Goal: Task Accomplishment & Management: Complete application form

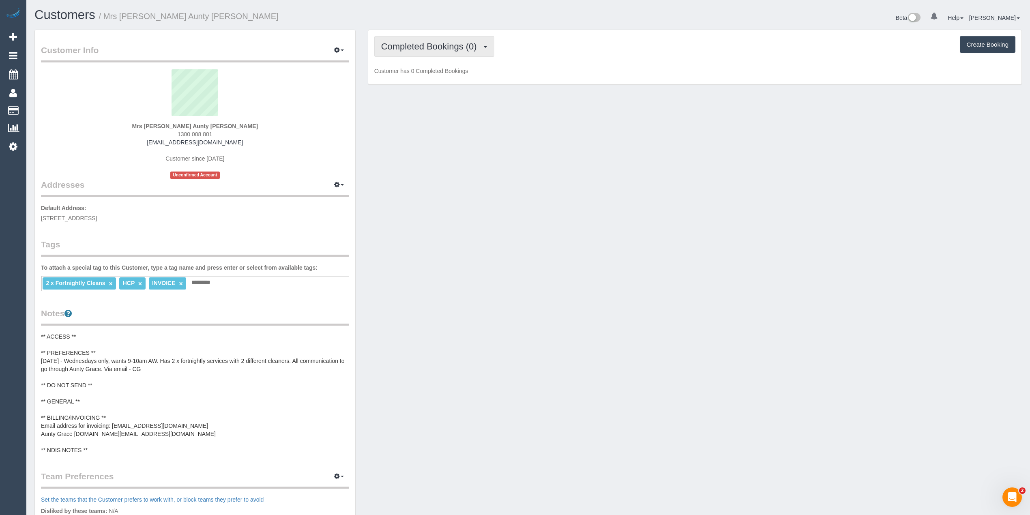
click at [410, 45] on span "Completed Bookings (0)" at bounding box center [431, 46] width 100 height 10
click at [416, 76] on link "Upcoming Bookings (22)" at bounding box center [418, 76] width 86 height 11
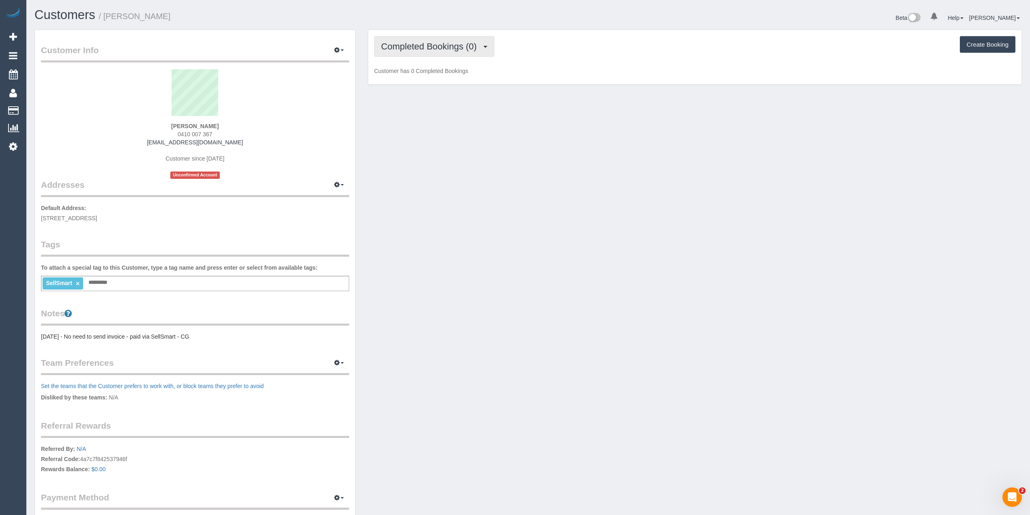
click at [423, 49] on span "Completed Bookings (0)" at bounding box center [431, 46] width 100 height 10
click at [422, 77] on link "Upcoming Bookings (1)" at bounding box center [417, 76] width 84 height 11
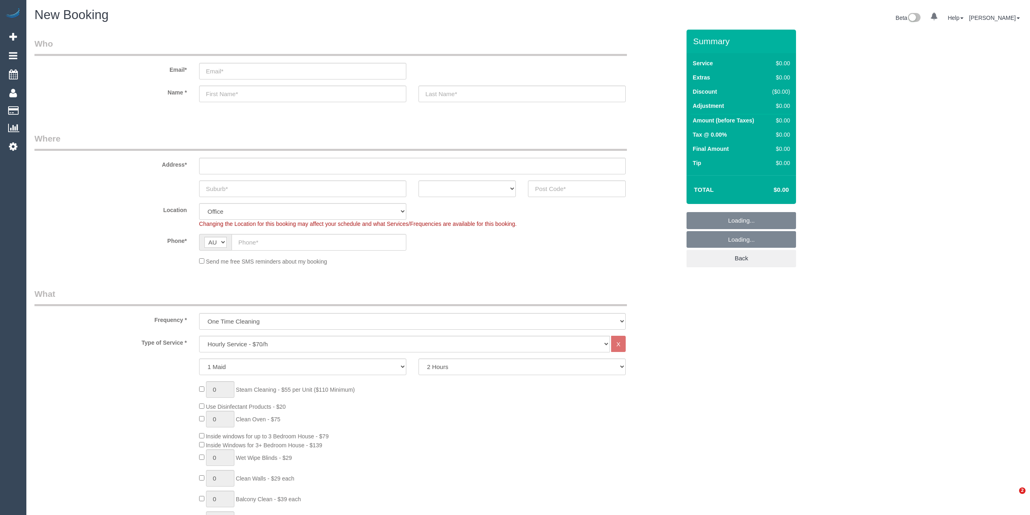
select select "object:2079"
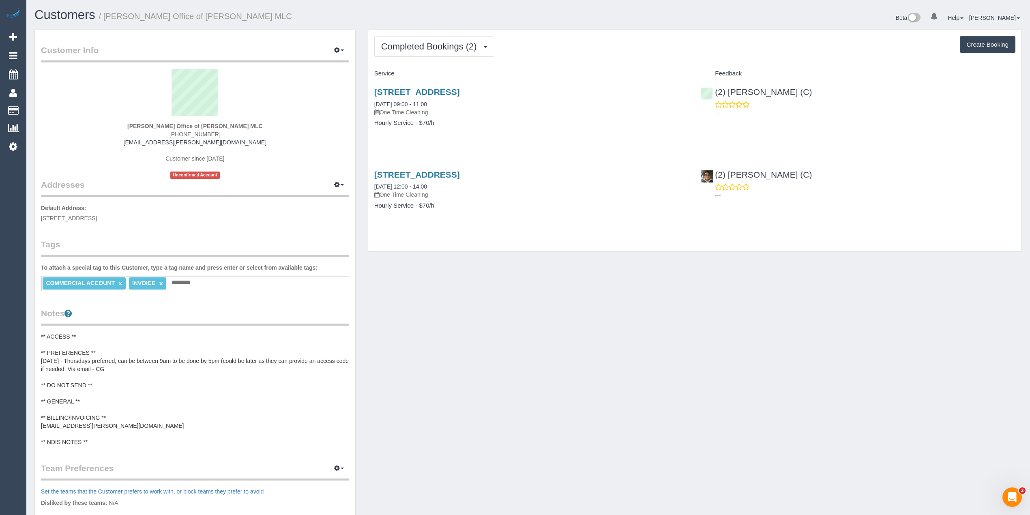
click at [82, 425] on pre "** ACCESS ** ** PREFERENCES ** 11/08/25 - Thursdays preferred, can be between 9…" at bounding box center [195, 390] width 308 height 114
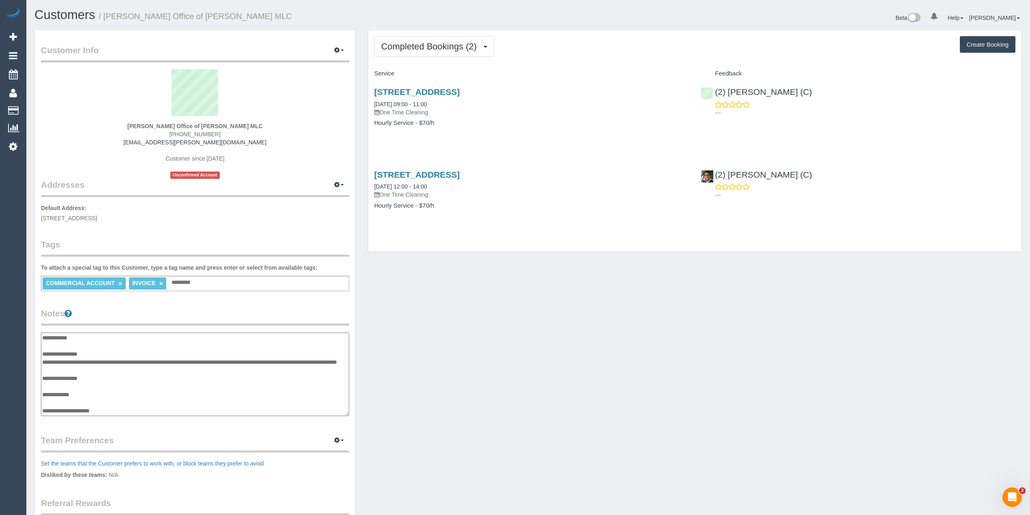
scroll to position [32, 0]
drag, startPoint x: 137, startPoint y: 395, endPoint x: 42, endPoint y: 392, distance: 94.5
click at [42, 392] on textarea "**********" at bounding box center [195, 375] width 308 height 84
click at [120, 384] on textarea "**********" at bounding box center [195, 375] width 308 height 84
type textarea "**********"
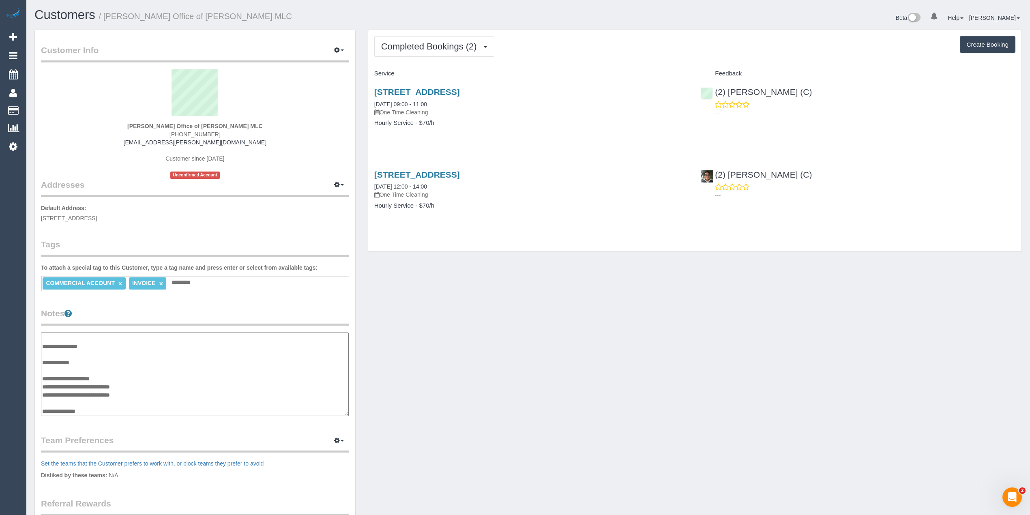
click at [514, 331] on div "Customer Info Edit Contact Info Send Message Email Preferences Special Sales Ta…" at bounding box center [528, 332] width 1000 height 604
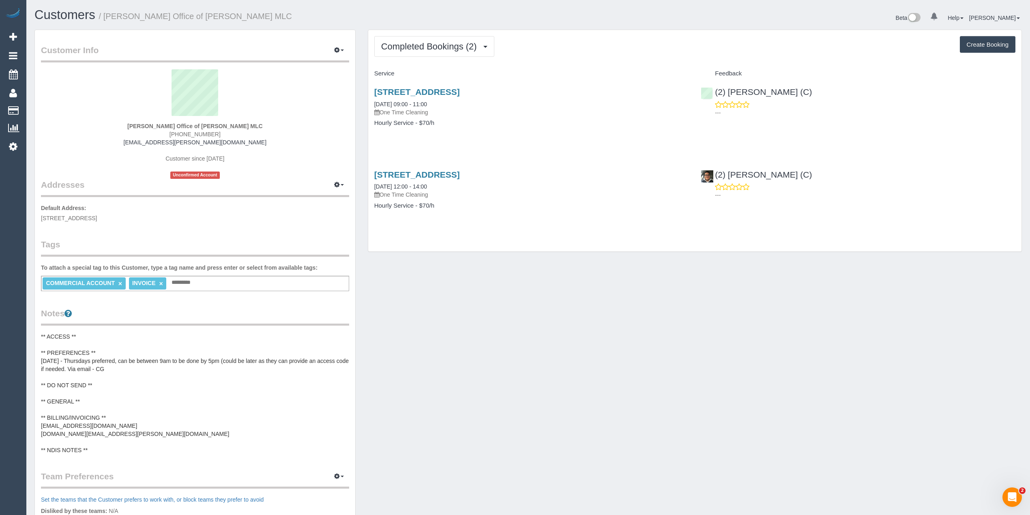
click at [544, 362] on div "Customer Info Edit Contact Info Send Message Email Preferences Special Sales Ta…" at bounding box center [528, 350] width 1000 height 640
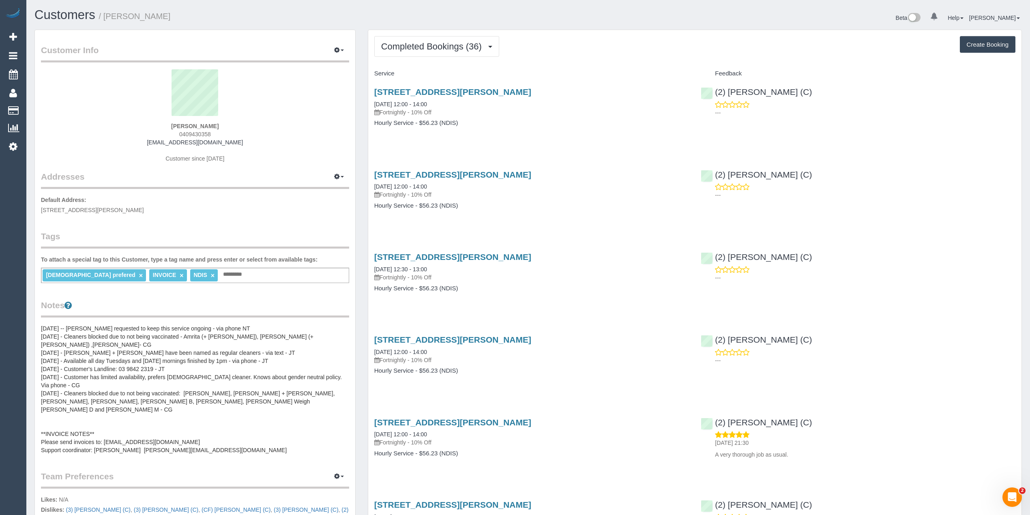
click at [976, 49] on button "Create Booking" at bounding box center [988, 44] width 56 height 17
select select "VIC"
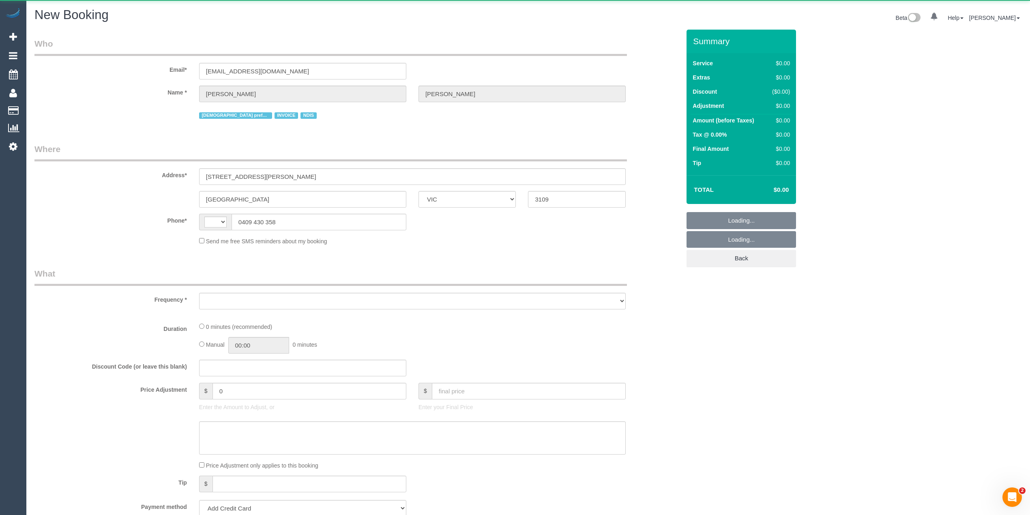
select select "string:AU"
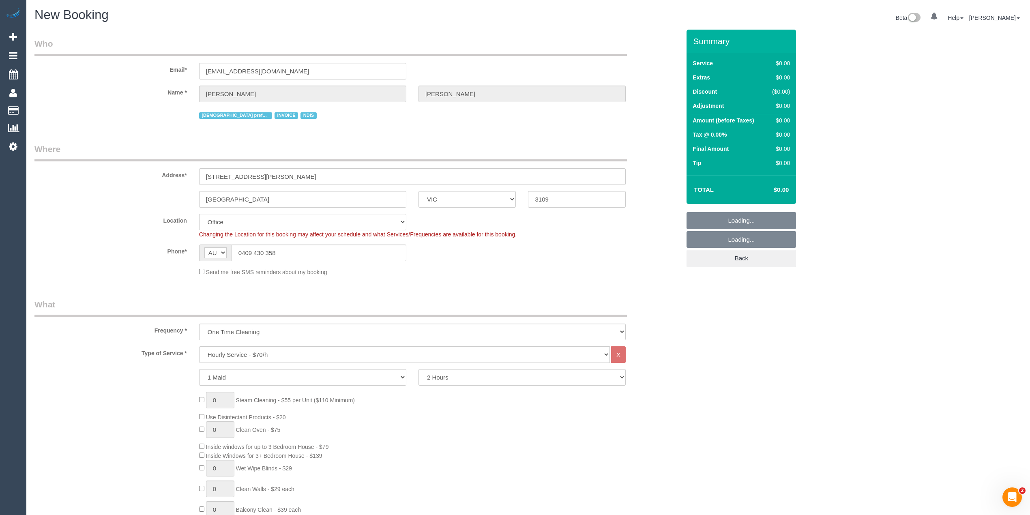
select select "object:1921"
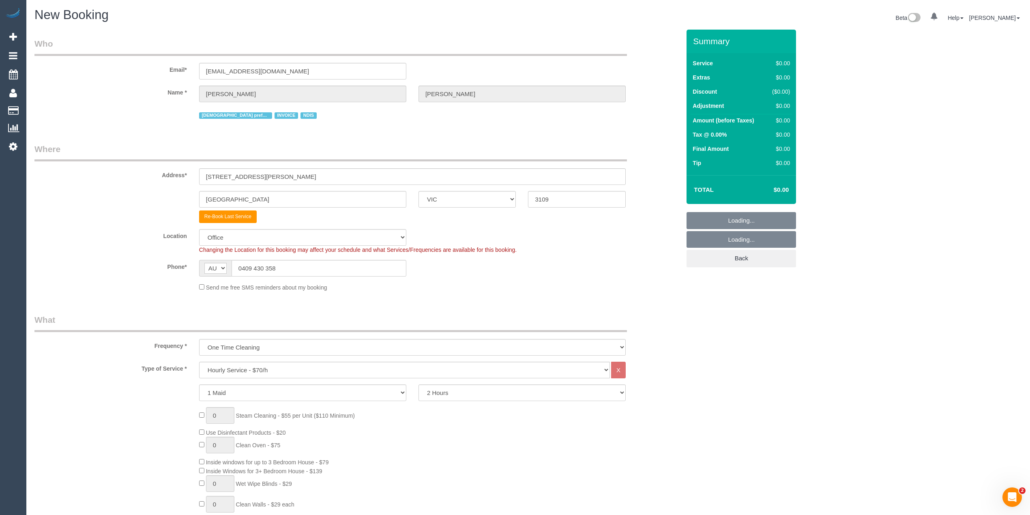
select select "56"
click at [242, 345] on select "One Time Cleaning Weekly - 10% Off - 10.00% (0% for the First Booking) Fortnigh…" at bounding box center [412, 347] width 427 height 17
select select "object:3199"
click at [199, 339] on select "One Time Cleaning Weekly - 10% Off - 10.00% (0% for the First Booking) Fortnigh…" at bounding box center [412, 347] width 427 height 17
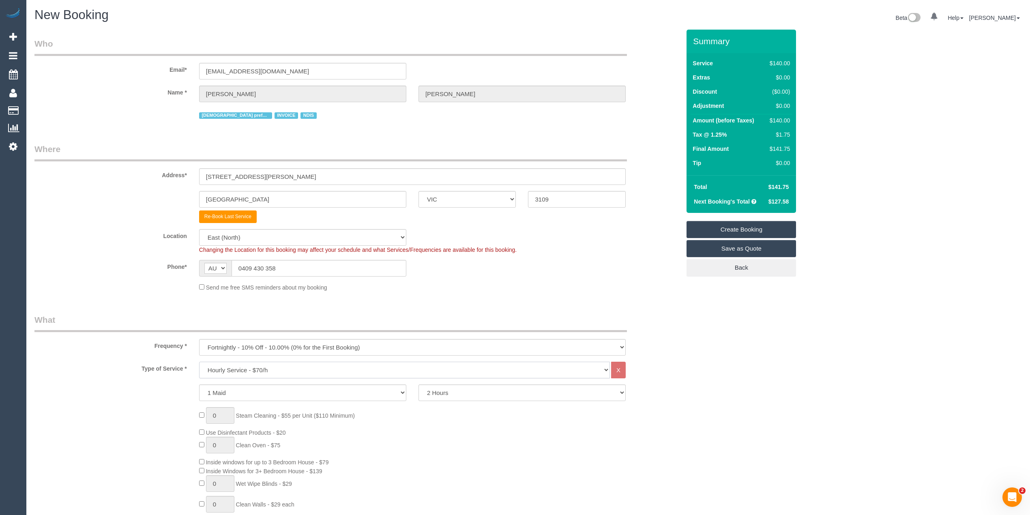
click at [250, 372] on select "Hourly Service - $70/h Hourly Service - $65/h Hourly Service - $60/h Hourly Ser…" at bounding box center [404, 370] width 411 height 17
select select "275"
click at [199, 362] on select "Hourly Service - $70/h Hourly Service - $65/h Hourly Service - $60/h Hourly Ser…" at bounding box center [404, 370] width 411 height 17
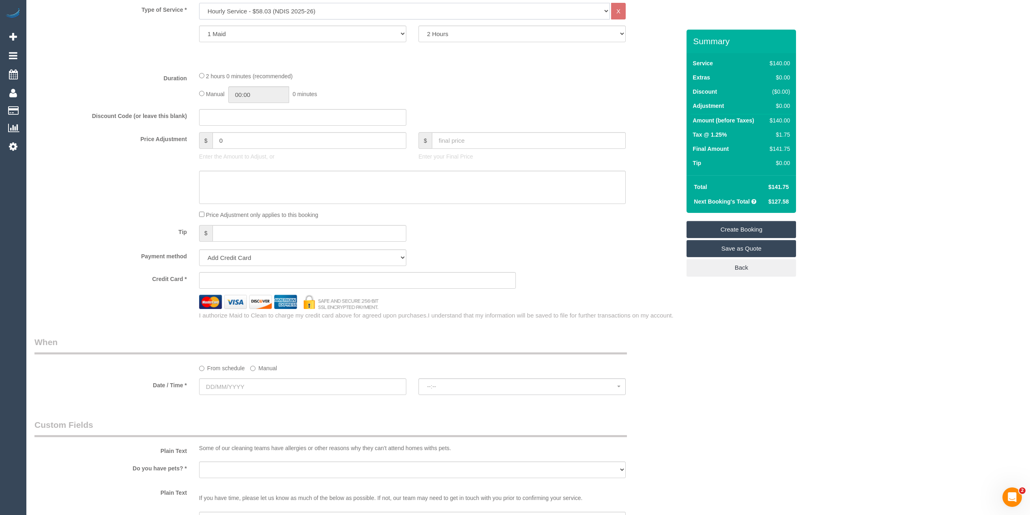
scroll to position [360, 0]
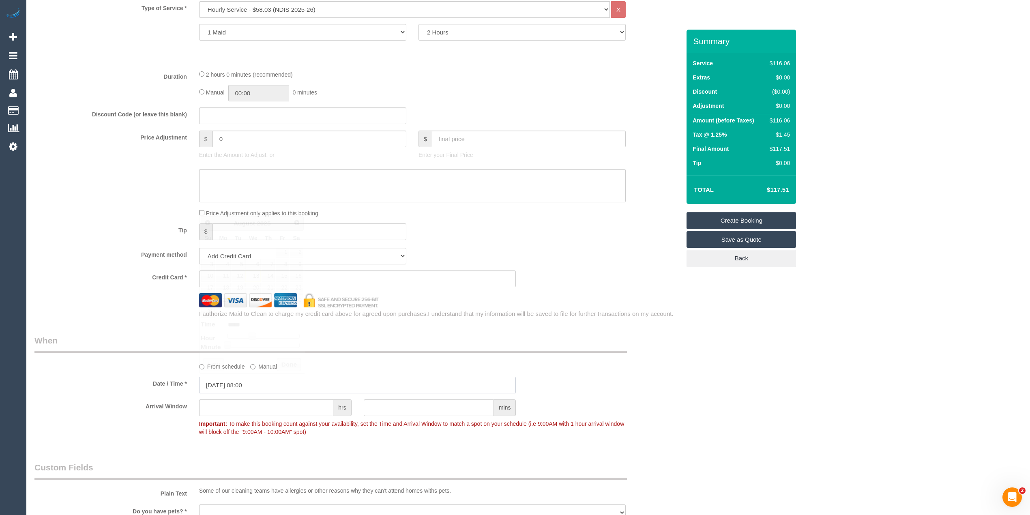
click at [227, 385] on input "[DATE] 08:00" at bounding box center [357, 385] width 317 height 17
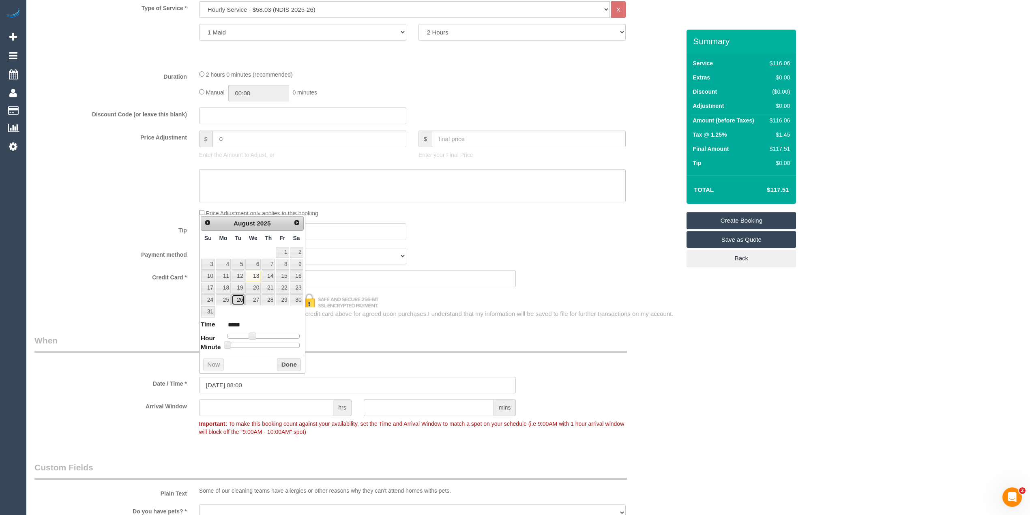
click at [239, 298] on link "26" at bounding box center [238, 299] width 13 height 11
type input "26/08/2025 09:00"
type input "*****"
type input "26/08/2025 10:00"
type input "*****"
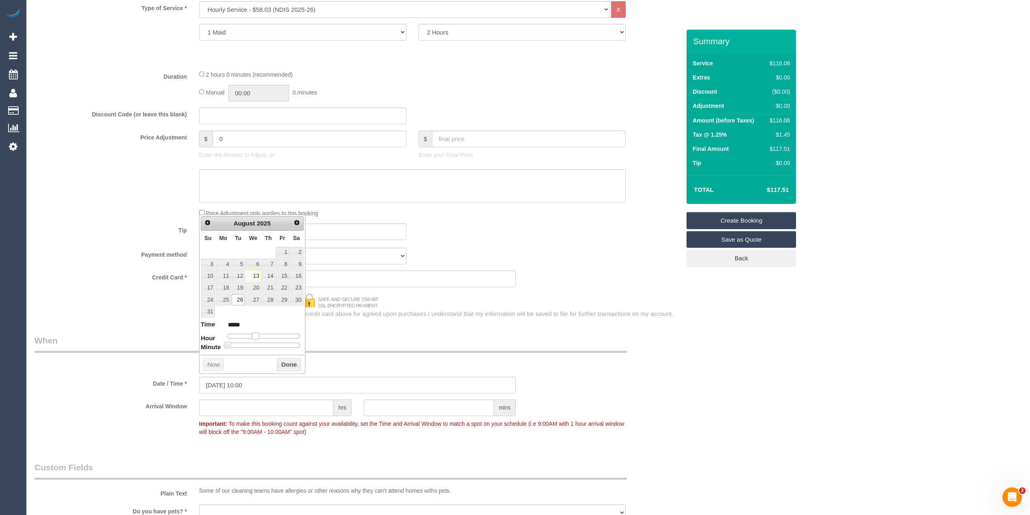
type input "26/08/2025 11:00"
type input "*****"
type input "26/08/2025 12:00"
type input "*****"
drag, startPoint x: 251, startPoint y: 336, endPoint x: 263, endPoint y: 336, distance: 11.8
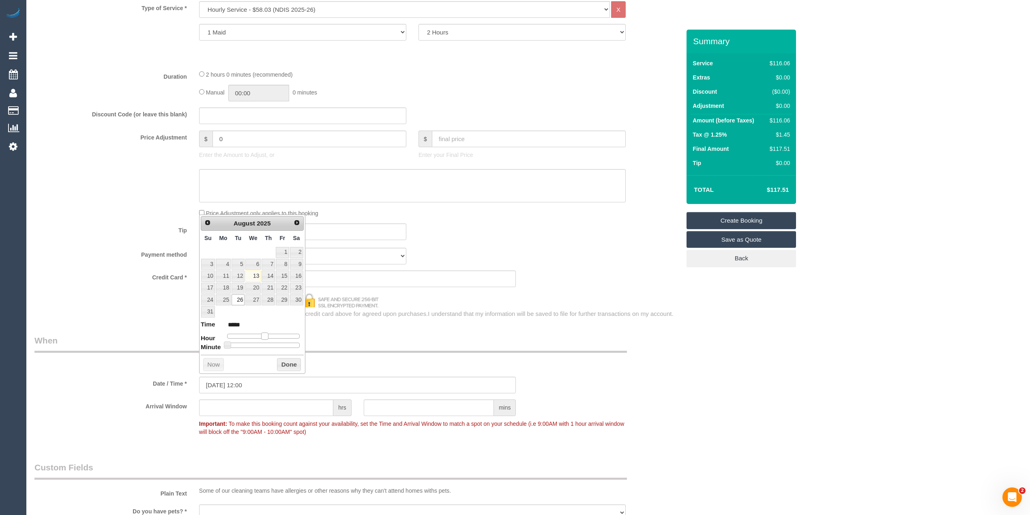
click at [263, 336] on span at bounding box center [264, 336] width 7 height 7
click at [784, 396] on div "Who Email* aliz75@bigpond.com Name * Alan Henderson Female prefered INVOICE NDI…" at bounding box center [527, 360] width 987 height 1382
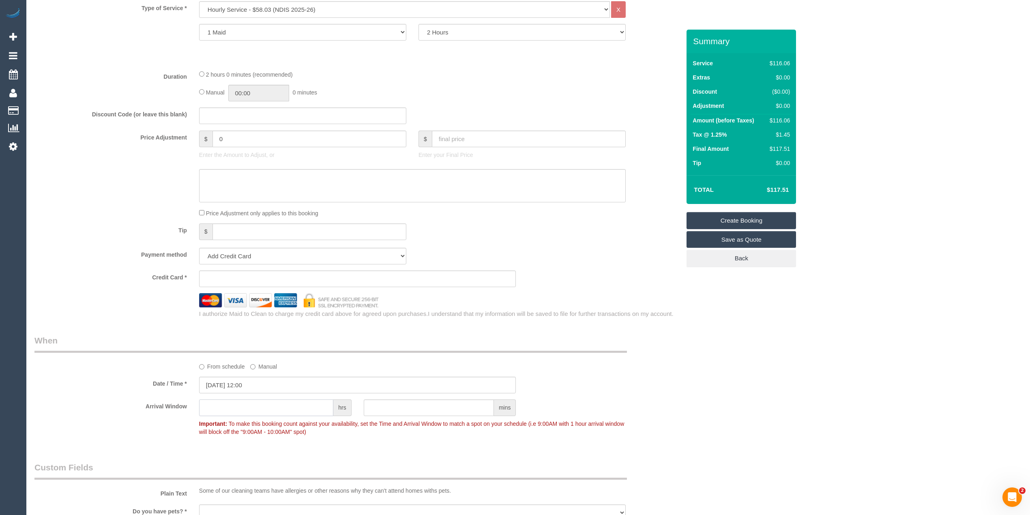
click at [236, 414] on input "text" at bounding box center [266, 407] width 134 height 17
type input "2"
click at [793, 396] on div "Who Email* aliz75@bigpond.com Name * Alan Henderson Female prefered INVOICE NDI…" at bounding box center [527, 360] width 987 height 1382
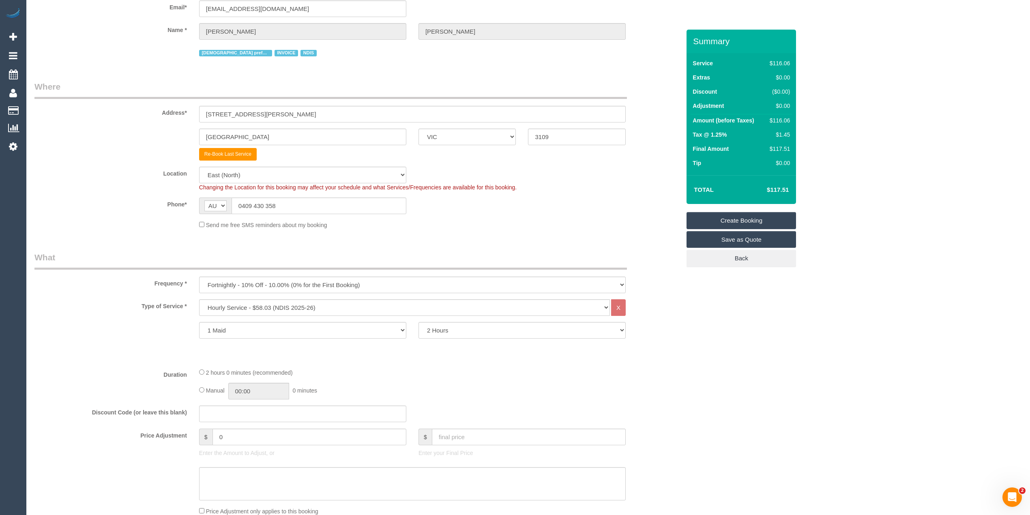
scroll to position [0, 0]
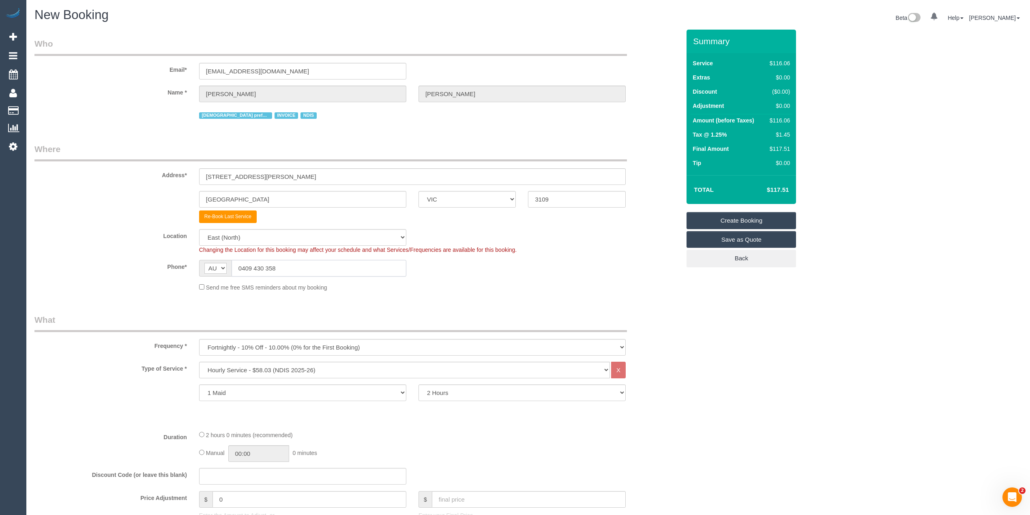
drag, startPoint x: 299, startPoint y: 262, endPoint x: 129, endPoint y: 262, distance: 170.3
click at [129, 262] on div "Phone* AF AL DZ AD AO AI AQ AG AR AM AW AU AT AZ BS BH BD BB BY BE BZ BJ BM BT …" at bounding box center [357, 268] width 658 height 17
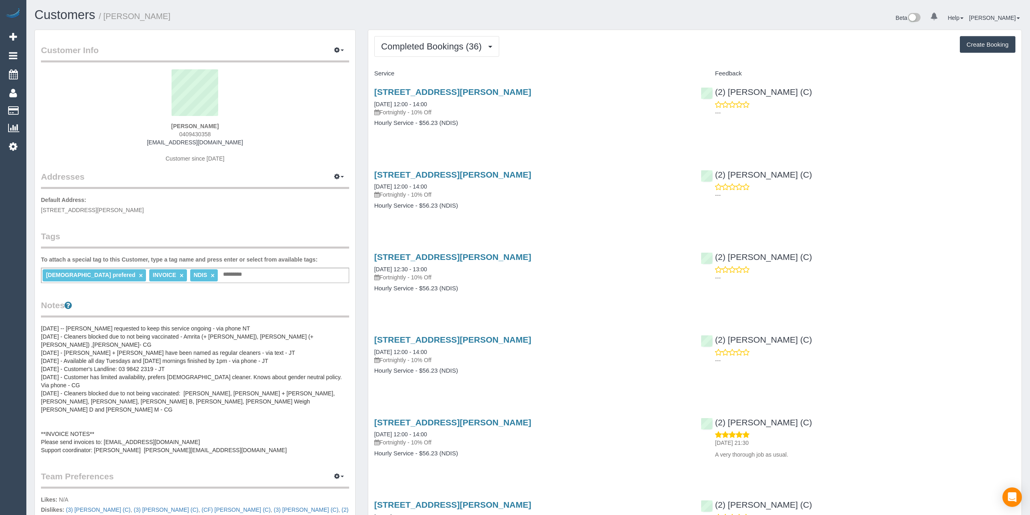
click at [967, 44] on button "Create Booking" at bounding box center [988, 44] width 56 height 17
select select "VIC"
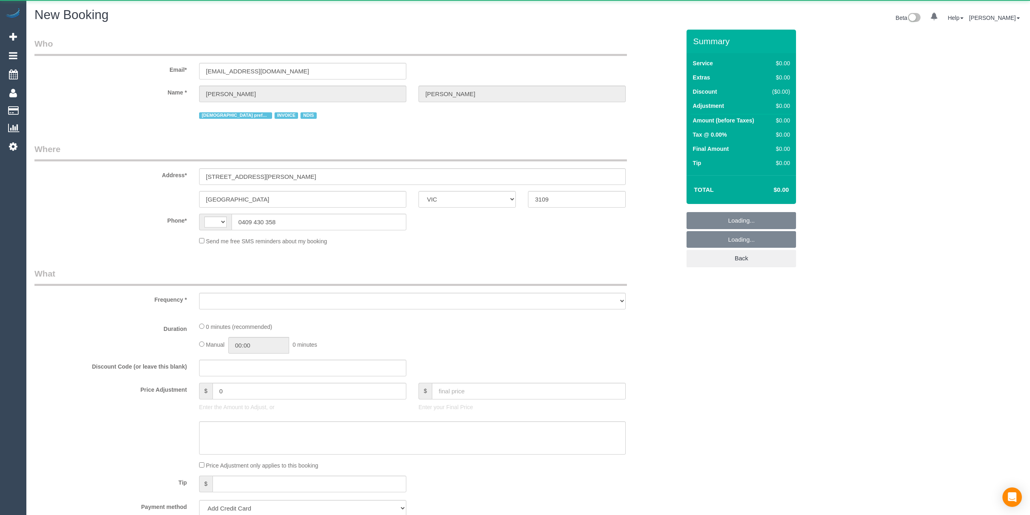
select select "string:AU"
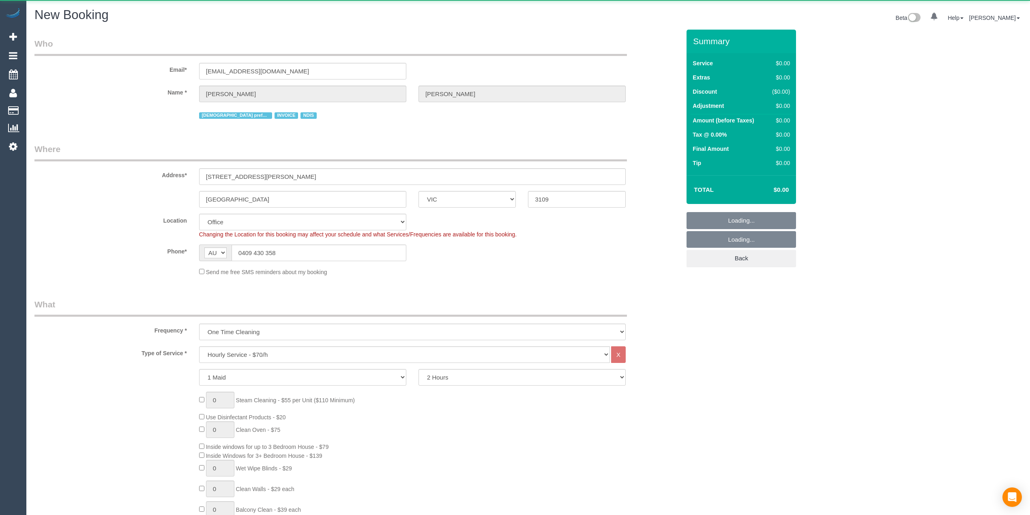
select select "object:1921"
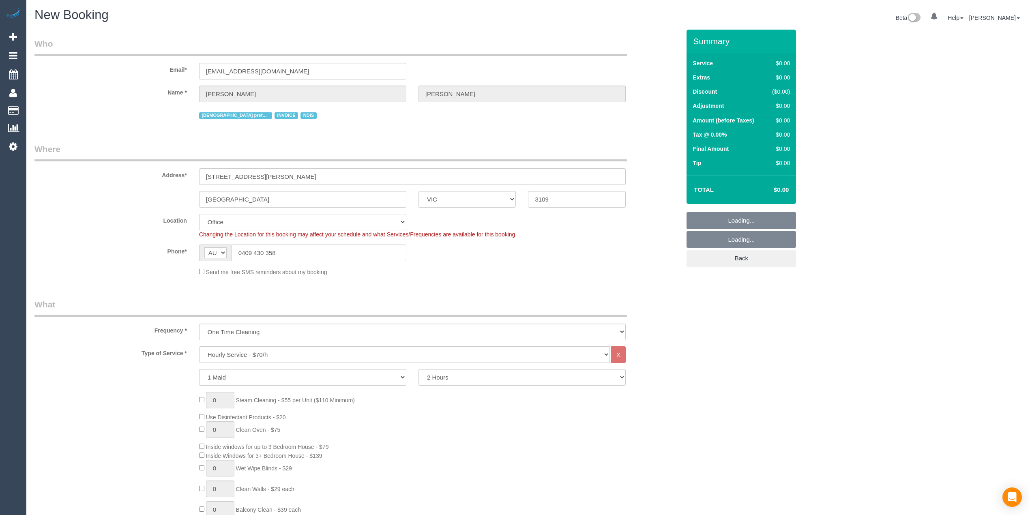
select select "56"
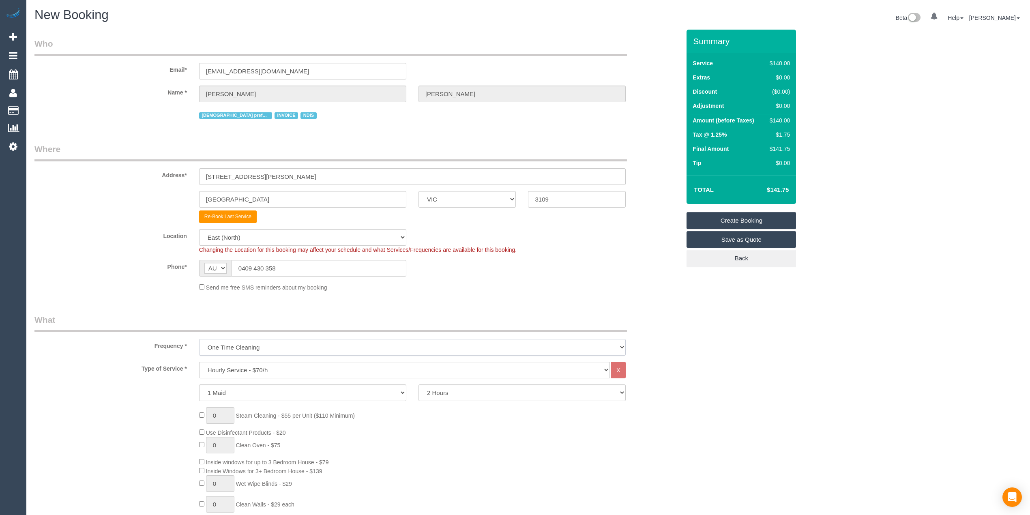
click at [237, 339] on select "One Time Cleaning Weekly - 10% Off - 10.00% (0% for the First Booking) Fortnigh…" at bounding box center [412, 347] width 427 height 17
select select "object:3199"
click at [199, 339] on select "One Time Cleaning Weekly - 10% Off - 10.00% (0% for the First Booking) Fortnigh…" at bounding box center [412, 347] width 427 height 17
click at [243, 367] on select "Hourly Service - $70/h Hourly Service - $65/h Hourly Service - $60/h Hourly Ser…" at bounding box center [404, 370] width 411 height 17
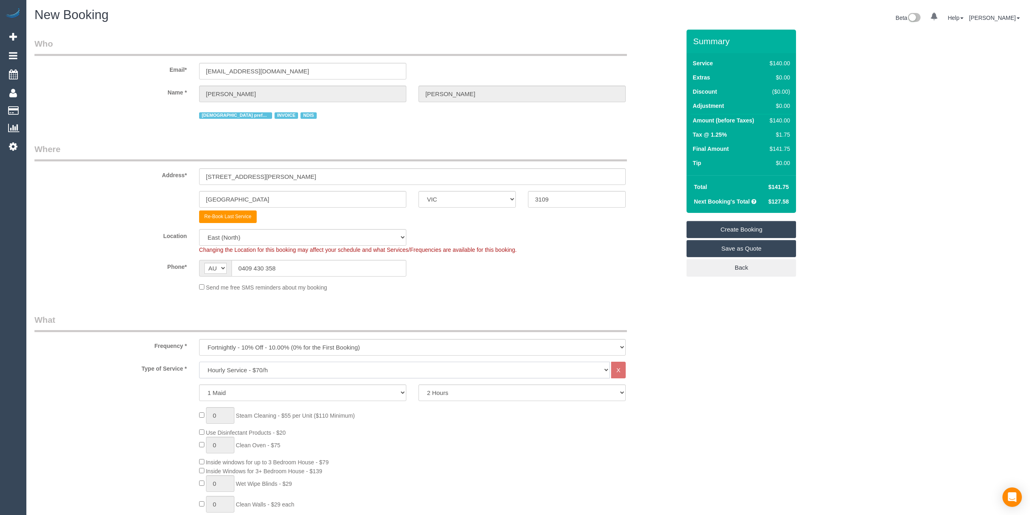
select select "275"
click at [199, 362] on select "Hourly Service - $70/h Hourly Service - $65/h Hourly Service - $60/h Hourly Ser…" at bounding box center [404, 370] width 411 height 17
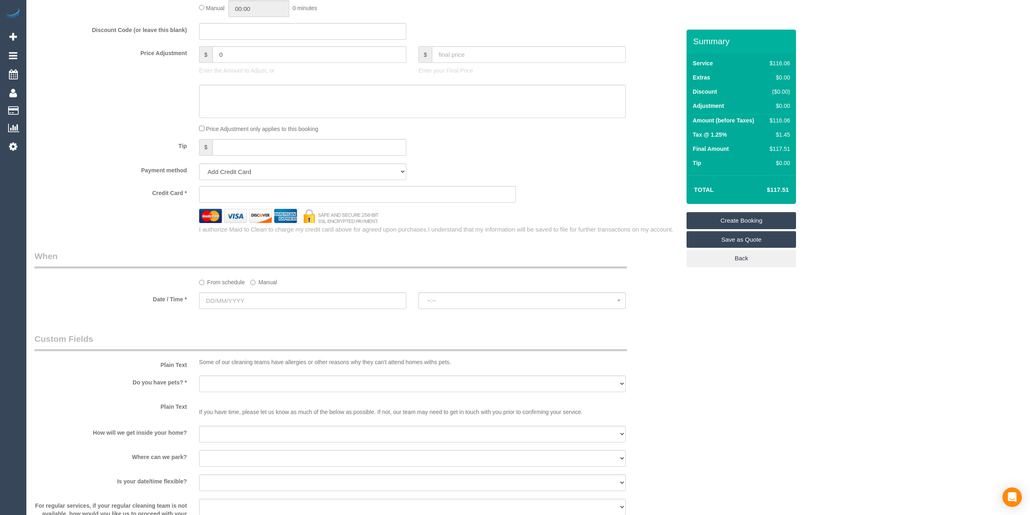
scroll to position [450, 0]
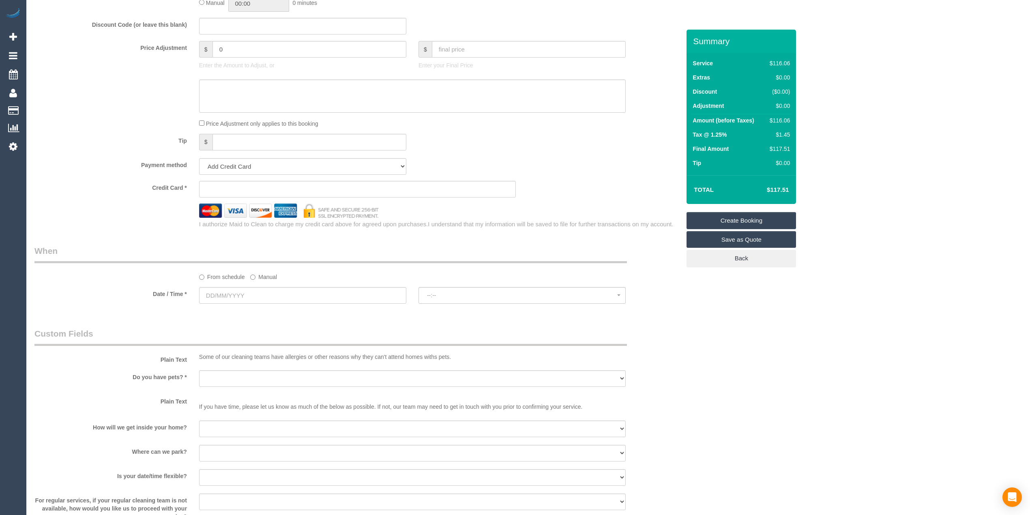
click at [258, 277] on label "Manual" at bounding box center [263, 275] width 27 height 11
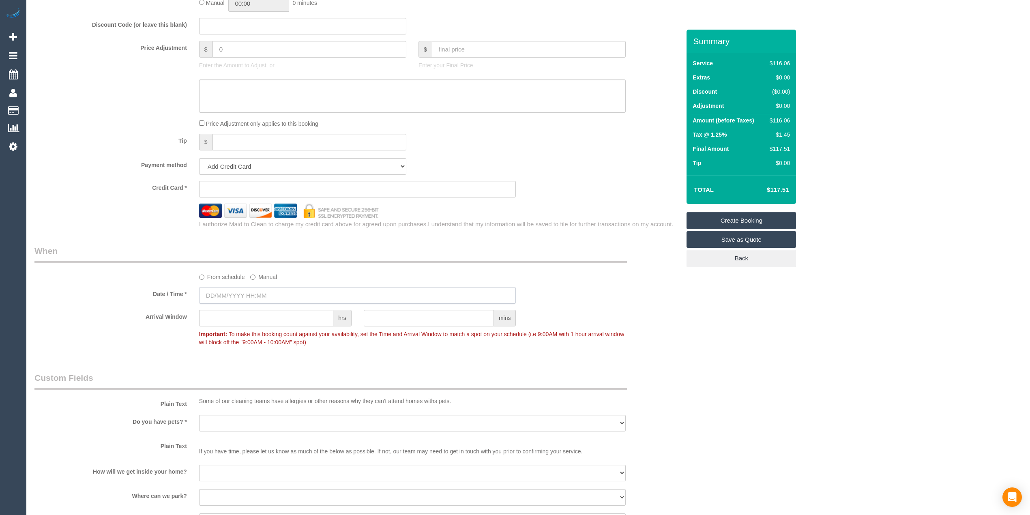
click at [215, 290] on input "text" at bounding box center [357, 295] width 317 height 17
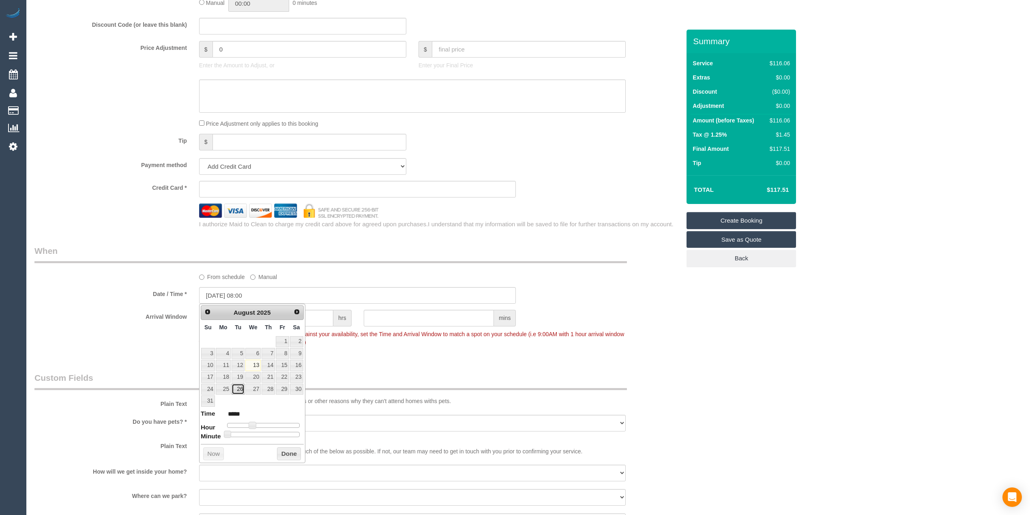
click at [240, 388] on link "26" at bounding box center [238, 389] width 13 height 11
type input "26/08/2025 09:00"
type input "*****"
type input "26/08/2025 10:00"
type input "*****"
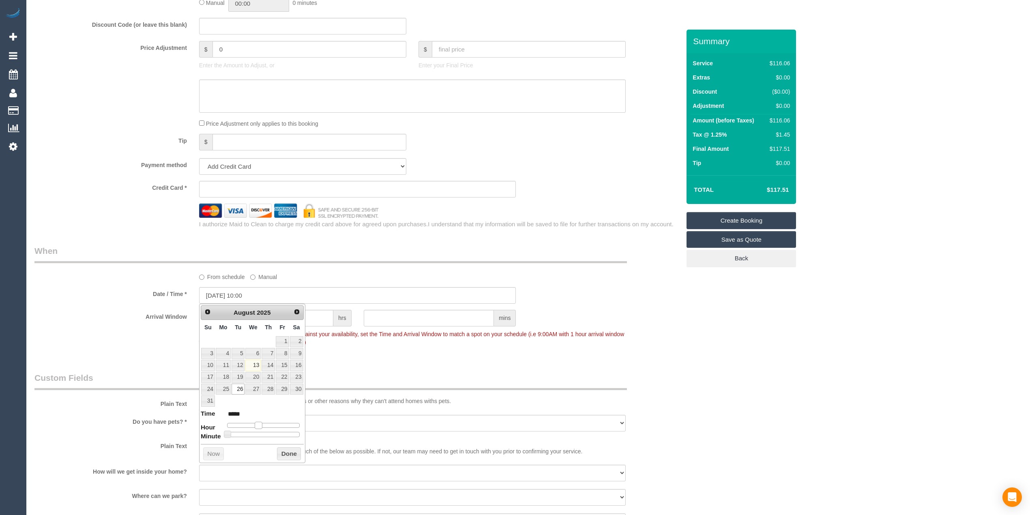
type input "26/08/2025 11:00"
type input "*****"
type input "26/08/2025 12:00"
type input "*****"
drag, startPoint x: 251, startPoint y: 426, endPoint x: 263, endPoint y: 425, distance: 12.6
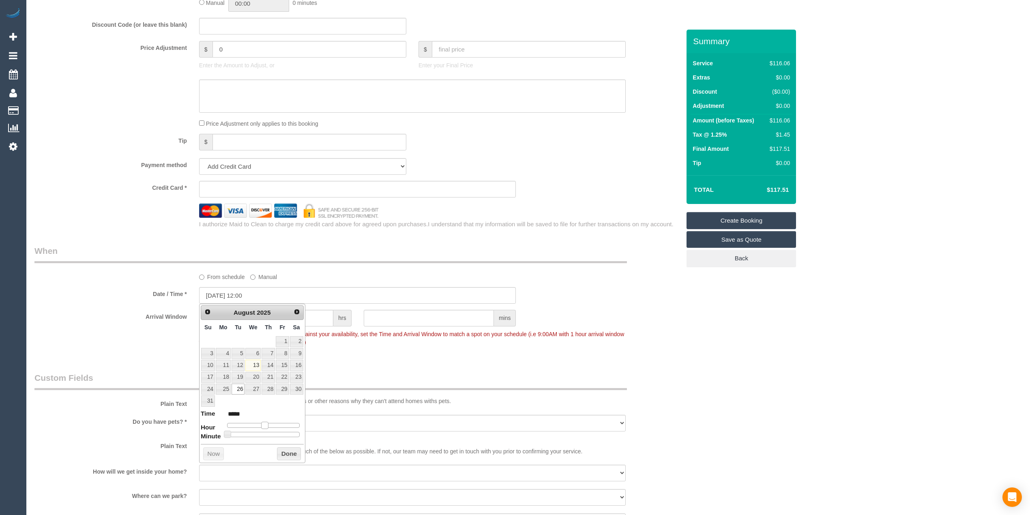
click at [263, 425] on span at bounding box center [264, 425] width 7 height 7
click at [758, 383] on div "Who Email* aliz75@bigpond.com Name * Alan Henderson Female prefered INVOICE NDI…" at bounding box center [527, 270] width 987 height 1382
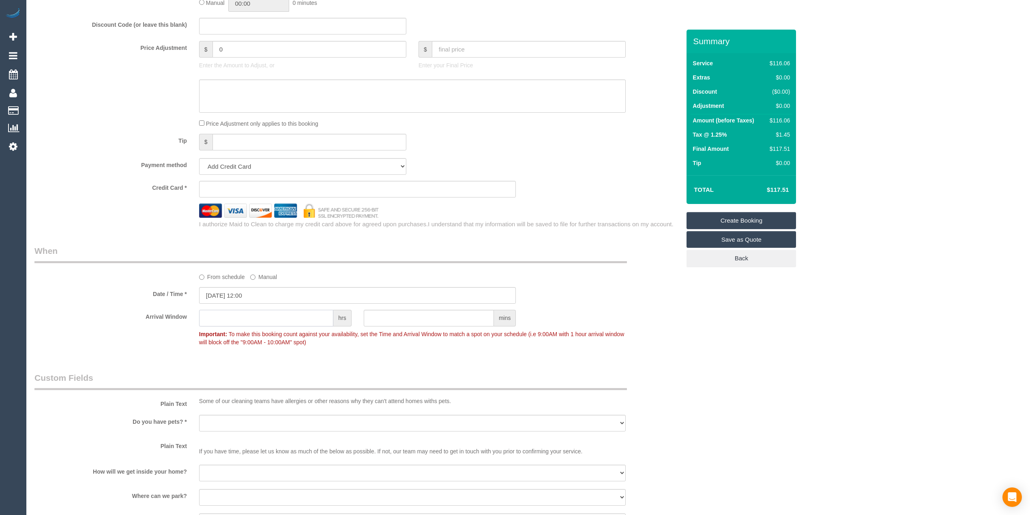
click at [241, 322] on input "text" at bounding box center [266, 318] width 134 height 17
type input "2"
click at [737, 370] on div "Who Email* aliz75@bigpond.com Name * Alan Henderson Female prefered INVOICE NDI…" at bounding box center [527, 270] width 987 height 1382
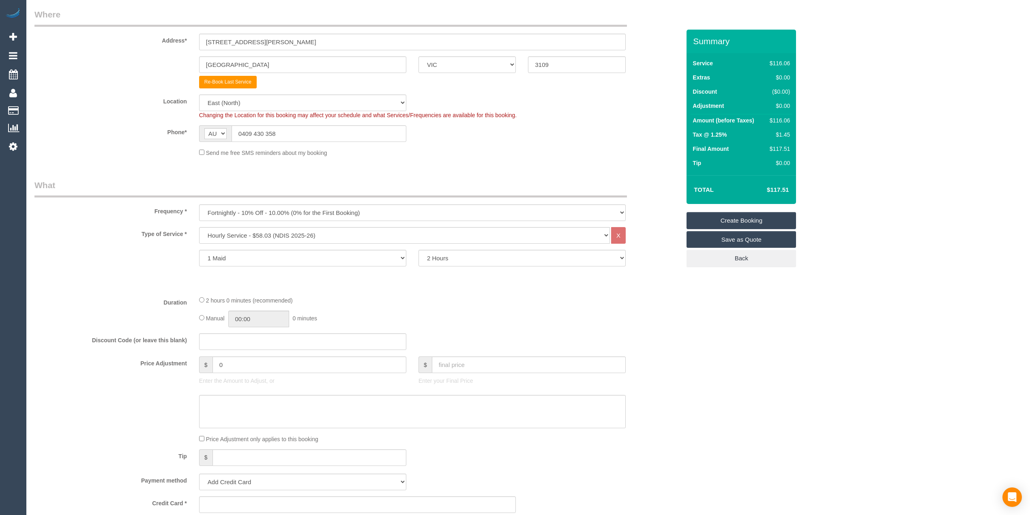
scroll to position [0, 0]
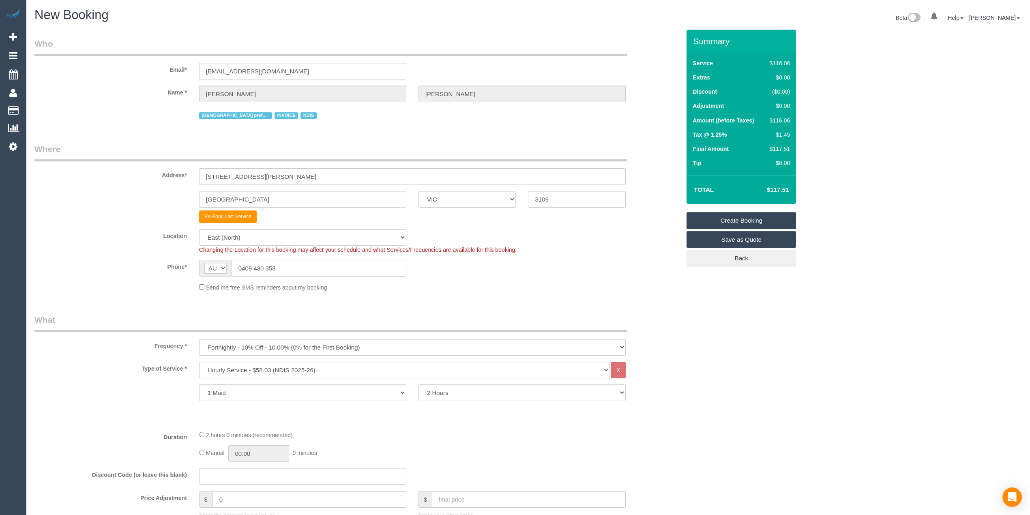
drag, startPoint x: 297, startPoint y: 268, endPoint x: 176, endPoint y: 264, distance: 121.3
click at [182, 265] on div "Phone* AF AL DZ AD AO AI AQ AG AR AM AW AU AT AZ BS BH BD BB BY BE BZ BJ BM BT …" at bounding box center [357, 268] width 658 height 17
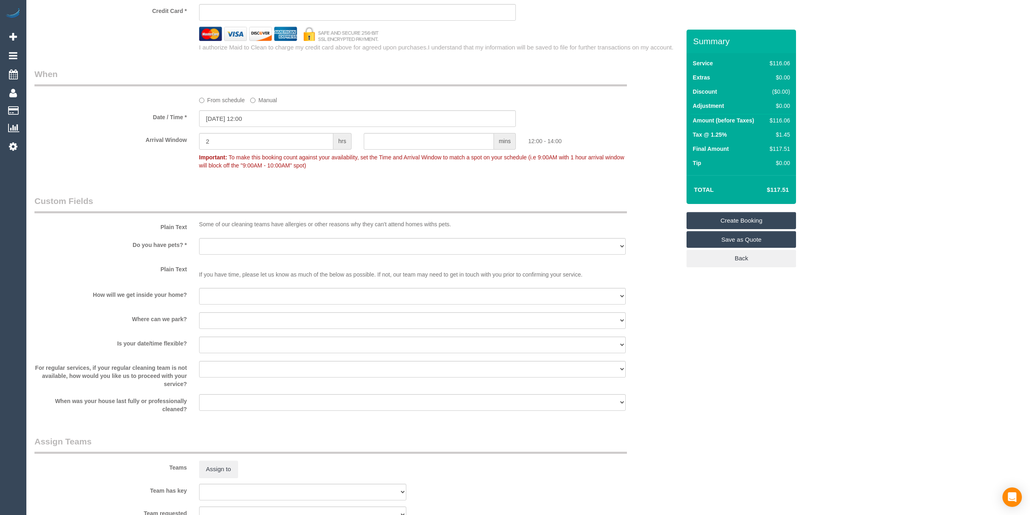
scroll to position [631, 0]
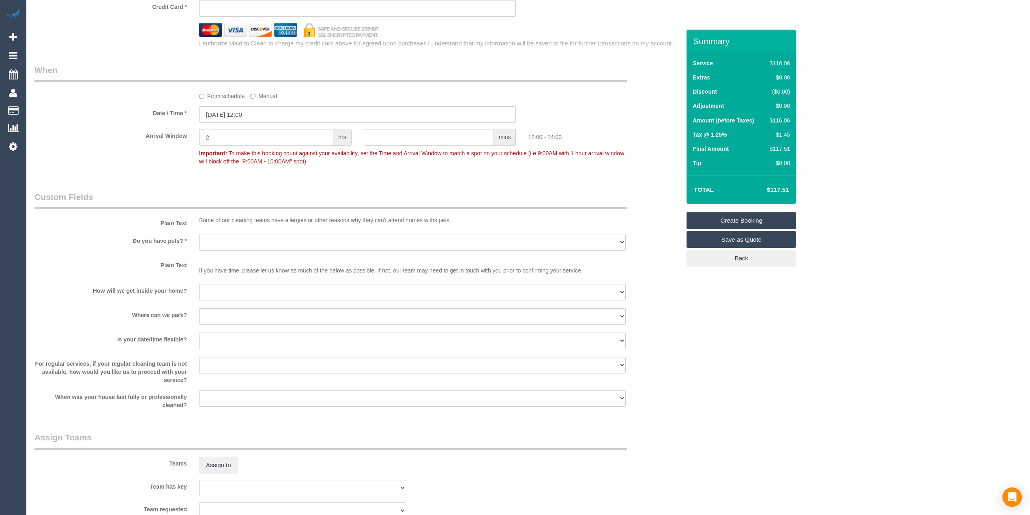
click at [221, 237] on select "Yes - Cats Yes - Dogs No pets Yes - Dogs and Cats Yes - Other" at bounding box center [412, 242] width 427 height 17
select select "number:27"
click at [199, 234] on select "Yes - Cats Yes - Dogs No pets Yes - Dogs and Cats Yes - Other" at bounding box center [412, 242] width 427 height 17
click at [211, 284] on select "I will be home Key will be left (please provide details below) Lock box/Access …" at bounding box center [412, 292] width 427 height 17
select select "number:14"
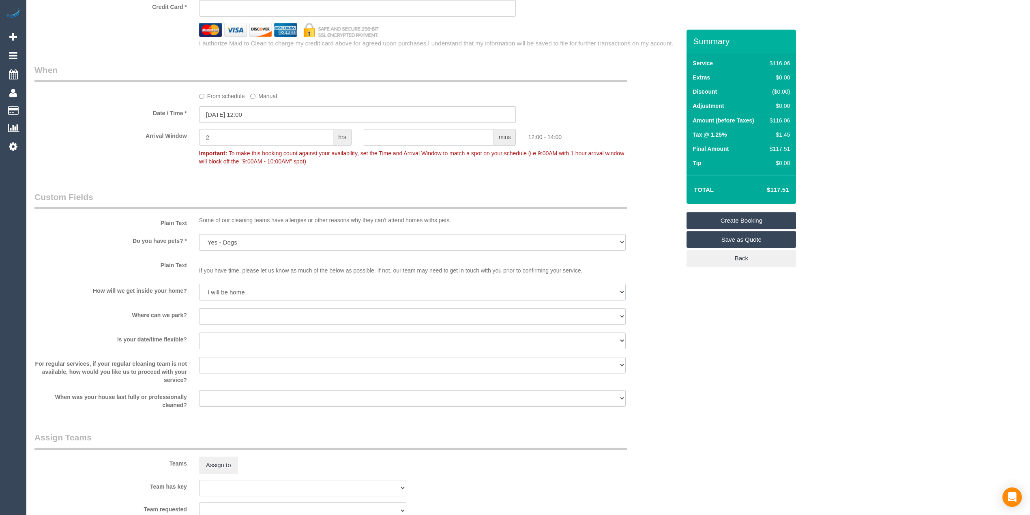
click at [199, 284] on select "I will be home Key will be left (please provide details below) Lock box/Access …" at bounding box center [412, 292] width 427 height 17
click at [233, 315] on select "I will provide parking on-site Free street parking Paid street parking (cost wi…" at bounding box center [412, 316] width 427 height 17
select select "number:19"
click at [199, 308] on select "I will provide parking on-site Free street parking Paid street parking (cost wi…" at bounding box center [412, 316] width 427 height 17
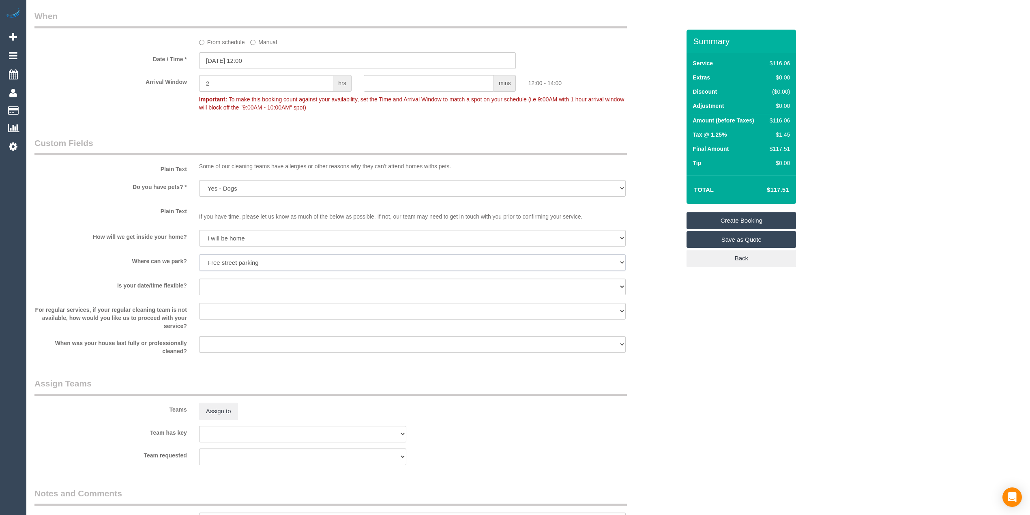
scroll to position [721, 0]
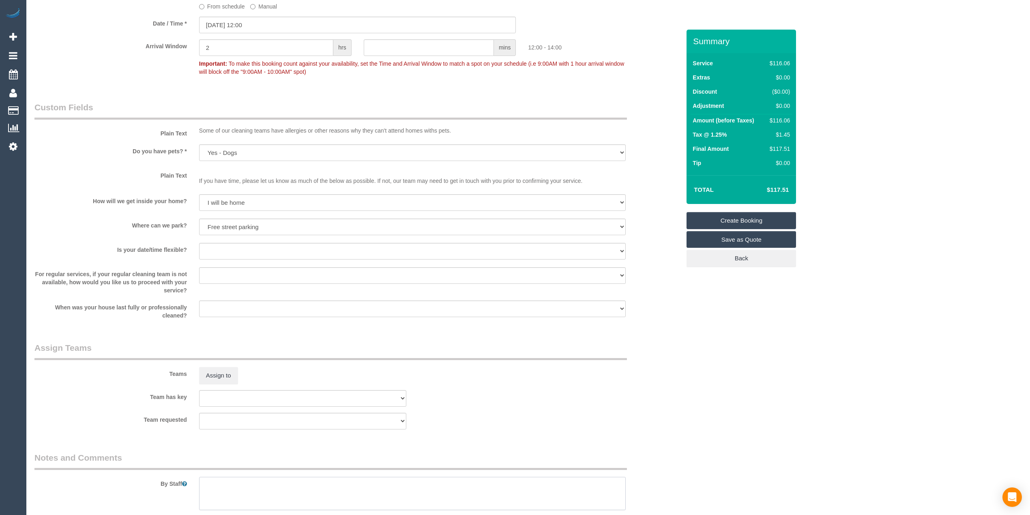
click at [249, 491] on textarea at bounding box center [412, 493] width 427 height 33
paste textarea "General home cleaning, customer may need ironing occasionally."
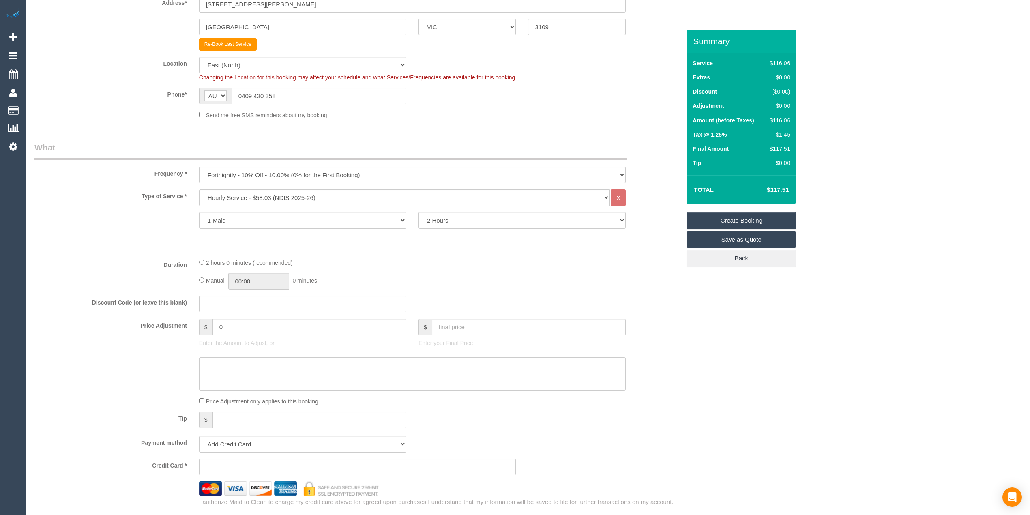
scroll to position [0, 0]
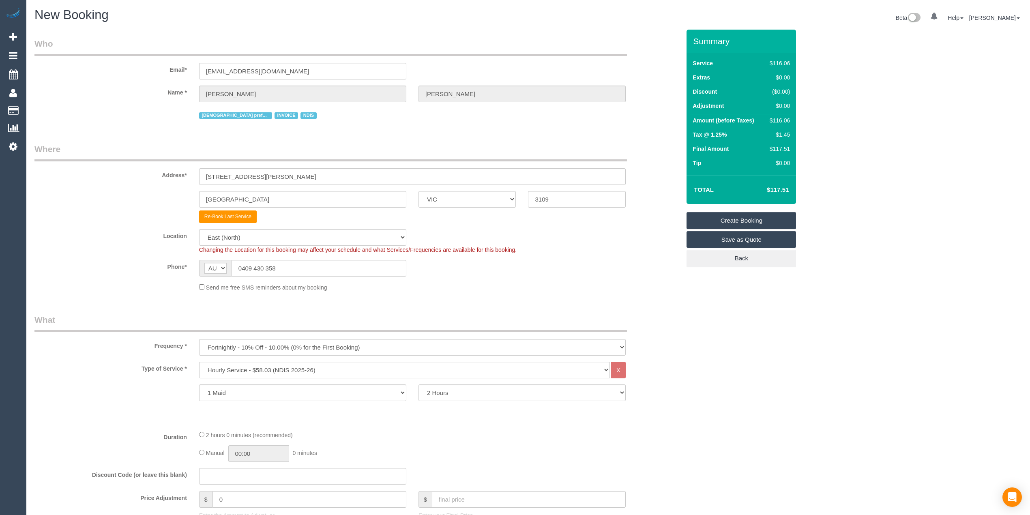
type textarea "General home cleaning, customer may need ironing occasionally."
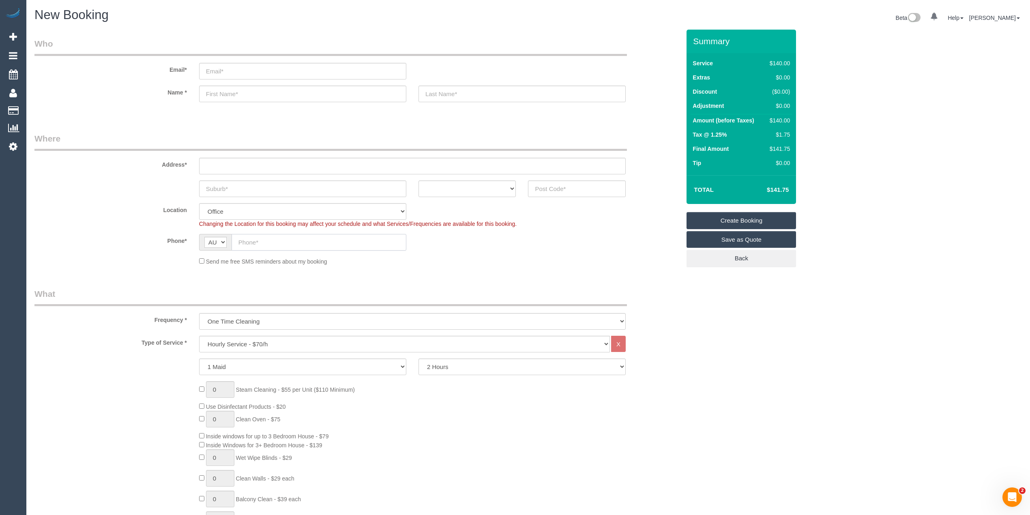
click at [268, 247] on input "text" at bounding box center [319, 242] width 175 height 17
paste input "+61 422 067 507"
drag, startPoint x: 252, startPoint y: 240, endPoint x: 200, endPoint y: 237, distance: 52.0
click at [201, 237] on div "AF AL DZ AD AO AI AQ AG AR AM AW AU AT AZ BS BH BD BB BY BE BZ BJ BM BT BO BA B…" at bounding box center [302, 242] width 207 height 17
type input "0422 067 507"
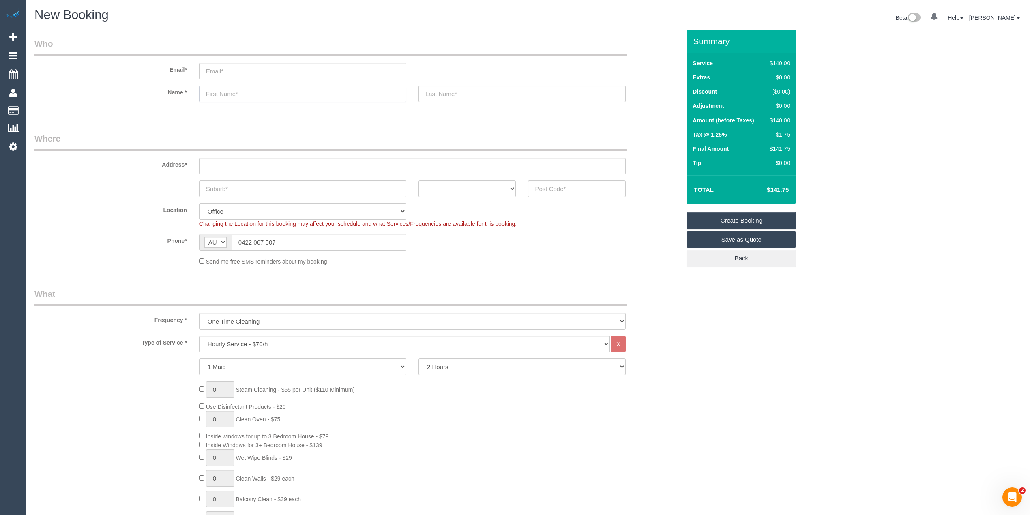
click at [213, 92] on input "text" at bounding box center [302, 94] width 207 height 17
type input "Khadi"
drag, startPoint x: 292, startPoint y: 236, endPoint x: 177, endPoint y: 226, distance: 115.6
click at [177, 226] on sui-booking-location "Location Office City East (North) East (South) Inner East Inner North (East) In…" at bounding box center [357, 234] width 646 height 62
click at [468, 187] on select "ACT NSW NT QLD SA TAS VIC WA" at bounding box center [467, 188] width 98 height 17
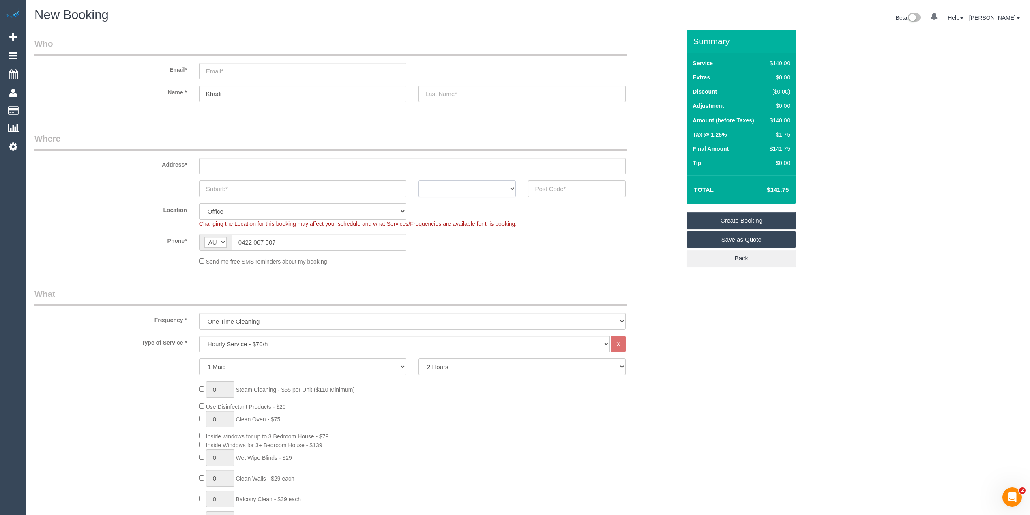
select select "VIC"
click at [418, 180] on select "ACT NSW NT QLD SA TAS VIC WA" at bounding box center [467, 188] width 98 height 17
click at [254, 190] on input "text" at bounding box center [302, 188] width 207 height 17
paste input "Carlton"
type input "Carlton"
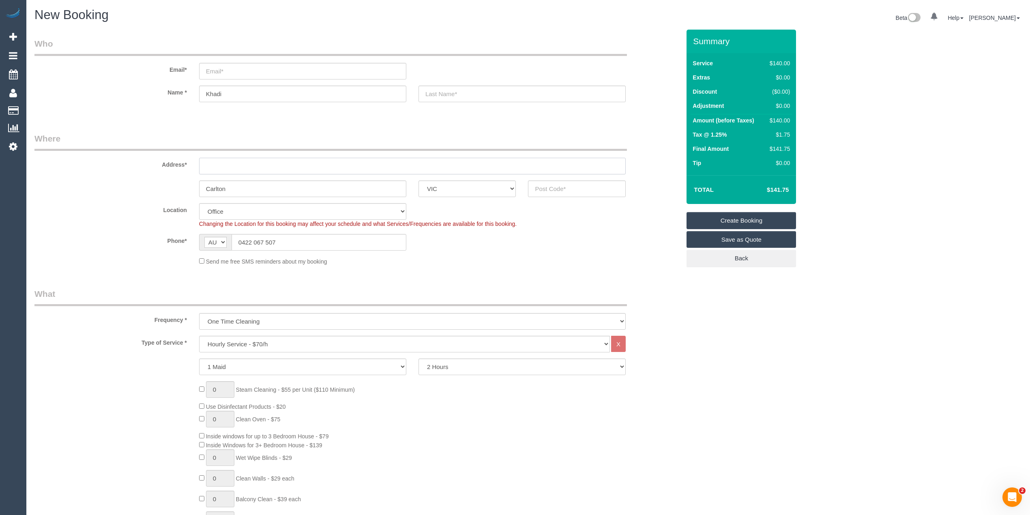
click at [289, 162] on input "text" at bounding box center [412, 166] width 427 height 17
type input "-"
click at [550, 187] on input "text" at bounding box center [577, 188] width 98 height 17
type input "3032"
click at [466, 354] on div "Type of Service * Hourly Service - $70/h Hourly Service - $65/h Hourly Service …" at bounding box center [357, 486] width 646 height 301
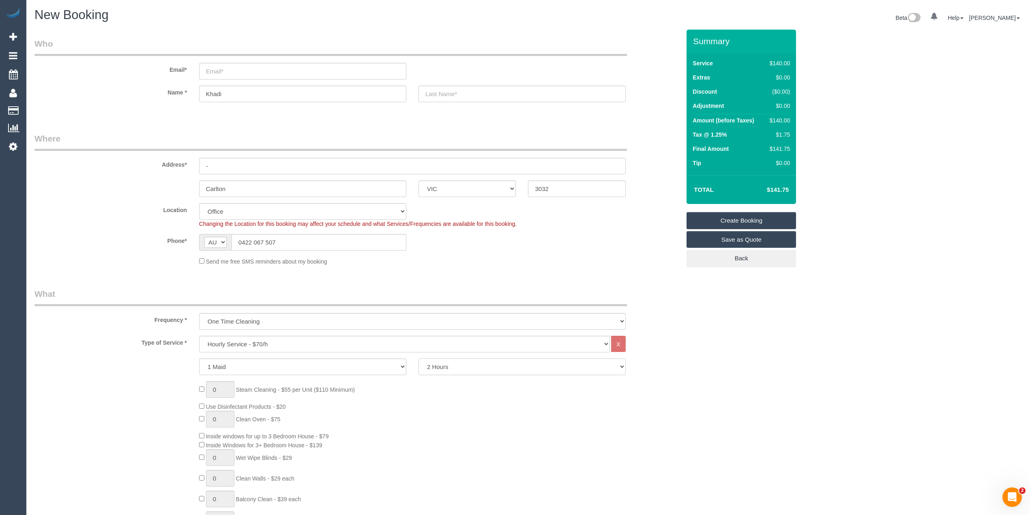
click at [461, 367] on select "2 Hours 2.5 Hours 3 Hours 3.5 Hours 4 Hours 4.5 Hours 5 Hours 5.5 Hours 6 Hours…" at bounding box center [521, 366] width 207 height 17
select select "59"
select select "150"
click at [418, 358] on select "2 Hours 2.5 Hours 3 Hours 3.5 Hours 4 Hours 4.5 Hours 5 Hours 5.5 Hours 6 Hours…" at bounding box center [521, 366] width 207 height 17
select select "object:2085"
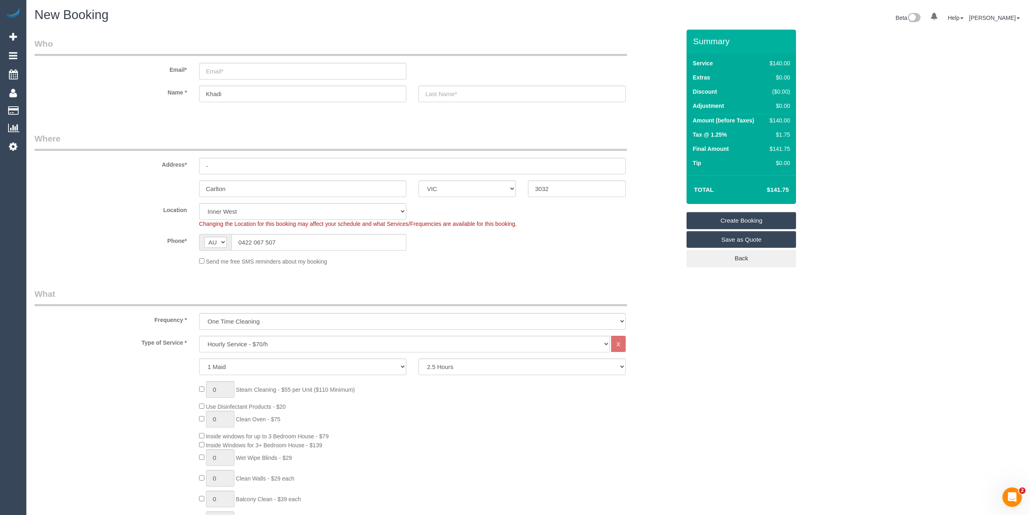
drag, startPoint x: 606, startPoint y: 183, endPoint x: 466, endPoint y: 182, distance: 140.3
click at [466, 182] on div "Carlton ACT NSW NT QLD SA TAS VIC WA 3032" at bounding box center [357, 188] width 658 height 17
type input "3053"
click at [89, 170] on div "Address* -" at bounding box center [357, 154] width 658 height 42
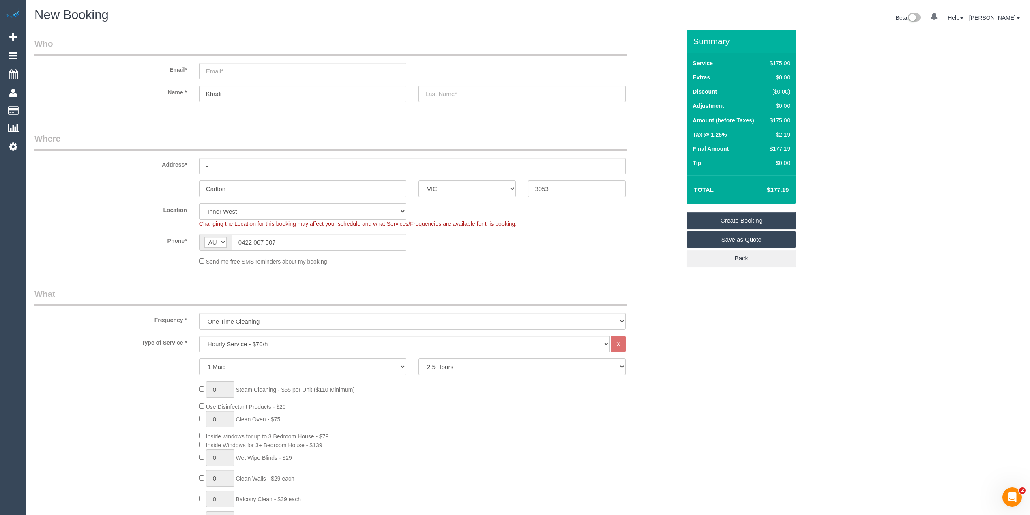
select select "54"
select select "object:2780"
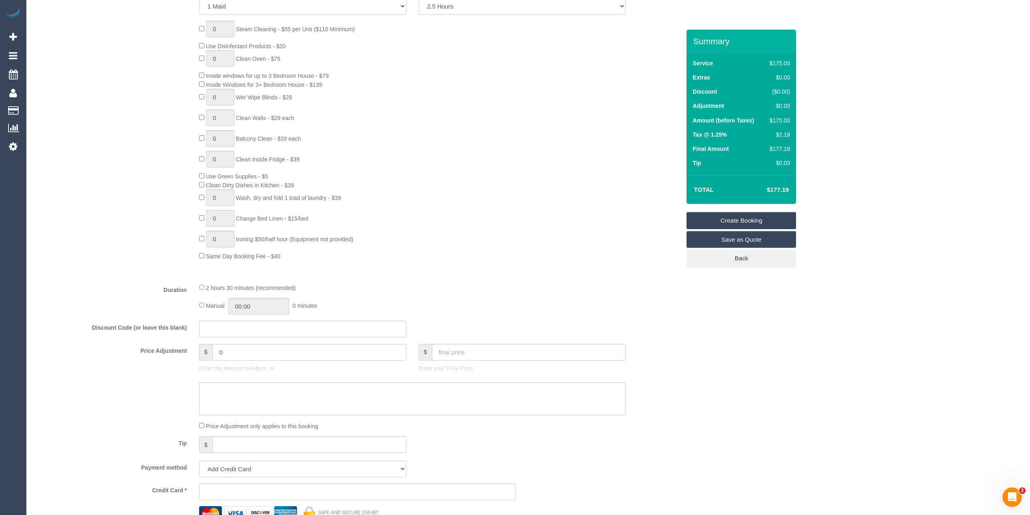
scroll to position [541, 0]
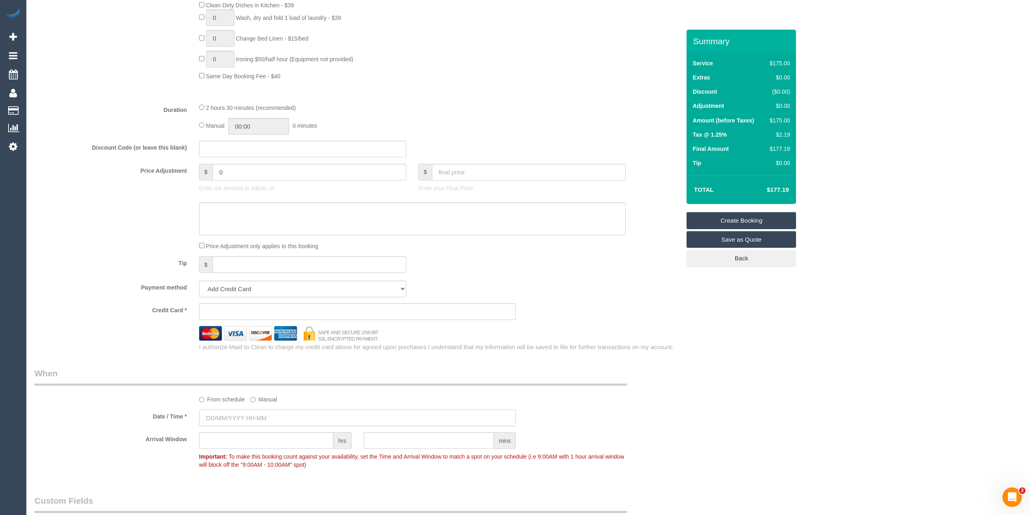
click at [237, 414] on input "text" at bounding box center [357, 418] width 317 height 17
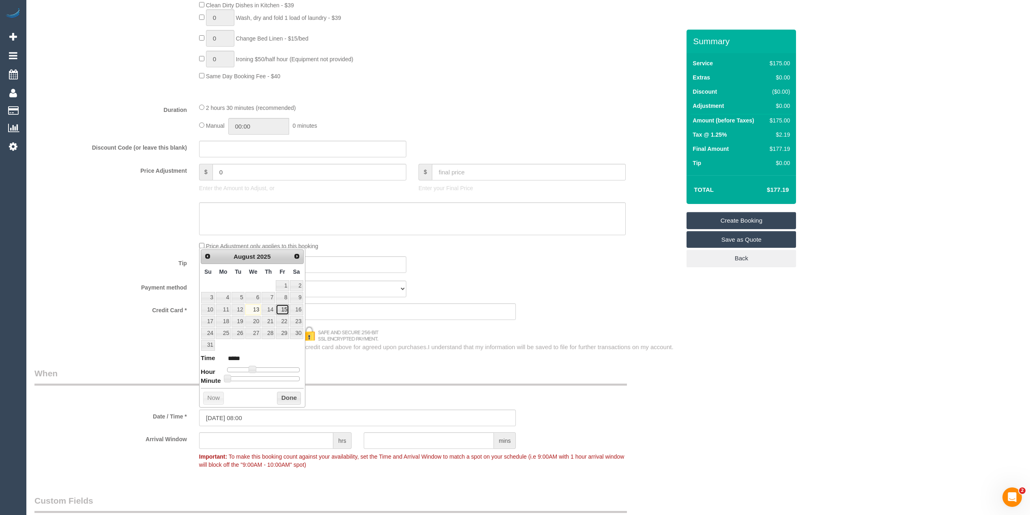
click at [281, 307] on link "15" at bounding box center [282, 309] width 13 height 11
type input "15/08/2025 09:00"
type input "*****"
type input "15/08/2025 10:00"
type input "*****"
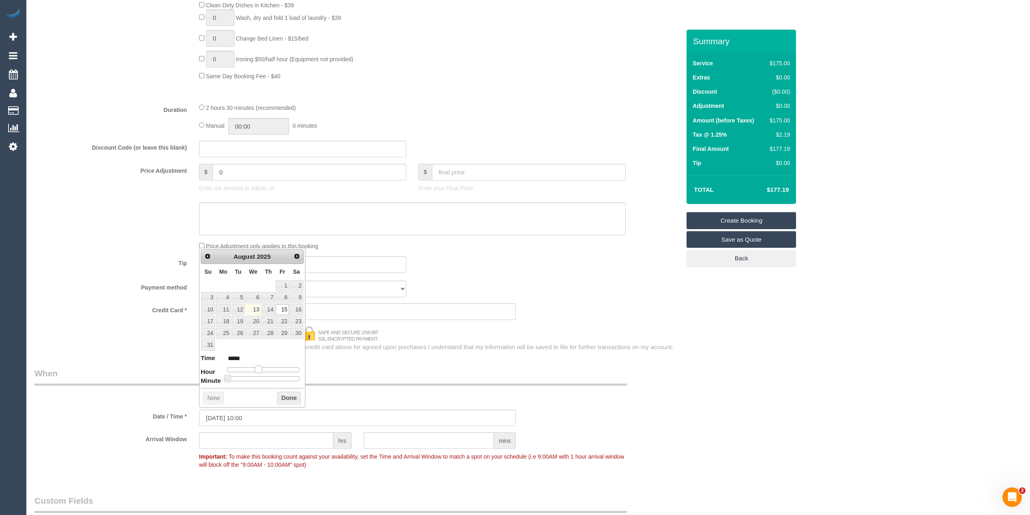
type input "15/08/2025 11:00"
type input "*****"
type input "15/08/2025 12:00"
type input "*****"
type input "15/08/2025 13:00"
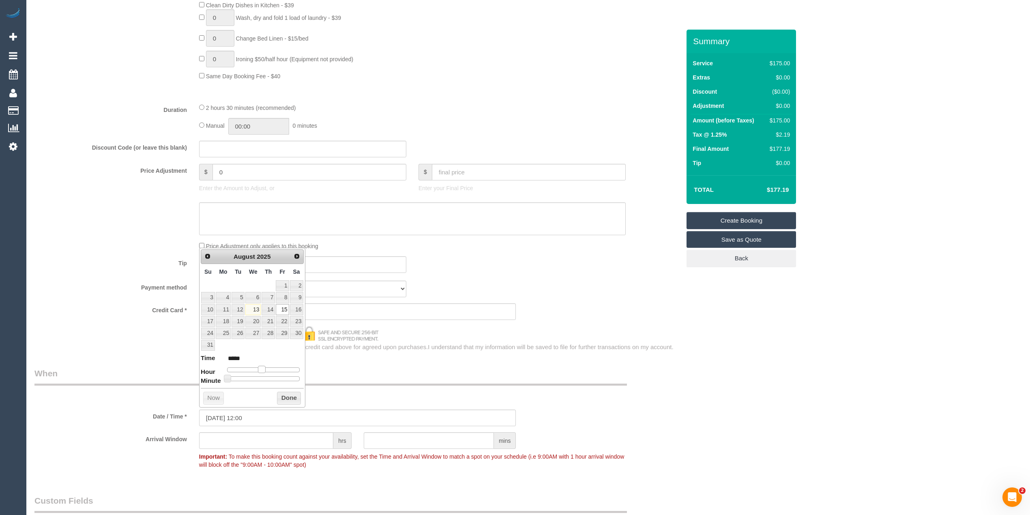
type input "*****"
drag, startPoint x: 254, startPoint y: 370, endPoint x: 271, endPoint y: 369, distance: 17.1
click at [271, 369] on span at bounding box center [267, 369] width 7 height 7
click at [732, 290] on div "Who Email* Name * Khadi Where Address* - Carlton ACT NSW NT QLD SA TAS VIC WA 3…" at bounding box center [527, 227] width 987 height 1476
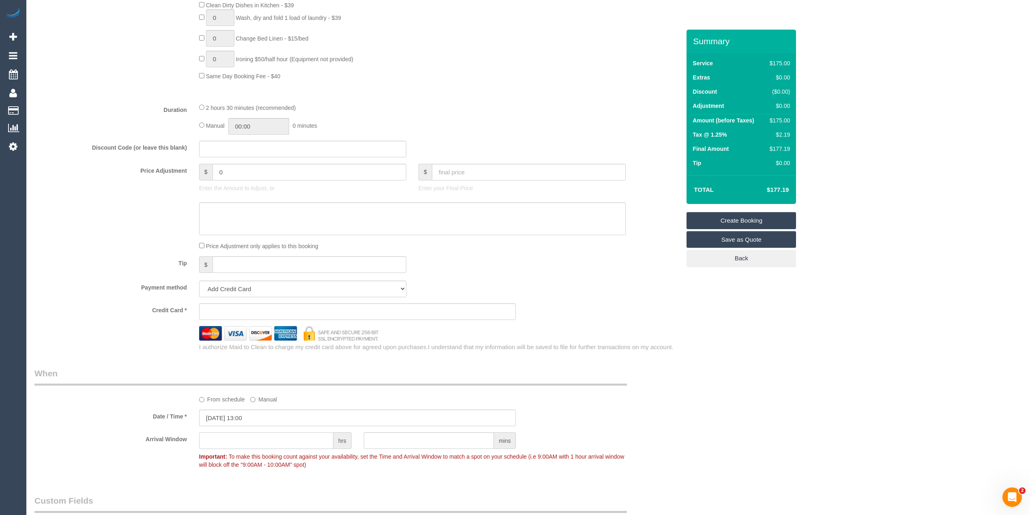
click at [211, 444] on input "text" at bounding box center [266, 440] width 134 height 17
type input "2"
click at [745, 333] on div "Who Email* Name * Khadi Where Address* - Carlton ACT NSW NT QLD SA TAS VIC WA 3…" at bounding box center [527, 227] width 987 height 1476
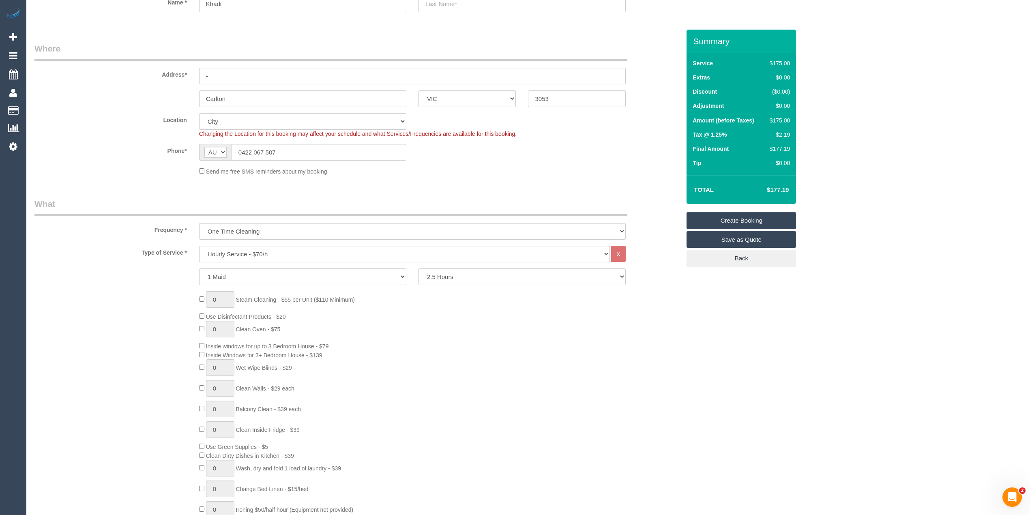
scroll to position [0, 0]
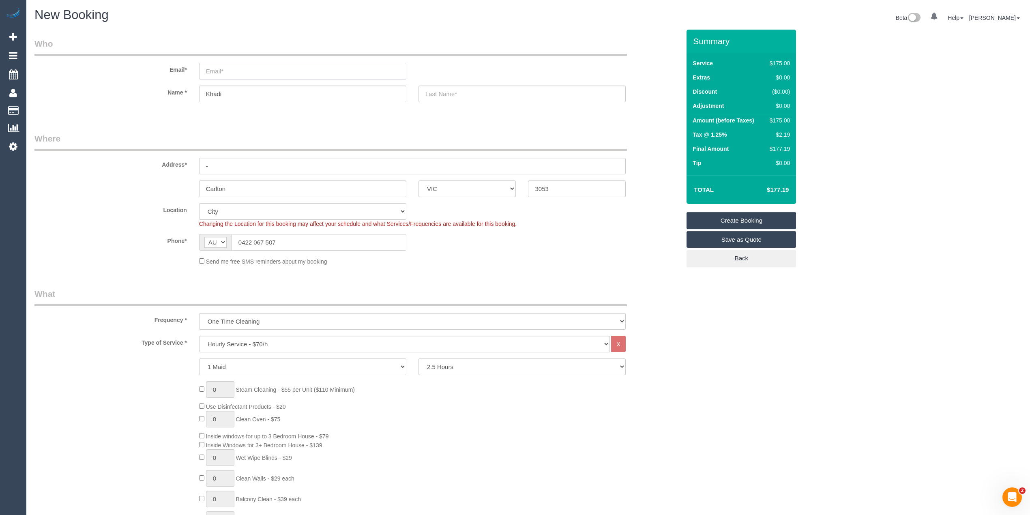
click at [236, 70] on input "email" at bounding box center [302, 71] width 207 height 17
type input "khadijajana02@gmail.com"
click at [455, 94] on input "text" at bounding box center [521, 94] width 207 height 17
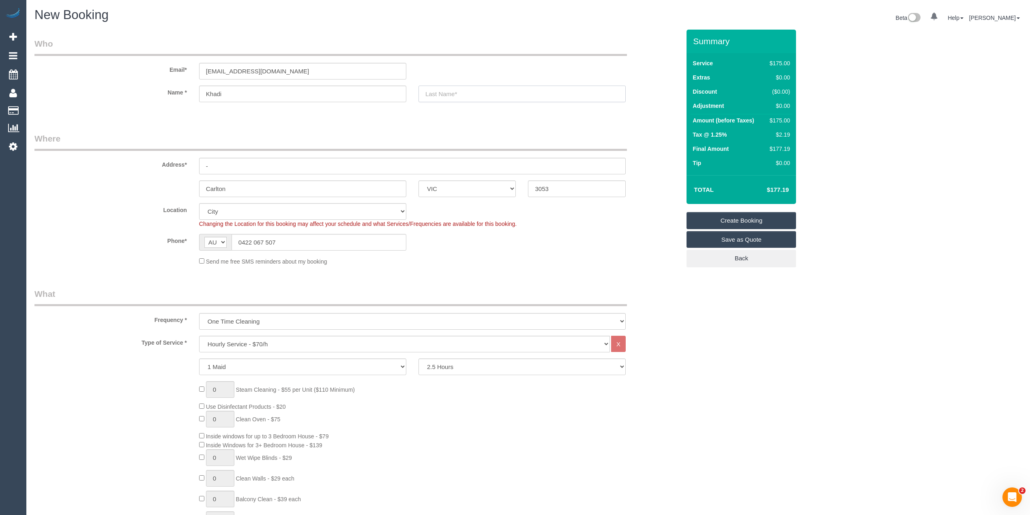
click at [448, 92] on input "text" at bounding box center [521, 94] width 207 height 17
click at [265, 93] on input "Khadi" at bounding box center [302, 94] width 207 height 17
click at [445, 93] on input "text" at bounding box center [521, 94] width 207 height 17
type input "Jama"
click at [232, 68] on input "khadijajana02@gmail.com" at bounding box center [302, 71] width 207 height 17
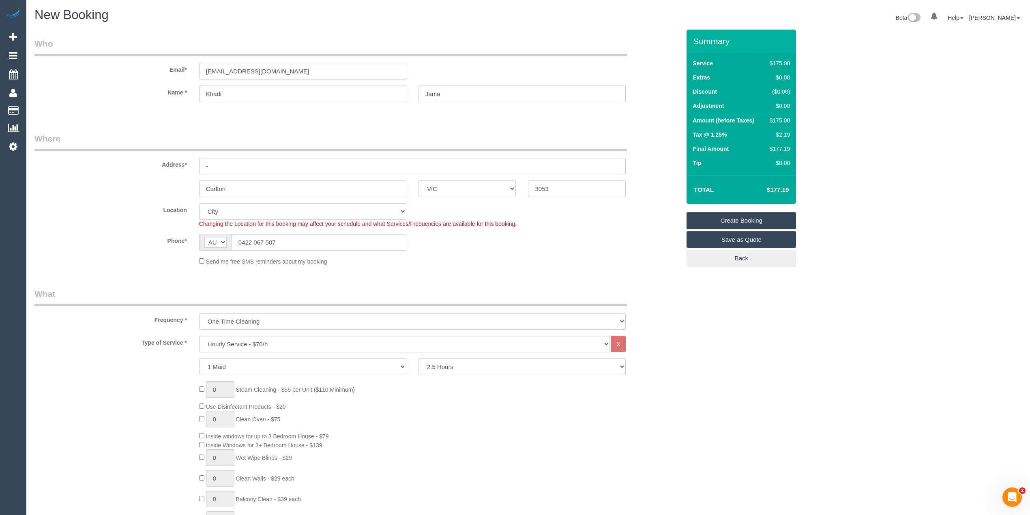
type input "khadijajama02@gmail.com"
click at [229, 91] on input "Khadi" at bounding box center [302, 94] width 207 height 17
drag, startPoint x: 221, startPoint y: 167, endPoint x: 187, endPoint y: 164, distance: 33.4
click at [187, 164] on div "Address* -" at bounding box center [357, 154] width 658 height 42
click at [219, 162] on input "-" at bounding box center [412, 166] width 427 height 17
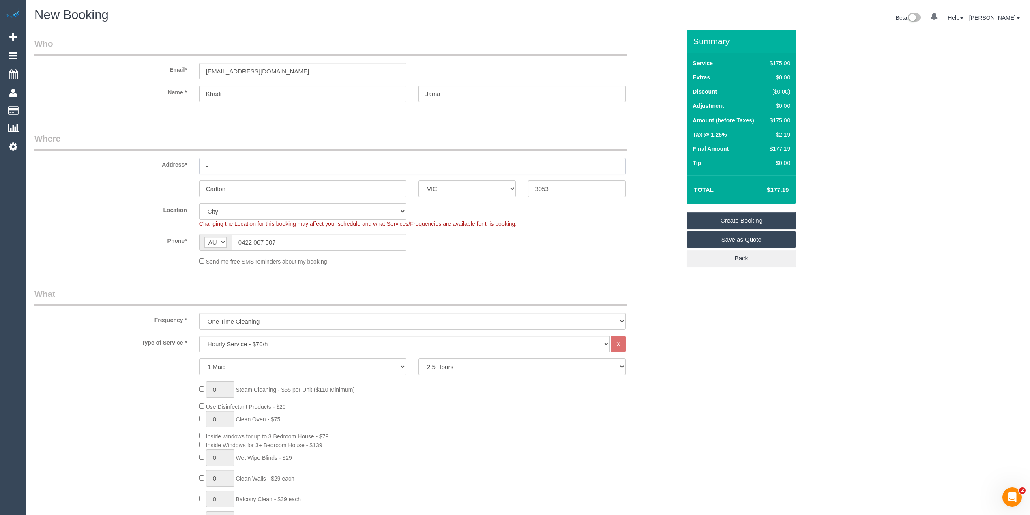
drag, startPoint x: 223, startPoint y: 164, endPoint x: 172, endPoint y: 161, distance: 50.4
click at [172, 161] on div "Address* -" at bounding box center [357, 154] width 658 height 42
click at [222, 161] on input "text" at bounding box center [412, 166] width 427 height 17
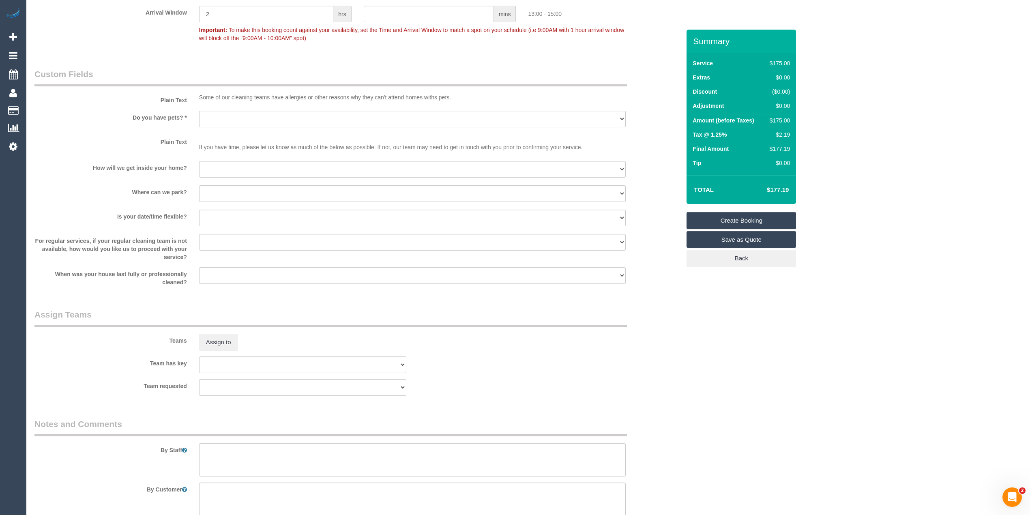
scroll to position [991, 0]
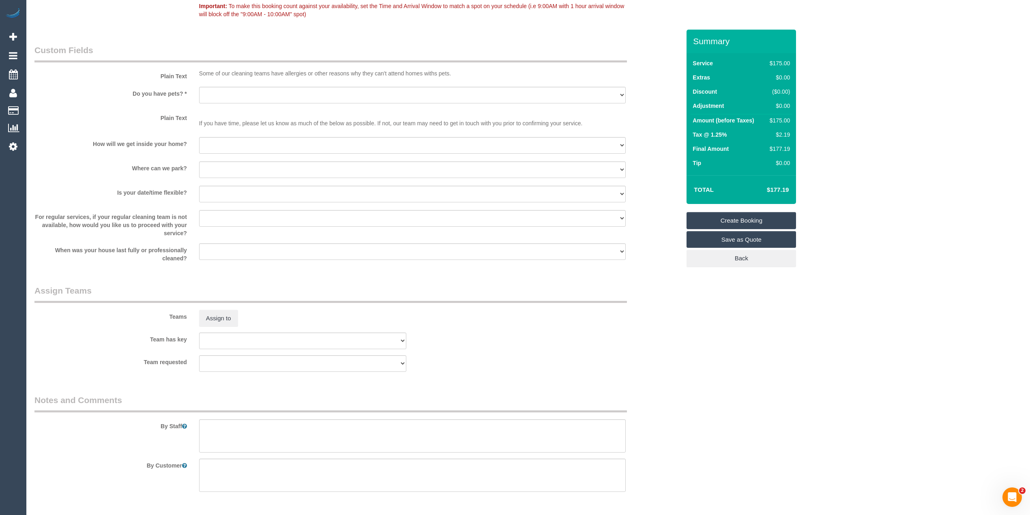
type input "78/510 Lygon Street"
click at [215, 95] on select "Yes - Cats Yes - Dogs No pets Yes - Dogs and Cats Yes - Other" at bounding box center [412, 95] width 427 height 17
select select "number:28"
click at [199, 87] on select "Yes - Cats Yes - Dogs No pets Yes - Dogs and Cats Yes - Other" at bounding box center [412, 95] width 427 height 17
click at [211, 148] on select "I will be home Key will be left (please provide details below) Lock box/Access …" at bounding box center [412, 145] width 427 height 17
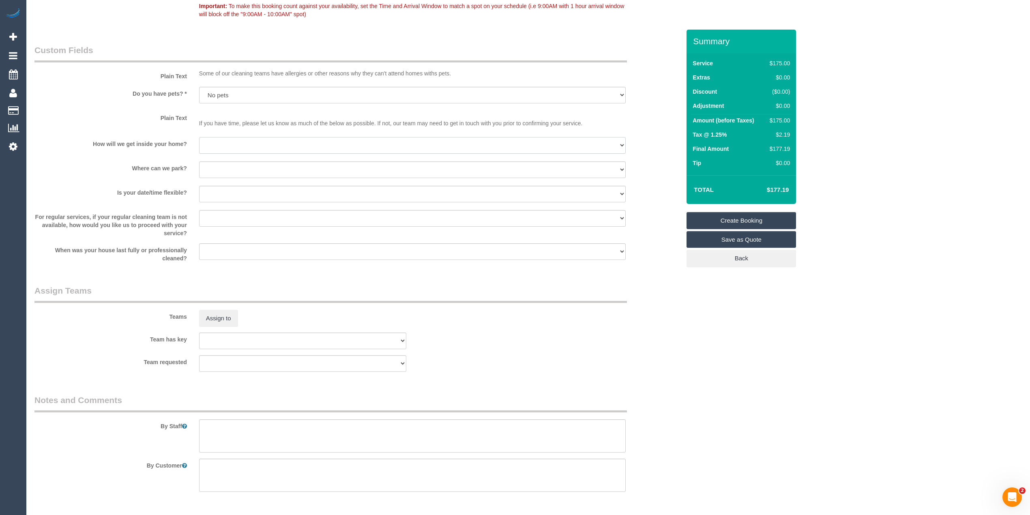
select select "number:14"
click at [199, 137] on select "I will be home Key will be left (please provide details below) Lock box/Access …" at bounding box center [412, 145] width 427 height 17
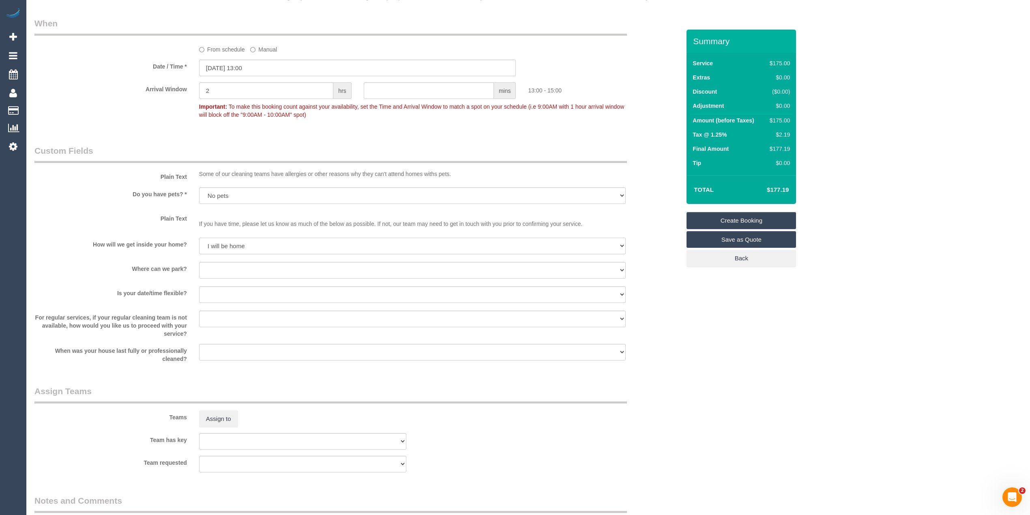
scroll to position [901, 0]
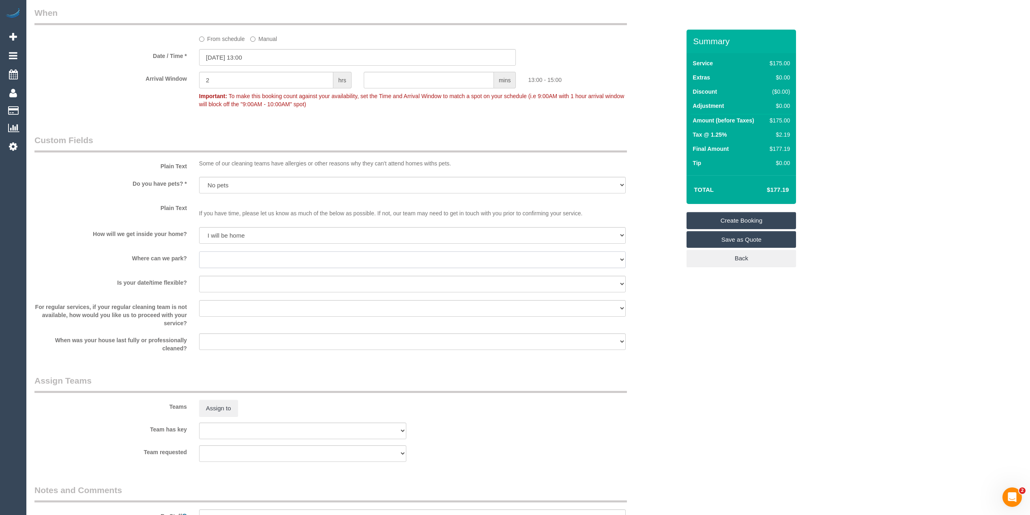
click at [218, 256] on select "I will provide parking on-site Free street parking Paid street parking (cost wi…" at bounding box center [412, 259] width 427 height 17
click at [114, 107] on div "Arrival Window 2 hrs mins 13:00 - 15:00 Important: To make this booking count a…" at bounding box center [357, 92] width 658 height 40
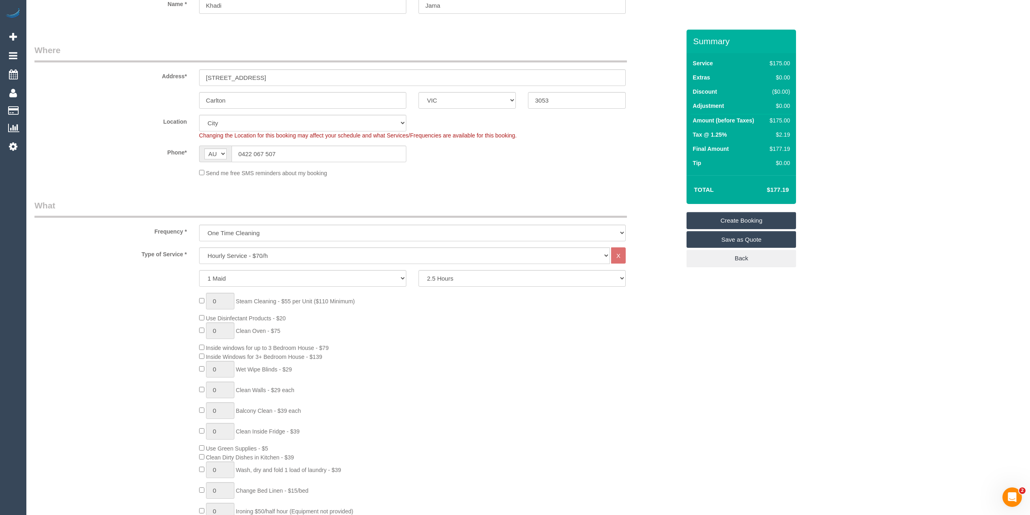
scroll to position [0, 0]
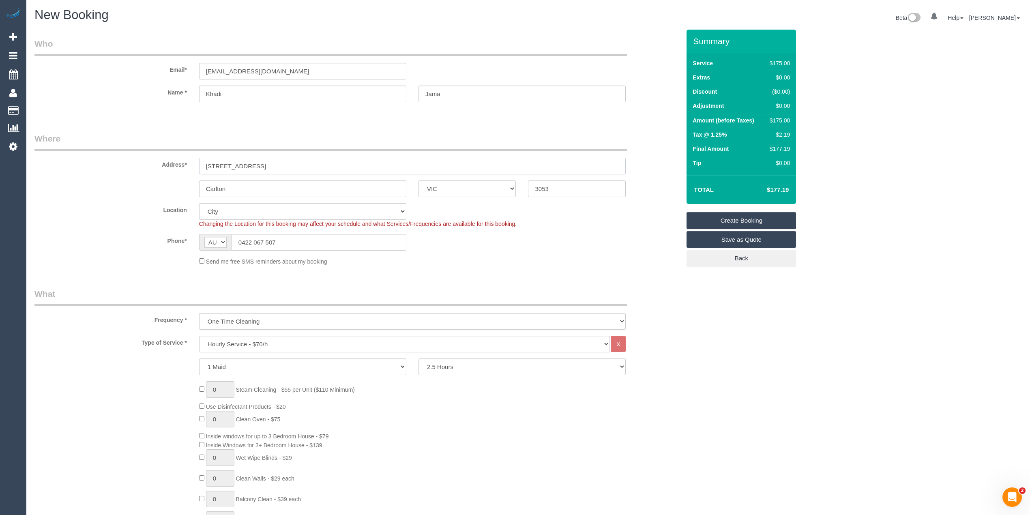
drag, startPoint x: 281, startPoint y: 161, endPoint x: 216, endPoint y: 161, distance: 65.3
click at [215, 161] on input "78/510 Lygon Street" at bounding box center [412, 166] width 427 height 17
drag, startPoint x: 290, startPoint y: 239, endPoint x: 200, endPoint y: 238, distance: 89.6
click at [200, 238] on div "AF AL DZ AD AO AI AQ AG AR AM AW AU AT AZ BS BH BD BB BY BE BZ BJ BM BT BO BA B…" at bounding box center [302, 242] width 207 height 17
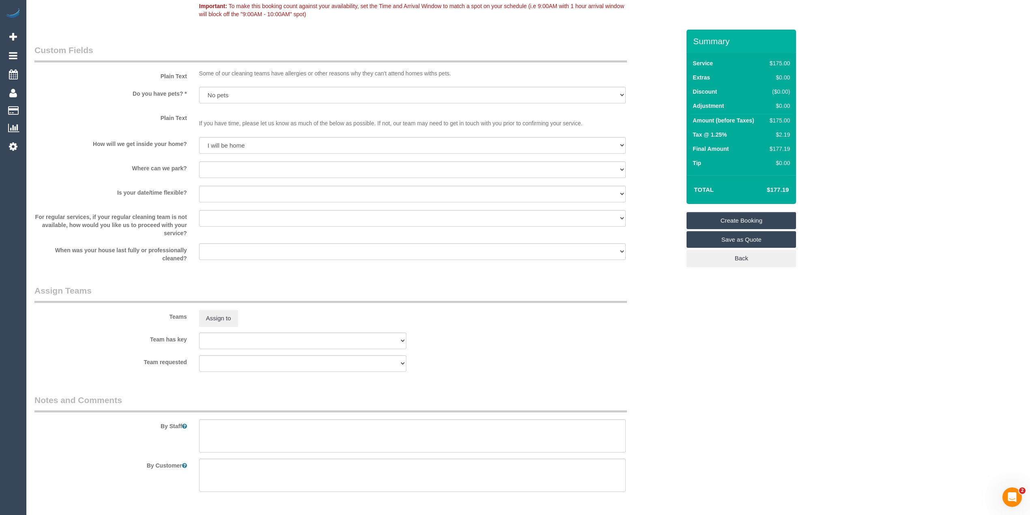
scroll to position [1019, 0]
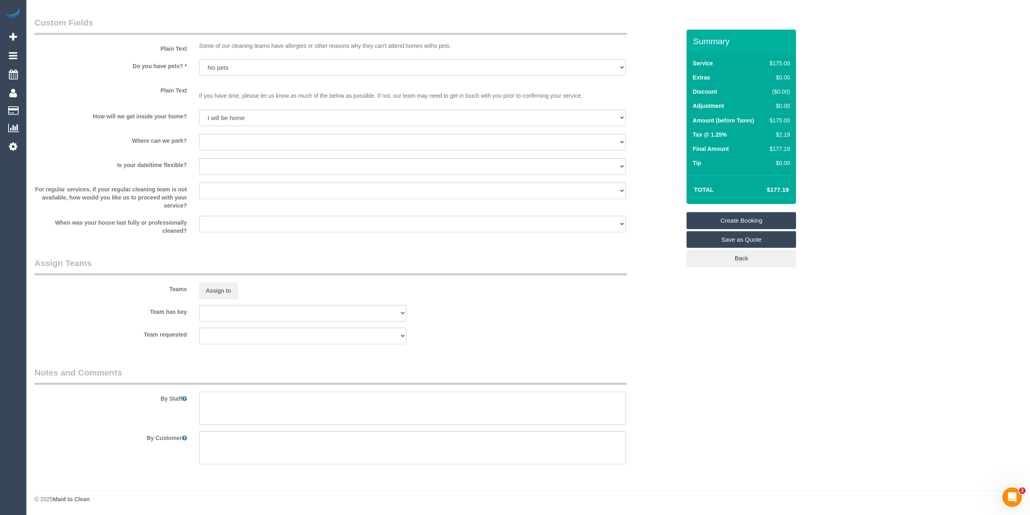
click at [265, 402] on textarea at bounding box center [412, 408] width 427 height 33
paste textarea "0422 067 507"
type textarea "Please call customer when you arrive to arrange parking - 0422067507"
click at [219, 143] on select "I will provide parking on-site Free street parking Paid street parking (cost wi…" at bounding box center [412, 142] width 427 height 17
select select "number:18"
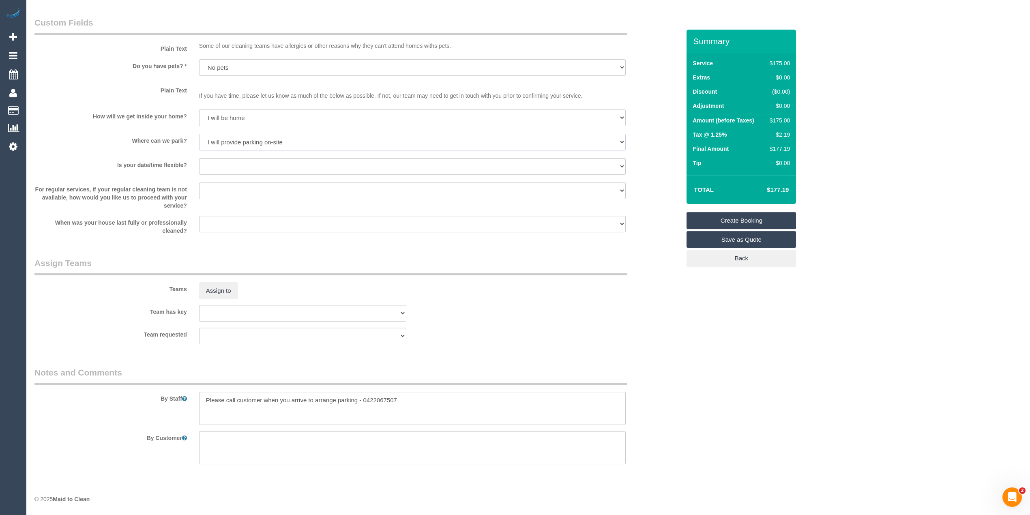
click at [199, 134] on select "I will provide parking on-site Free street parking Paid street parking (cost wi…" at bounding box center [412, 142] width 427 height 17
click at [246, 166] on select "Yes - date and time Yes - date but not time Yes - time but not date No - No fle…" at bounding box center [412, 166] width 427 height 17
select select "number:24"
click at [199, 158] on select "Yes - date and time Yes - date but not time Yes - time but not date No - No fle…" at bounding box center [412, 166] width 427 height 17
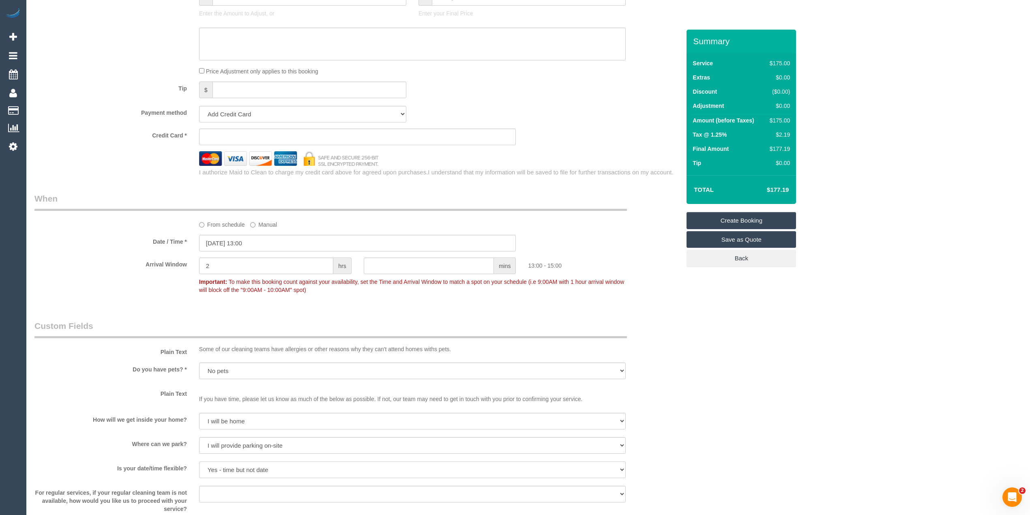
scroll to position [658, 0]
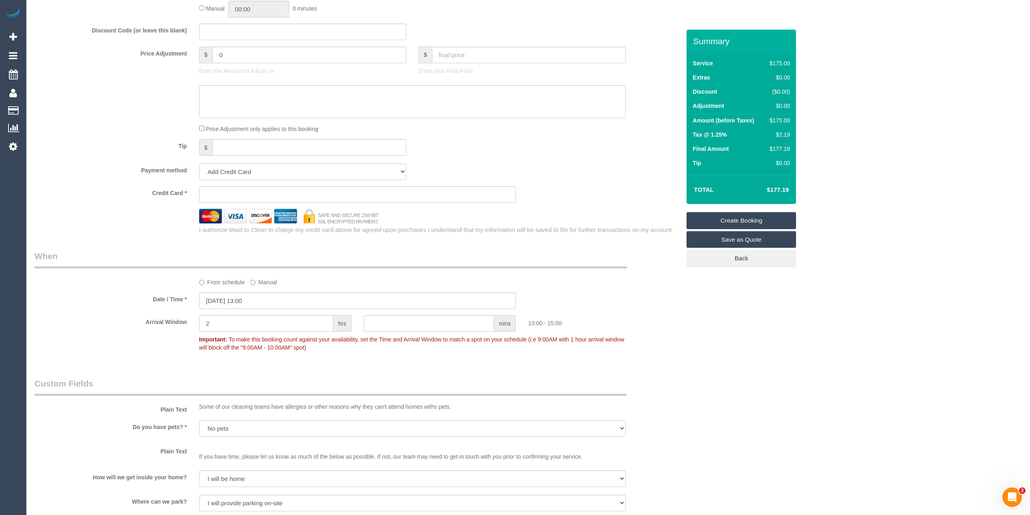
click at [238, 189] on sui-stripe-card at bounding box center [357, 194] width 317 height 17
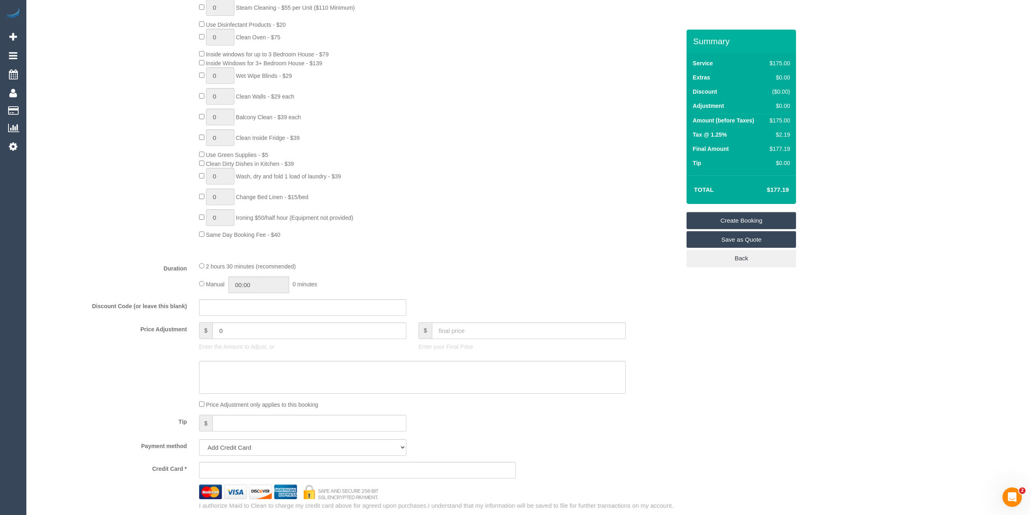
scroll to position [541, 0]
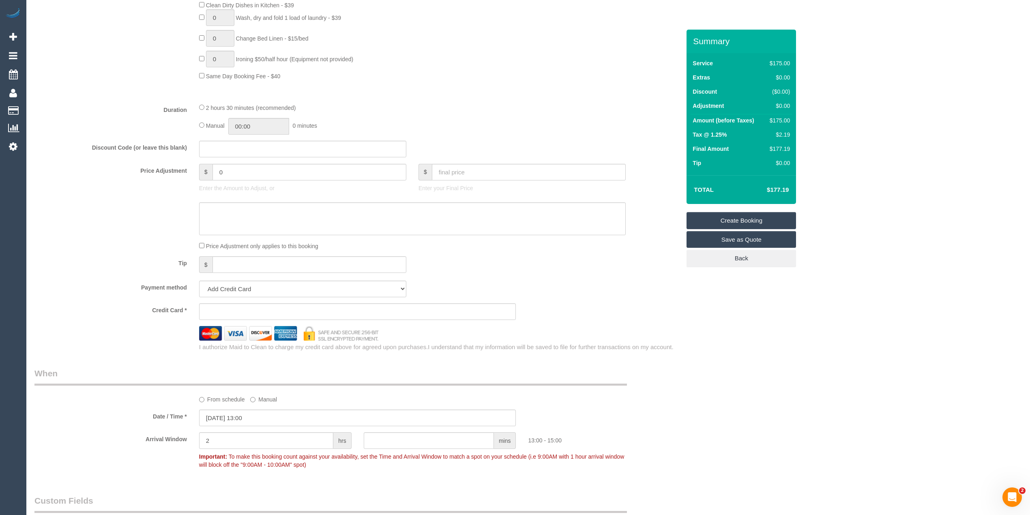
click at [231, 308] on iframe at bounding box center [357, 311] width 303 height 7
click at [244, 307] on sui-stripe-card at bounding box center [357, 311] width 317 height 17
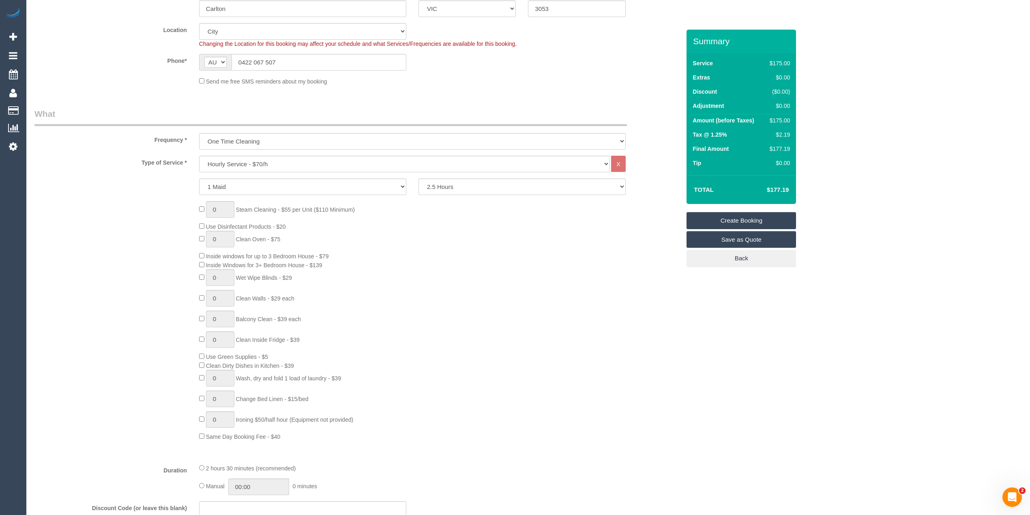
scroll to position [0, 0]
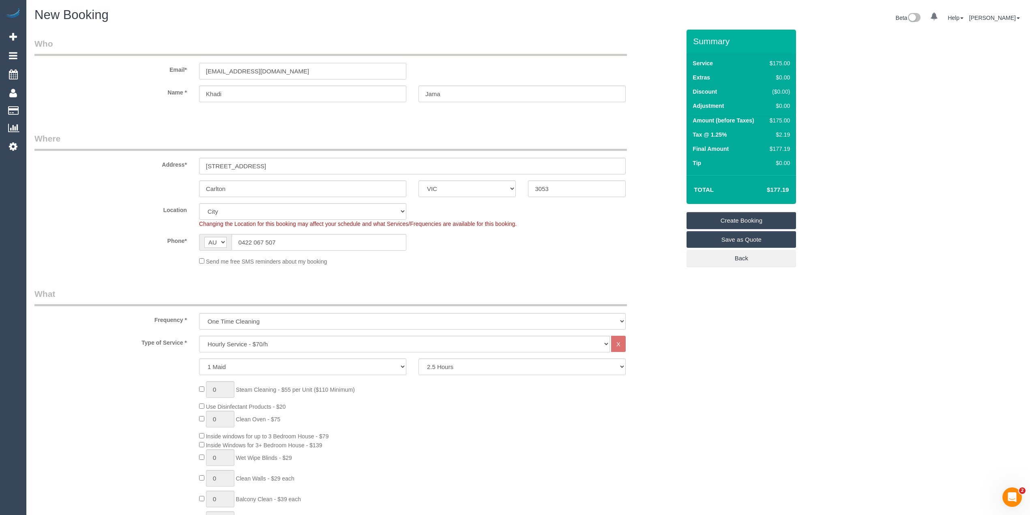
drag, startPoint x: 310, startPoint y: 65, endPoint x: 159, endPoint y: 62, distance: 150.9
click at [159, 62] on div "Email* khadijajama02@gmail.com" at bounding box center [357, 59] width 658 height 42
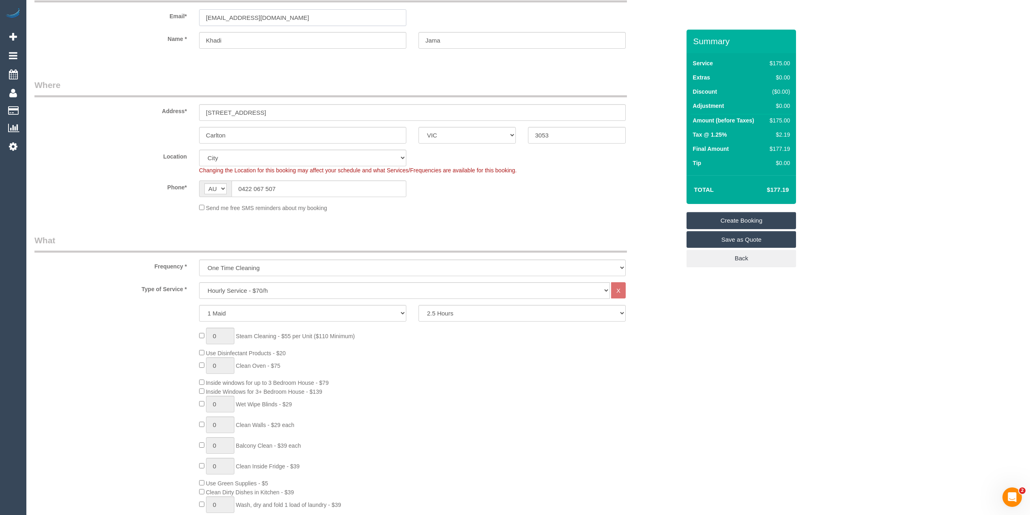
scroll to position [28, 0]
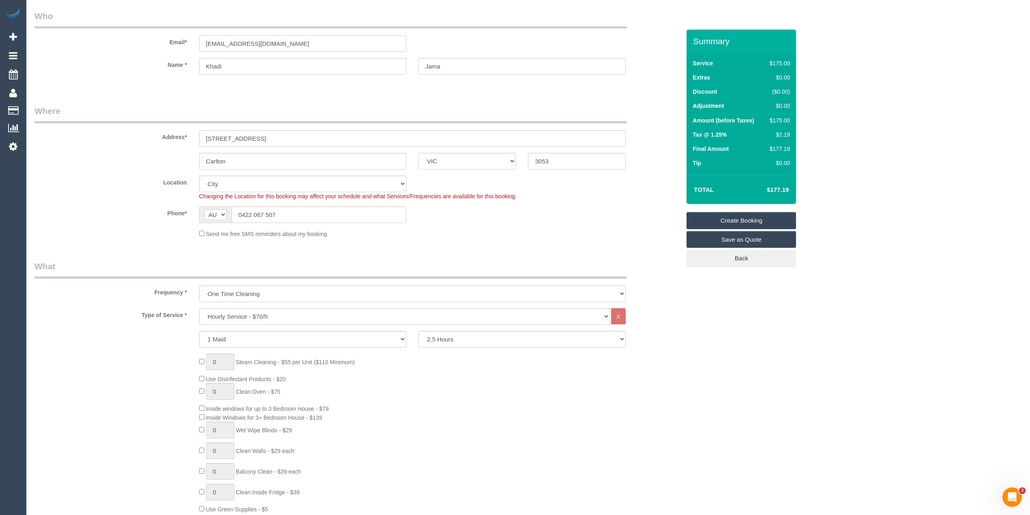
click at [298, 46] on input "khadijajama02@gmail.com" at bounding box center [302, 43] width 207 height 17
drag, startPoint x: 216, startPoint y: 49, endPoint x: 167, endPoint y: 49, distance: 48.7
click at [168, 49] on div "Email* khadijajama02@gmail.com" at bounding box center [357, 31] width 658 height 42
click at [751, 218] on link "Create Booking" at bounding box center [741, 220] width 109 height 17
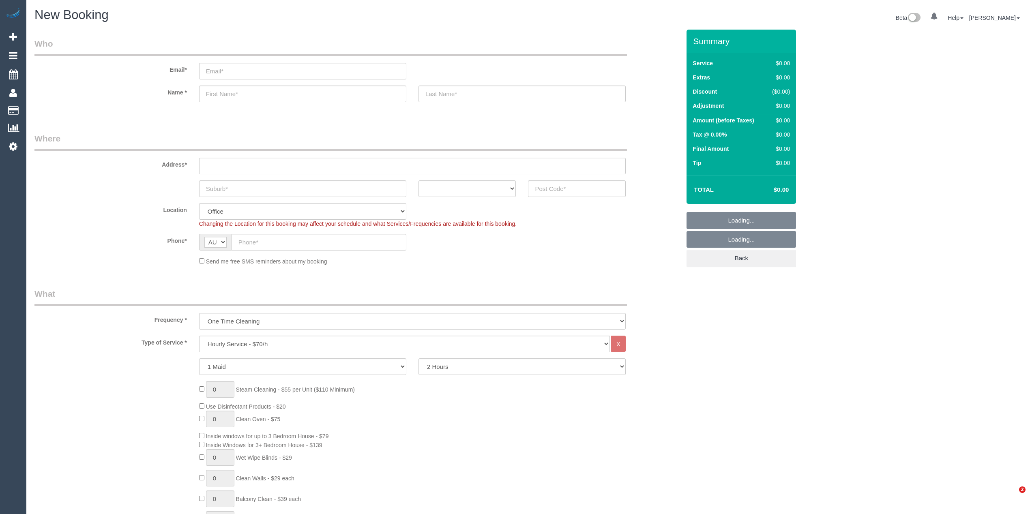
select select "object:2079"
select select "object:813"
click at [542, 187] on input "text" at bounding box center [577, 188] width 98 height 17
type input "3058"
click at [250, 161] on input "text" at bounding box center [412, 166] width 427 height 17
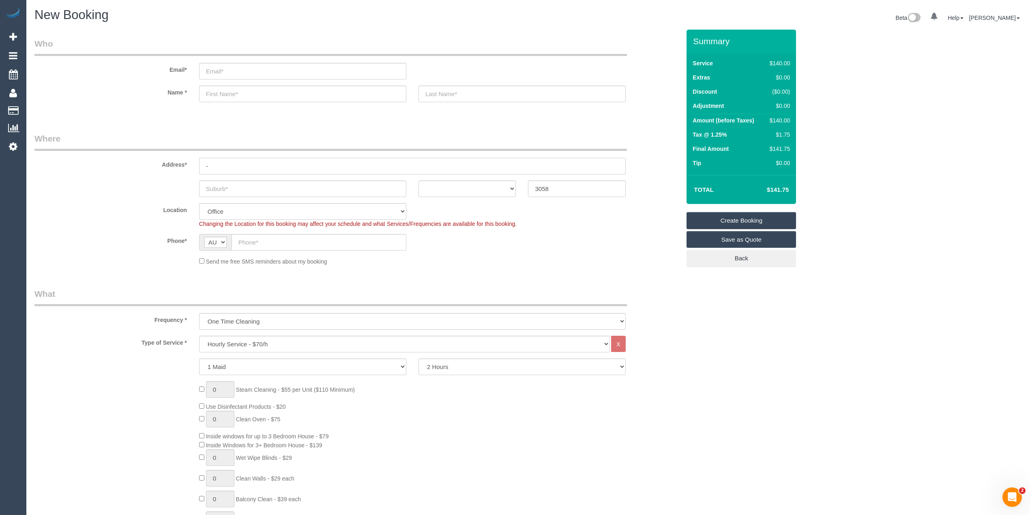
type input "-"
click at [212, 193] on input "text" at bounding box center [302, 188] width 207 height 17
type input "Cobur"
select select "61"
type input "[GEOGRAPHIC_DATA]"
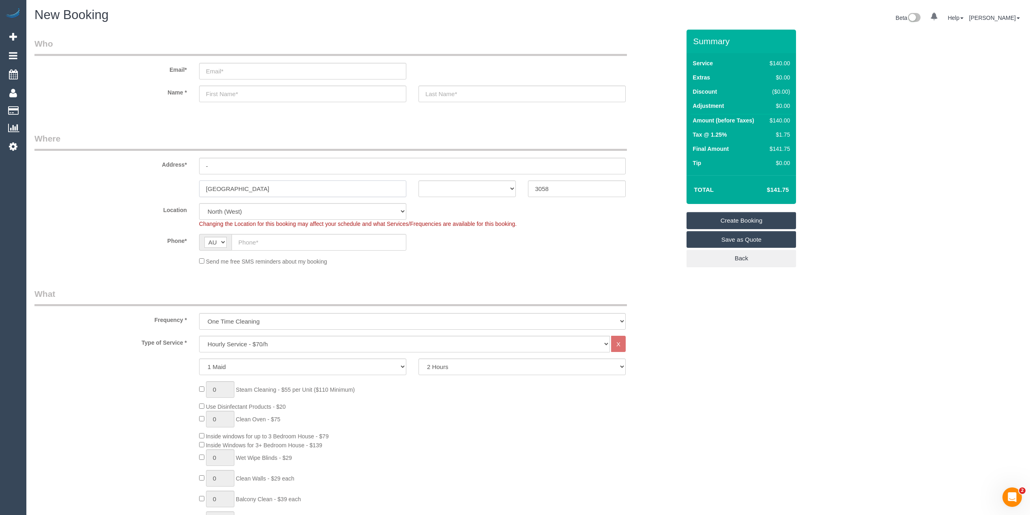
select select "object:2084"
type input "[GEOGRAPHIC_DATA]"
click at [433, 187] on select "ACT [GEOGRAPHIC_DATA] NT [GEOGRAPHIC_DATA] SA TAS [GEOGRAPHIC_DATA] [GEOGRAPHIC…" at bounding box center [467, 188] width 98 height 17
select select "VIC"
click at [418, 180] on select "ACT [GEOGRAPHIC_DATA] NT [GEOGRAPHIC_DATA] SA TAS [GEOGRAPHIC_DATA] [GEOGRAPHIC…" at bounding box center [467, 188] width 98 height 17
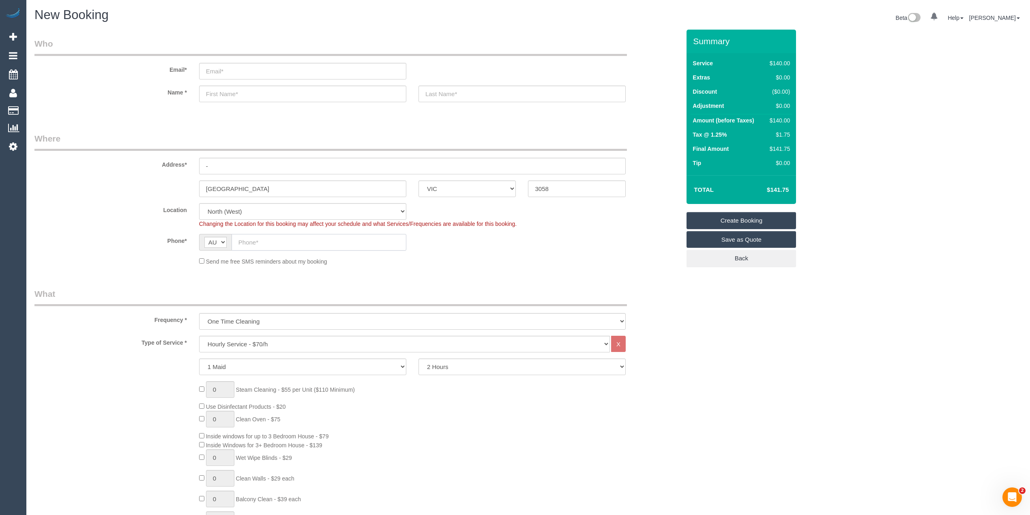
click at [252, 234] on input "text" at bounding box center [319, 242] width 175 height 17
click at [252, 238] on input "text" at bounding box center [319, 242] width 175 height 17
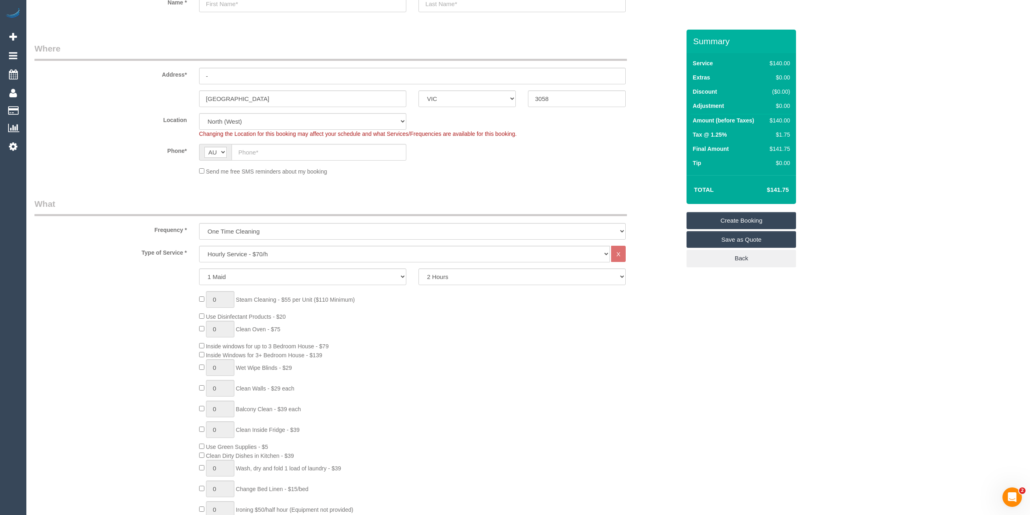
scroll to position [270, 0]
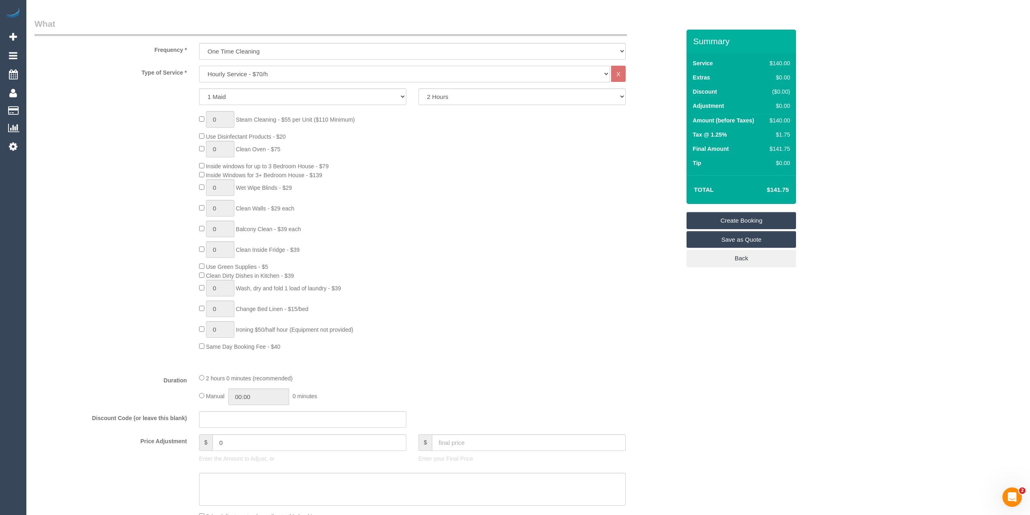
click at [248, 74] on select "Hourly Service - $70/h Hourly Service - $65/h Hourly Service - $60/h Hourly Ser…" at bounding box center [404, 74] width 411 height 17
select select "212"
click at [199, 66] on select "Hourly Service - $70/h Hourly Service - $65/h Hourly Service - $60/h Hourly Ser…" at bounding box center [404, 74] width 411 height 17
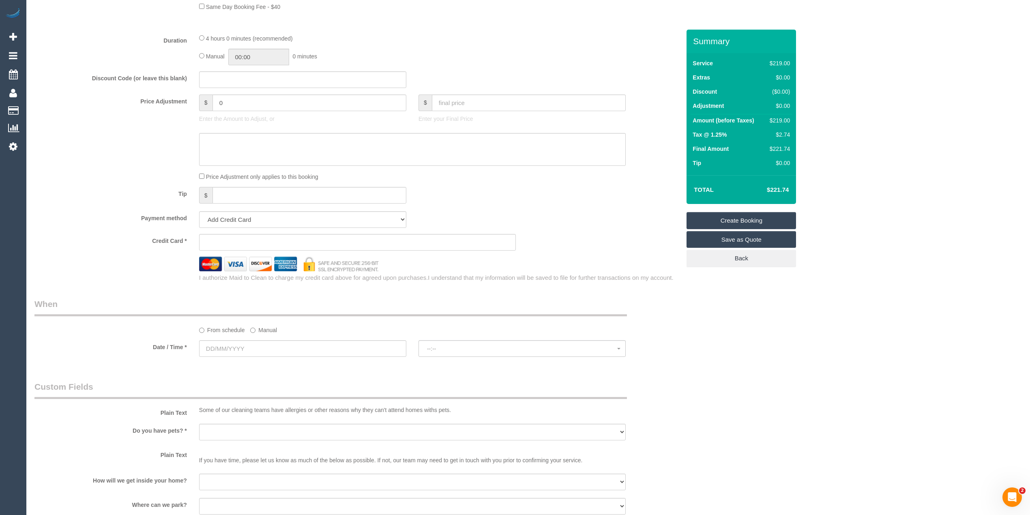
scroll to position [631, 0]
click at [224, 350] on input "text" at bounding box center [302, 349] width 207 height 17
click at [298, 419] on link "16" at bounding box center [296, 420] width 13 height 11
type input "16/08/2025"
click at [440, 346] on button "--:--" at bounding box center [521, 349] width 207 height 17
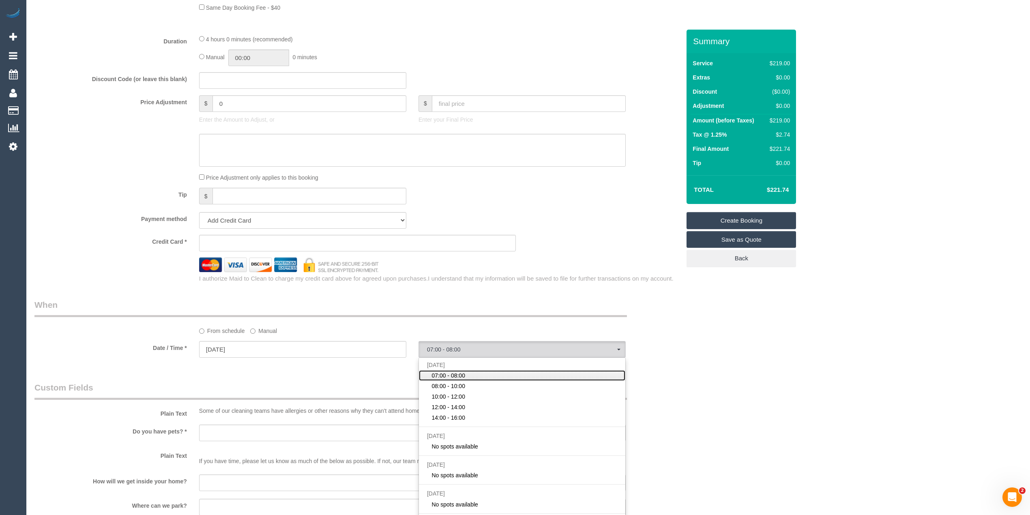
click at [460, 378] on span "07:00 - 08:00" at bounding box center [448, 375] width 34 height 8
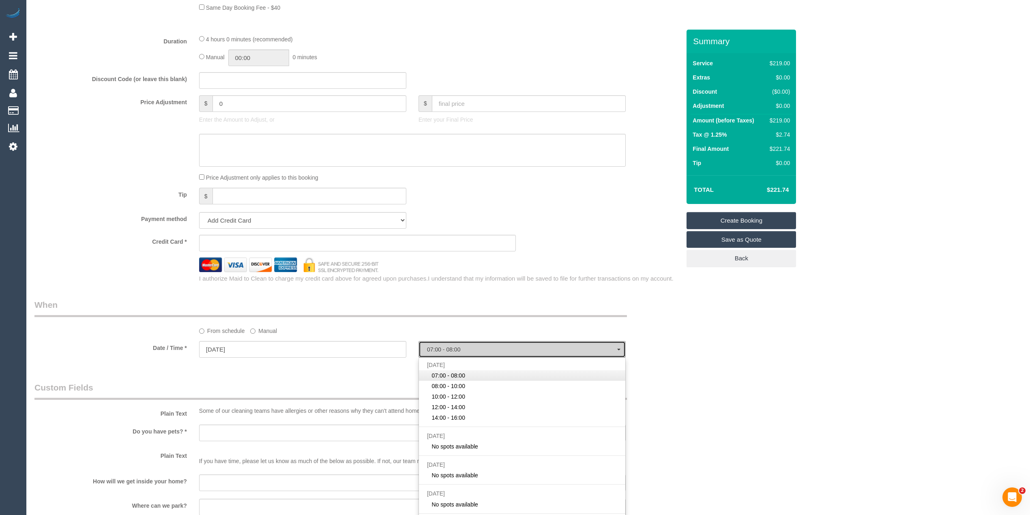
select select "spot1"
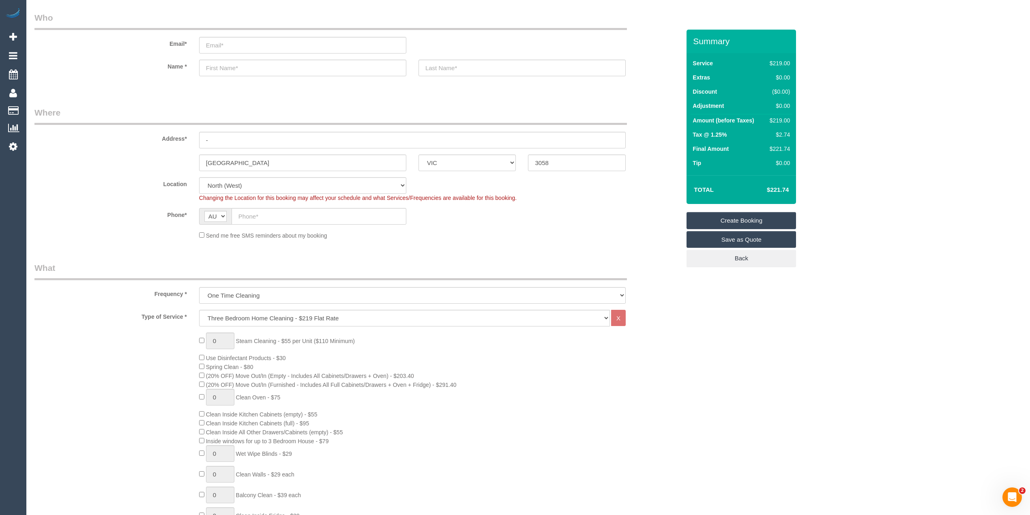
scroll to position [0, 0]
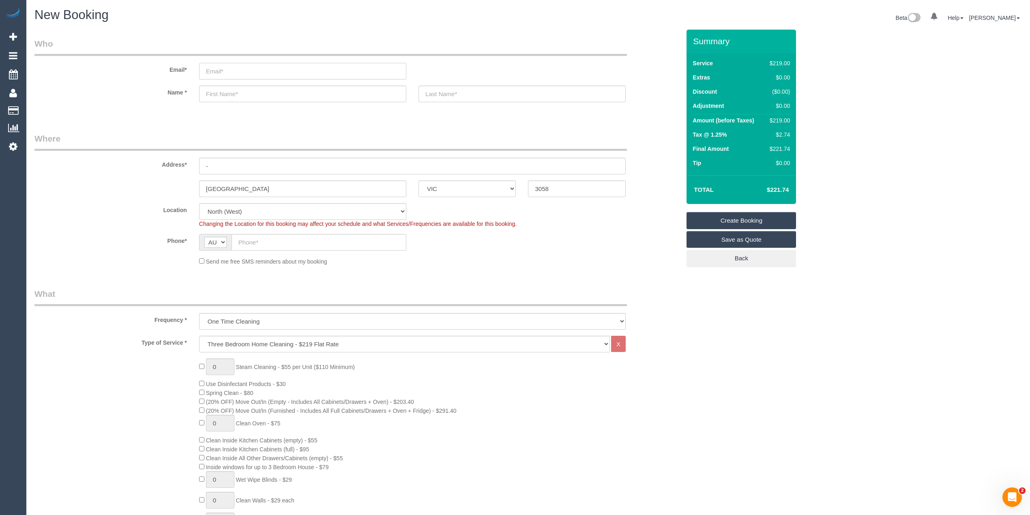
click at [249, 67] on input "email" at bounding box center [302, 71] width 207 height 17
click at [244, 68] on input "email" at bounding box center [302, 71] width 207 height 17
select select "spot14"
click at [262, 65] on input "email" at bounding box center [302, 71] width 207 height 17
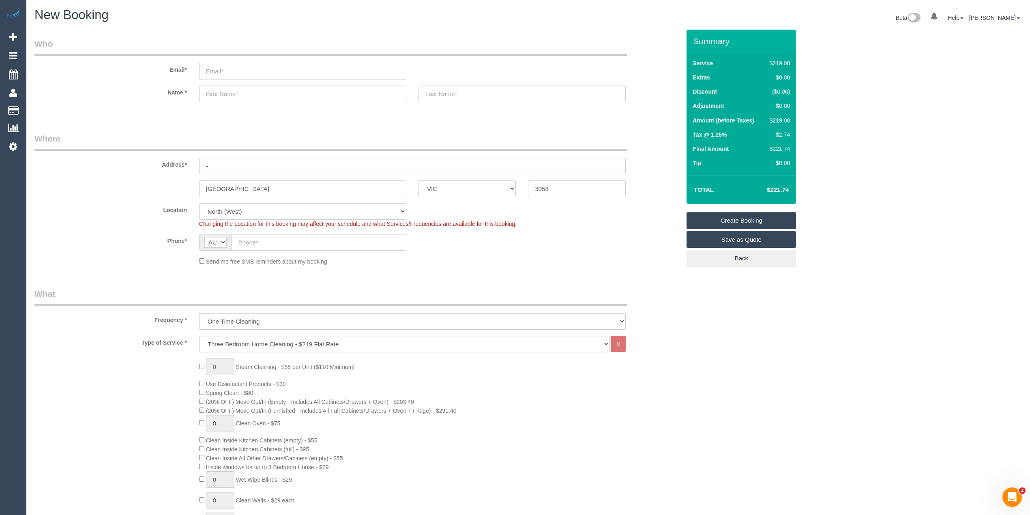
click at [264, 66] on input "email" at bounding box center [302, 71] width 207 height 17
click at [264, 67] on input "email" at bounding box center [302, 71] width 207 height 17
type input "jeremyjhd@gmail.com"
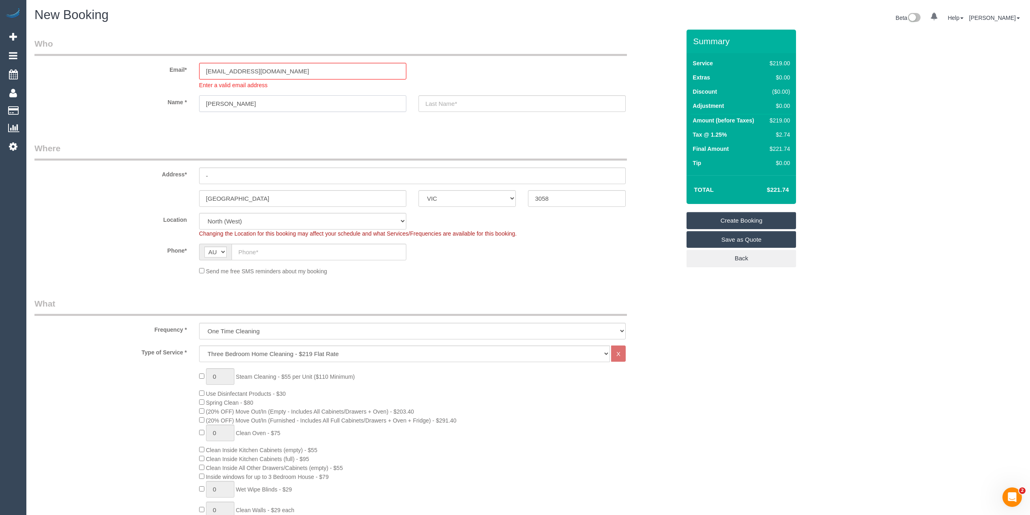
type input "Jeremy"
type input "Hill-Douglas"
drag, startPoint x: 220, startPoint y: 176, endPoint x: 170, endPoint y: 170, distance: 49.8
click at [170, 170] on div "Address* -" at bounding box center [357, 163] width 658 height 42
type input "36 Kelson St"
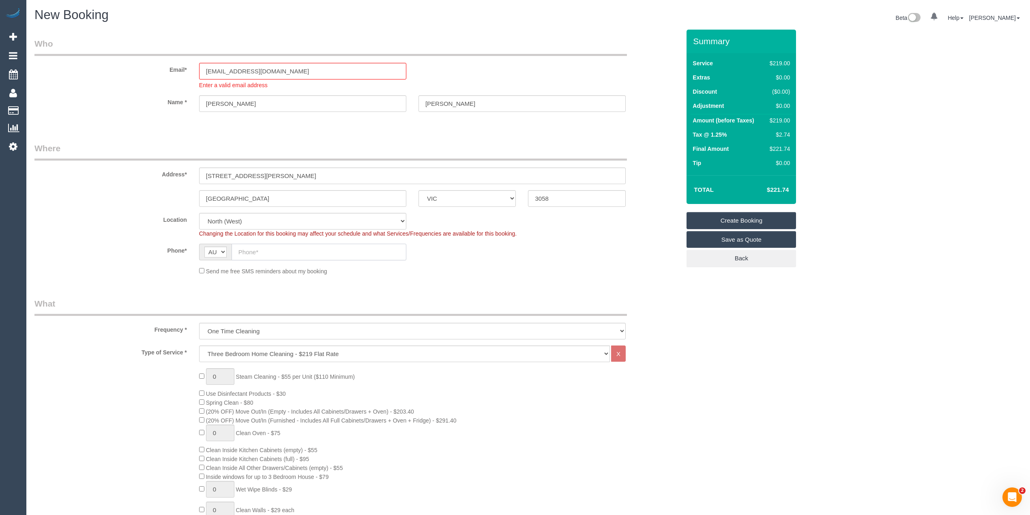
click at [285, 251] on input "text" at bounding box center [319, 252] width 175 height 17
click at [276, 255] on input "text" at bounding box center [319, 252] width 175 height 17
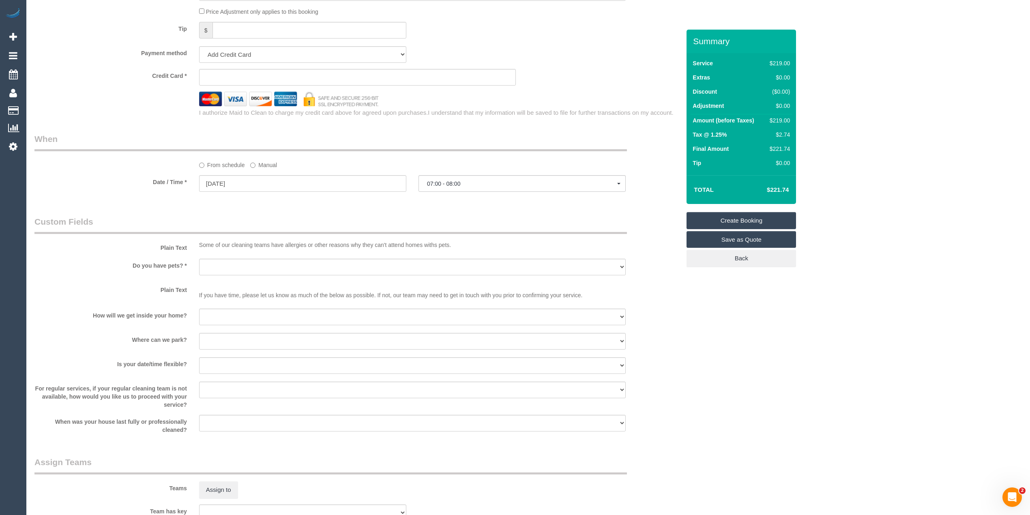
scroll to position [811, 0]
type input "0459 990 981"
click at [233, 265] on select "Yes - Cats Yes - Dogs No pets Yes - Dogs and Cats Yes - Other" at bounding box center [412, 262] width 427 height 17
select select "number:28"
click at [199, 255] on select "Yes - Cats Yes - Dogs No pets Yes - Dogs and Cats Yes - Other" at bounding box center [412, 262] width 427 height 17
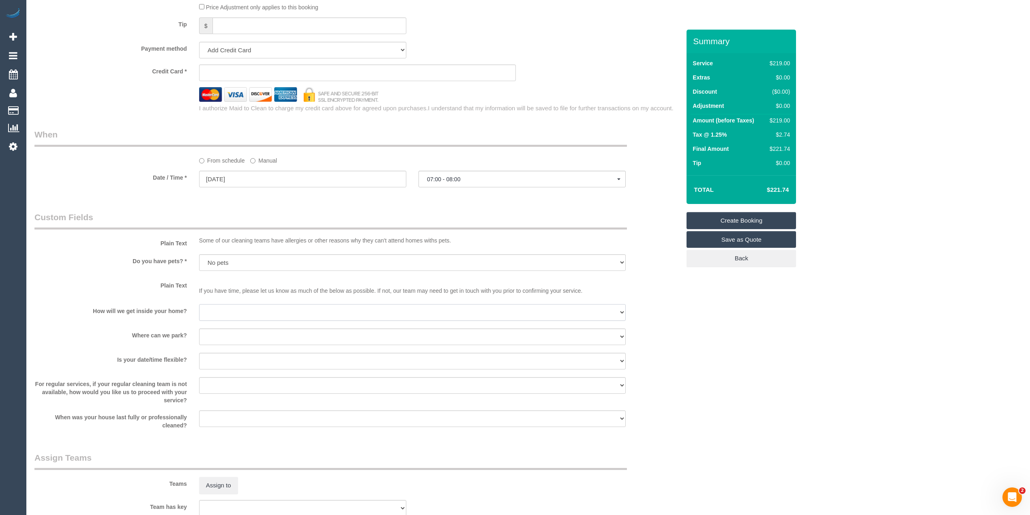
click at [225, 313] on select "I will be home Key will be left (please provide details below) Lock box/Access …" at bounding box center [412, 312] width 427 height 17
select select "number:16"
click at [199, 305] on select "I will be home Key will be left (please provide details below) Lock box/Access …" at bounding box center [412, 312] width 427 height 17
click at [226, 331] on select "I will provide parking on-site Free street parking Paid street parking (cost wi…" at bounding box center [412, 336] width 427 height 17
click at [153, 195] on fieldset "When From schedule Manual Date / Time * 16/08/2025 07:00 - 08:00 Sat August 16t…" at bounding box center [357, 162] width 646 height 67
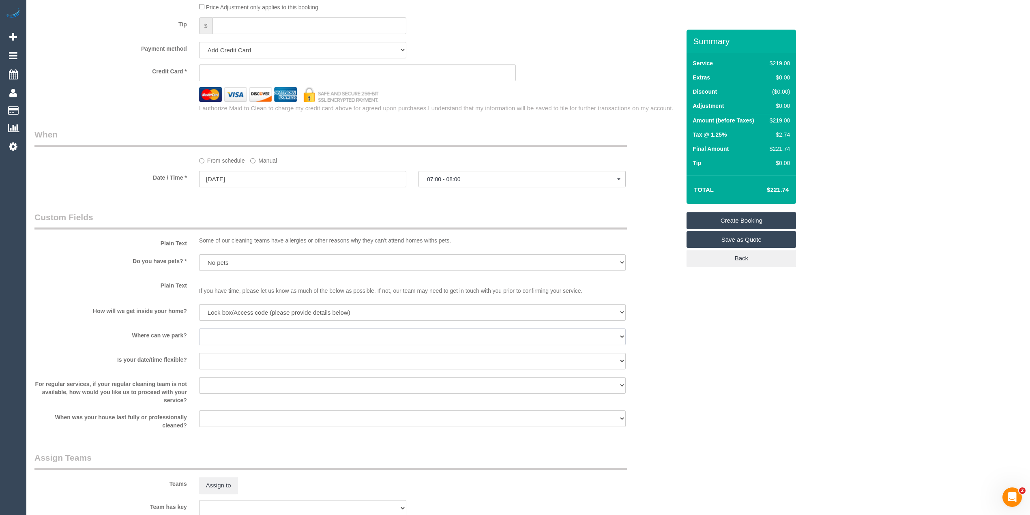
click at [212, 335] on select "I will provide parking on-site Free street parking Paid street parking (cost wi…" at bounding box center [412, 336] width 427 height 17
select select "number:18"
click at [199, 329] on select "I will provide parking on-site Free street parking Paid street parking (cost wi…" at bounding box center [412, 336] width 427 height 17
click at [218, 363] on select "Yes - date and time Yes - date but not time Yes - time but not date No - No fle…" at bounding box center [412, 361] width 427 height 17
select select "number:36"
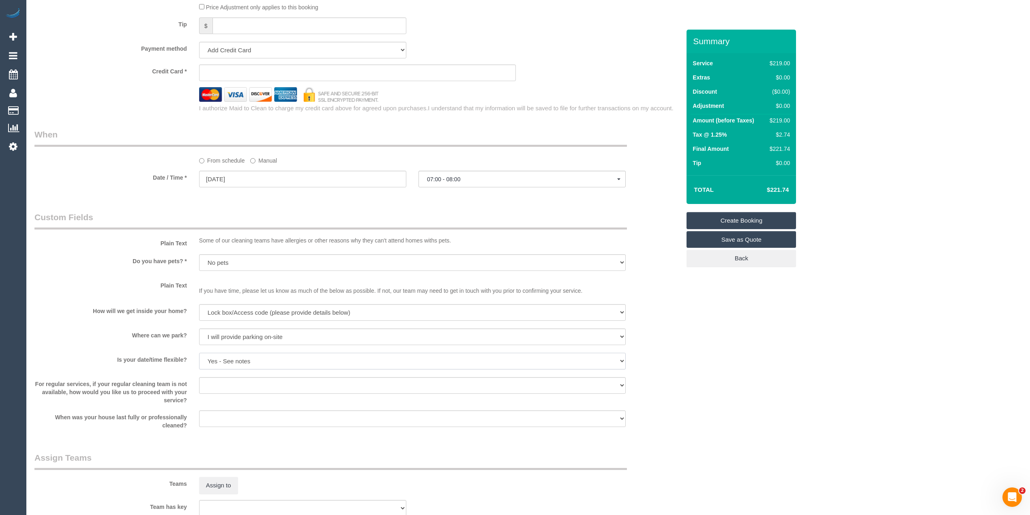
click at [199, 353] on select "Yes - date and time Yes - date but not time Yes - time but not date No - No fle…" at bounding box center [412, 361] width 427 height 17
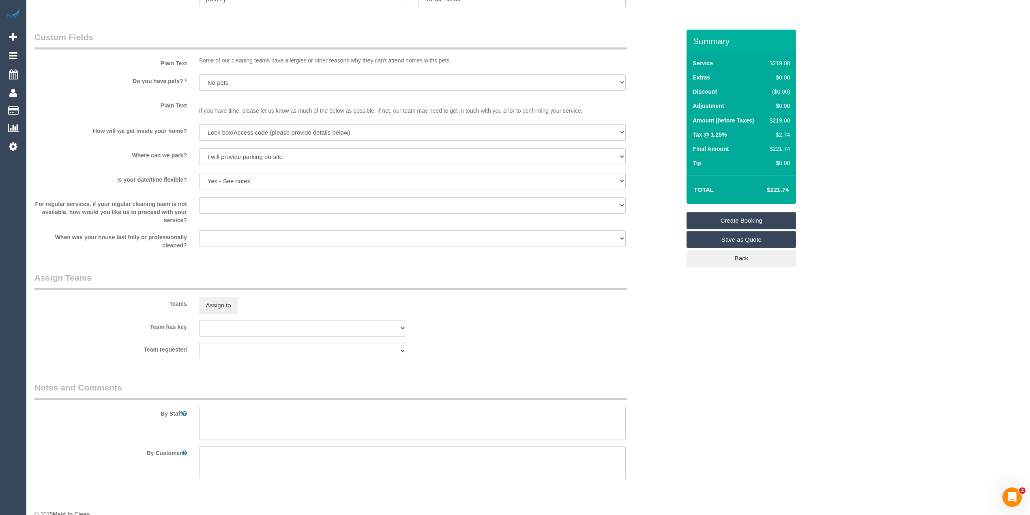
click at [247, 415] on textarea at bounding box center [412, 423] width 427 height 33
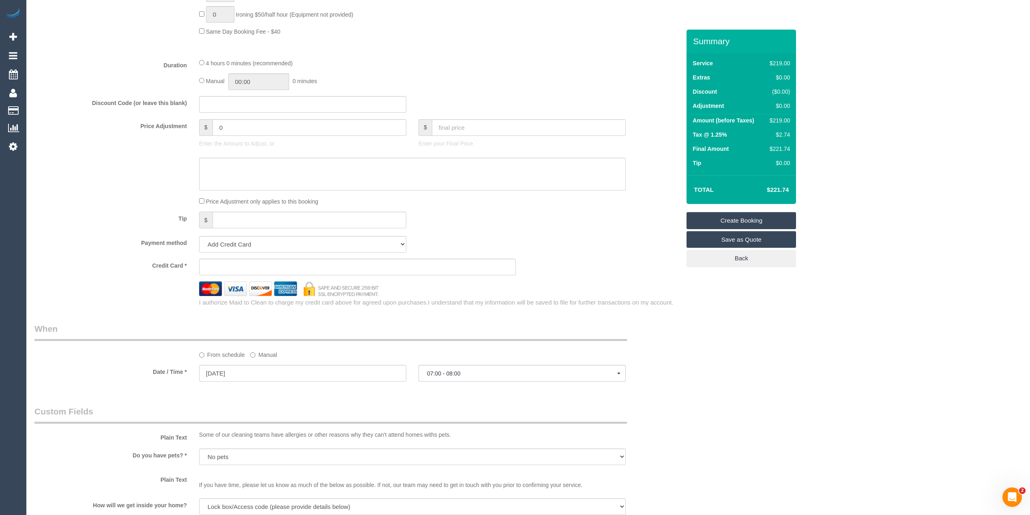
scroll to position [631, 0]
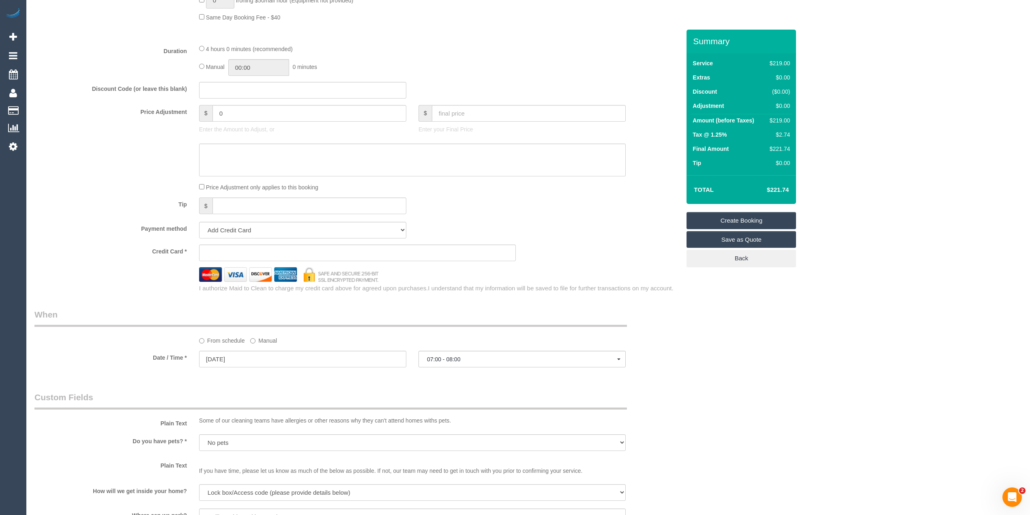
click at [231, 258] on sui-stripe-card at bounding box center [357, 253] width 317 height 17
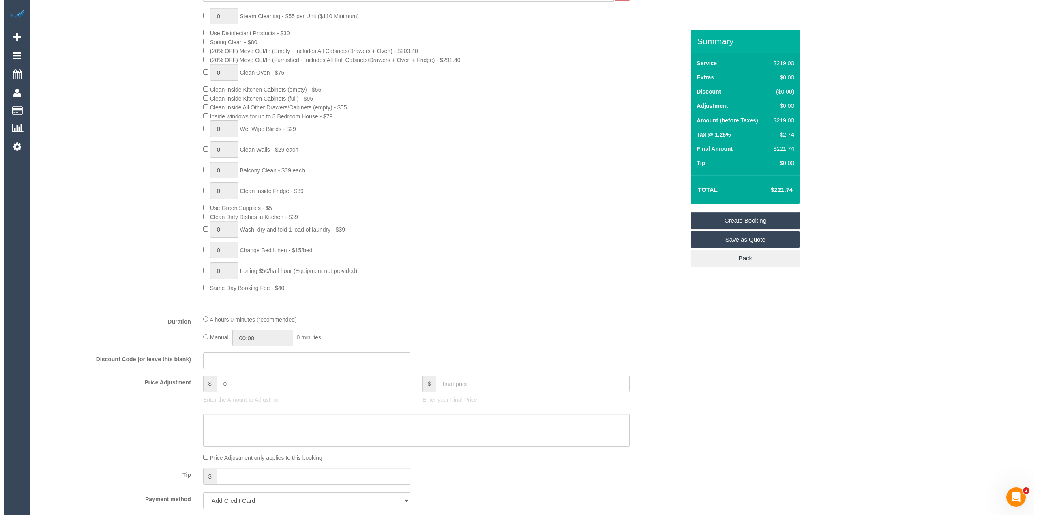
scroll to position [0, 0]
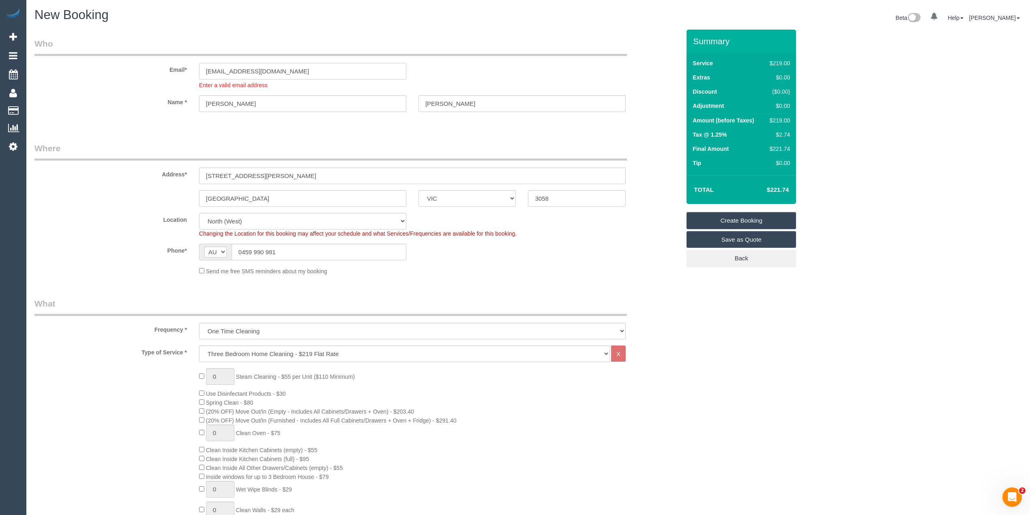
drag, startPoint x: 288, startPoint y: 69, endPoint x: 110, endPoint y: 67, distance: 177.6
click at [110, 67] on div "Email* jeremyjhd@gmail.com Enter a valid email address" at bounding box center [357, 63] width 658 height 51
click at [291, 71] on input "jeremyjhd@gmail.com" at bounding box center [302, 71] width 207 height 17
drag, startPoint x: 289, startPoint y: 70, endPoint x: 133, endPoint y: 64, distance: 156.2
click at [133, 64] on div "Email* jeremyjhd@gmail.com Enter a valid email address" at bounding box center [357, 63] width 658 height 51
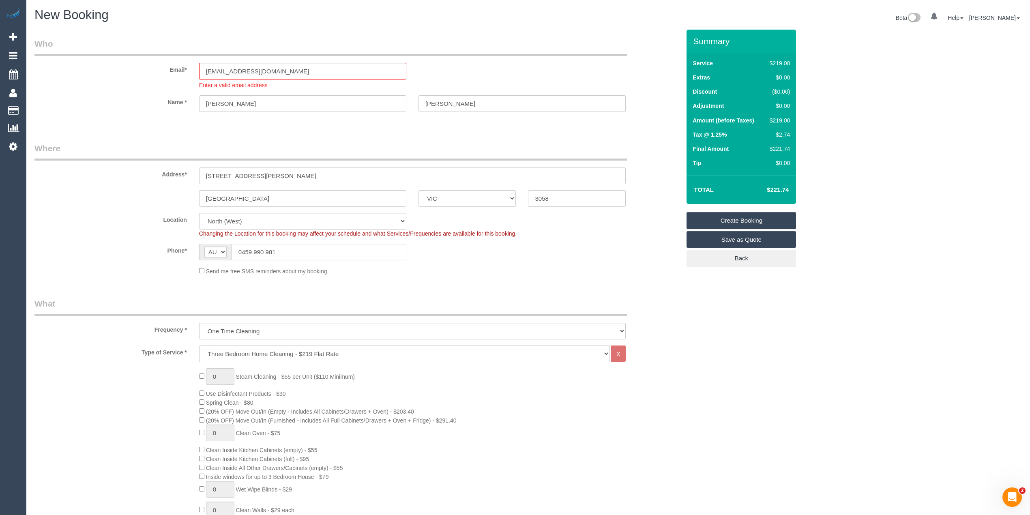
click at [740, 215] on link "Create Booking" at bounding box center [741, 220] width 109 height 17
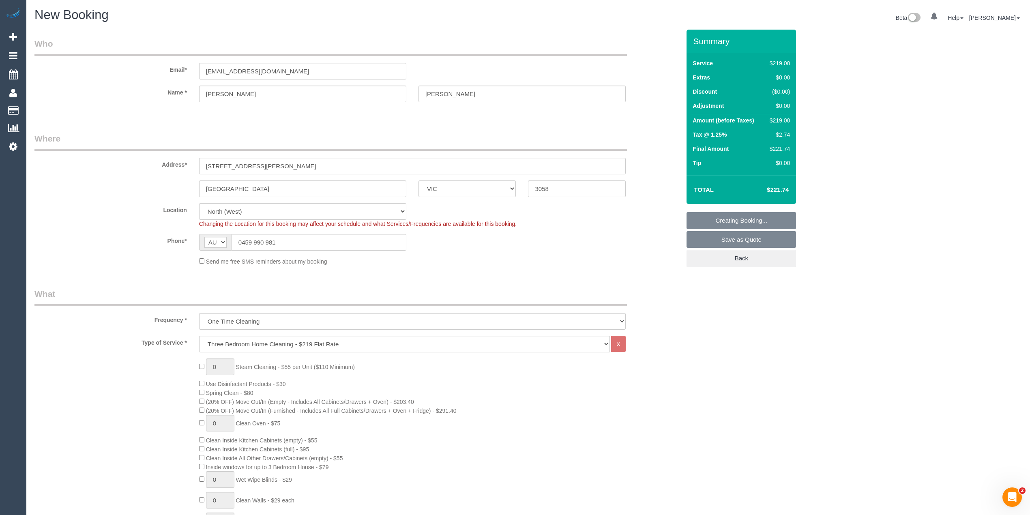
select select "spot27"
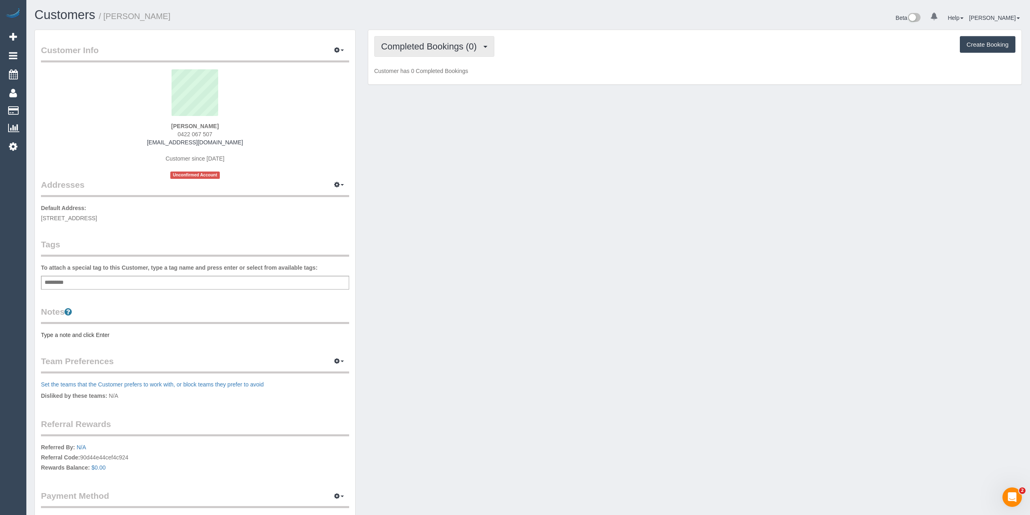
click at [418, 43] on span "Completed Bookings (0)" at bounding box center [431, 46] width 100 height 10
click at [425, 75] on link "Upcoming Bookings (1)" at bounding box center [417, 76] width 84 height 11
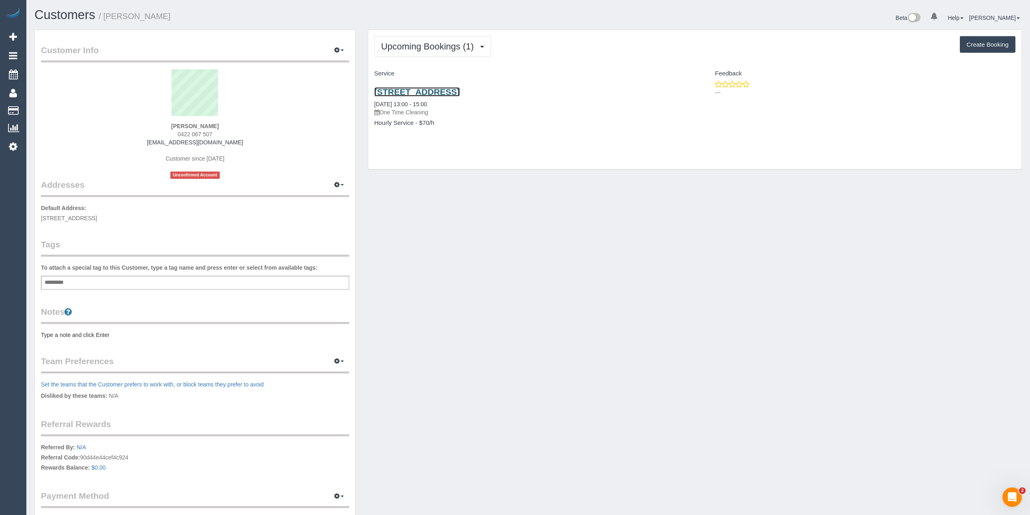
click at [455, 93] on link "[STREET_ADDRESS]" at bounding box center [417, 91] width 86 height 9
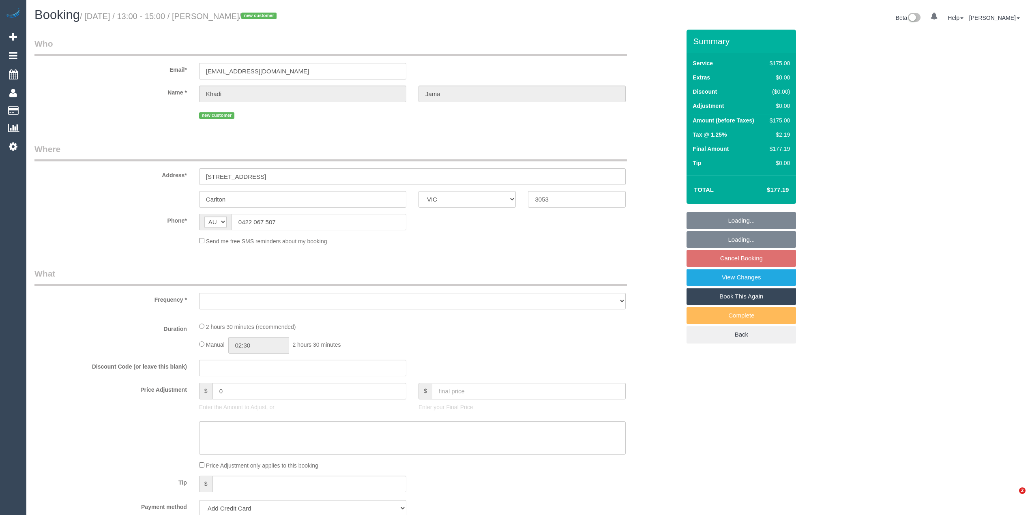
select select "VIC"
select select "string:stripe-pm_1RvWWM2GScqysDRVACO6nLFe"
select select "150"
select select "number:28"
select select "number:14"
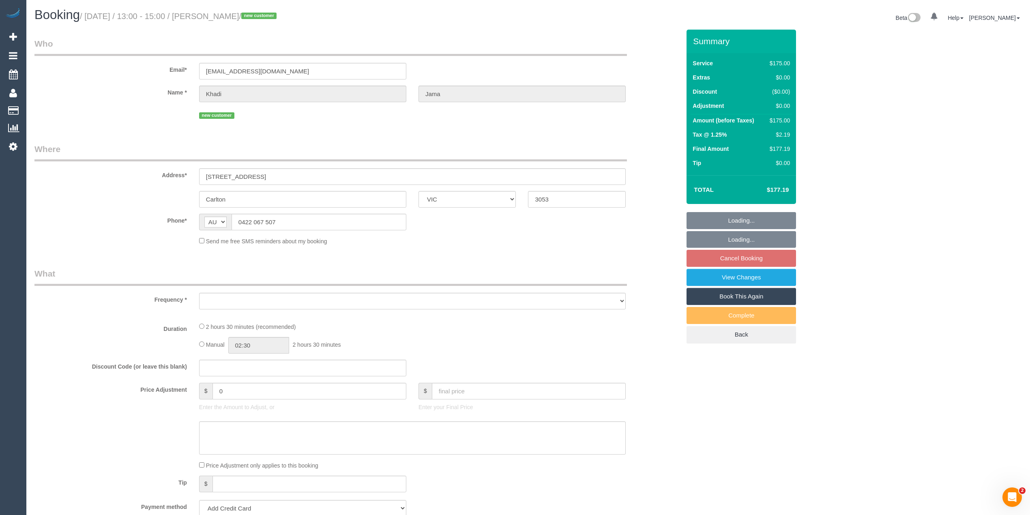
select select "number:18"
select select "number:24"
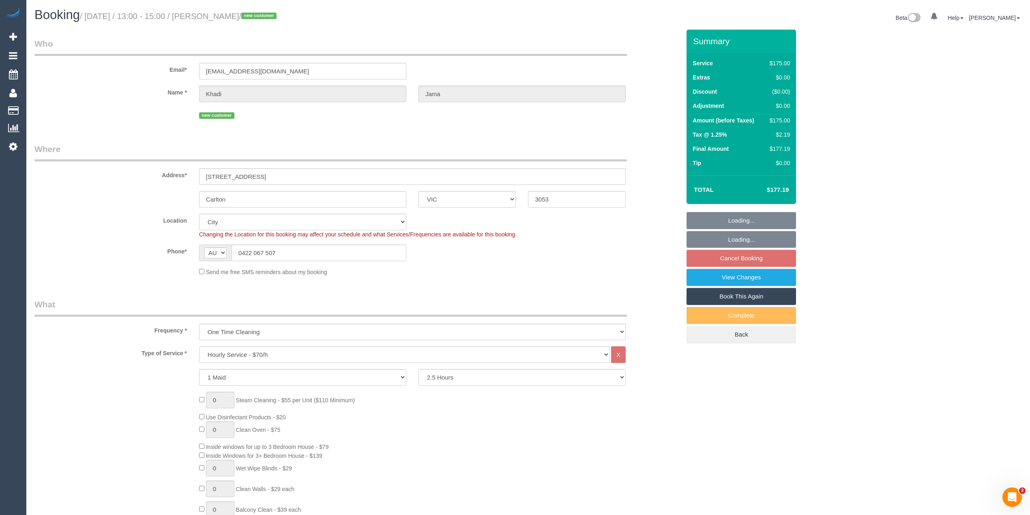
select select "object:1244"
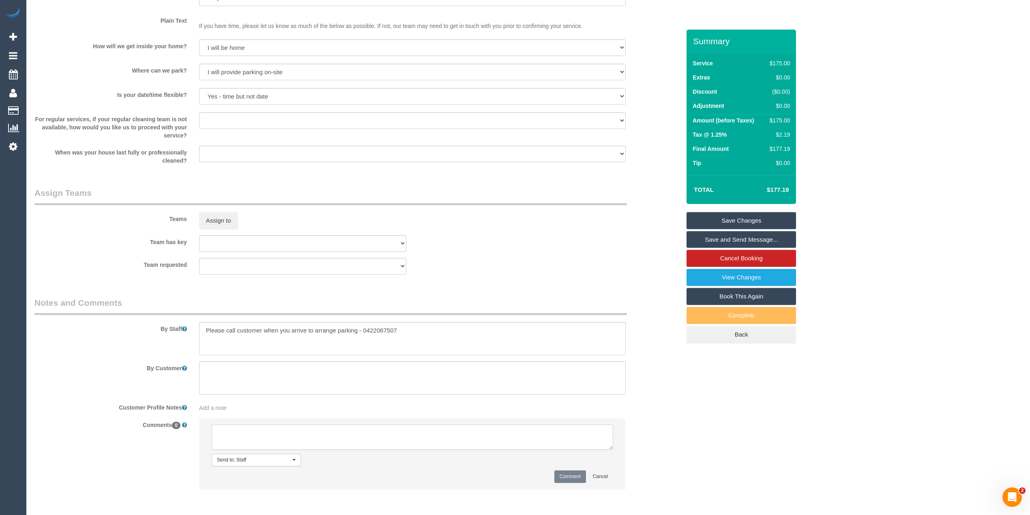
click at [273, 444] on textarea at bounding box center [412, 437] width 401 height 25
type textarea "Flexibility dates: Flexibility times: Notes: Contact via:"
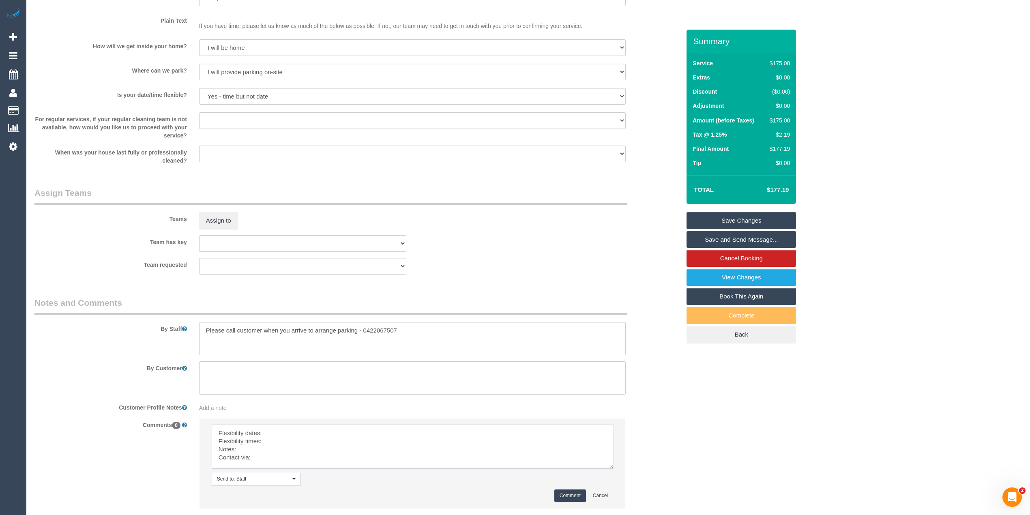
drag, startPoint x: 607, startPoint y: 445, endPoint x: 597, endPoint y: 475, distance: 31.8
click at [607, 469] on textarea at bounding box center [413, 447] width 402 height 44
click at [298, 427] on textarea at bounding box center [412, 452] width 401 height 54
click at [276, 436] on textarea at bounding box center [412, 452] width 401 height 54
click at [281, 429] on textarea at bounding box center [412, 452] width 401 height 54
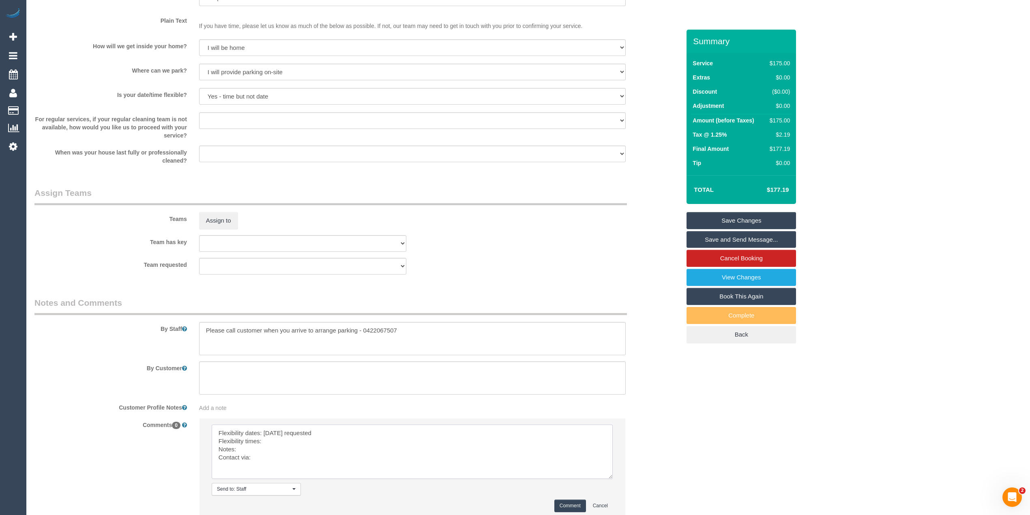
click at [277, 445] on textarea at bounding box center [412, 452] width 401 height 54
click at [276, 442] on textarea at bounding box center [412, 452] width 401 height 54
click at [257, 446] on textarea at bounding box center [412, 452] width 401 height 54
click at [264, 457] on textarea at bounding box center [412, 452] width 401 height 54
type textarea "Flexibility dates: Friday requested Flexibility times: flexible with time Notes…"
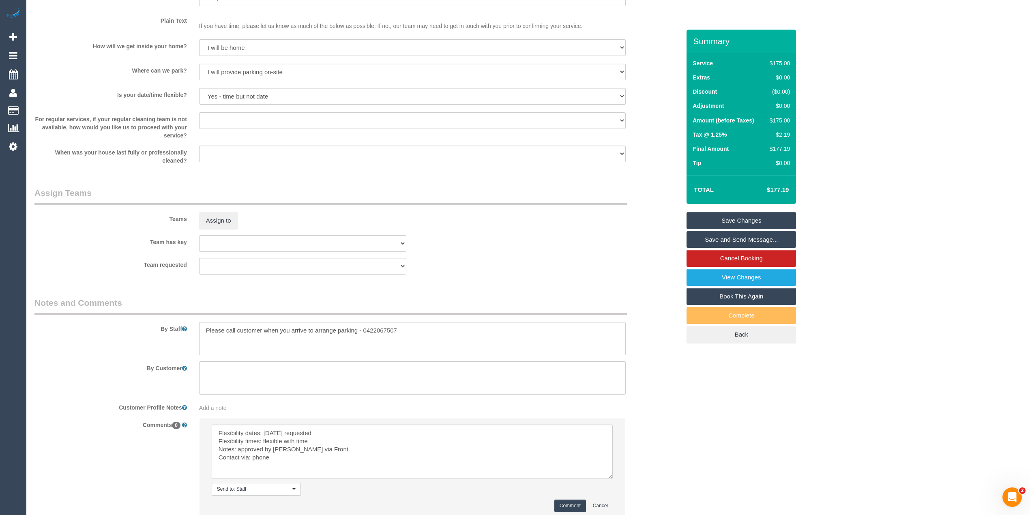
click at [571, 504] on button "Comment" at bounding box center [570, 506] width 32 height 13
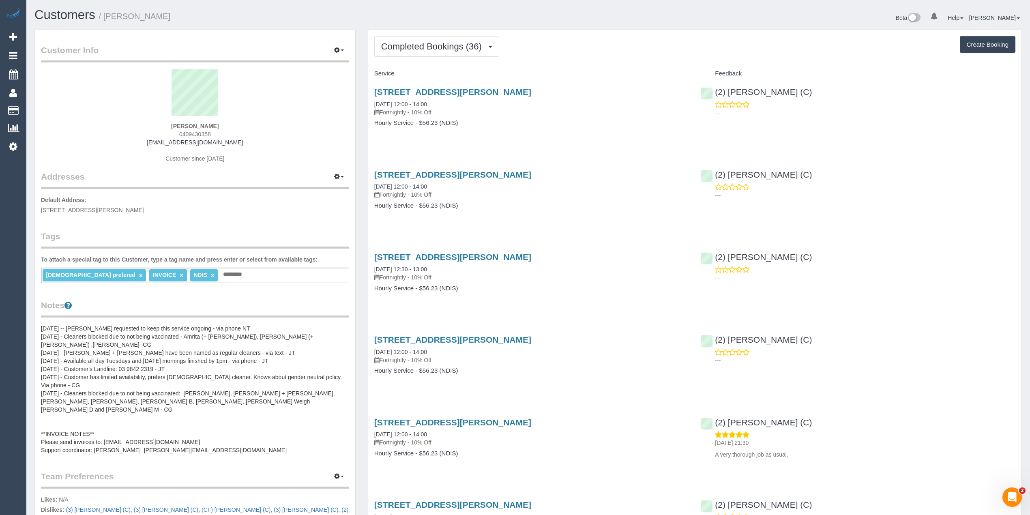
click at [972, 39] on button "Create Booking" at bounding box center [988, 44] width 56 height 17
select select "VIC"
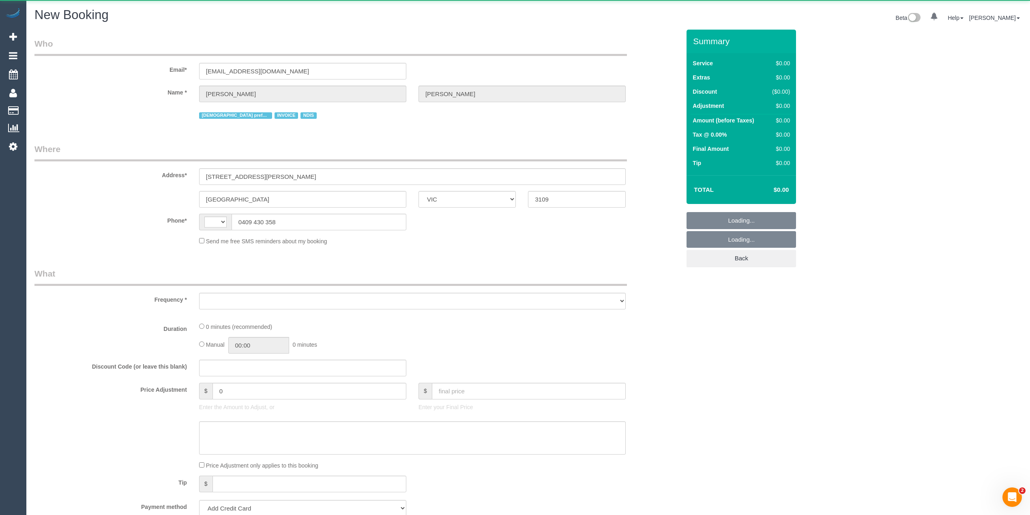
select select "string:AU"
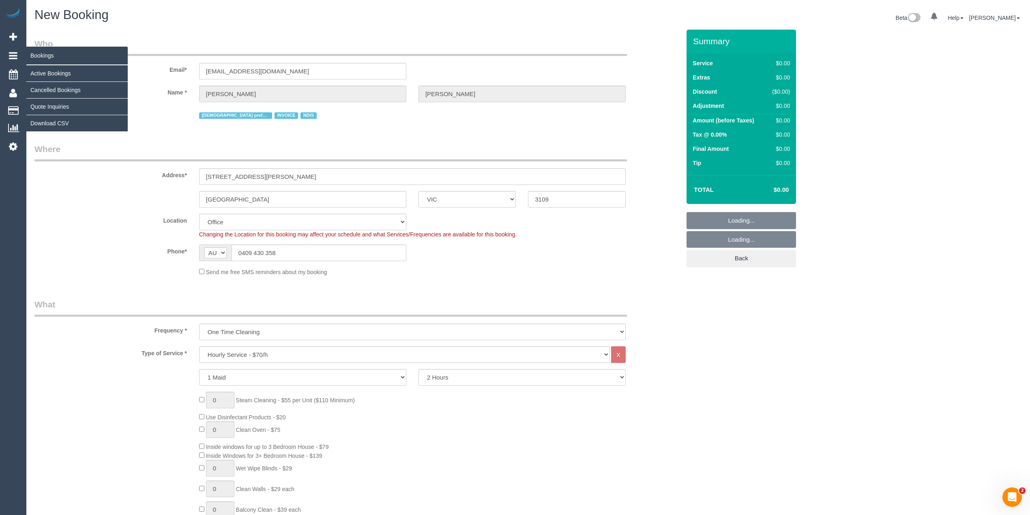
select select "object:3187"
select select "56"
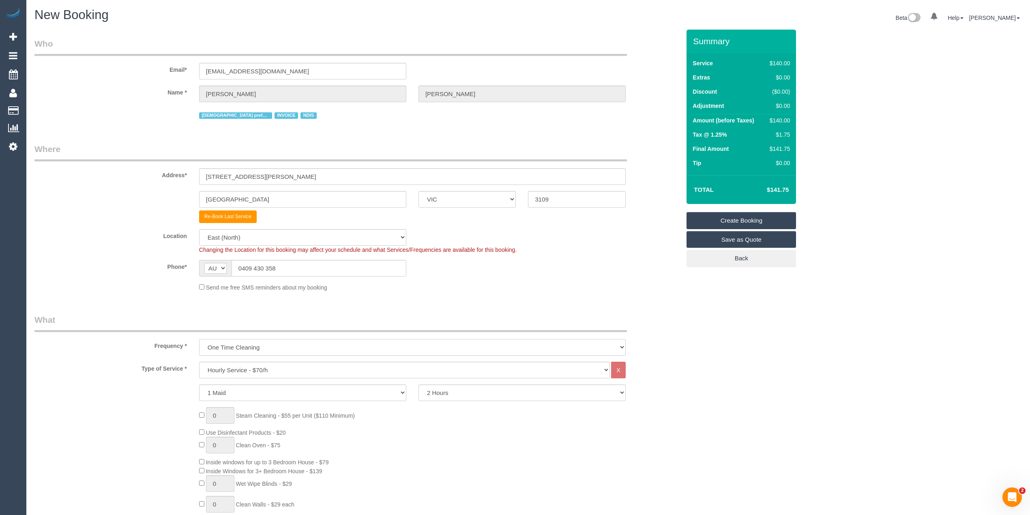
click at [250, 345] on select "One Time Cleaning Weekly - 10% Off - 10.00% (0% for the First Booking) Fortnigh…" at bounding box center [412, 347] width 427 height 17
select select "object:3199"
click at [199, 339] on select "One Time Cleaning Weekly - 10% Off - 10.00% (0% for the First Booking) Fortnigh…" at bounding box center [412, 347] width 427 height 17
click at [238, 365] on select "Hourly Service - $70/h Hourly Service - $65/h Hourly Service - $60/h Hourly Ser…" at bounding box center [404, 370] width 411 height 17
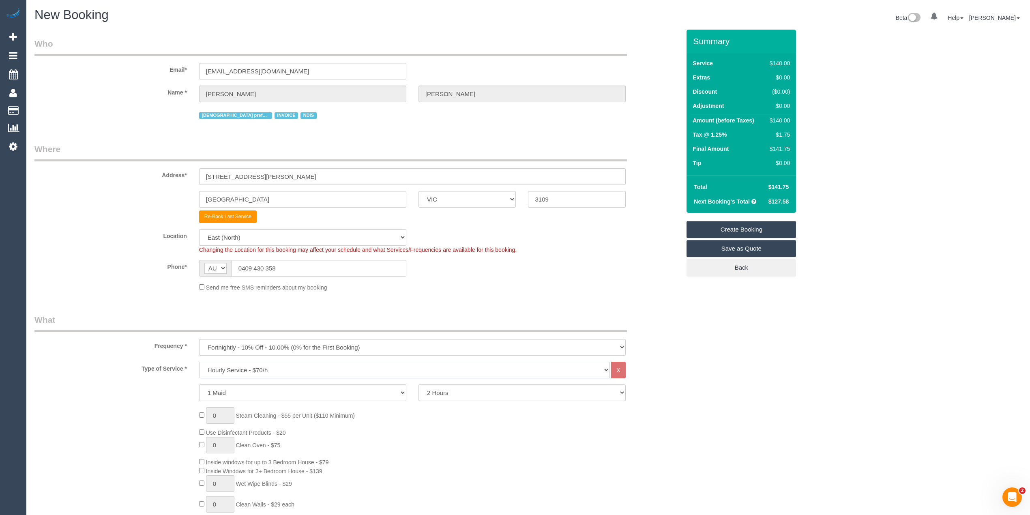
select select "308"
click at [199, 362] on select "Hourly Service - $70/h Hourly Service - $65/h Hourly Service - $60/h Hourly Ser…" at bounding box center [404, 370] width 411 height 17
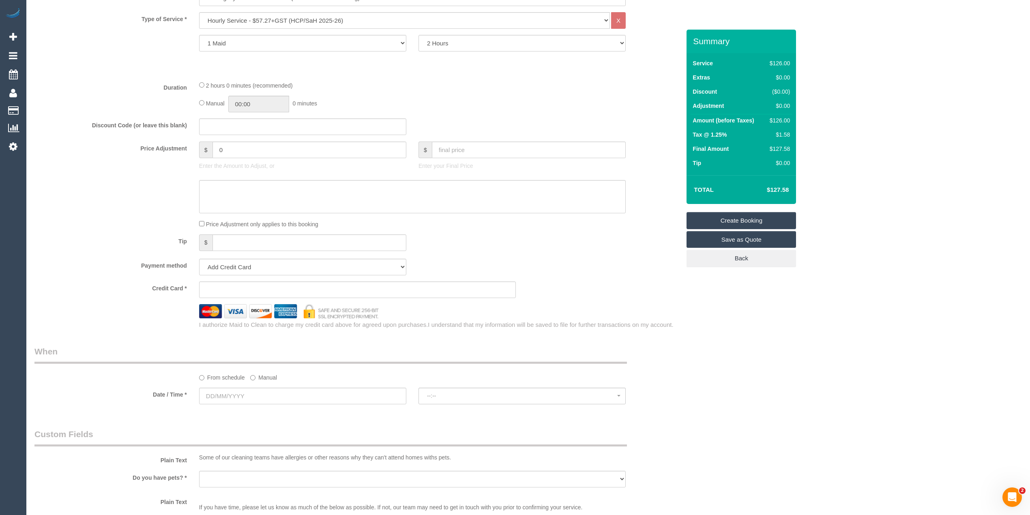
scroll to position [360, 0]
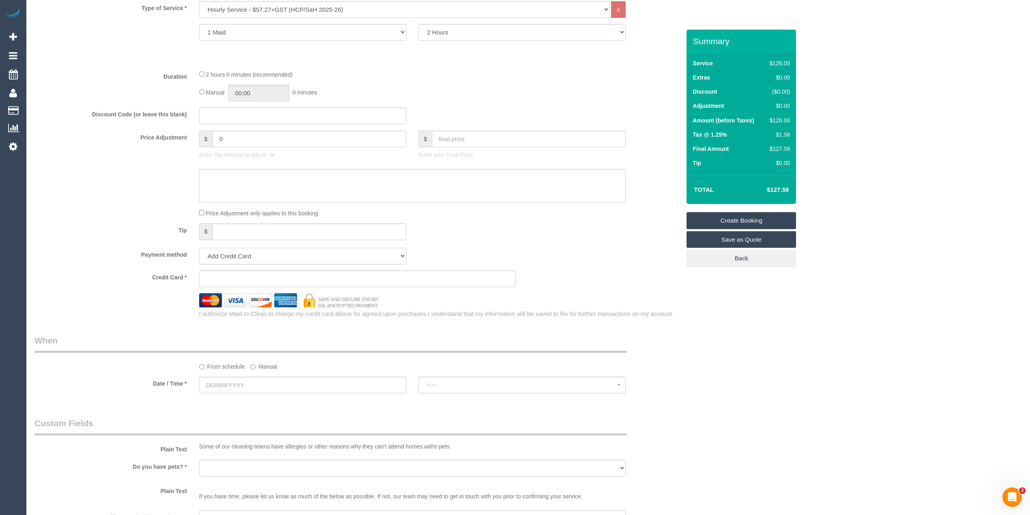
click at [277, 258] on select "Add Credit Card Cash Check Paypal" at bounding box center [302, 256] width 207 height 17
select select "string:check"
click at [199, 248] on select "Add Credit Card Cash Check Paypal" at bounding box center [302, 256] width 207 height 17
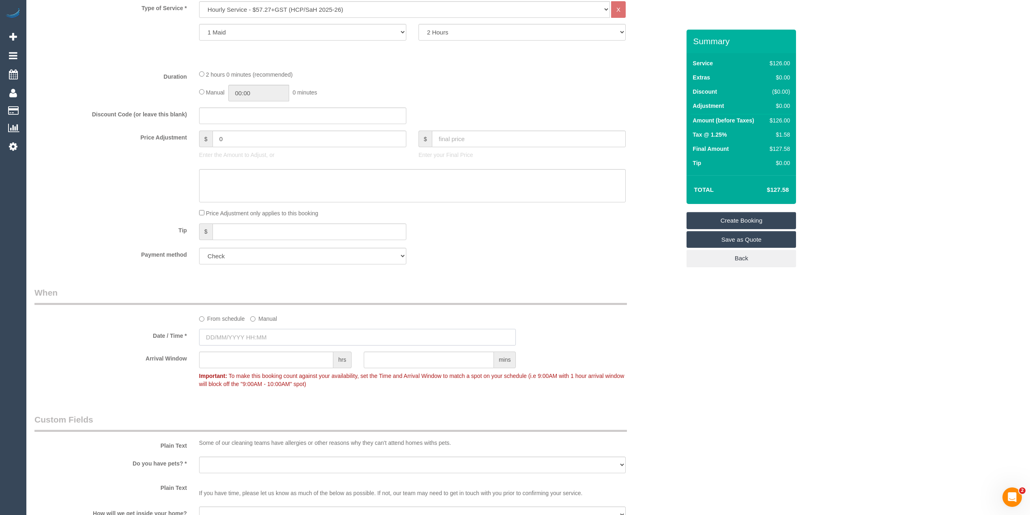
click at [251, 339] on input "text" at bounding box center [357, 337] width 317 height 17
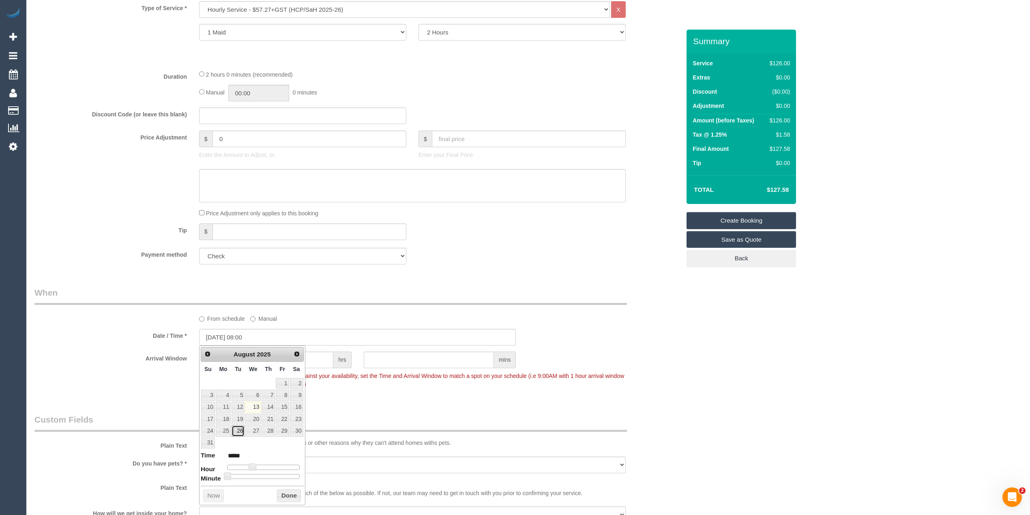
click at [238, 432] on link "26" at bounding box center [238, 430] width 13 height 11
type input "[DATE] 09:00"
type input "*****"
type input "[DATE] 10:00"
type input "*****"
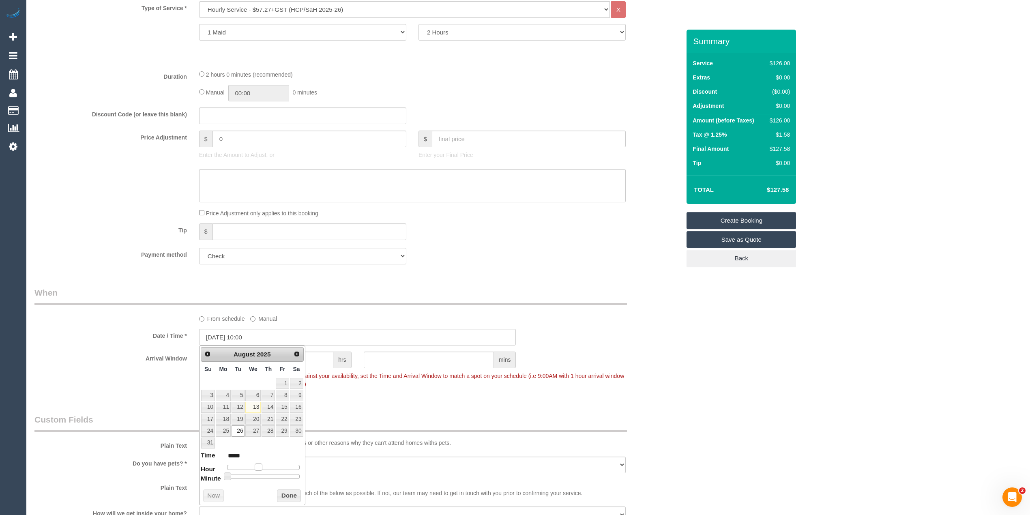
type input "[DATE] 11:00"
type input "*****"
type input "[DATE] 12:00"
type input "*****"
drag, startPoint x: 251, startPoint y: 470, endPoint x: 264, endPoint y: 469, distance: 13.0
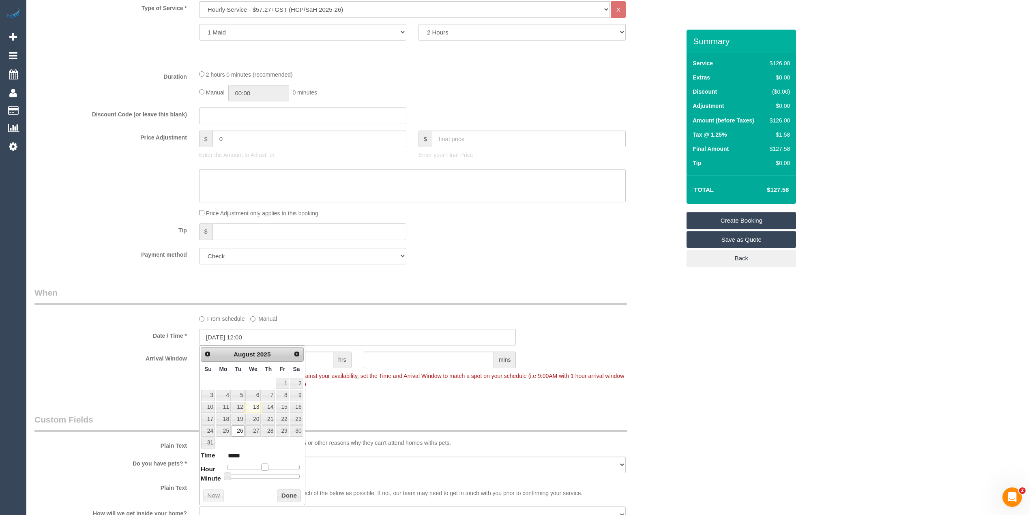
click at [264, 469] on span at bounding box center [264, 466] width 7 height 7
click at [839, 397] on div "Who Email* [EMAIL_ADDRESS][DOMAIN_NAME] Name * [PERSON_NAME][GEOGRAPHIC_DATA] […" at bounding box center [527, 336] width 987 height 1334
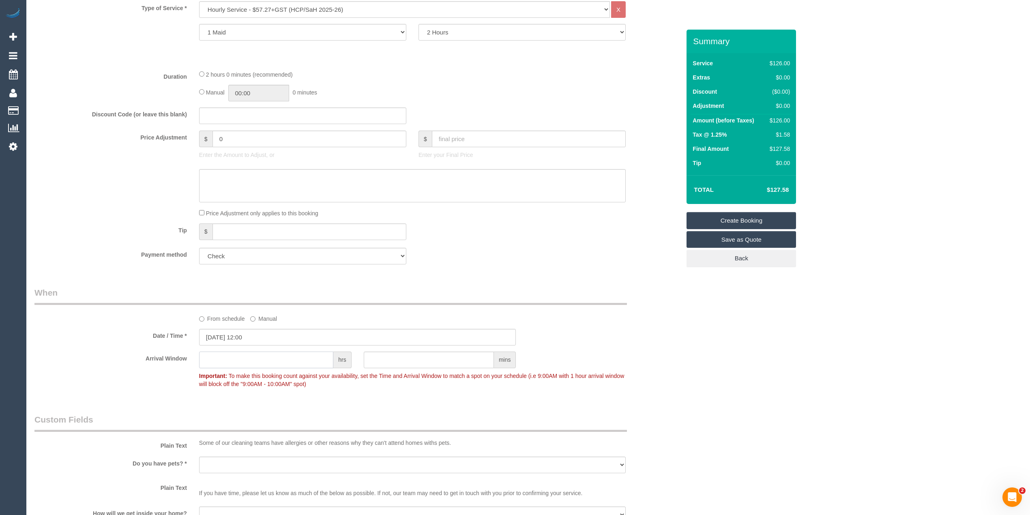
click at [261, 352] on input "text" at bounding box center [266, 360] width 134 height 17
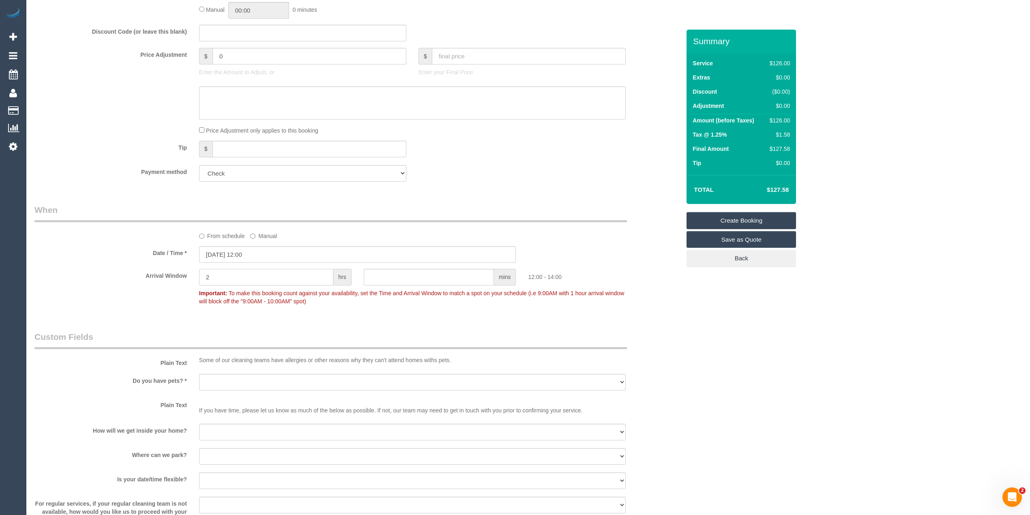
scroll to position [541, 0]
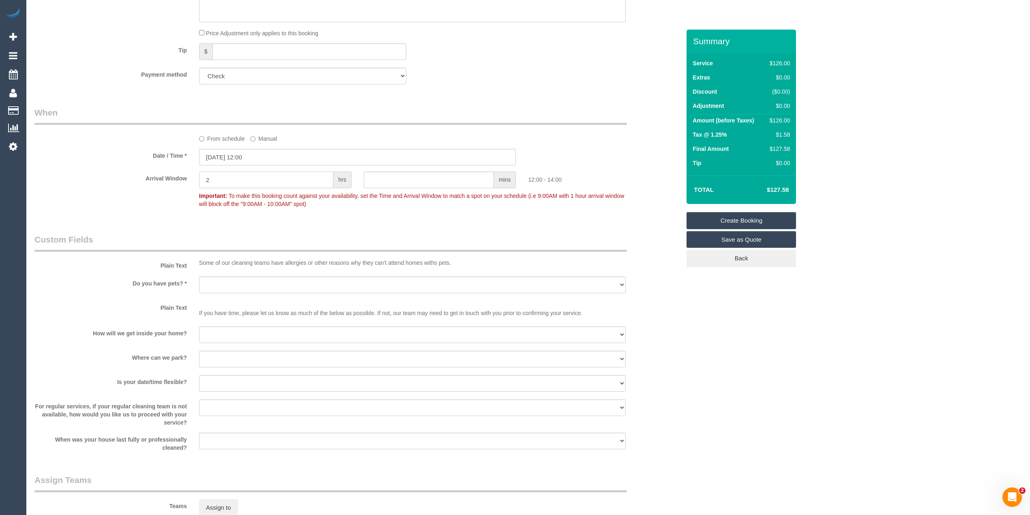
type input "2"
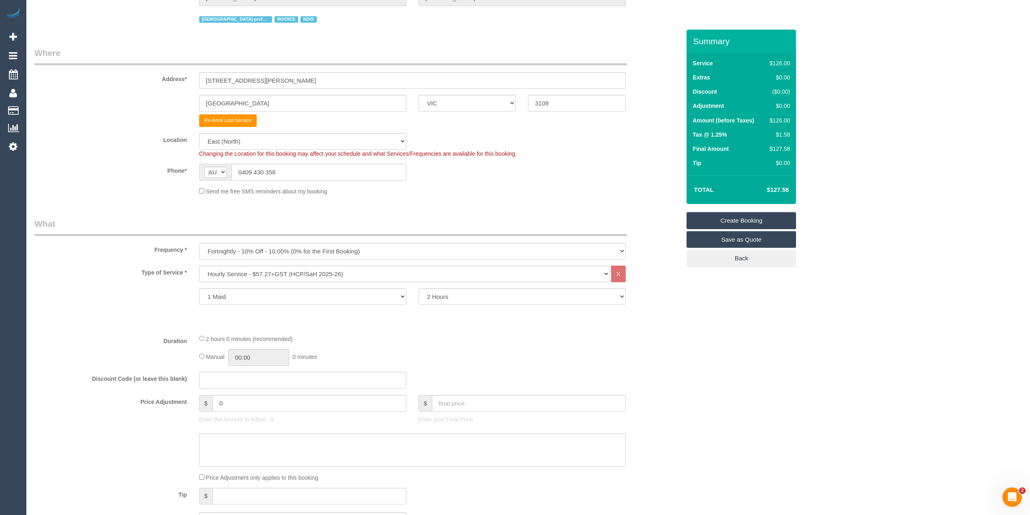
scroll to position [0, 0]
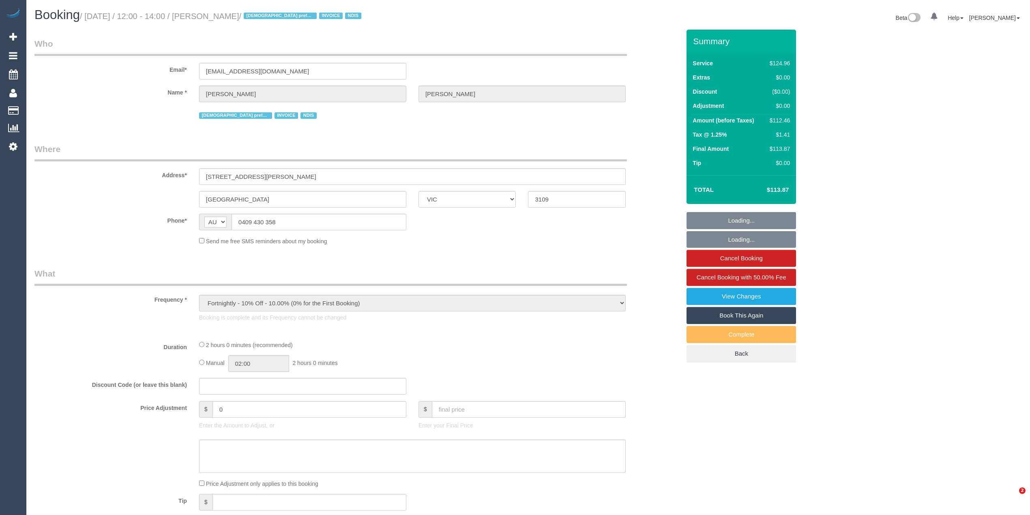
select select "VIC"
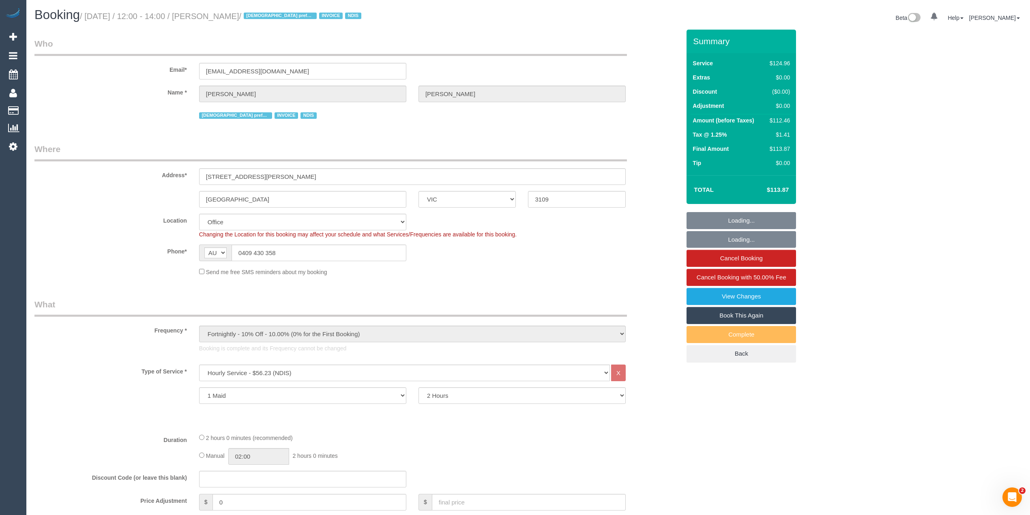
select select "object:604"
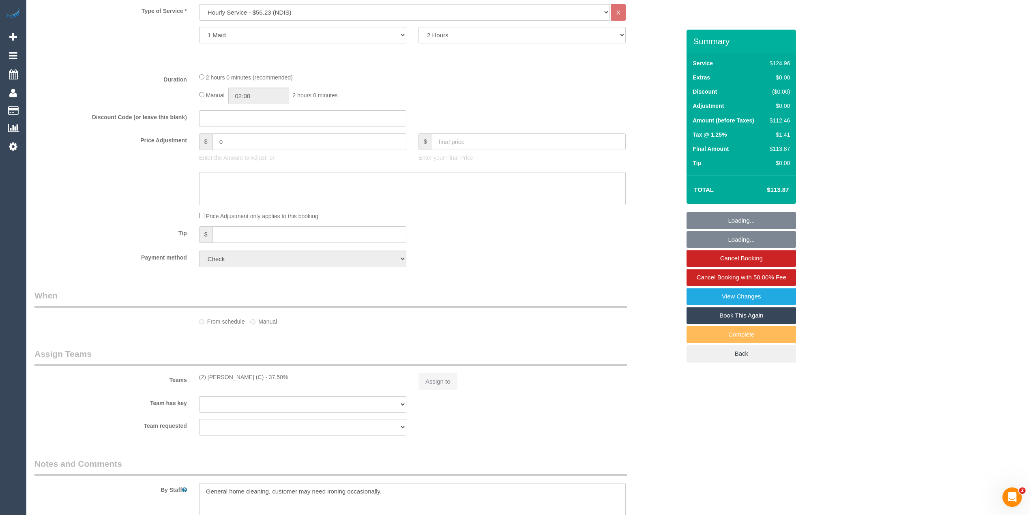
select select "number:27"
select select "number:14"
select select "number:19"
select select "number:25"
select select "number:35"
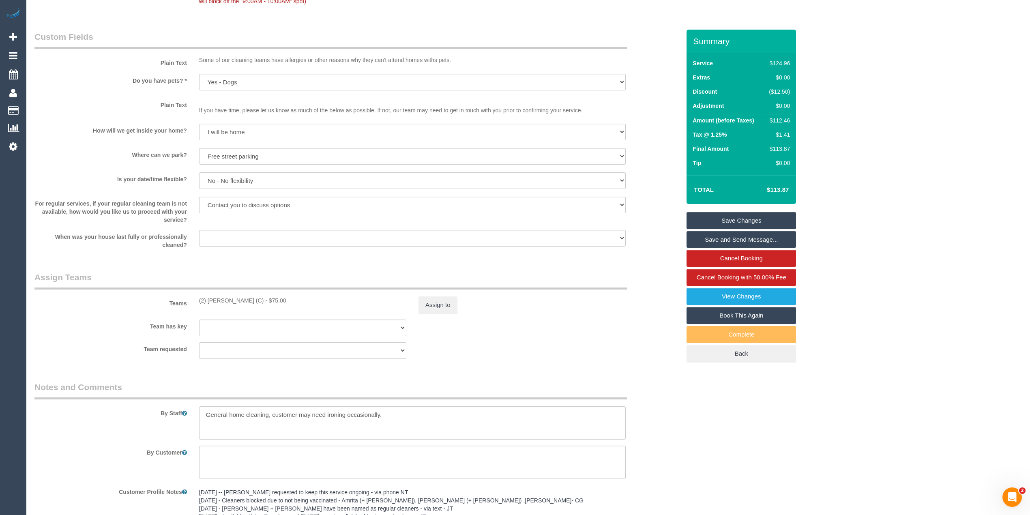
scroll to position [811, 0]
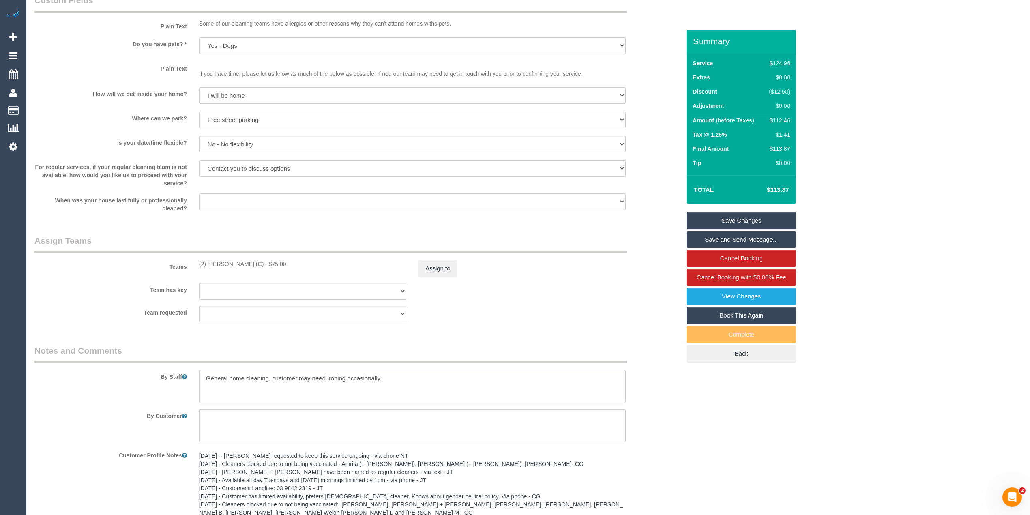
drag, startPoint x: 418, startPoint y: 376, endPoint x: 163, endPoint y: 375, distance: 254.7
click at [163, 375] on div "By Staff" at bounding box center [357, 374] width 658 height 58
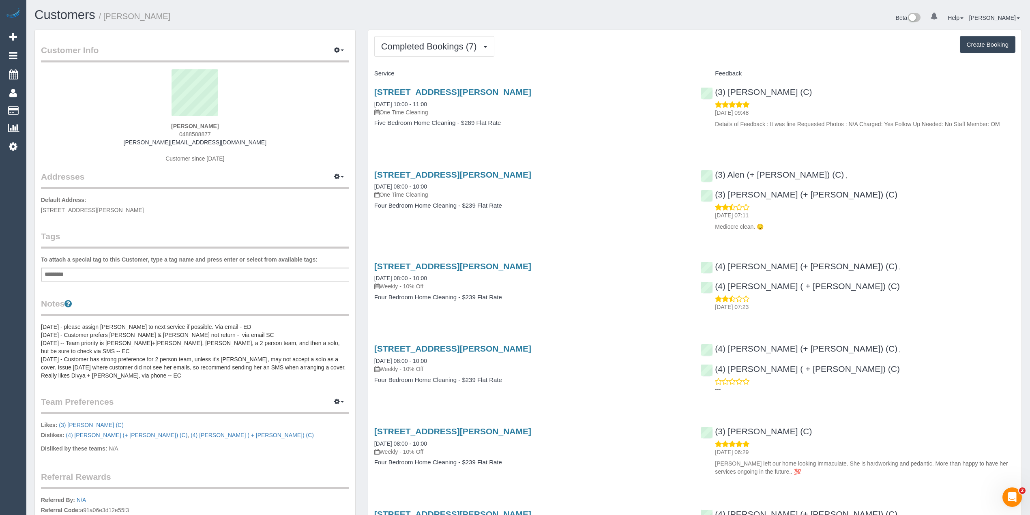
click at [197, 133] on span "0488508877" at bounding box center [195, 134] width 32 height 6
copy span "0488508877"
click at [977, 43] on button "Create Booking" at bounding box center [988, 44] width 56 height 17
select select "VIC"
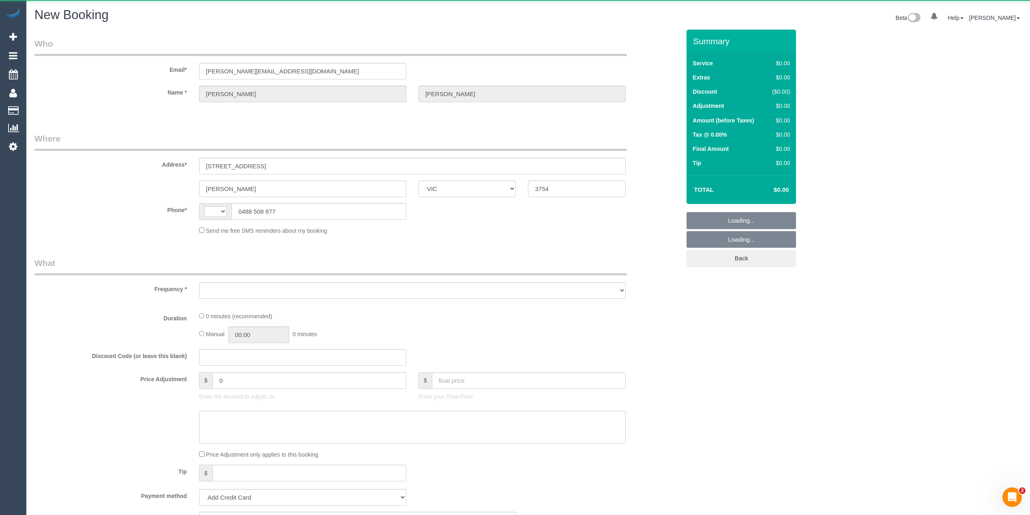
select select "string:AU"
select select "object:726"
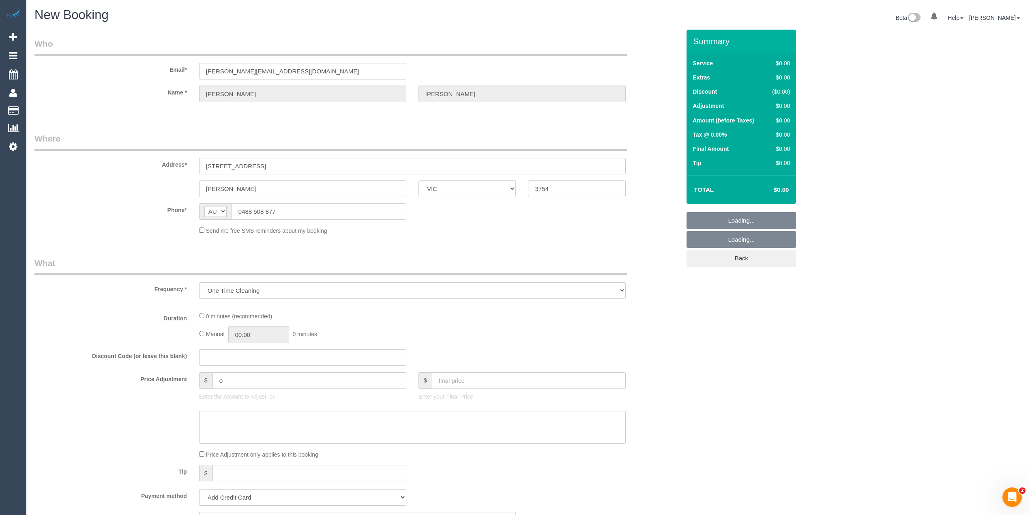
select select "string:stripe-pm_1PPARR2GScqysDRVZ4lEYQQY"
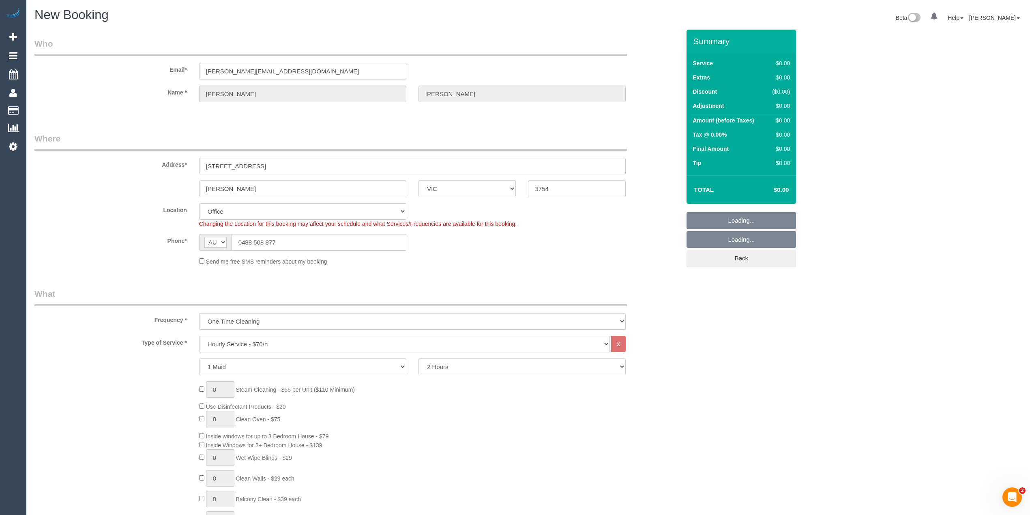
select select "object:2556"
select select "51"
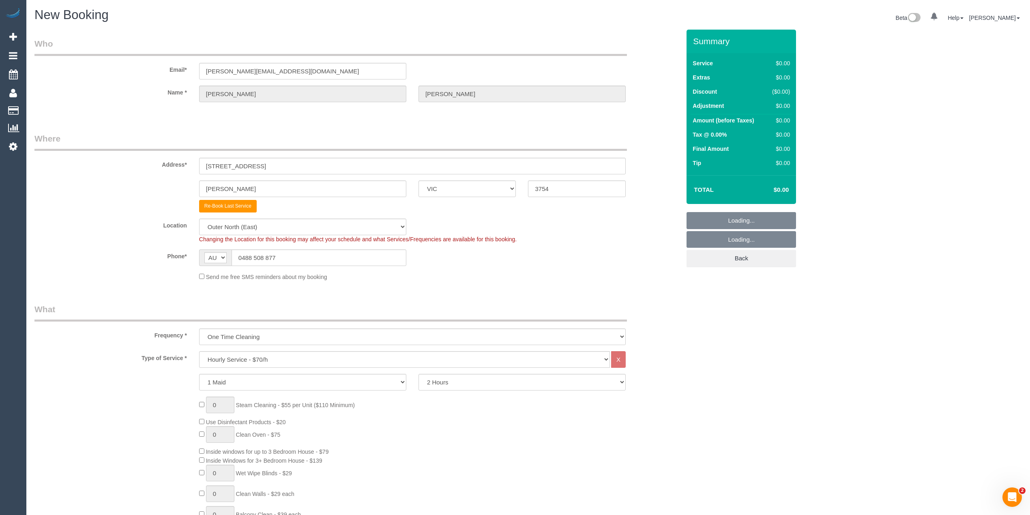
select select "object:2566"
click at [224, 359] on select "Hourly Service - $70/h Hourly Service - $65/h Hourly Service - $60/h Hourly Ser…" at bounding box center [404, 359] width 411 height 17
select select "214"
click at [199, 351] on select "Hourly Service - $70/h Hourly Service - $65/h Hourly Service - $60/h Hourly Ser…" at bounding box center [404, 359] width 411 height 17
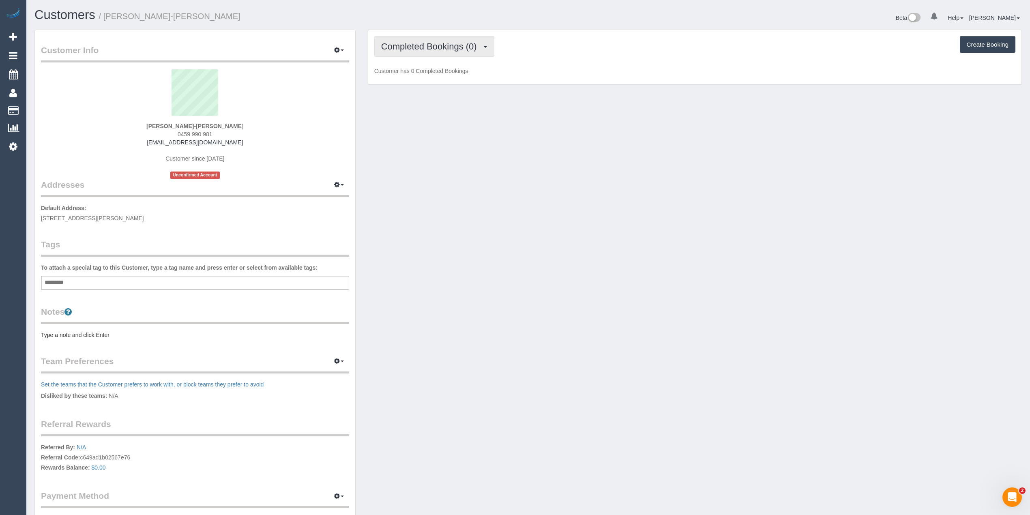
click at [418, 41] on span "Completed Bookings (0)" at bounding box center [431, 46] width 100 height 10
click at [418, 71] on link "Upcoming Bookings (1)" at bounding box center [417, 76] width 84 height 11
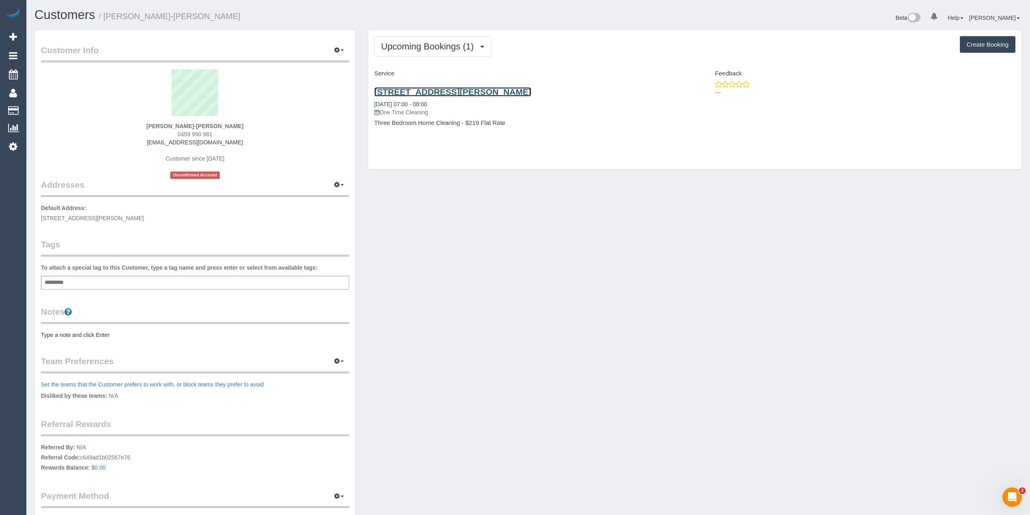
click at [449, 91] on link "36 Kelson St, Coburg, VIC 3058" at bounding box center [452, 91] width 157 height 9
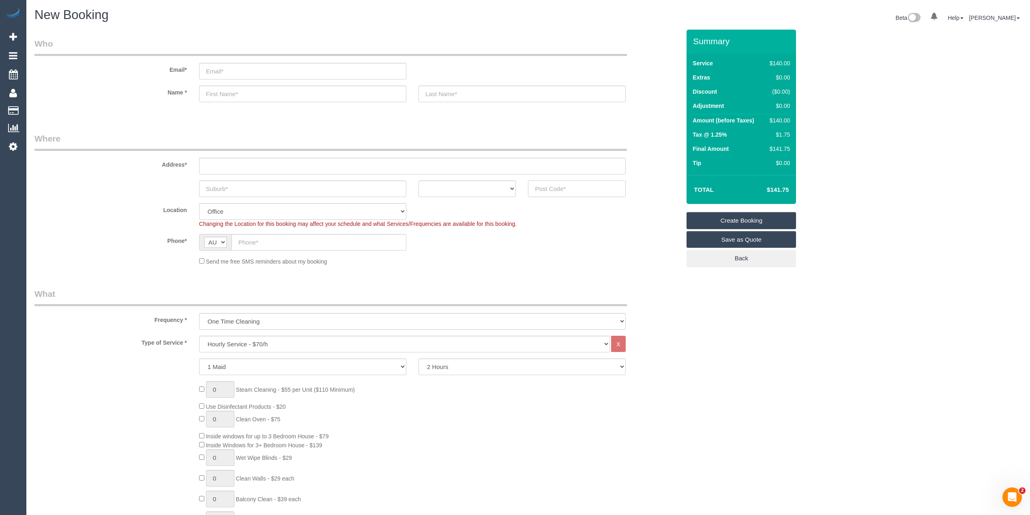
click at [551, 190] on input "text" at bounding box center [577, 188] width 98 height 17
type input "3029"
click at [237, 164] on input "text" at bounding box center [412, 166] width 427 height 17
type input "-"
click at [211, 189] on input "text" at bounding box center [302, 188] width 207 height 17
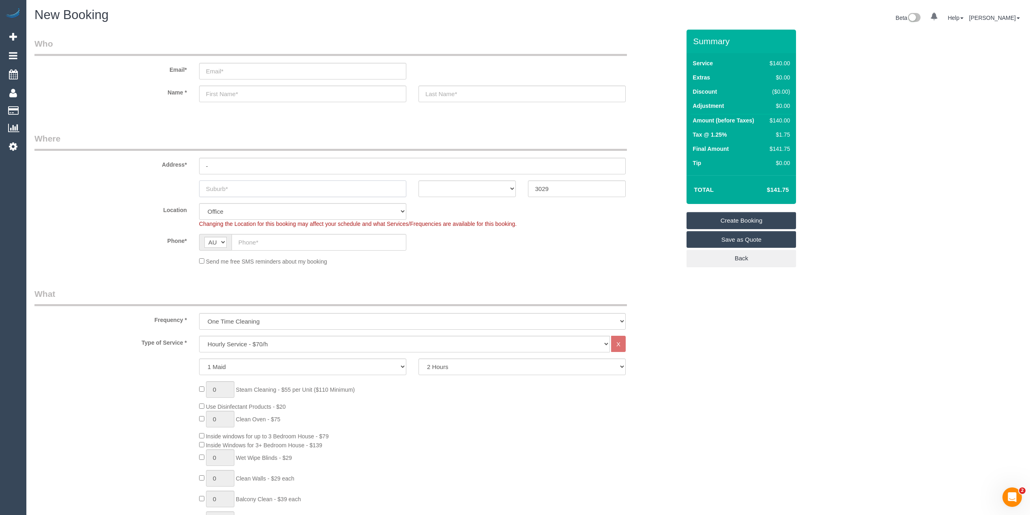
select select "53"
select select "object:2084"
type input "Hoppers Crossing"
click at [235, 341] on select "Hourly Service - $70/h Hourly Service - $65/h Hourly Service - $60/h Hourly Ser…" at bounding box center [404, 344] width 411 height 17
select select "211"
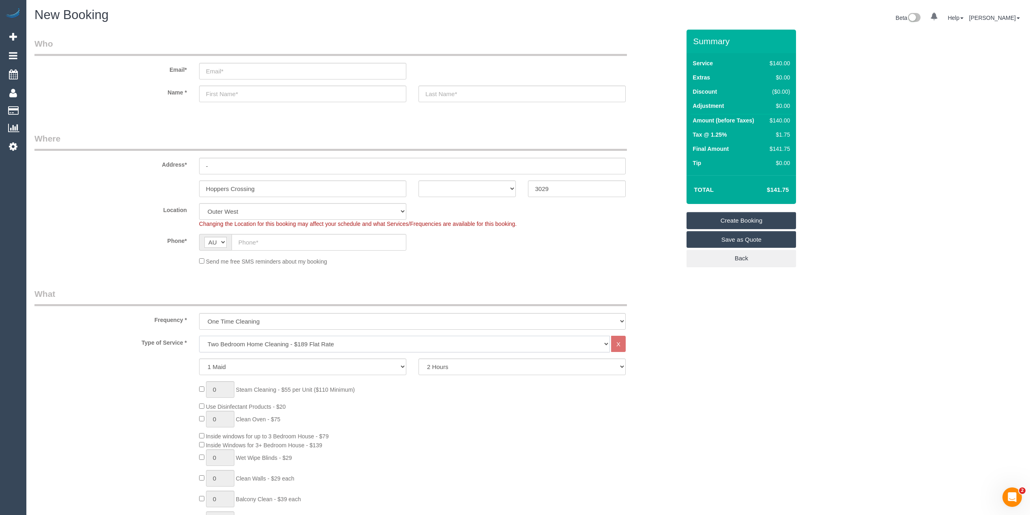
click at [199, 336] on select "Hourly Service - $70/h Hourly Service - $65/h Hourly Service - $60/h Hourly Ser…" at bounding box center [404, 344] width 411 height 17
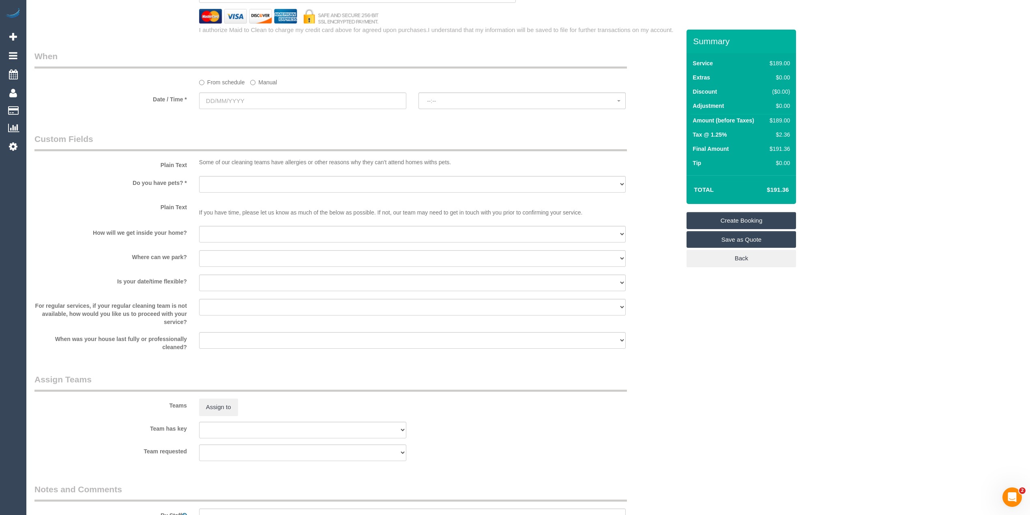
scroll to position [901, 0]
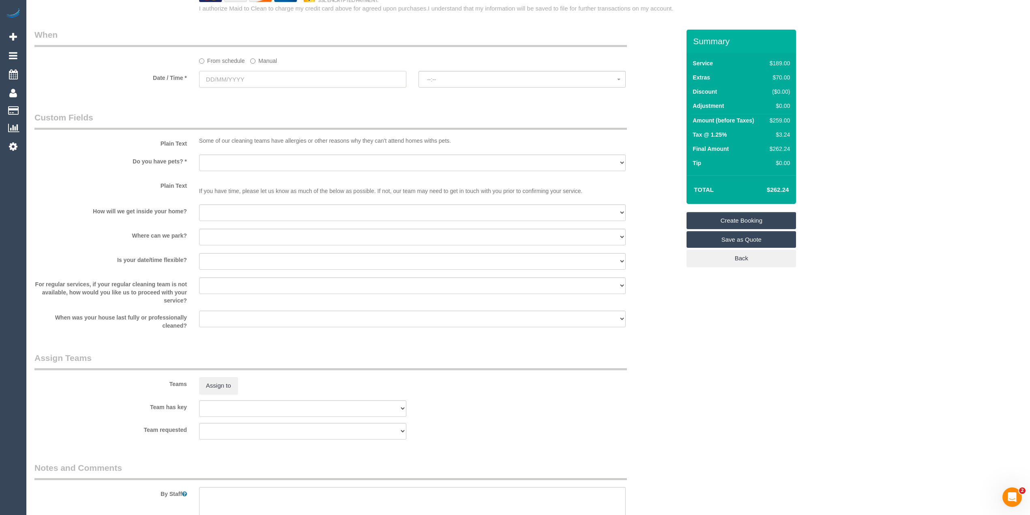
click at [202, 73] on input "text" at bounding box center [302, 79] width 207 height 17
click at [253, 160] on link "20" at bounding box center [252, 162] width 15 height 11
type input "20/08/2025"
select select "spot1"
click at [440, 73] on button "07:00 - 08:00" at bounding box center [521, 79] width 207 height 17
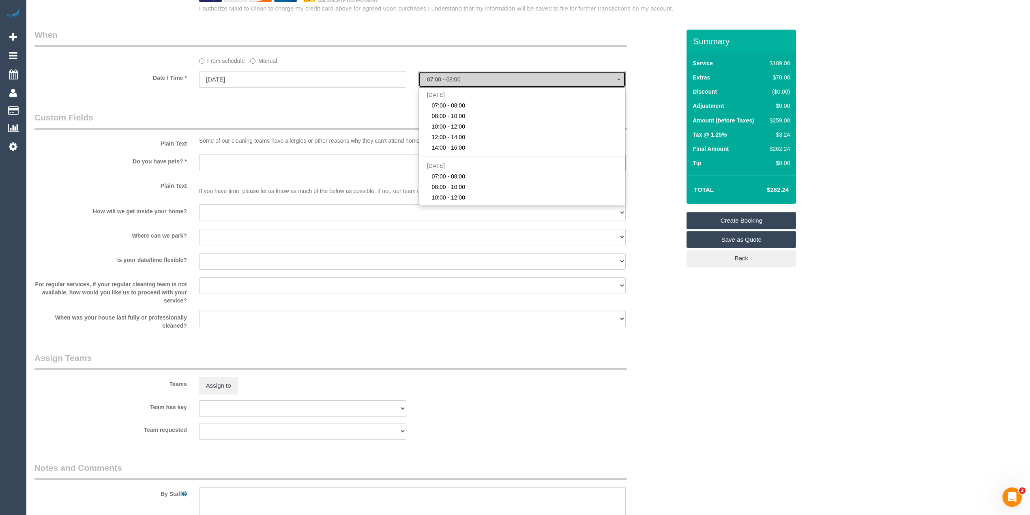
click at [440, 73] on button "07:00 - 08:00" at bounding box center [521, 79] width 207 height 17
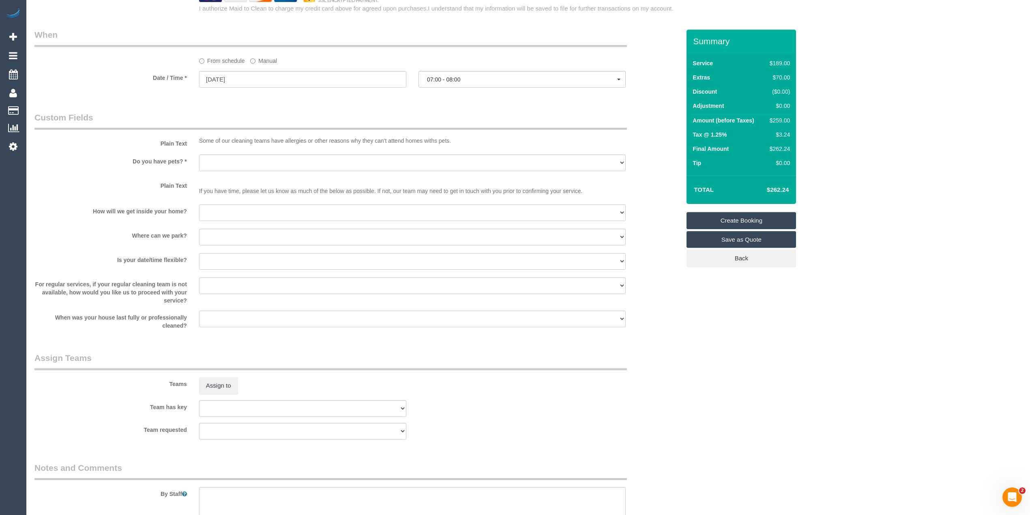
click at [94, 65] on div "From schedule Manual" at bounding box center [357, 47] width 658 height 36
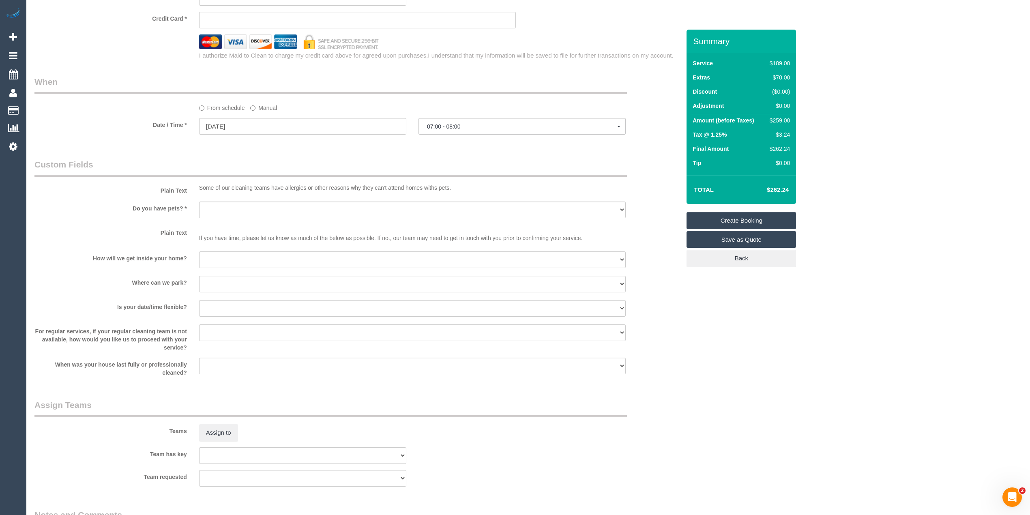
scroll to position [721, 0]
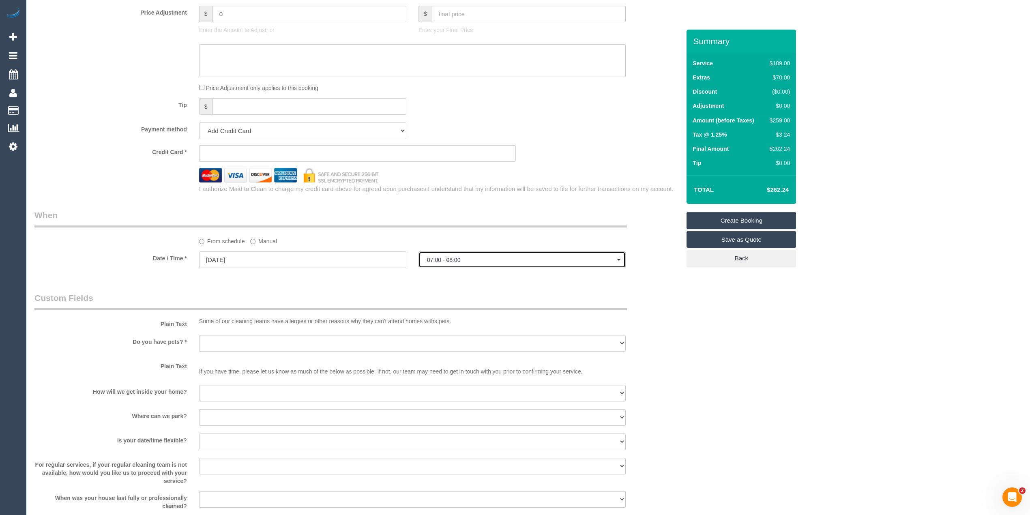
click at [425, 255] on button "07:00 - 08:00" at bounding box center [521, 259] width 207 height 17
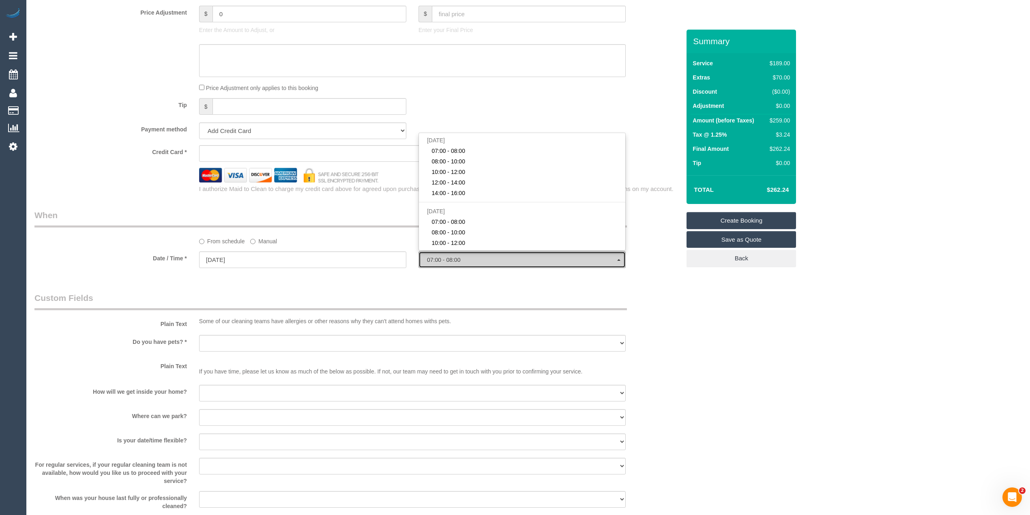
click at [431, 255] on button "07:00 - 08:00" at bounding box center [521, 259] width 207 height 17
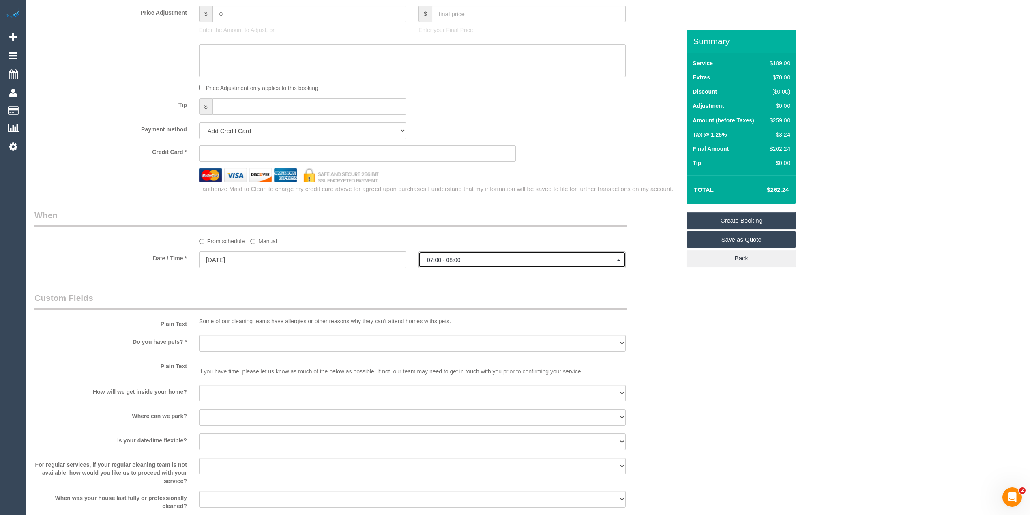
click at [431, 255] on button "07:00 - 08:00" at bounding box center [521, 259] width 207 height 17
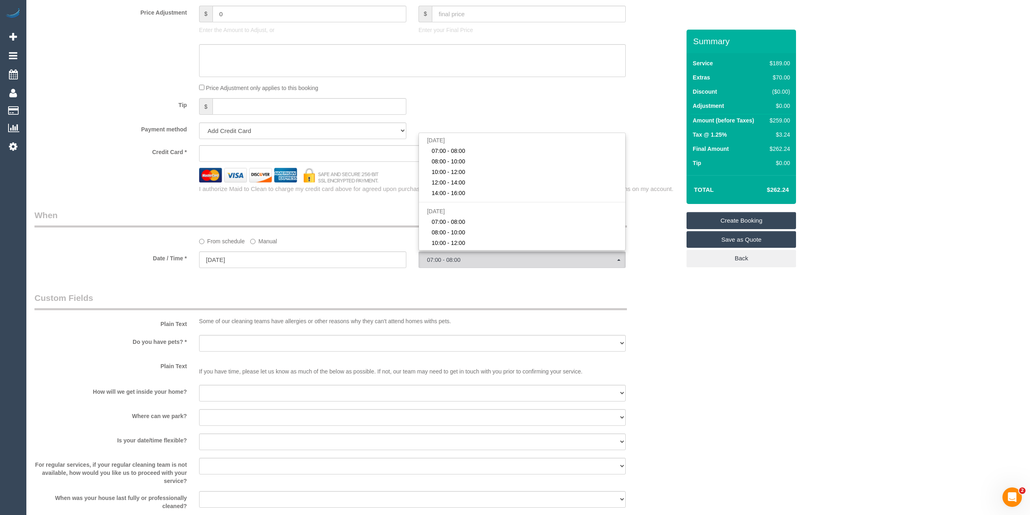
click at [83, 207] on div "Who Email* Name * Where Address* - Hoppers Crossing ACT NSW NT QLD SA TAS VIC W…" at bounding box center [357, 35] width 658 height 1453
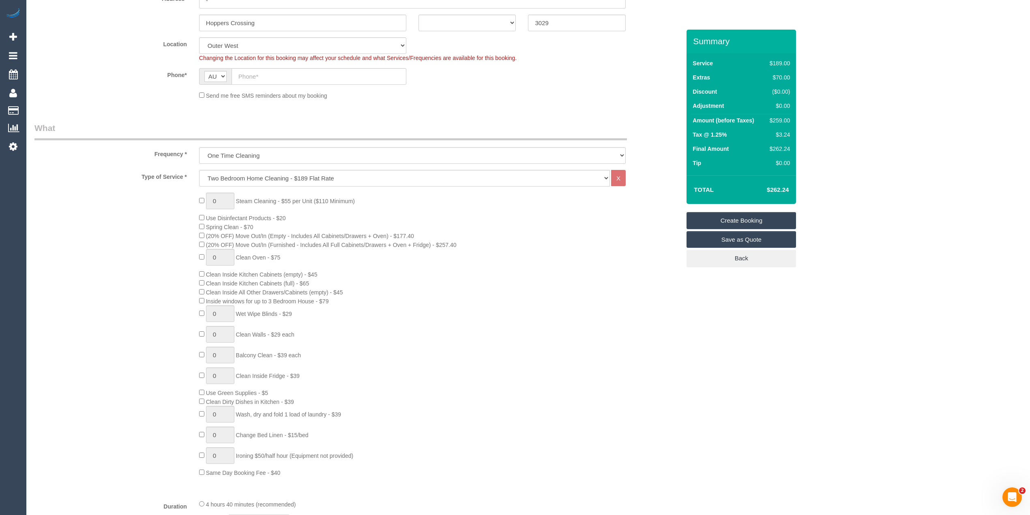
scroll to position [0, 0]
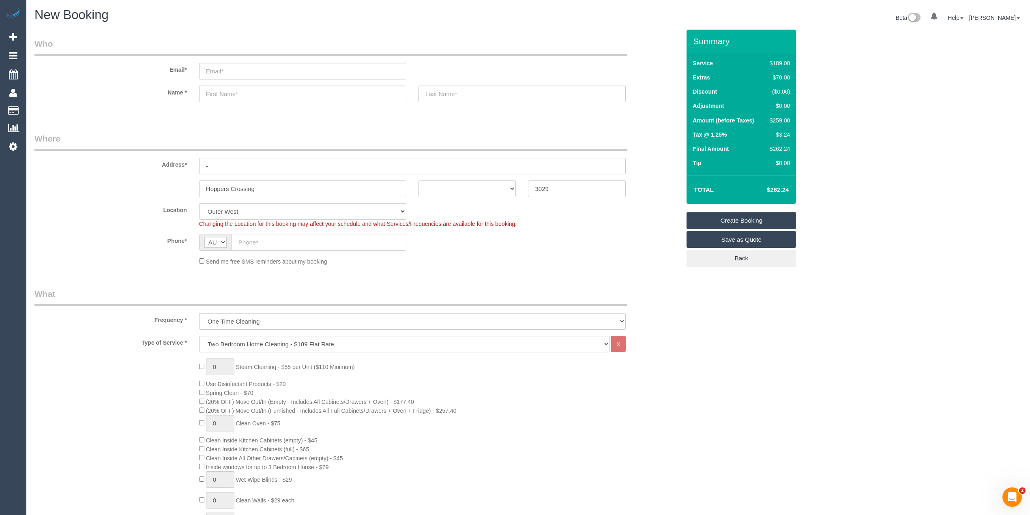
click at [265, 239] on input "text" at bounding box center [319, 242] width 175 height 17
paste input "61 431 267 729"
drag, startPoint x: 245, startPoint y: 242, endPoint x: 196, endPoint y: 230, distance: 50.0
click at [202, 234] on div "AF AL DZ AD AO AI AQ AG AR AM AW AU AT AZ BS BH BD BB BY BE BZ BJ BM BT BO BA B…" at bounding box center [302, 242] width 207 height 17
type input "0431 267 729"
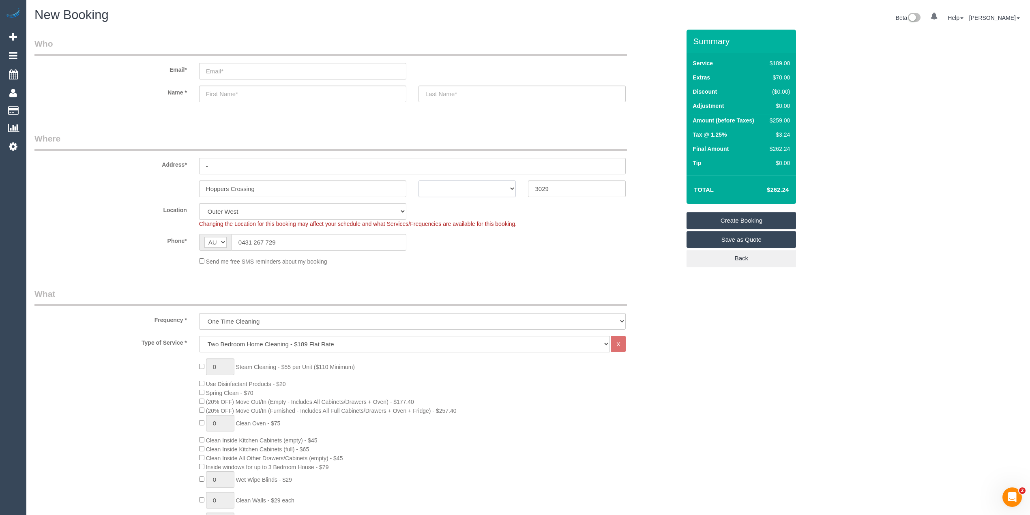
click at [438, 187] on select "ACT NSW NT QLD SA TAS VIC WA" at bounding box center [467, 188] width 98 height 17
select select "VIC"
click at [418, 180] on select "ACT NSW NT QLD SA TAS VIC WA" at bounding box center [467, 188] width 98 height 17
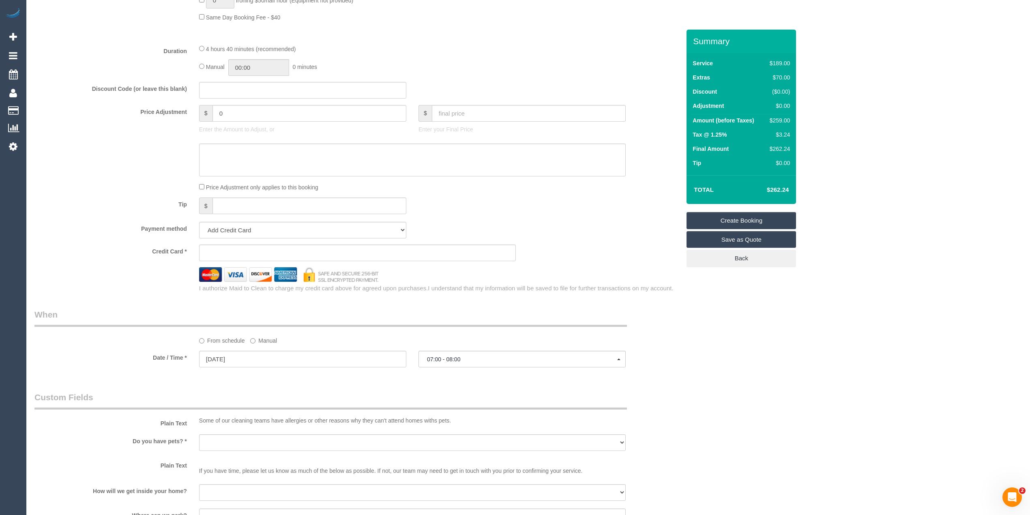
scroll to position [721, 0]
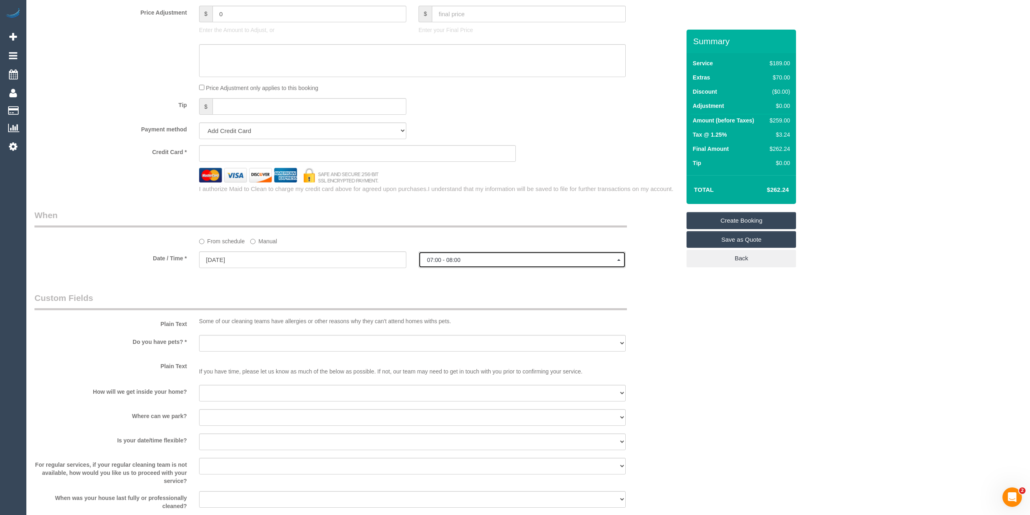
click at [437, 257] on button "07:00 - 08:00" at bounding box center [521, 259] width 207 height 17
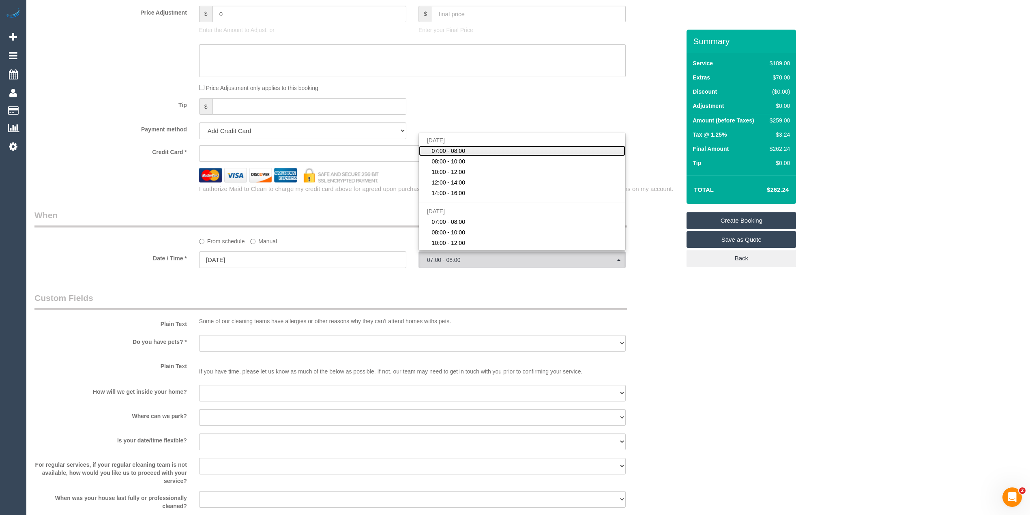
click at [459, 152] on span "07:00 - 08:00" at bounding box center [448, 151] width 34 height 8
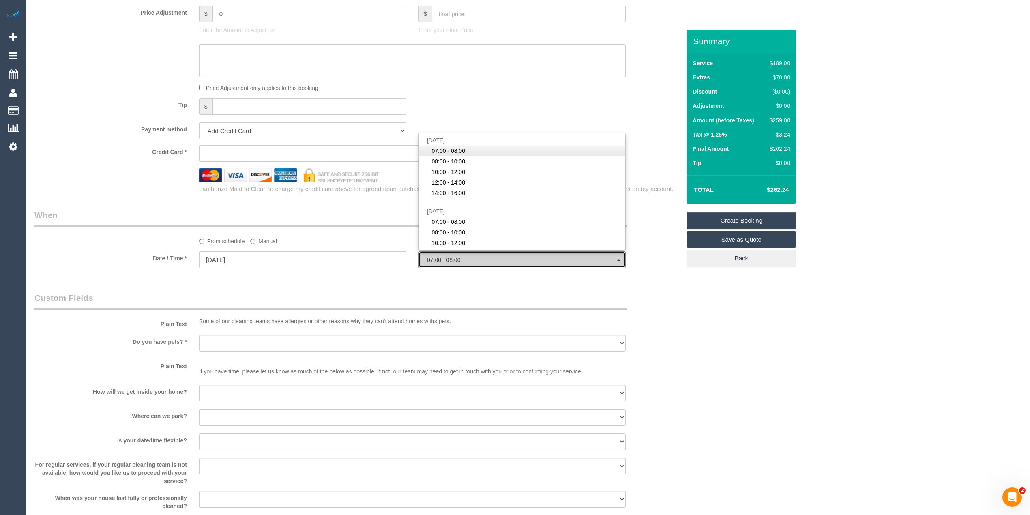
select select "spot1"
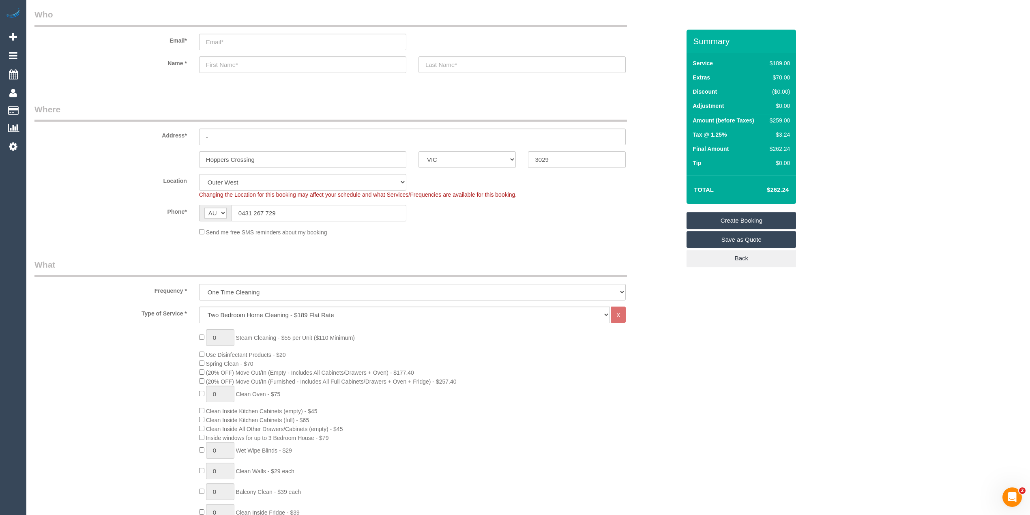
scroll to position [0, 0]
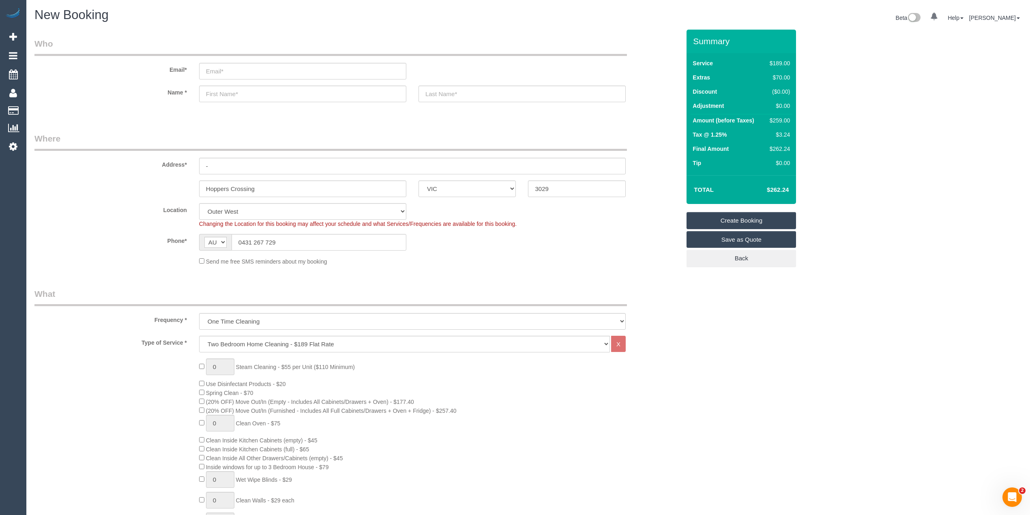
click at [108, 268] on fieldset "Where Address* - Hoppers Crossing ACT NSW NT QLD SA TAS VIC WA 3029 Location Of…" at bounding box center [357, 202] width 646 height 139
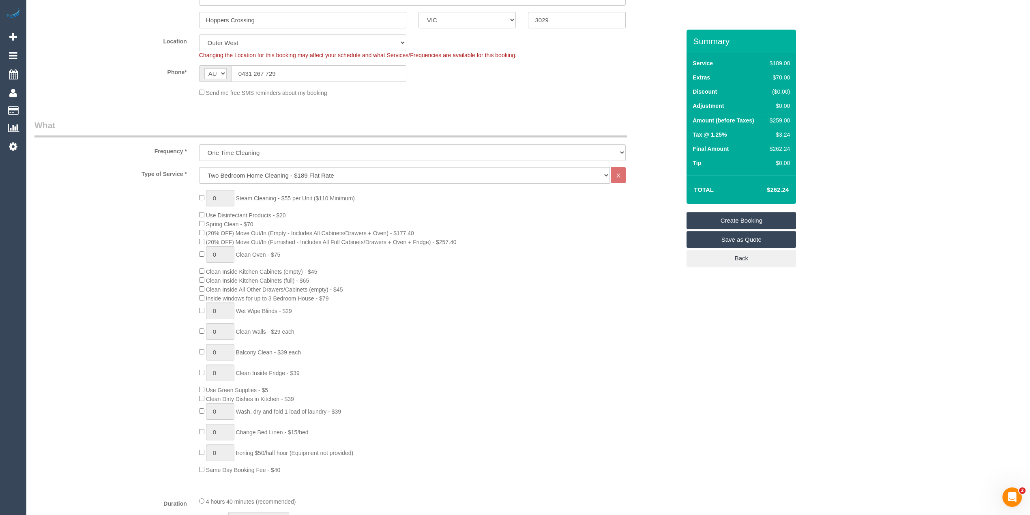
scroll to position [180, 0]
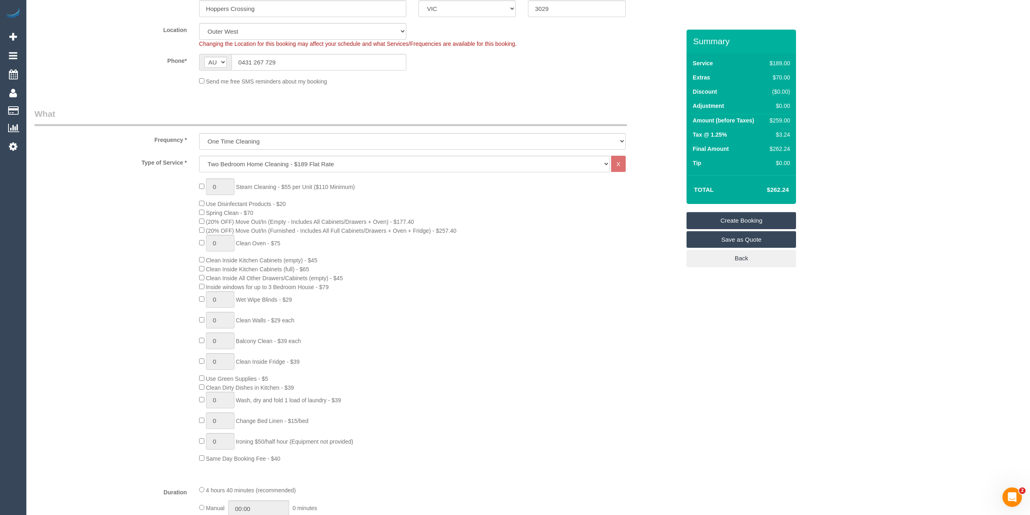
click at [72, 260] on div "0 Steam Cleaning - $55 per Unit ($110 Minimum) Use Disinfectant Products - $20 …" at bounding box center [357, 320] width 658 height 284
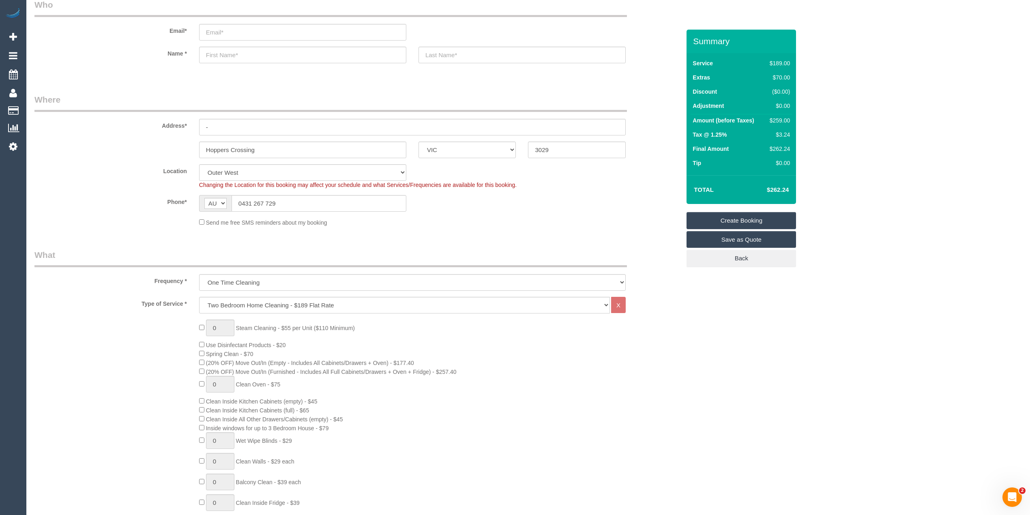
scroll to position [0, 0]
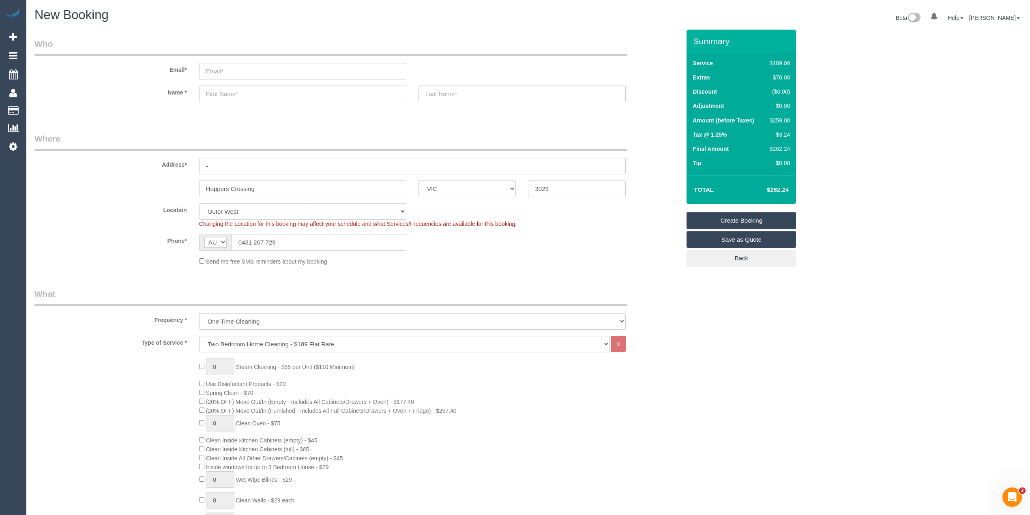
click at [145, 264] on div "Send me free SMS reminders about my booking" at bounding box center [357, 261] width 658 height 9
click at [240, 71] on input "email" at bounding box center [302, 71] width 207 height 17
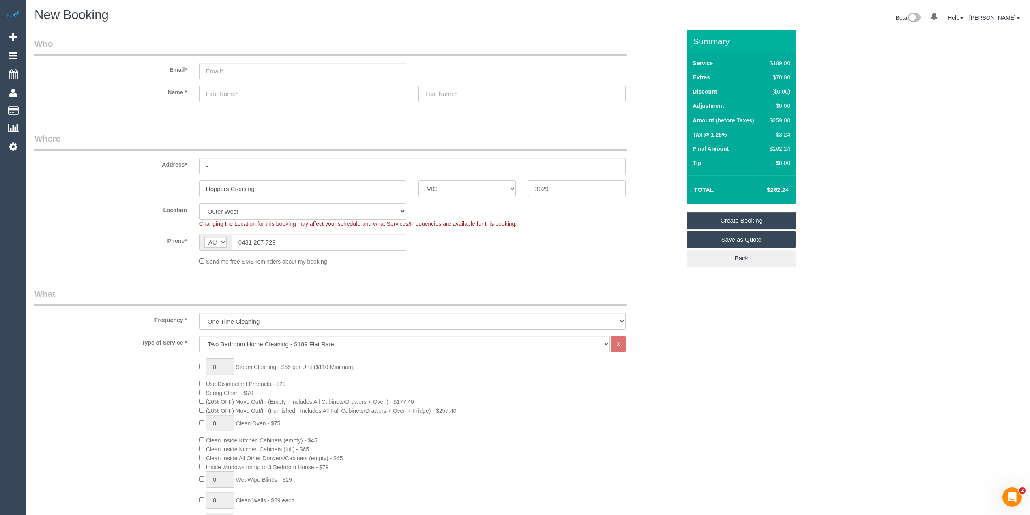
select select "spot22"
click at [216, 68] on input "email" at bounding box center [302, 71] width 207 height 17
drag, startPoint x: 286, startPoint y: 69, endPoint x: 249, endPoint y: 61, distance: 38.2
click at [249, 61] on div "Email* trinmillag18sli@hotmail.com" at bounding box center [357, 59] width 658 height 42
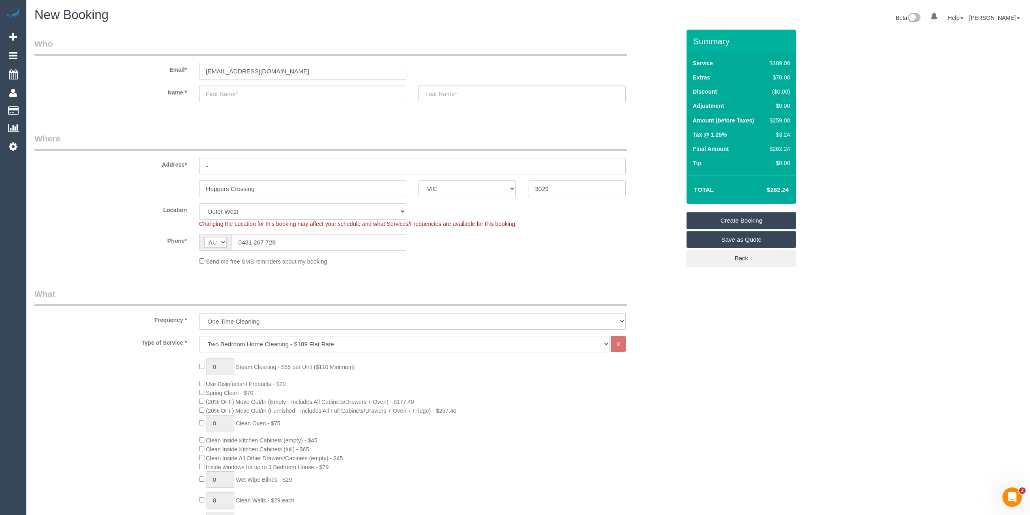
type input "trinmillag18sli@hotmail.com"
click at [243, 90] on input "text" at bounding box center [302, 94] width 207 height 17
click at [236, 96] on input "text" at bounding box center [302, 94] width 207 height 17
select select "spot43"
click at [236, 96] on input "text" at bounding box center [302, 94] width 207 height 17
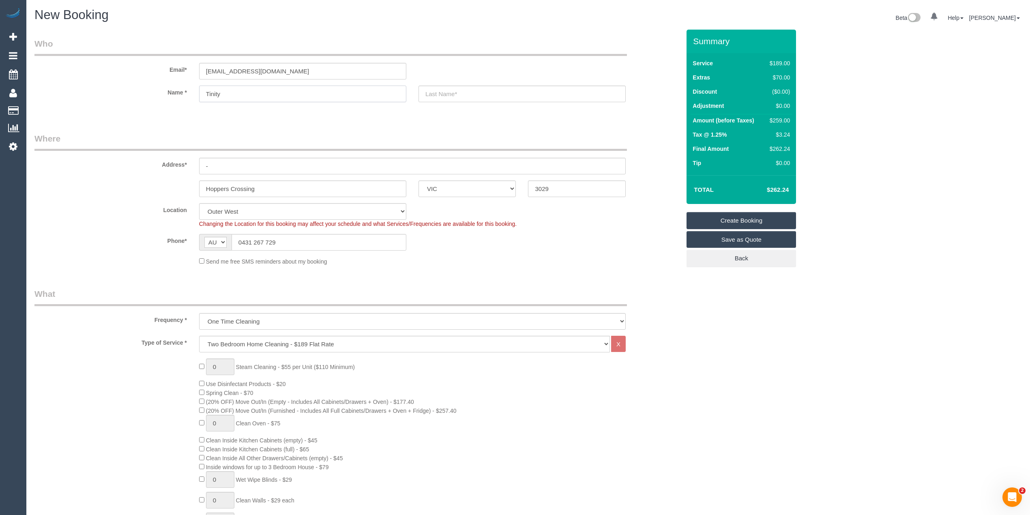
type input "Tinity"
type input "M"
type input "Lagun-Slight"
drag, startPoint x: 204, startPoint y: 167, endPoint x: 189, endPoint y: 166, distance: 14.6
click at [191, 167] on div "Address* -" at bounding box center [357, 154] width 658 height 42
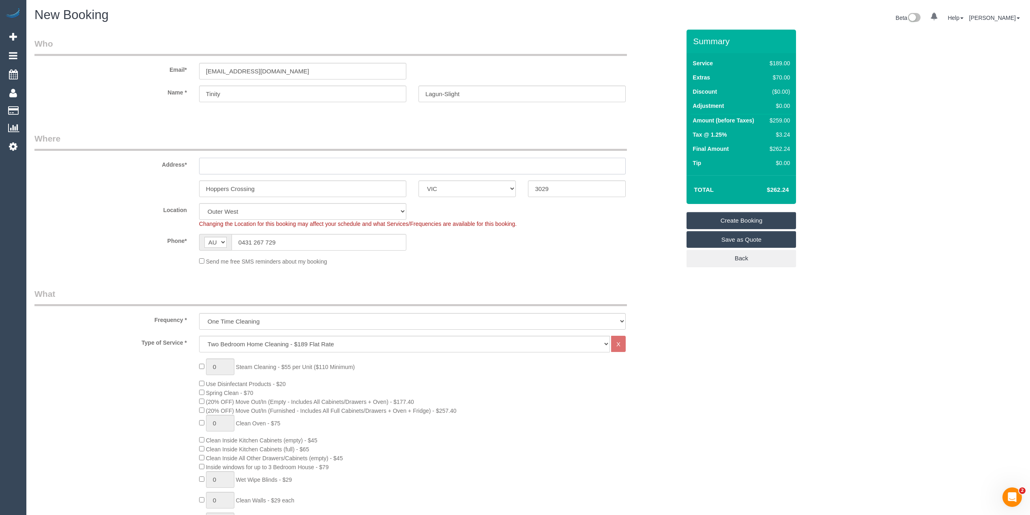
click at [213, 164] on input "text" at bounding box center [412, 166] width 427 height 17
click at [208, 164] on input "text" at bounding box center [412, 166] width 427 height 17
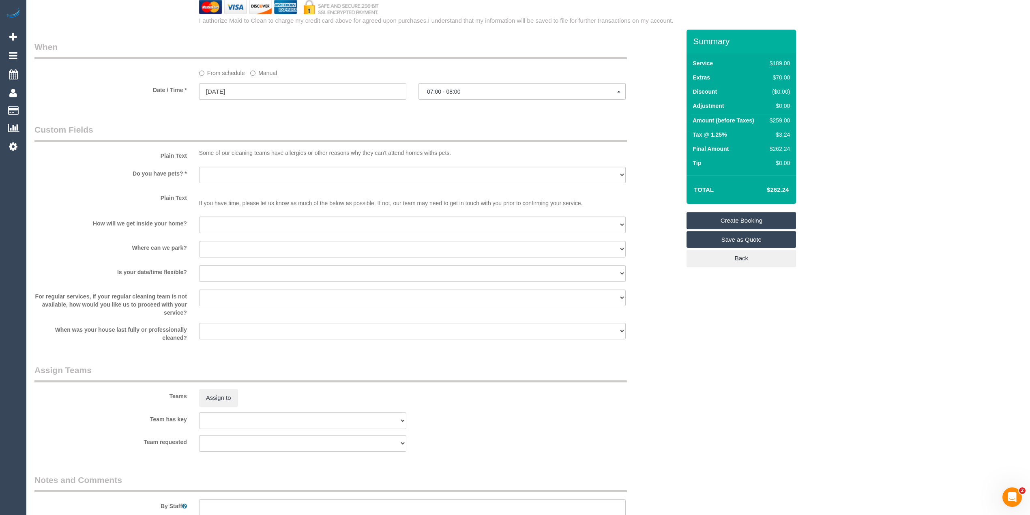
scroll to position [901, 0]
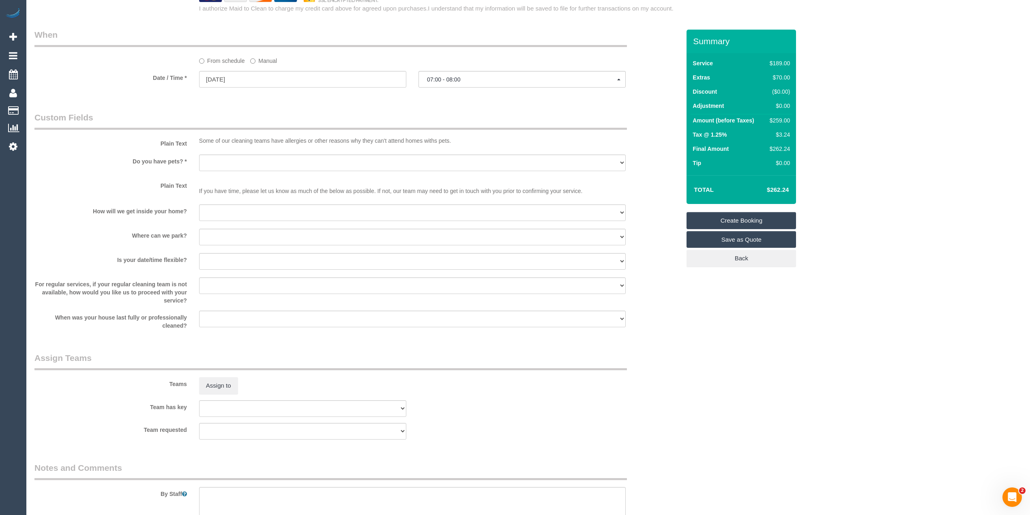
type input "1/1 Henley Court"
click at [204, 162] on select "Yes - Cats Yes - Dogs No pets Yes - Dogs and Cats Yes - Other" at bounding box center [412, 162] width 427 height 17
select select "number:29"
click at [199, 154] on select "Yes - Cats Yes - Dogs No pets Yes - Dogs and Cats Yes - Other" at bounding box center [412, 162] width 427 height 17
click at [205, 208] on select "I will be home Key will be left (please provide details below) Lock box/Access …" at bounding box center [412, 212] width 427 height 17
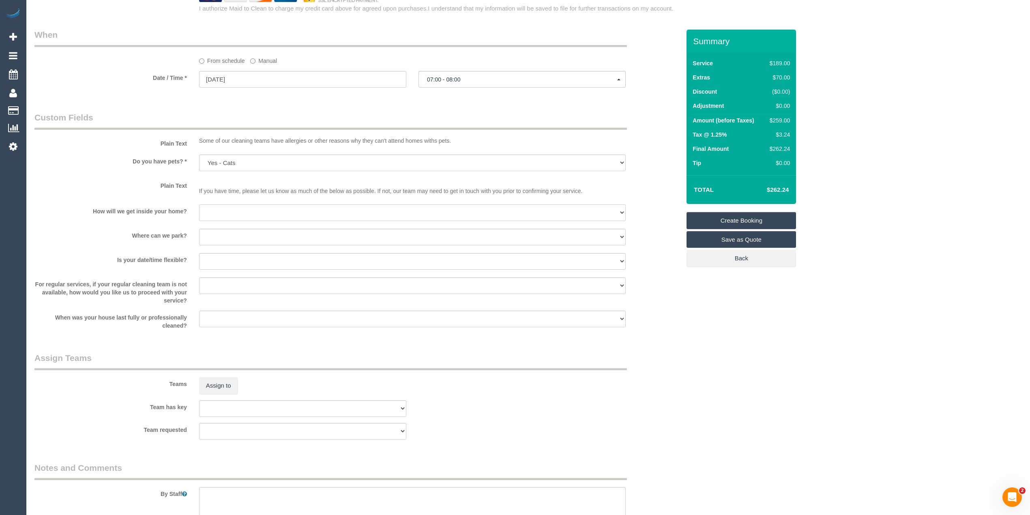
select select "number:14"
click at [199, 204] on select "I will be home Key will be left (please provide details below) Lock box/Access …" at bounding box center [412, 212] width 427 height 17
click at [88, 187] on label "Plain Text" at bounding box center [110, 184] width 165 height 11
click at [232, 236] on select "I will provide parking on-site Free street parking Paid street parking (cost wi…" at bounding box center [412, 237] width 427 height 17
click at [89, 175] on sui-booking-custom-fields "Plain Text Some of our cleaning teams have allergies or other reasons why they …" at bounding box center [357, 221] width 646 height 218
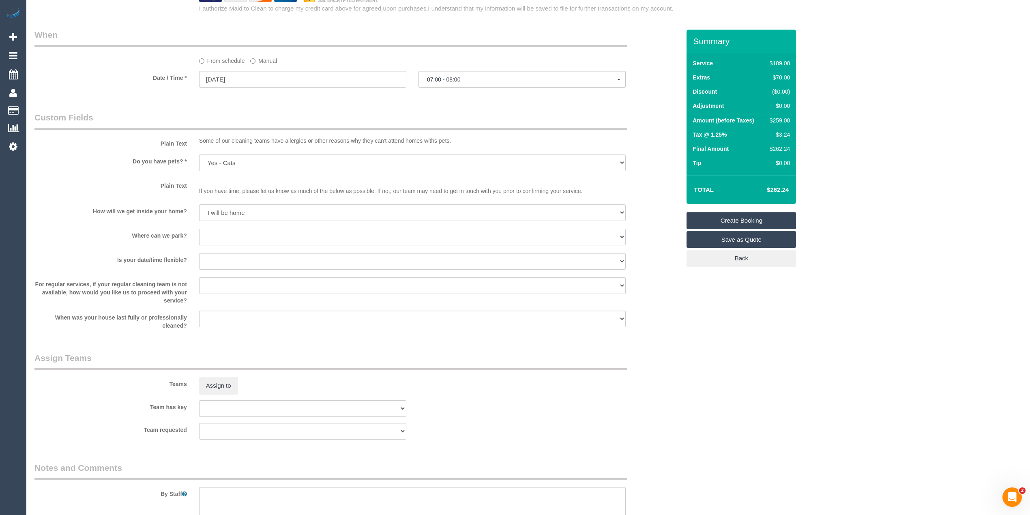
click at [211, 233] on select "I will provide parking on-site Free street parking Paid street parking (cost wi…" at bounding box center [412, 237] width 427 height 17
select select "number:19"
click at [199, 229] on select "I will provide parking on-site Free street parking Paid street parking (cost wi…" at bounding box center [412, 237] width 427 height 17
click at [229, 258] on select "Yes - date and time Yes - date but not time Yes - time but not date No - No fle…" at bounding box center [412, 261] width 427 height 17
click at [48, 161] on label "Do you have pets? *" at bounding box center [110, 159] width 165 height 11
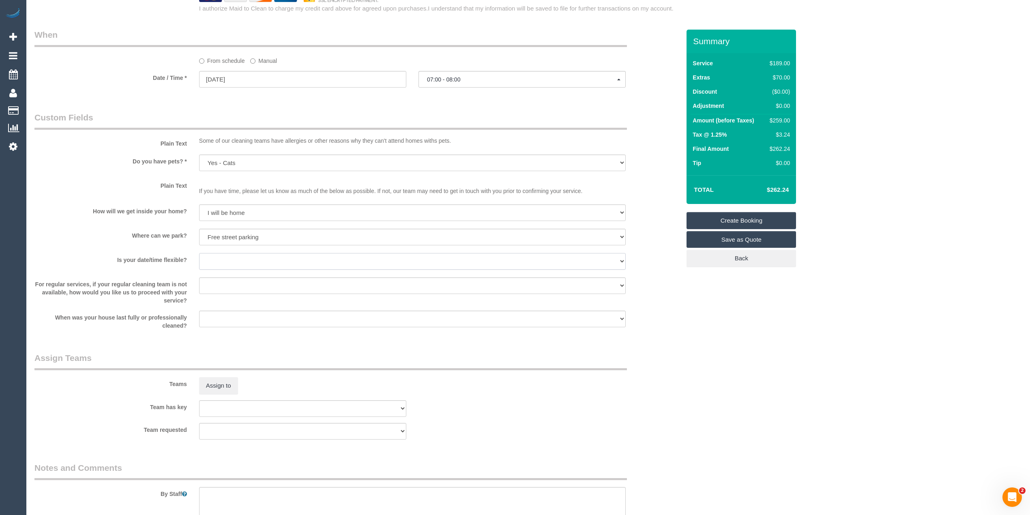
click at [217, 256] on select "Yes - date and time Yes - date but not time Yes - time but not date No - No fle…" at bounding box center [412, 261] width 427 height 17
click at [199, 253] on select "Yes - date and time Yes - date but not time Yes - time but not date No - No fle…" at bounding box center [412, 261] width 427 height 17
click at [234, 264] on select "Yes - date and time Yes - date but not time Yes - time but not date No - No fle…" at bounding box center [412, 261] width 427 height 17
select select "number:36"
click at [199, 253] on select "Yes - date and time Yes - date but not time Yes - time but not date No - No fle…" at bounding box center [412, 261] width 427 height 17
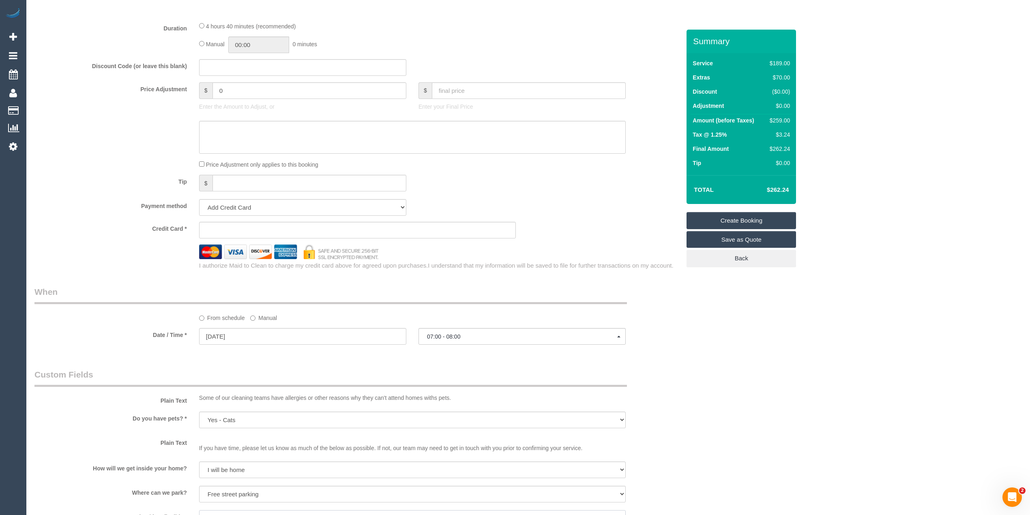
scroll to position [631, 0]
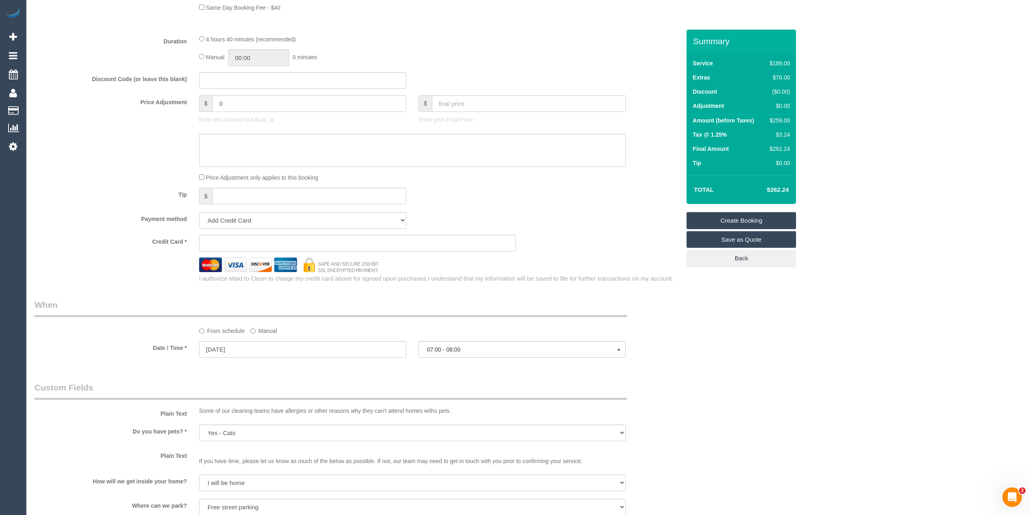
click at [129, 202] on div "Tip $" at bounding box center [357, 197] width 658 height 18
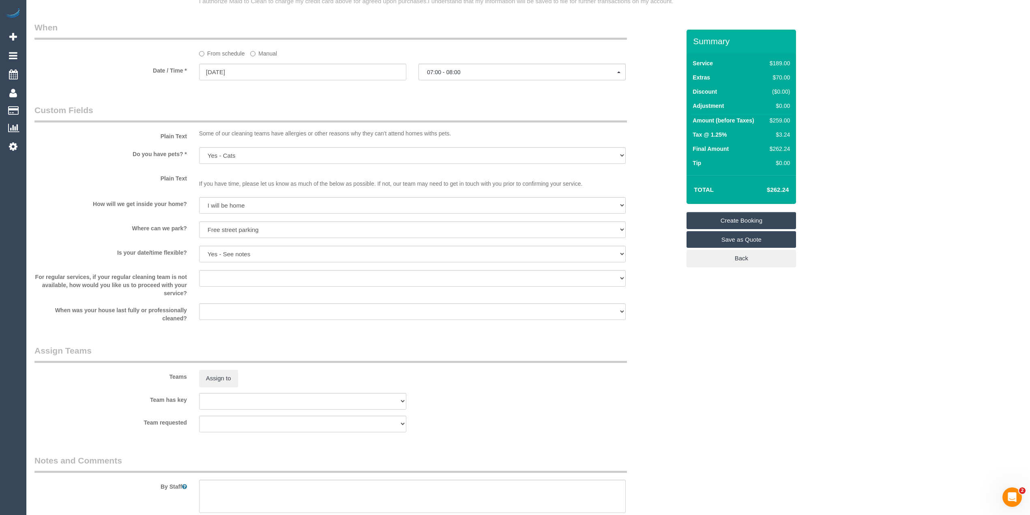
scroll to position [811, 0]
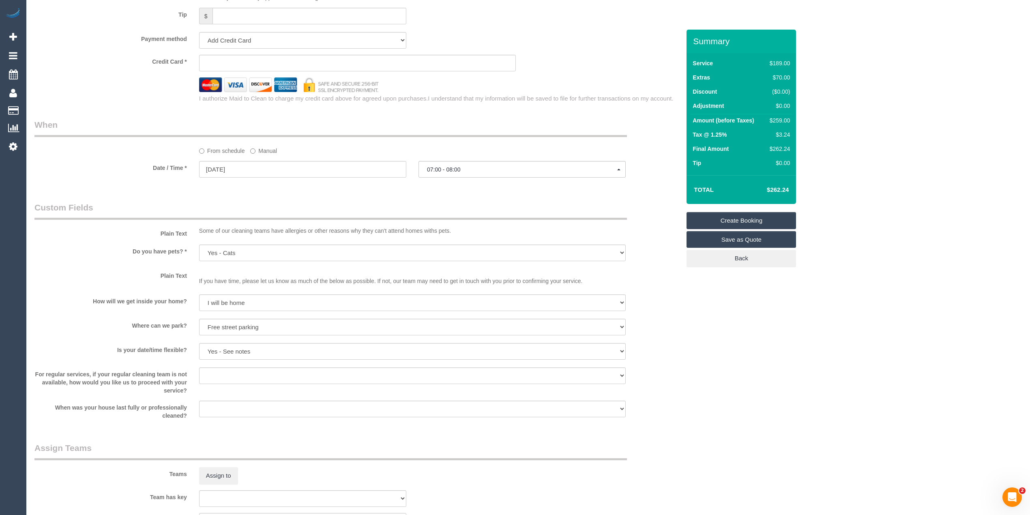
click at [58, 60] on label "Credit Card *" at bounding box center [110, 60] width 165 height 11
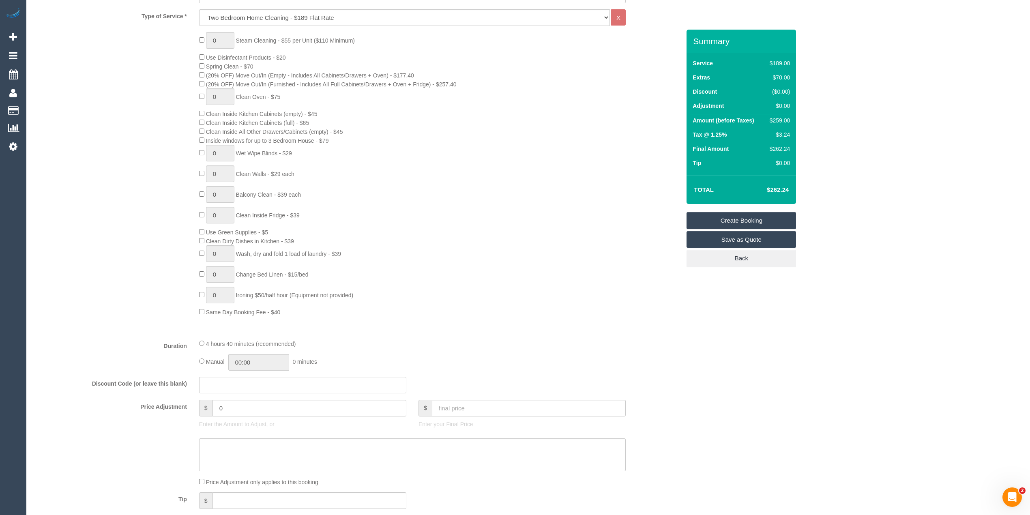
scroll to position [270, 0]
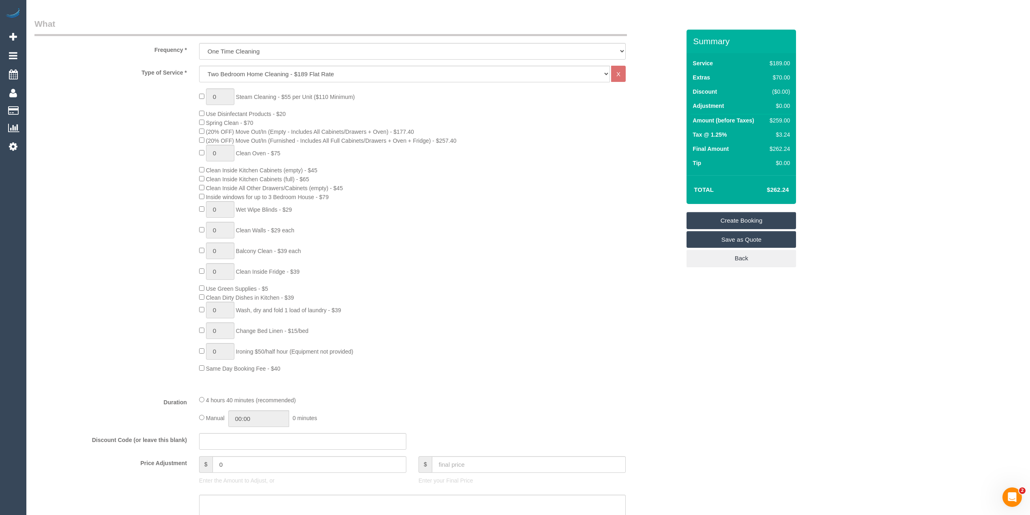
click at [143, 264] on div "0 Steam Cleaning - $55 per Unit ($110 Minimum) Use Disinfectant Products - $20 …" at bounding box center [357, 230] width 658 height 284
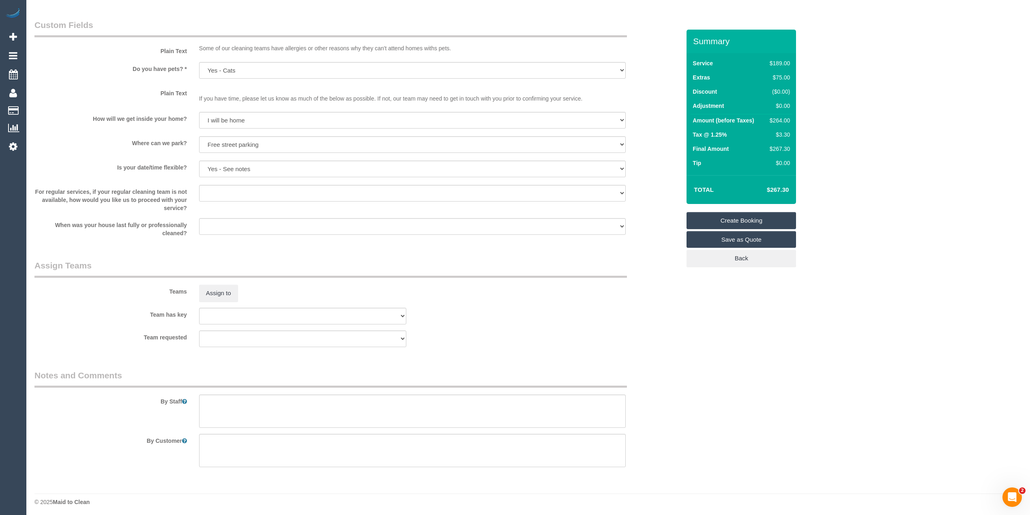
scroll to position [996, 0]
click at [230, 400] on textarea at bounding box center [412, 408] width 427 height 33
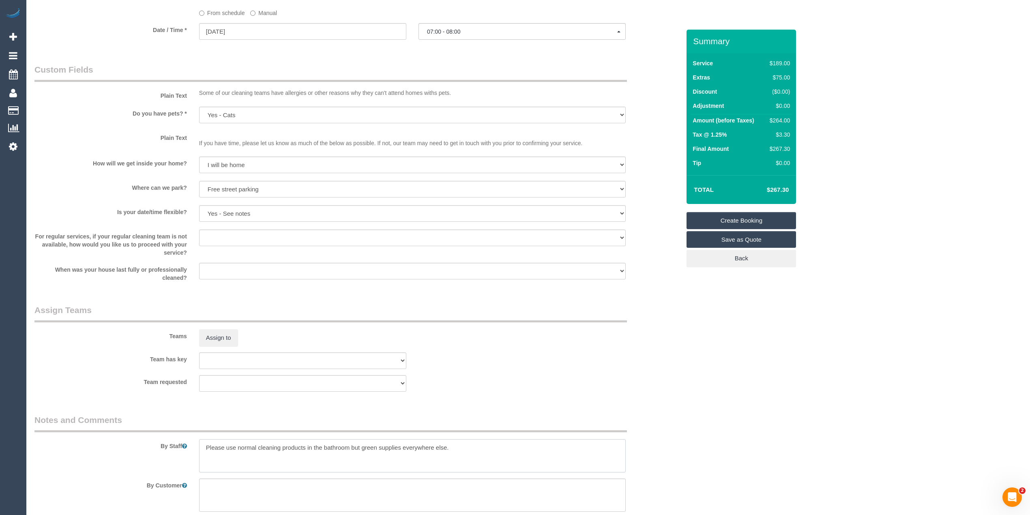
scroll to position [726, 0]
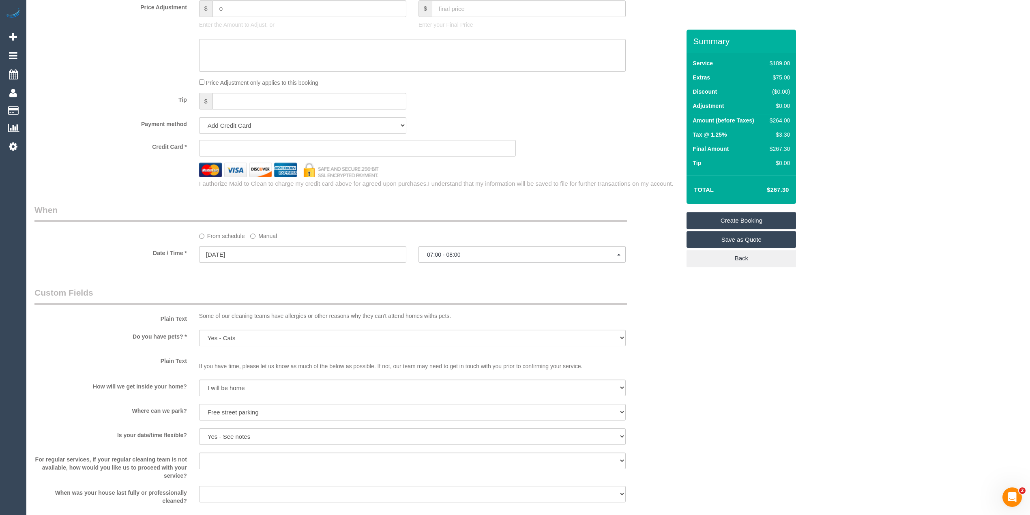
type textarea "Please use normal cleaning products in the bathroom but green supplies everywhe…"
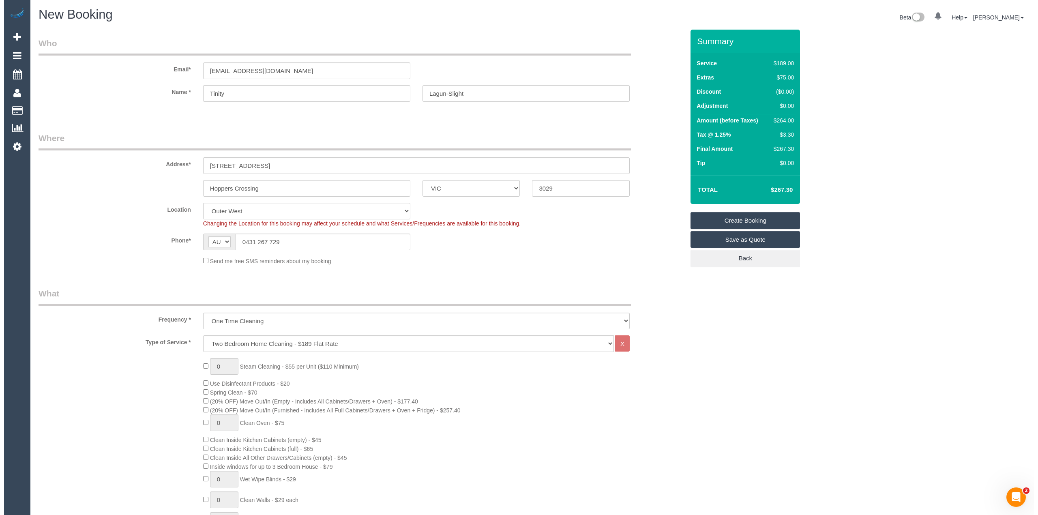
scroll to position [0, 0]
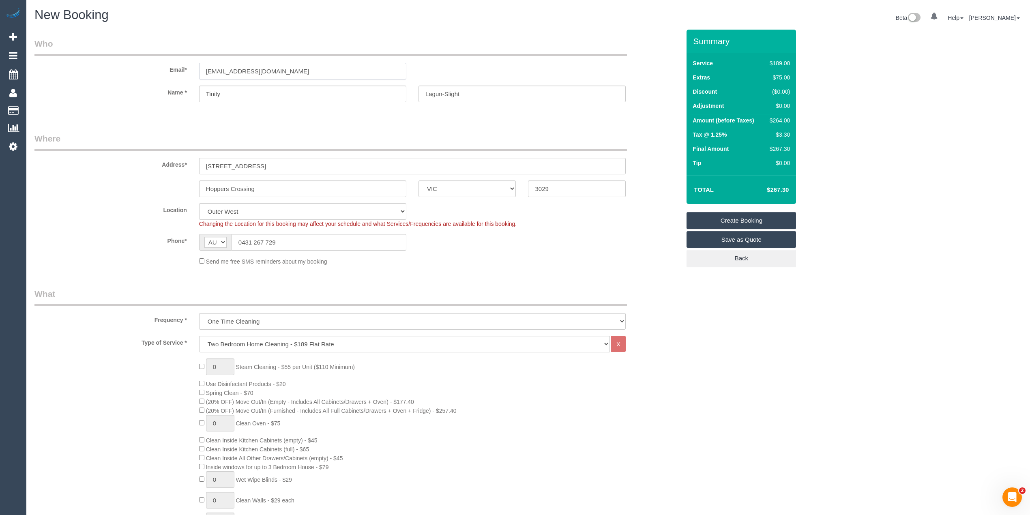
drag, startPoint x: 324, startPoint y: 71, endPoint x: 92, endPoint y: 58, distance: 232.3
click at [92, 58] on div "Email* trinmillag18sli@hotmail.com" at bounding box center [357, 59] width 658 height 42
click at [748, 217] on link "Create Booking" at bounding box center [741, 220] width 109 height 17
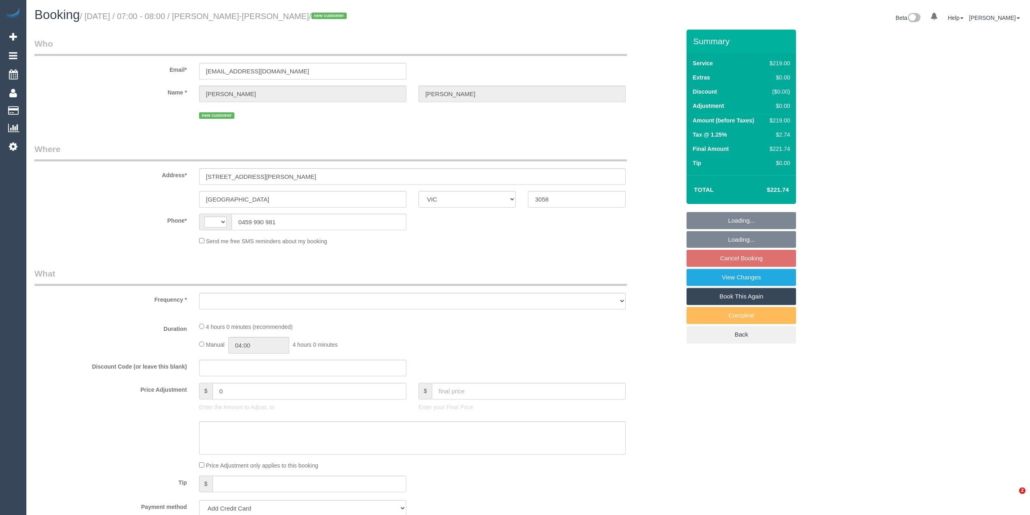
select select "VIC"
select select "object:284"
click at [877, 180] on div "Who Email* [EMAIL_ADDRESS][DOMAIN_NAME] Name * [PERSON_NAME]-[PERSON_NAME] new …" at bounding box center [527, 487] width 987 height 915
select select "string:AU"
select select "string:stripe-pm_1RvWtQ2GScqysDRVoFTulI4f"
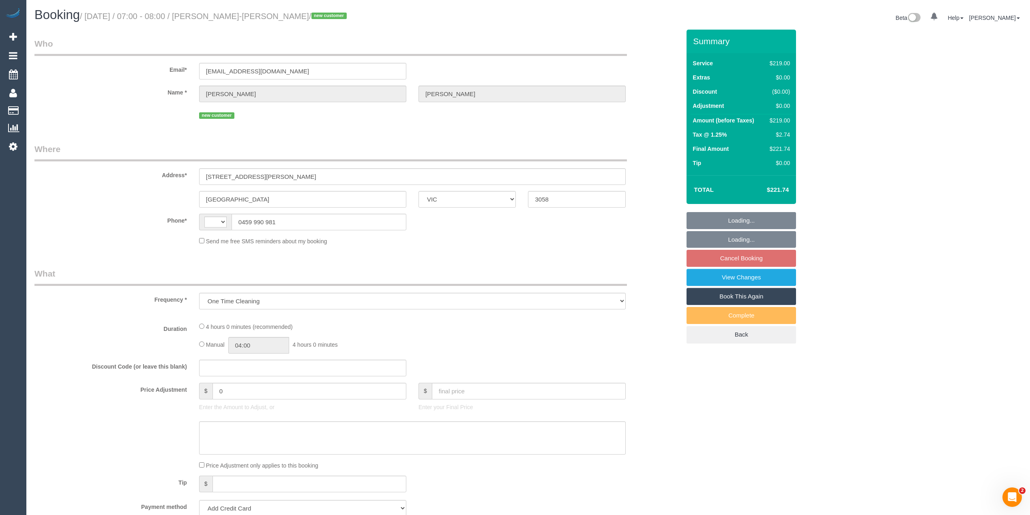
select select "number:28"
select select "number:16"
select select "number:18"
select select "number:36"
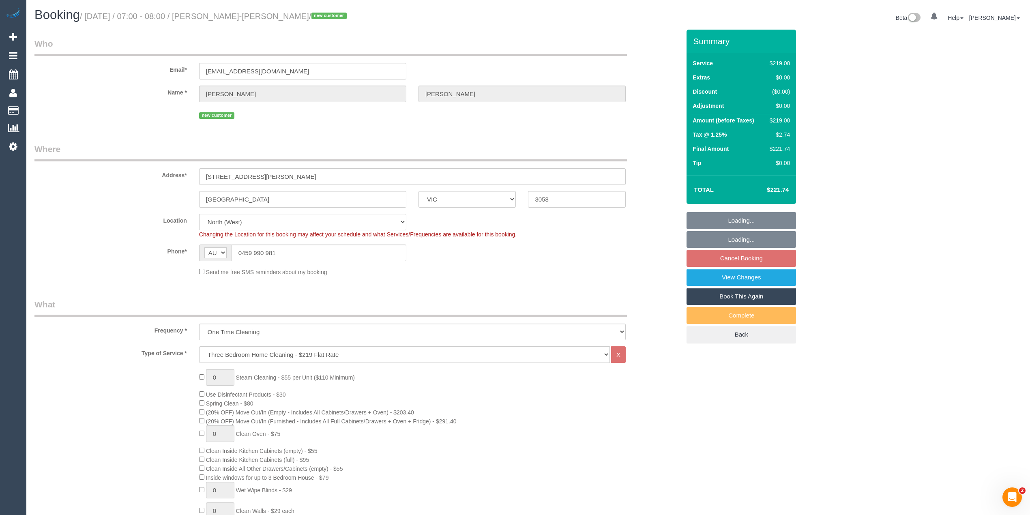
select select "spot1"
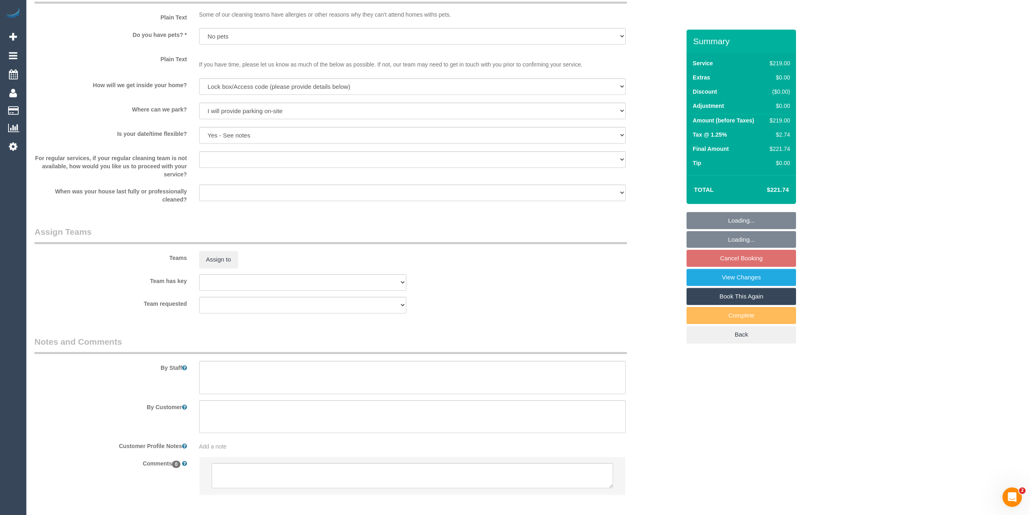
scroll to position [1030, 0]
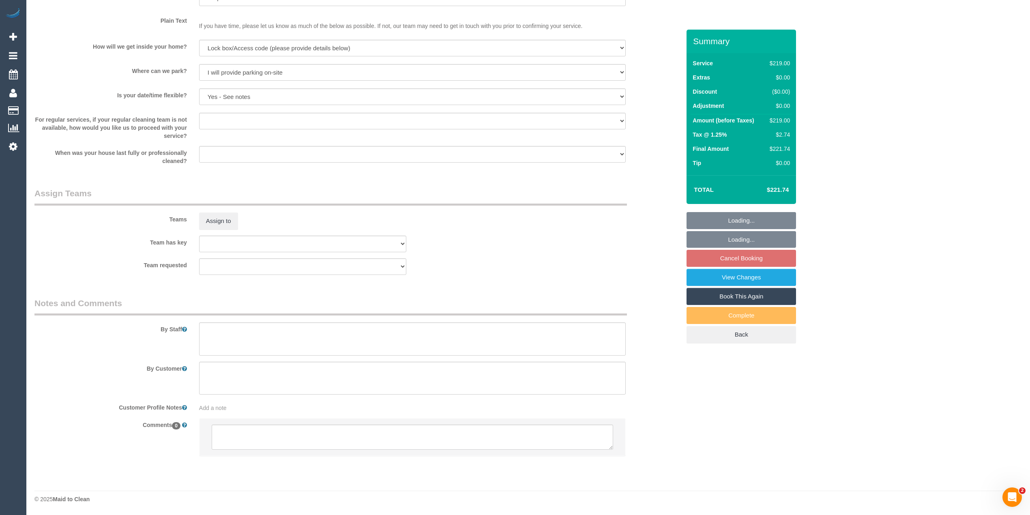
select select "object:1516"
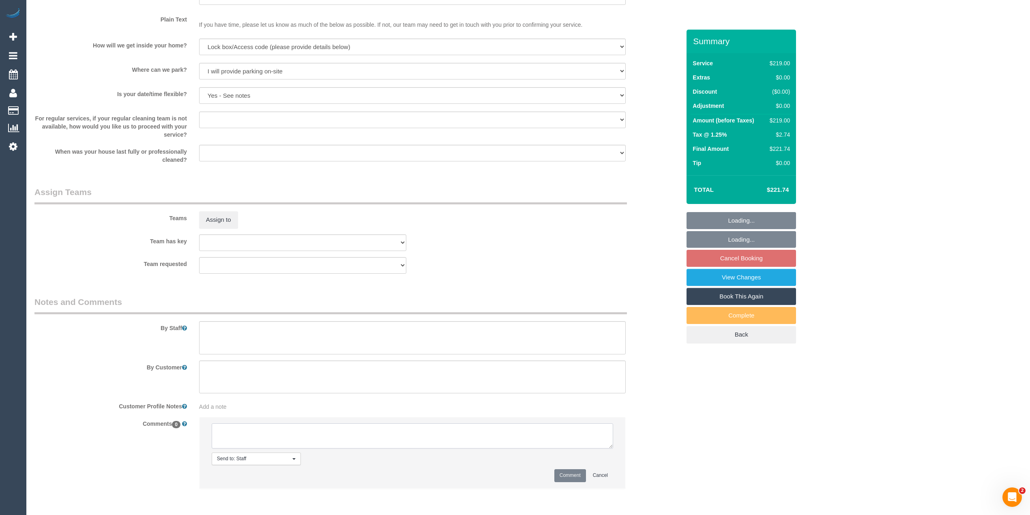
click at [240, 436] on textarea at bounding box center [412, 435] width 401 height 25
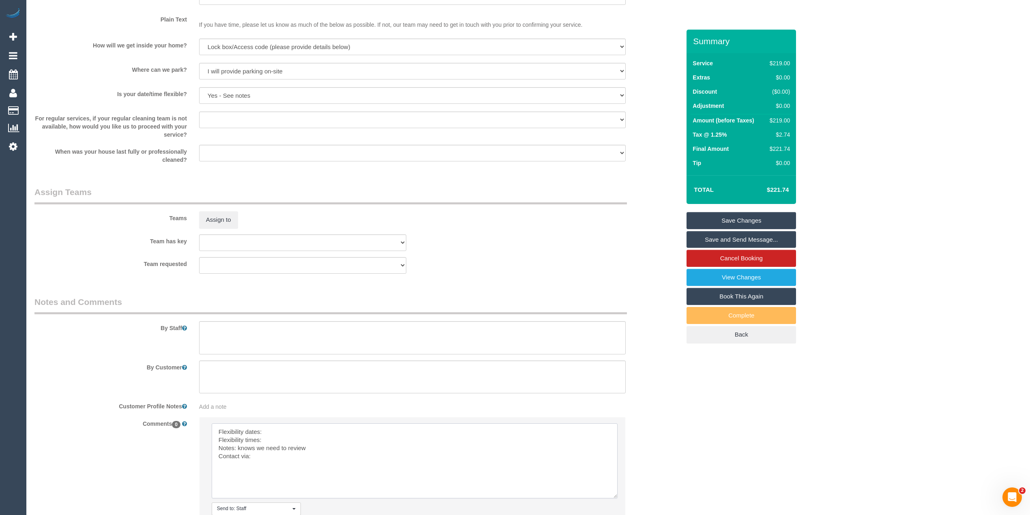
drag, startPoint x: 609, startPoint y: 446, endPoint x: 407, endPoint y: 461, distance: 202.1
click at [612, 496] on textarea at bounding box center [415, 460] width 406 height 75
click at [297, 432] on textarea at bounding box center [414, 460] width 404 height 75
click at [281, 440] on textarea at bounding box center [414, 460] width 404 height 75
click at [281, 461] on textarea at bounding box center [414, 460] width 404 height 75
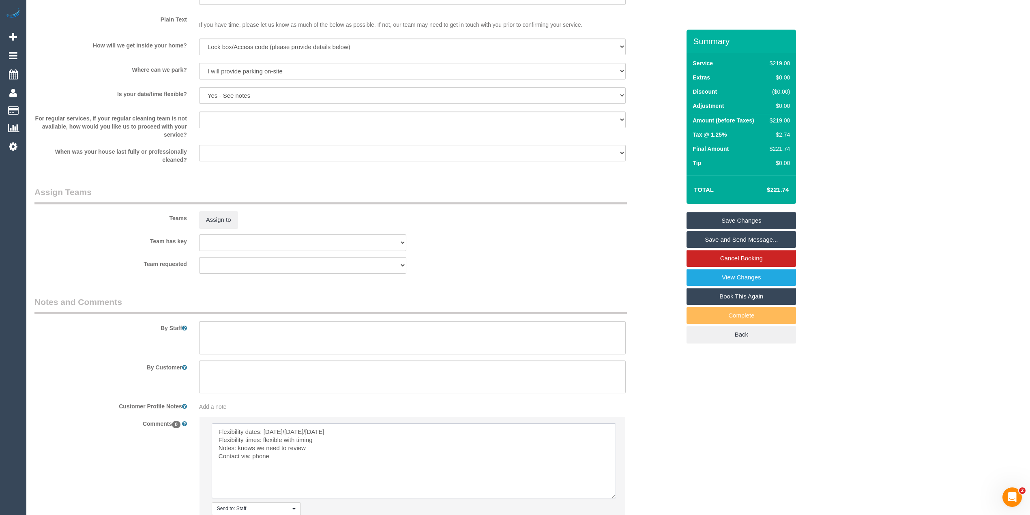
click at [281, 461] on textarea at bounding box center [414, 460] width 404 height 75
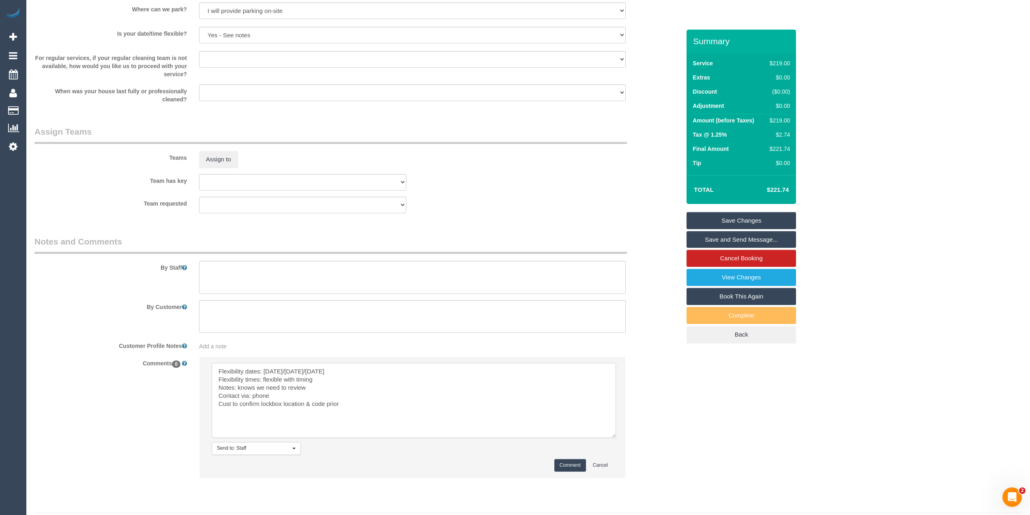
scroll to position [1113, 0]
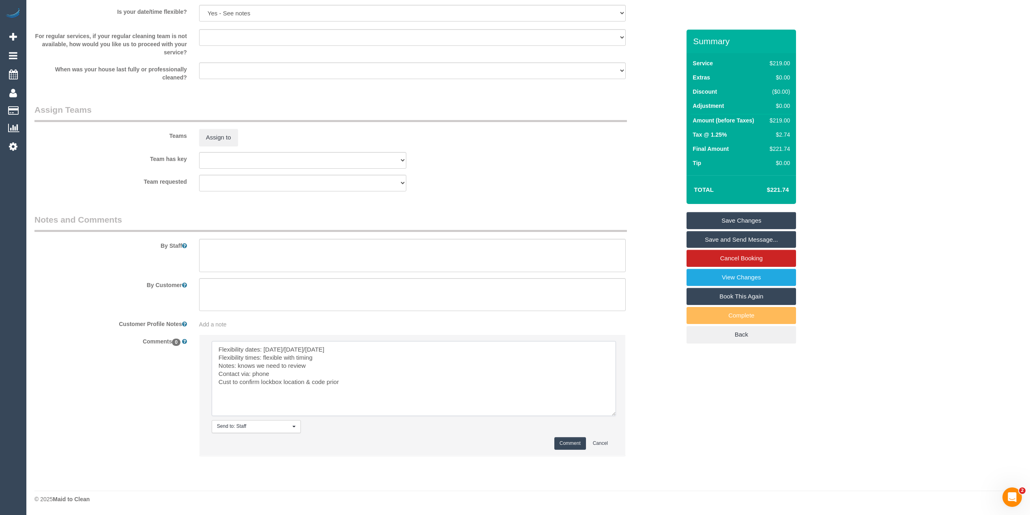
type textarea "Flexibility dates: [DATE]/[DATE]/[DATE] Flexibility times: flexible with timing…"
click at [568, 440] on button "Comment" at bounding box center [570, 443] width 32 height 13
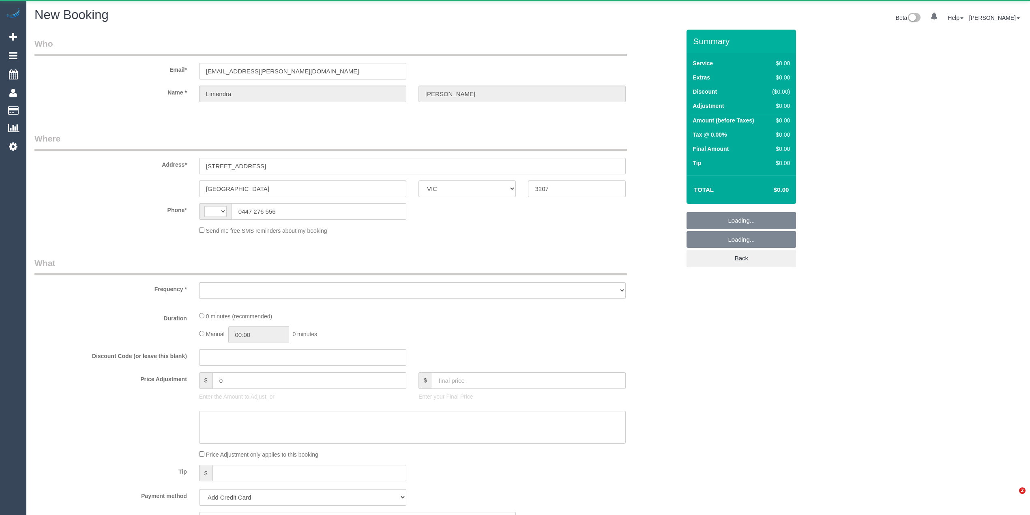
select select "VIC"
select select "string:AU"
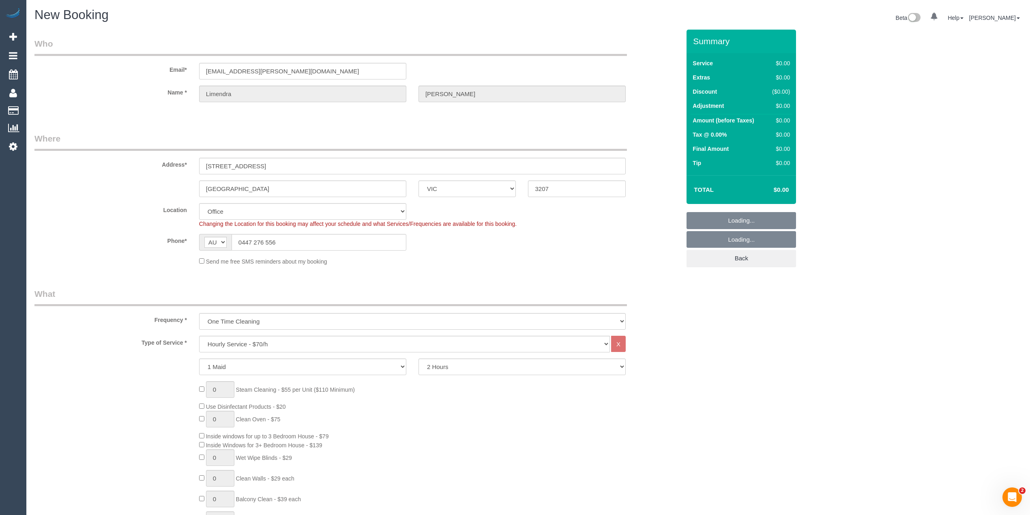
select select "object:953"
select select "54"
select select "object:2224"
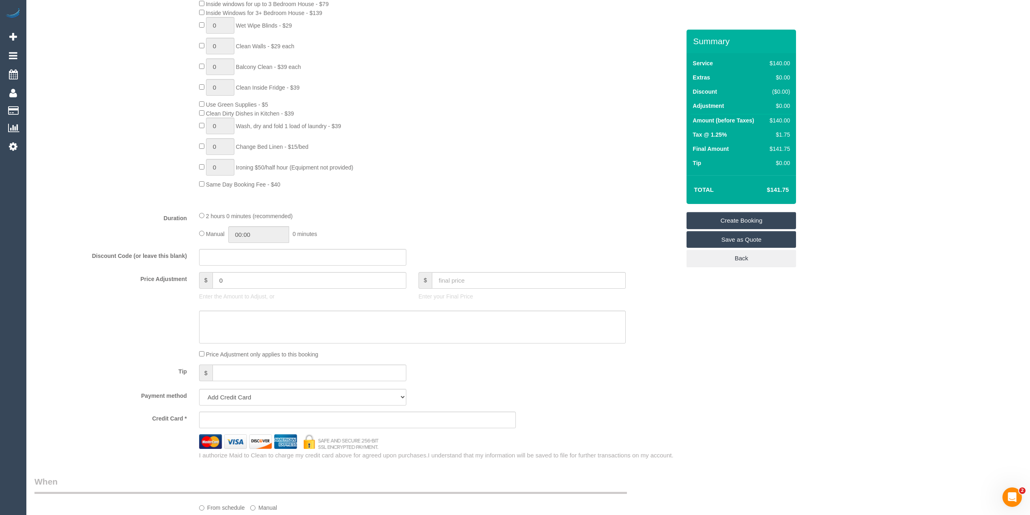
scroll to position [631, 0]
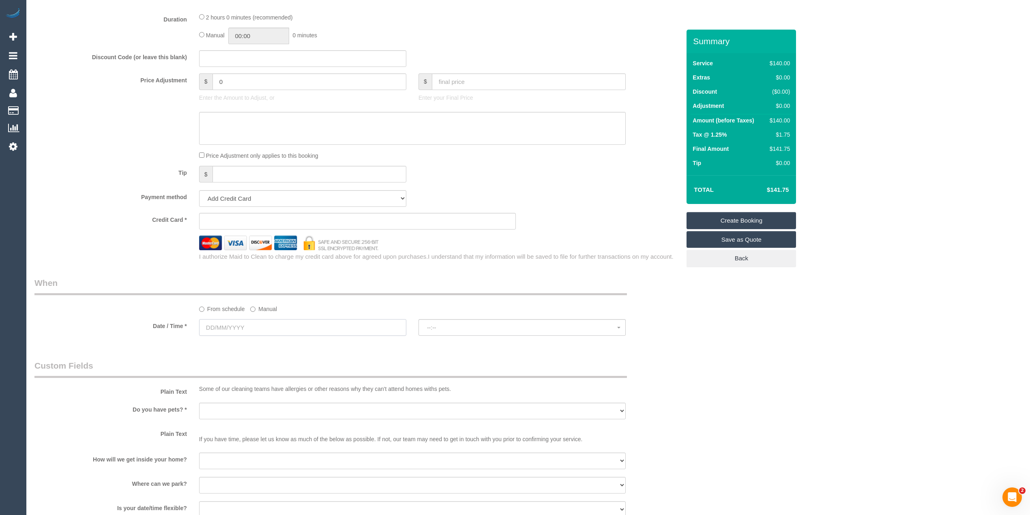
click at [200, 330] on input "text" at bounding box center [302, 327] width 207 height 17
click at [298, 400] on link "16" at bounding box center [296, 398] width 13 height 11
type input "[DATE]"
click at [444, 326] on span "07:00 - 08:00" at bounding box center [522, 327] width 190 height 6
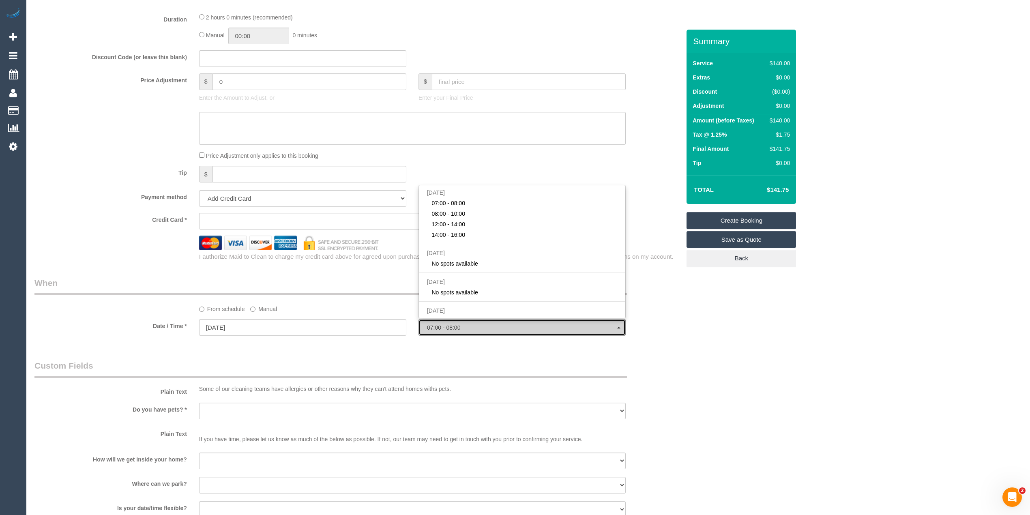
click at [444, 326] on span "07:00 - 08:00" at bounding box center [522, 327] width 190 height 6
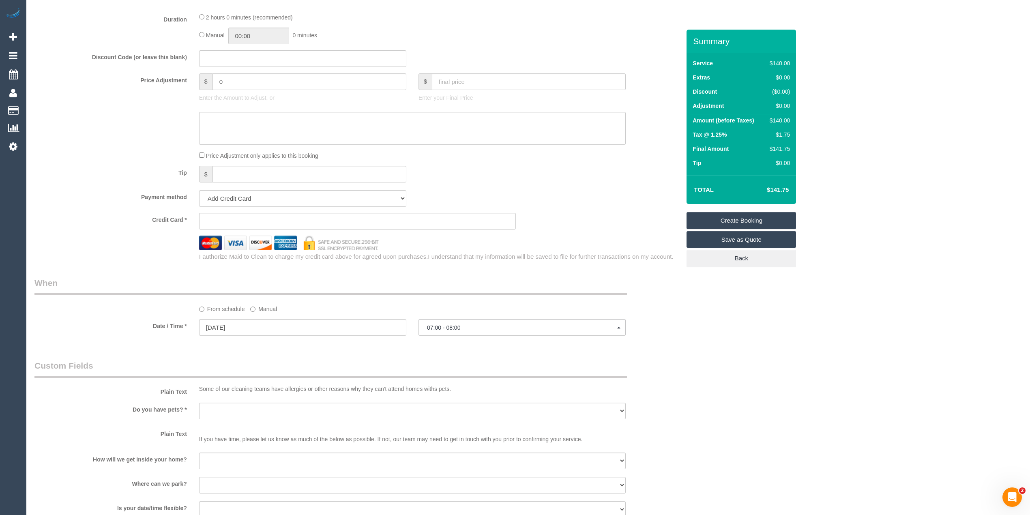
click at [805, 339] on div "Who Email* [EMAIL_ADDRESS][PERSON_NAME][DOMAIN_NAME] Name * Limendra [PERSON_NA…" at bounding box center [527, 123] width 987 height 1449
click at [430, 331] on button "07:00 - 08:00" at bounding box center [521, 327] width 207 height 17
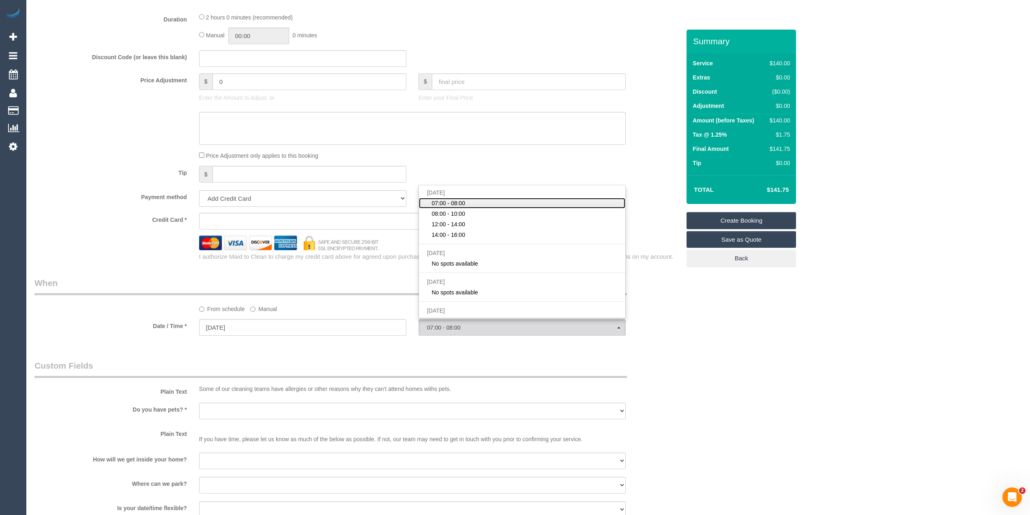
click at [459, 203] on span "07:00 - 08:00" at bounding box center [448, 203] width 34 height 8
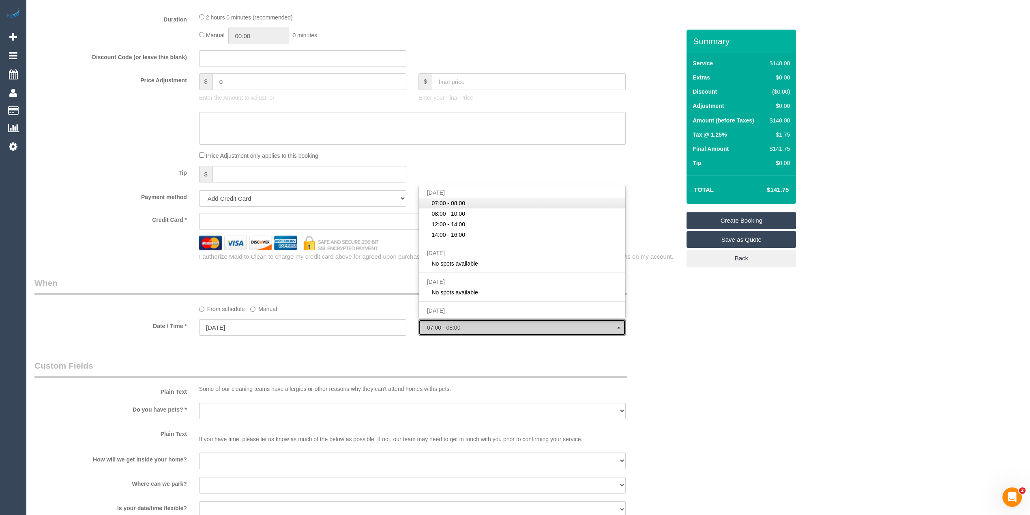
select select "spot1"
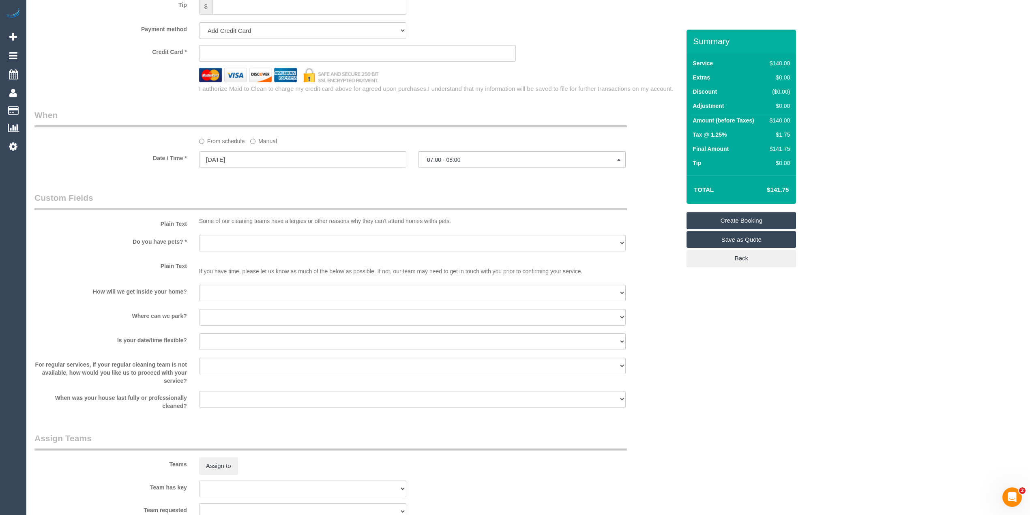
scroll to position [811, 0]
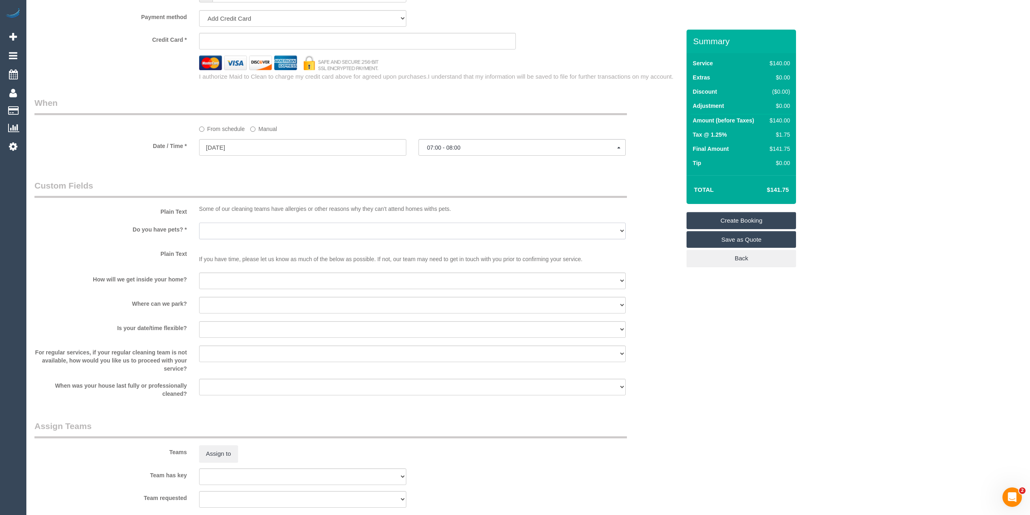
click at [216, 232] on select "Yes - Cats Yes - Dogs No pets Yes - Dogs and Cats Yes - Other" at bounding box center [412, 231] width 427 height 17
click at [114, 252] on label "Plain Text" at bounding box center [110, 252] width 165 height 11
click at [210, 279] on select "I will be home Key will be left (please provide details below) Lock box/Access …" at bounding box center [412, 281] width 427 height 17
select select "number:14"
click at [199, 273] on select "I will be home Key will be left (please provide details below) Lock box/Access …" at bounding box center [412, 281] width 427 height 17
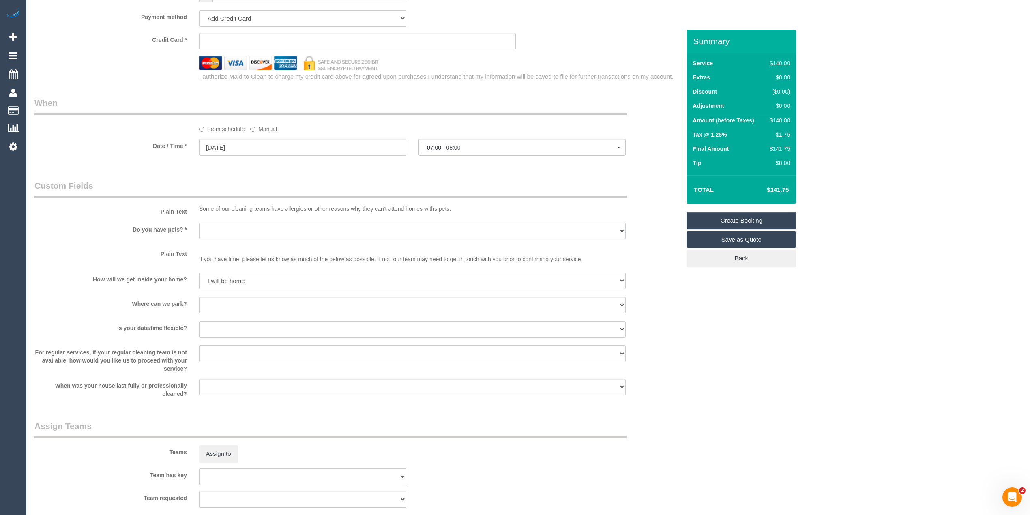
click at [221, 230] on select "Yes - Cats Yes - Dogs No pets Yes - Dogs and Cats Yes - Other" at bounding box center [412, 231] width 427 height 17
select select "number:28"
click at [199, 223] on select "Yes - Cats Yes - Dogs No pets Yes - Dogs and Cats Yes - Other" at bounding box center [412, 231] width 427 height 17
click at [227, 300] on select "I will provide parking on-site Free street parking Paid street parking (cost wi…" at bounding box center [412, 305] width 427 height 17
select select "number:19"
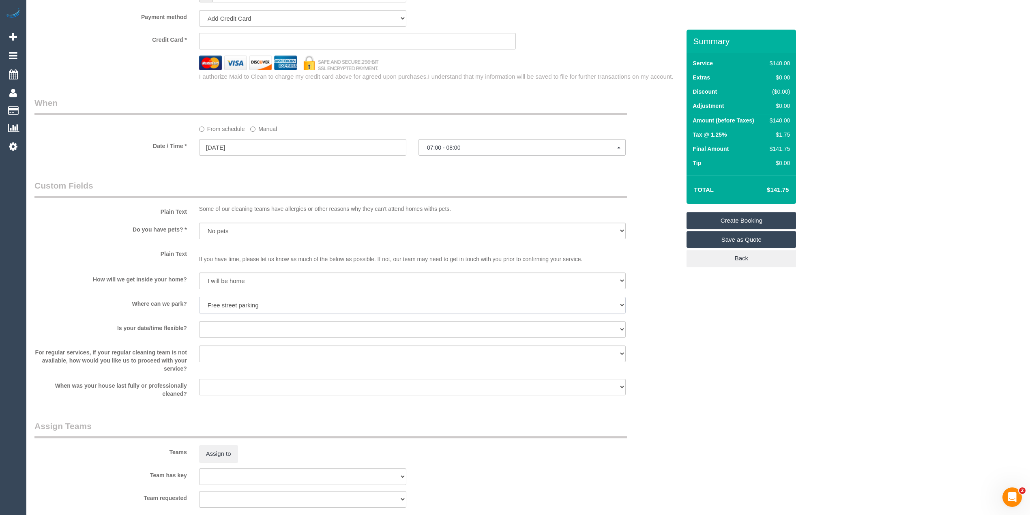
click at [199, 297] on select "I will provide parking on-site Free street parking Paid street parking (cost wi…" at bounding box center [412, 305] width 427 height 17
click at [231, 328] on select "Yes - date and time Yes - date but not time Yes - time but not date No - No fle…" at bounding box center [412, 329] width 427 height 17
select select "number:22"
click at [199, 321] on select "Yes - date and time Yes - date but not time Yes - time but not date No - No fle…" at bounding box center [412, 329] width 427 height 17
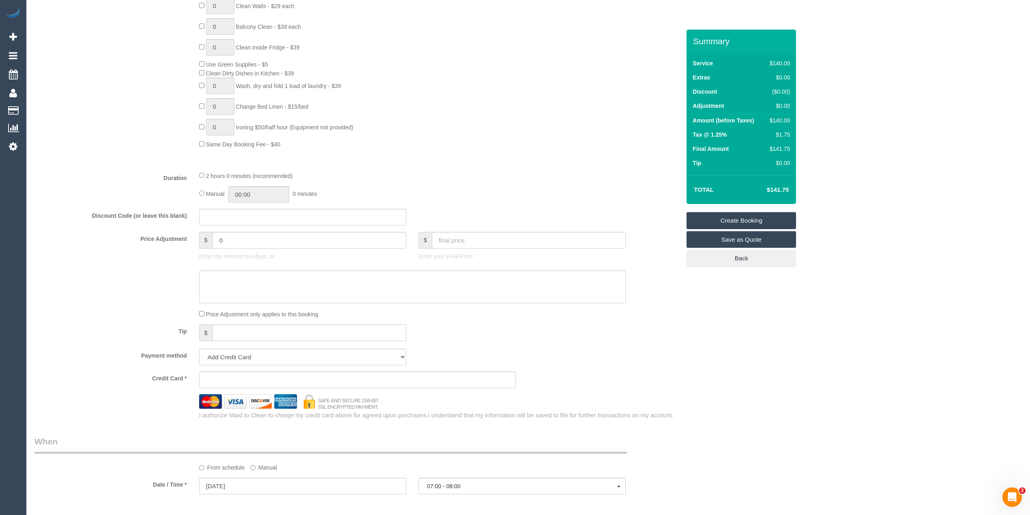
scroll to position [541, 0]
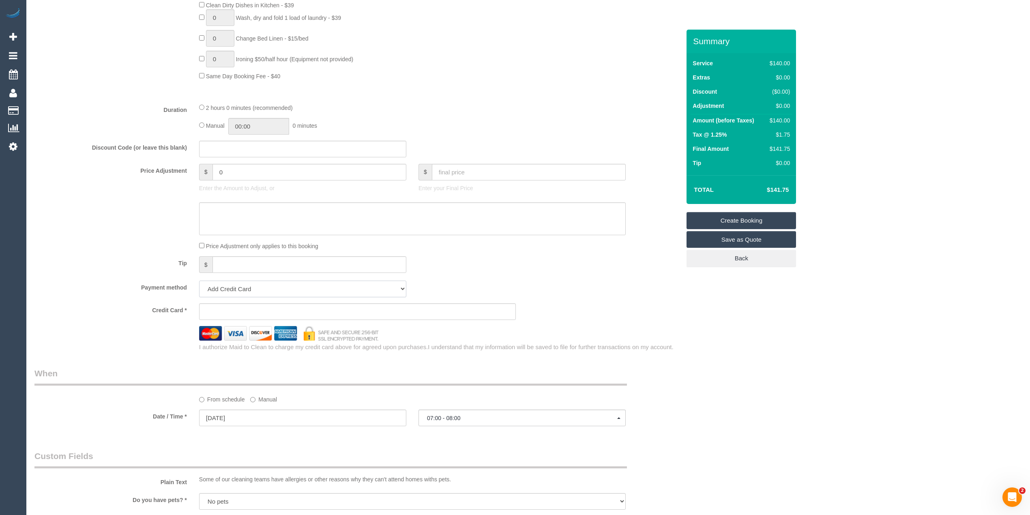
click at [236, 286] on select "Add Credit Card Cash Check Paypal" at bounding box center [302, 289] width 207 height 17
click at [199, 281] on select "Add Credit Card Cash Check Paypal" at bounding box center [302, 289] width 207 height 17
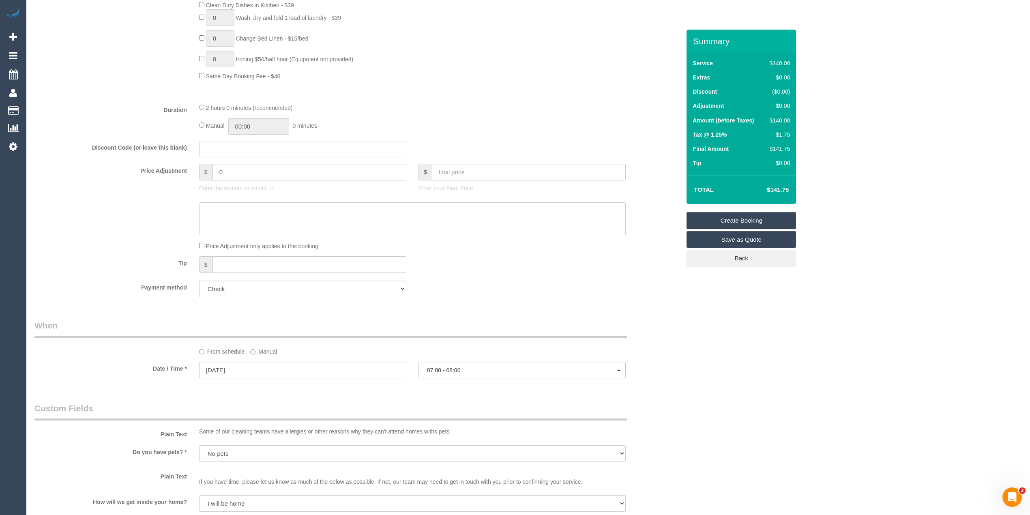
click at [924, 203] on div "Who Email* [EMAIL_ADDRESS][PERSON_NAME][DOMAIN_NAME] Name * Limendra [PERSON_NA…" at bounding box center [527, 189] width 987 height 1401
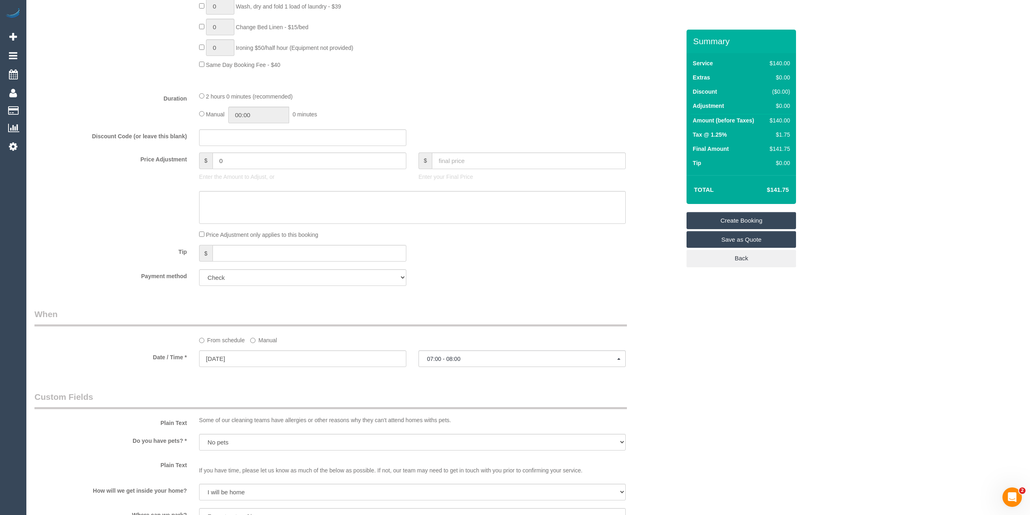
scroll to position [631, 0]
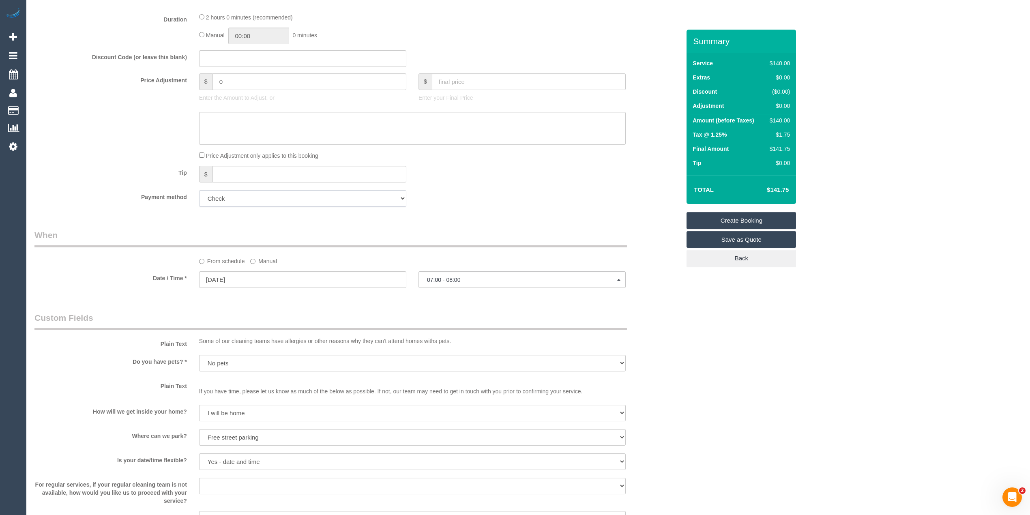
click at [241, 200] on select "Add Credit Card Cash Check Paypal" at bounding box center [302, 198] width 207 height 17
select select "string:stripe"
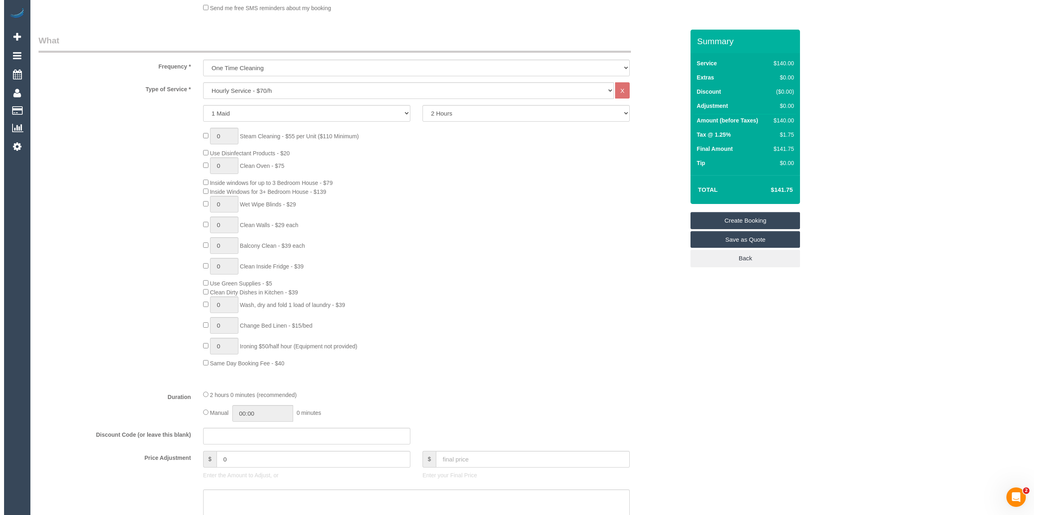
scroll to position [0, 0]
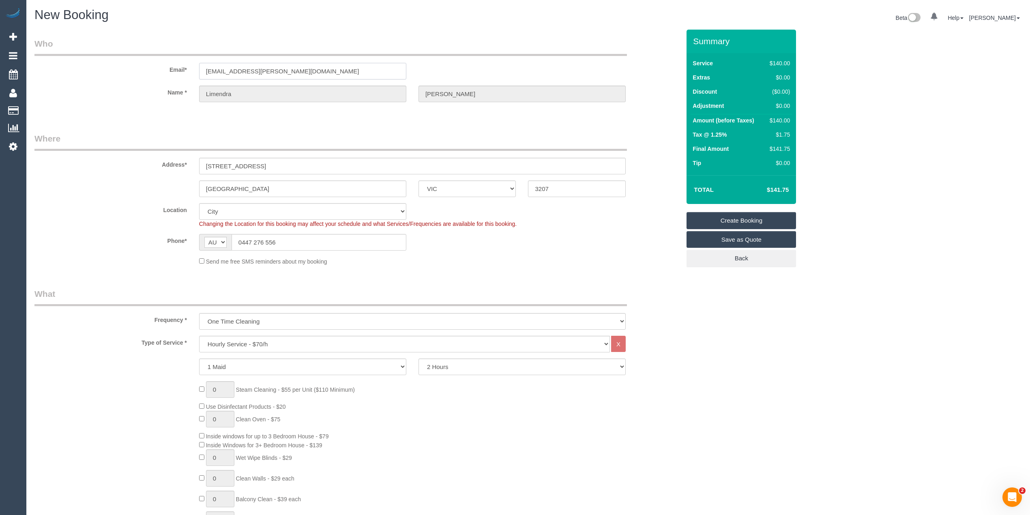
drag, startPoint x: 258, startPoint y: 69, endPoint x: 171, endPoint y: 67, distance: 87.2
click at [171, 67] on div "Email* limendra.fernando@gmail.com" at bounding box center [357, 59] width 658 height 42
click at [738, 218] on link "Create Booking" at bounding box center [741, 220] width 109 height 17
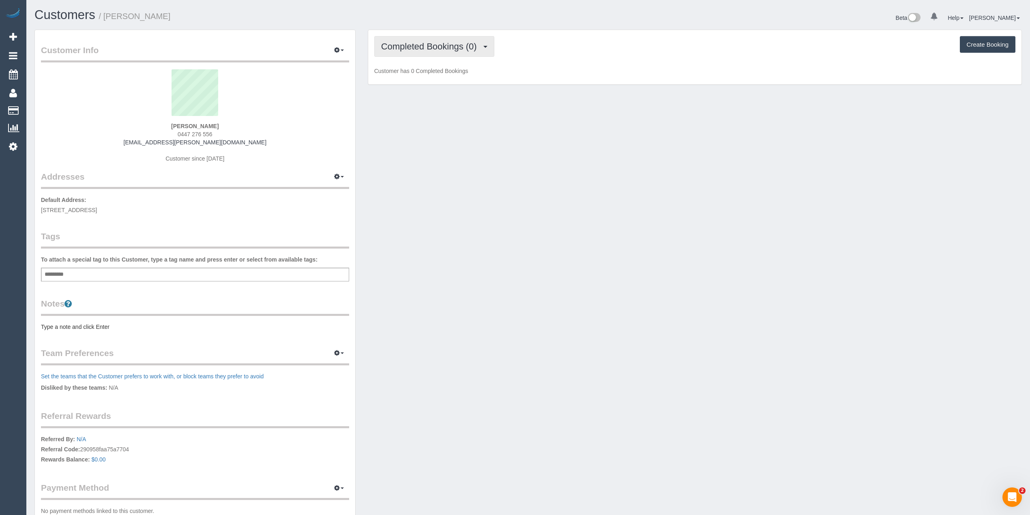
click at [396, 46] on span "Completed Bookings (0)" at bounding box center [431, 46] width 100 height 10
click at [411, 75] on link "Upcoming Bookings (0)" at bounding box center [417, 76] width 84 height 11
drag, startPoint x: 424, startPoint y: 38, endPoint x: 411, endPoint y: 43, distance: 14.0
click at [417, 41] on div "Upcoming Bookings (0) Completed Bookings (0) Upcoming Bookings (0) Cancelled Bo…" at bounding box center [694, 57] width 653 height 55
click at [411, 43] on span "Upcoming Bookings (0)" at bounding box center [429, 46] width 97 height 10
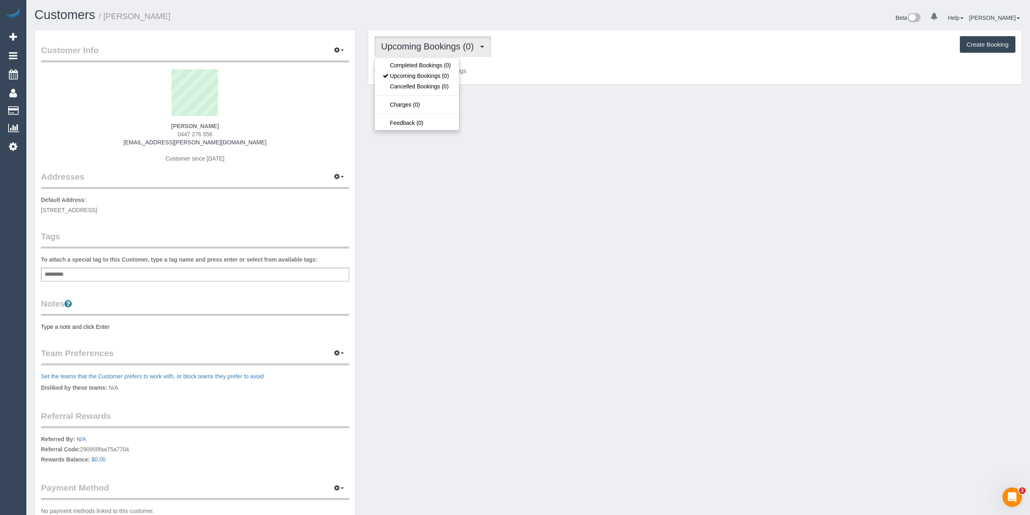
click at [586, 60] on div "Upcoming Bookings (0) Completed Bookings (0) Upcoming Bookings (0) Cancelled Bo…" at bounding box center [694, 57] width 653 height 55
click at [397, 43] on span "Completed Bookings (0)" at bounding box center [431, 46] width 100 height 10
click at [432, 75] on link "Upcoming Bookings (1)" at bounding box center [417, 76] width 84 height 11
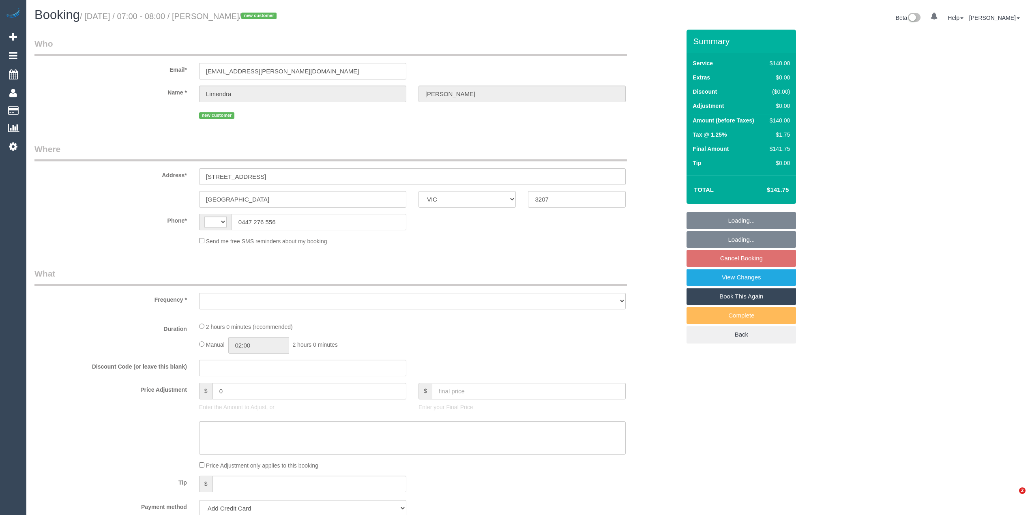
select select "VIC"
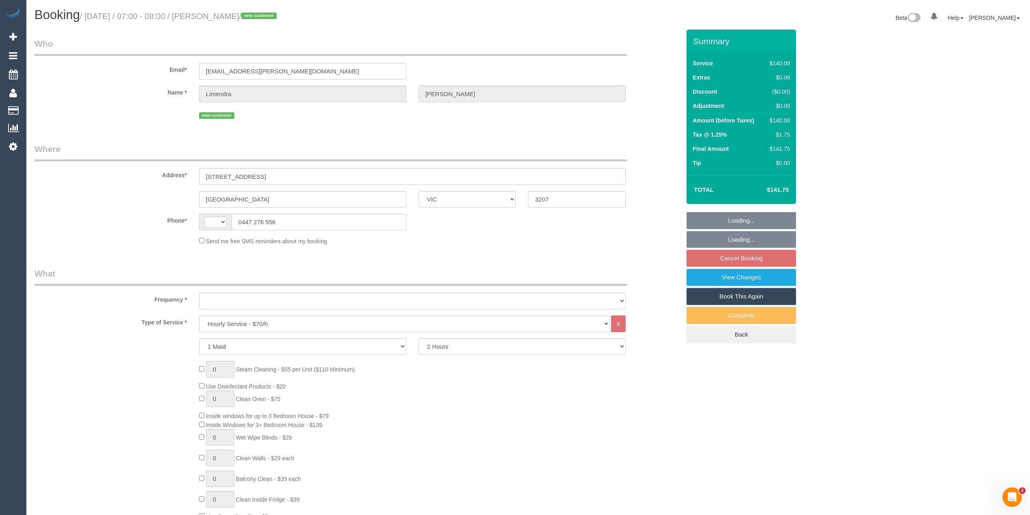
select select "string:AU"
select select "object:697"
select select "string:stripe-pm_1RvWz12GScqysDRVN6nqcYIW"
select select "spot1"
select select "number:28"
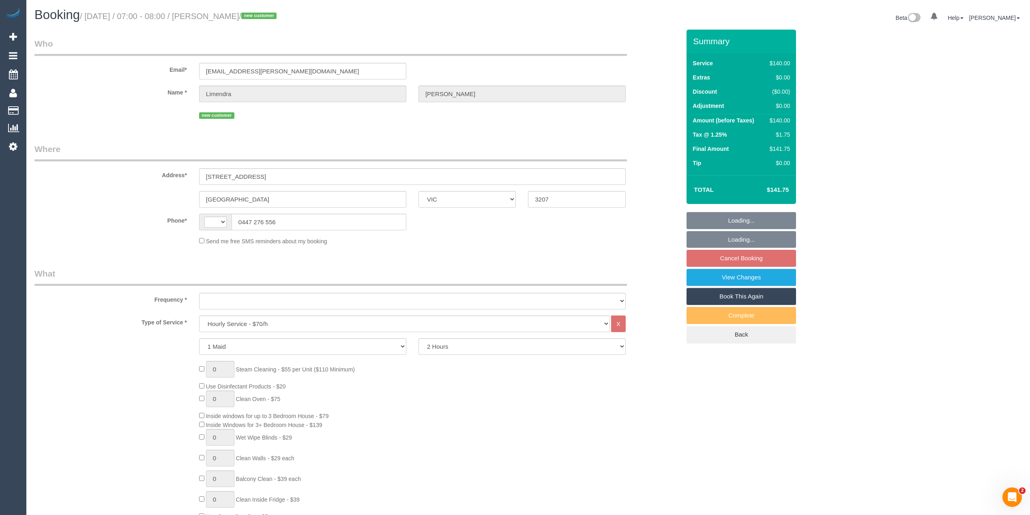
select select "number:14"
select select "number:19"
select select "number:22"
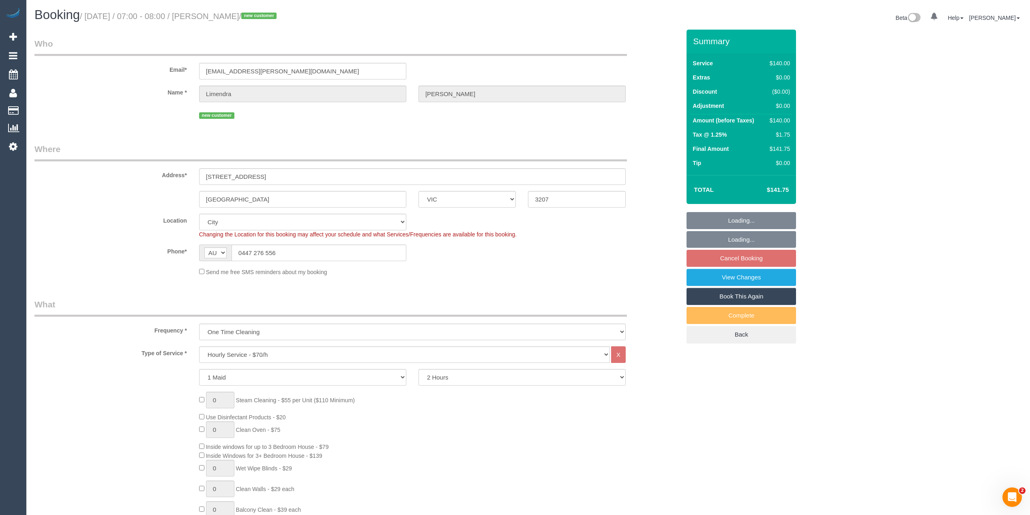
select select "object:1249"
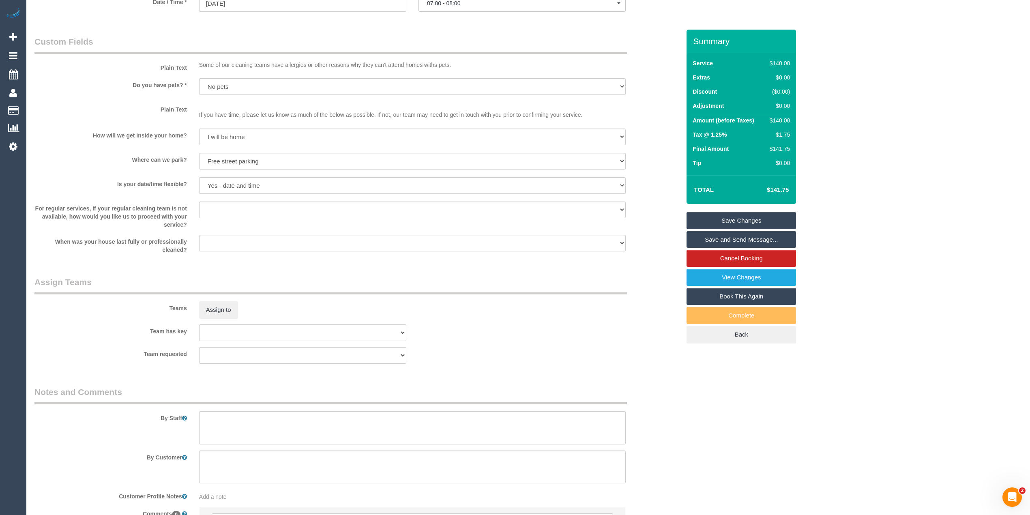
scroll to position [1007, 0]
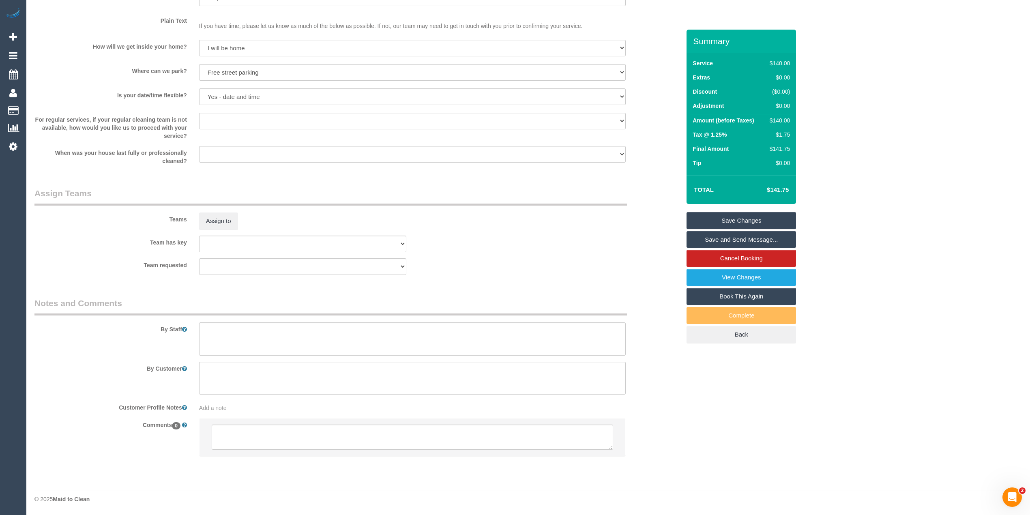
click at [328, 454] on li at bounding box center [413, 436] width 426 height 37
click at [304, 438] on textarea at bounding box center [412, 437] width 401 height 25
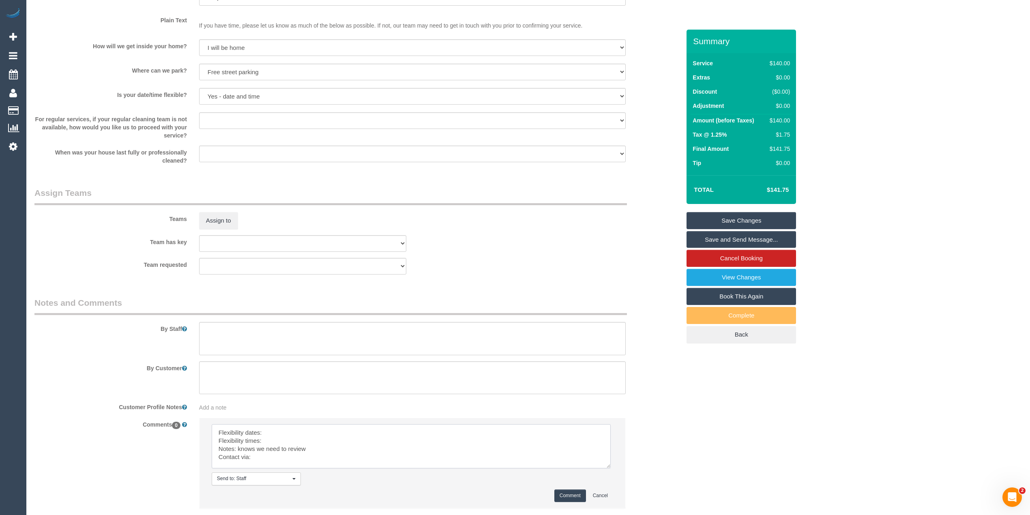
drag, startPoint x: 609, startPoint y: 459, endPoint x: 602, endPoint y: 476, distance: 18.2
click at [602, 468] on textarea at bounding box center [411, 446] width 399 height 44
click at [320, 424] on li "Send to: Staff Nothing selected Send to: Staff Send to: Customer Send to: Team …" at bounding box center [413, 469] width 426 height 102
click at [315, 433] on textarea at bounding box center [408, 452] width 392 height 57
click at [276, 432] on textarea at bounding box center [408, 452] width 392 height 57
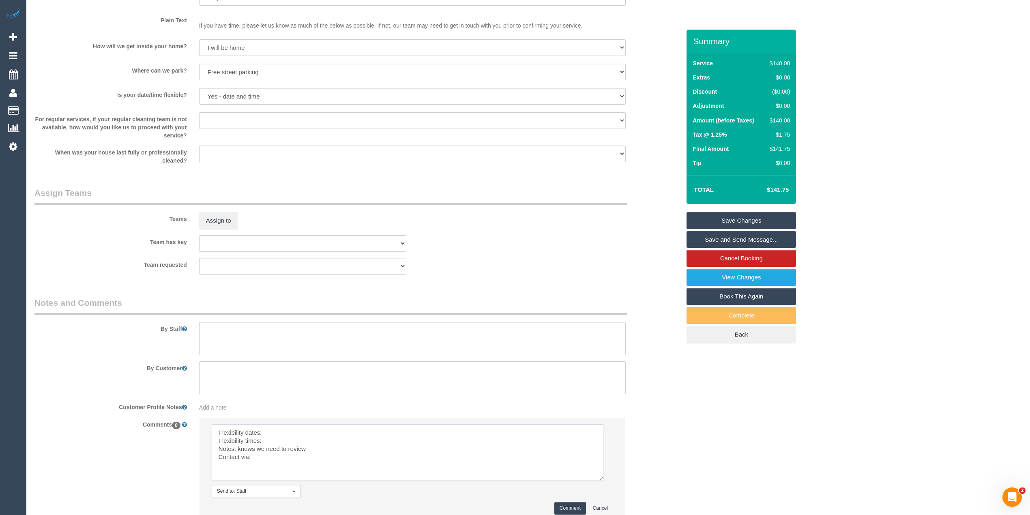
click at [301, 428] on textarea at bounding box center [408, 452] width 392 height 57
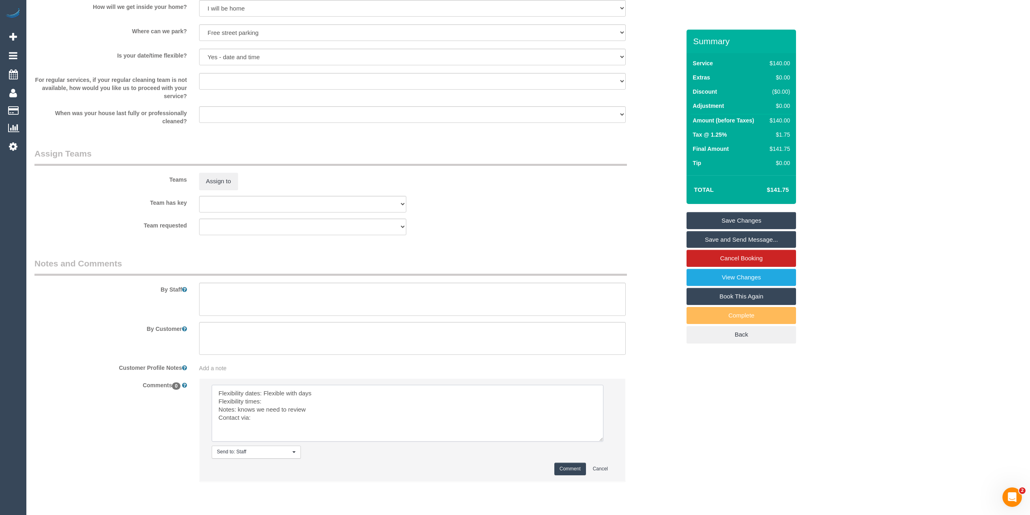
scroll to position [1073, 0]
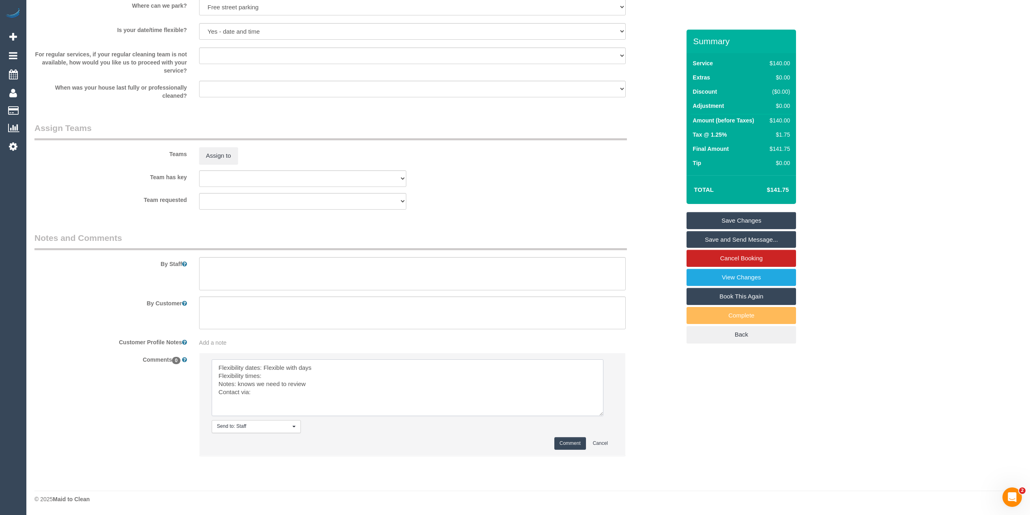
click at [279, 380] on textarea at bounding box center [408, 387] width 392 height 57
click at [276, 375] on textarea at bounding box center [408, 387] width 392 height 57
click at [273, 376] on textarea at bounding box center [408, 387] width 392 height 57
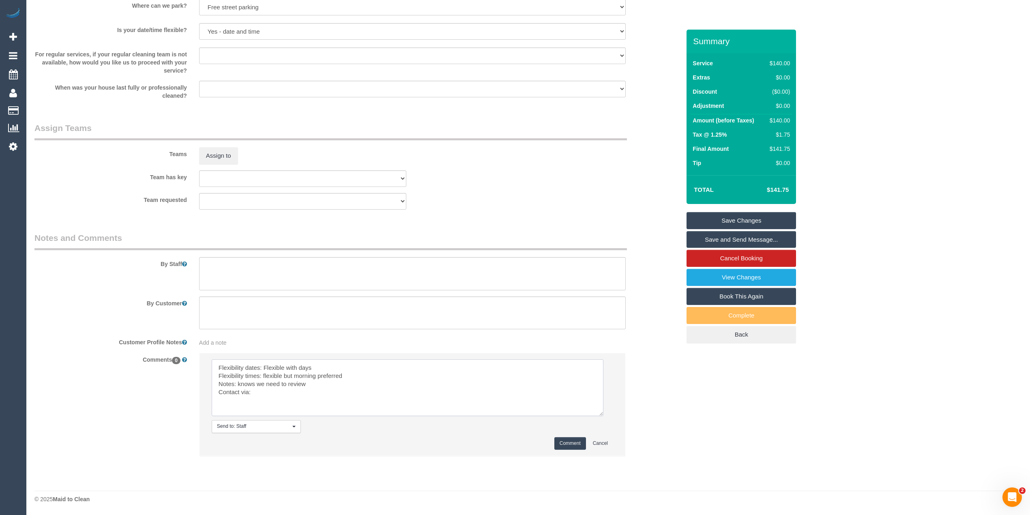
click at [320, 369] on textarea at bounding box center [408, 387] width 392 height 57
click at [270, 393] on textarea at bounding box center [408, 387] width 392 height 57
type textarea "Flexibility dates: Flexible with days, wants it done by end of next week Flexib…"
drag, startPoint x: 564, startPoint y: 438, endPoint x: 563, endPoint y: 446, distance: 8.2
click at [565, 438] on button "Comment" at bounding box center [570, 443] width 32 height 13
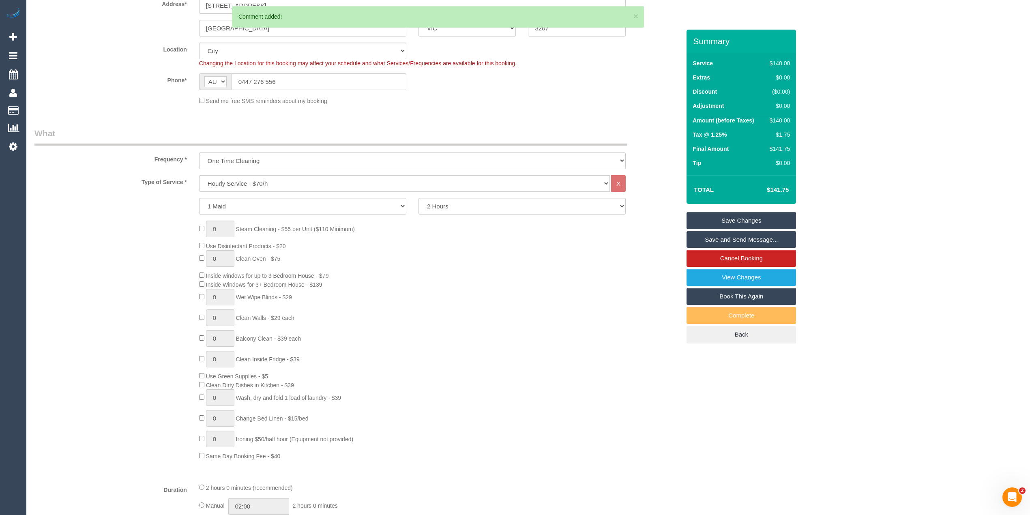
scroll to position [0, 0]
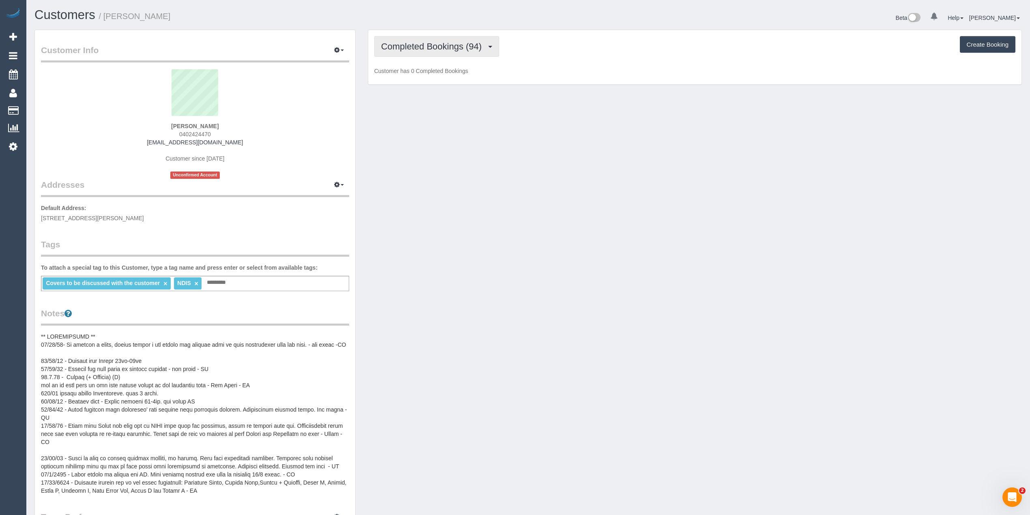
click at [421, 54] on button "Completed Bookings (94)" at bounding box center [436, 46] width 125 height 21
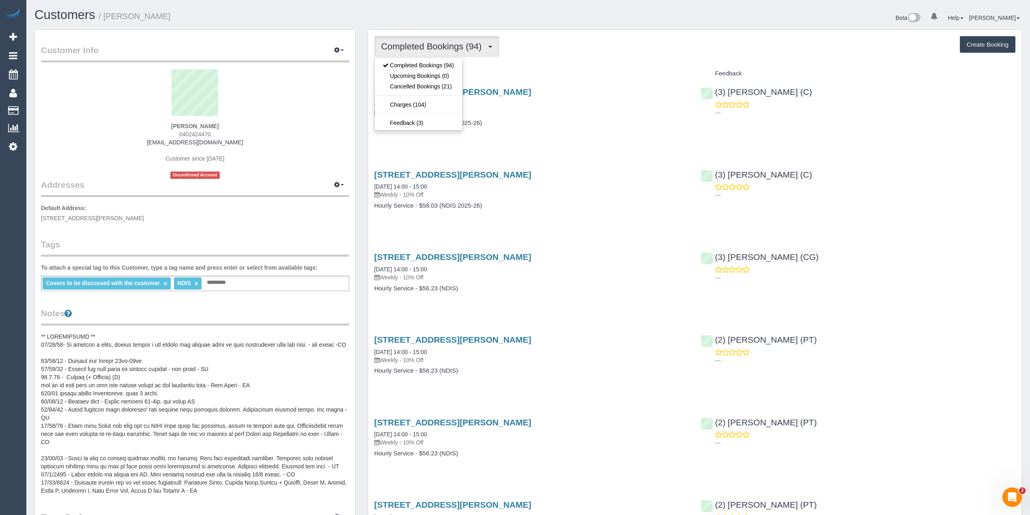
click at [191, 131] on span "0402424470" at bounding box center [195, 134] width 32 height 6
copy span "0402424470"
click at [971, 43] on button "Create Booking" at bounding box center [988, 44] width 56 height 17
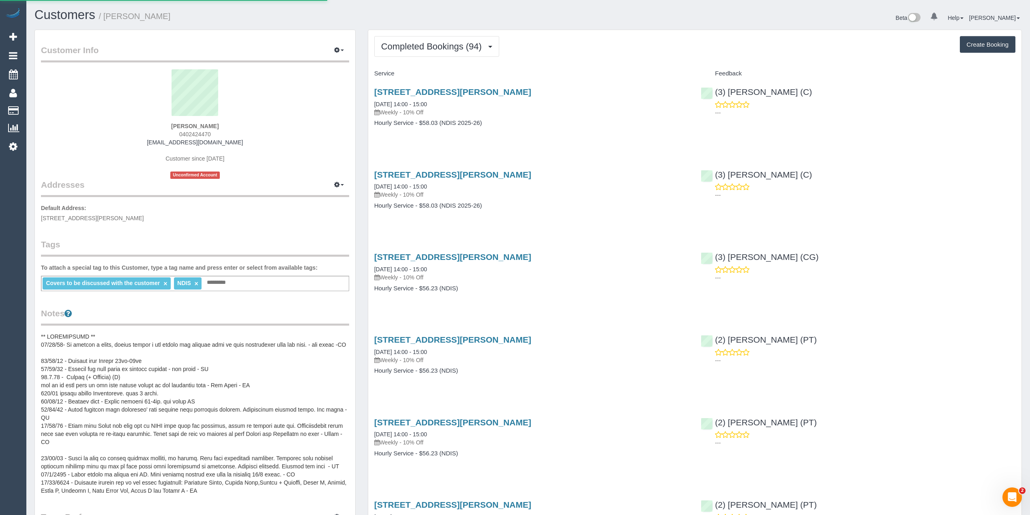
select select "VIC"
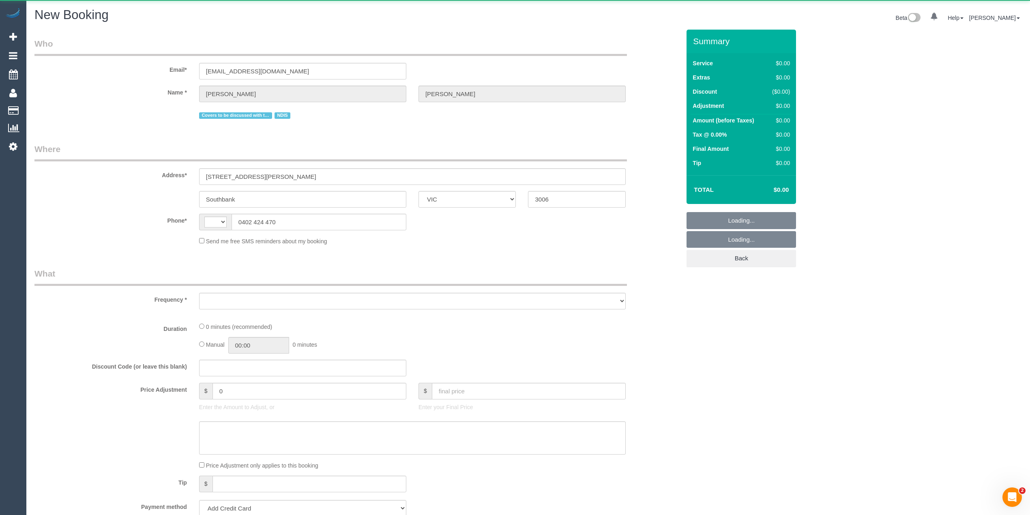
select select "string:AU"
select select "object:1744"
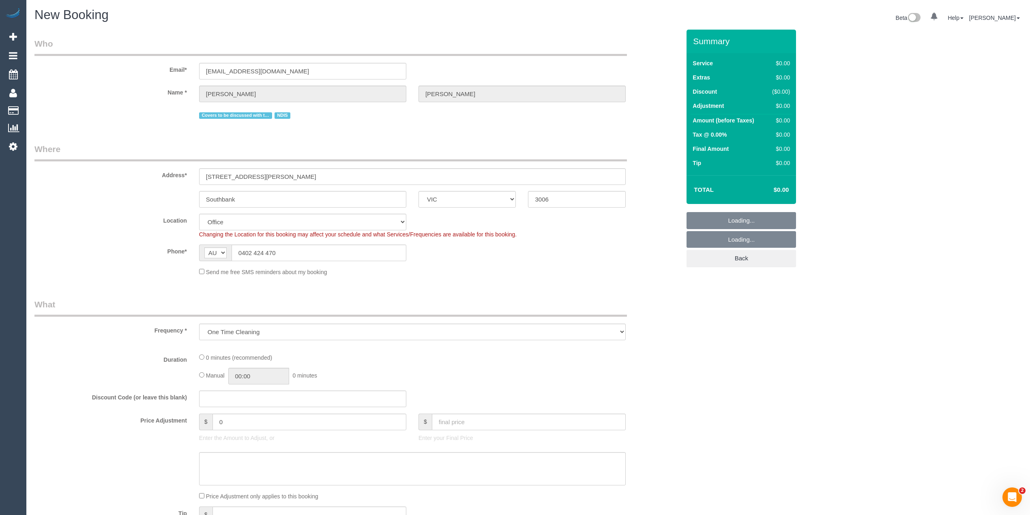
select select "string:stripe-card_1AuakI2GScqysDRVLyz4bQa5"
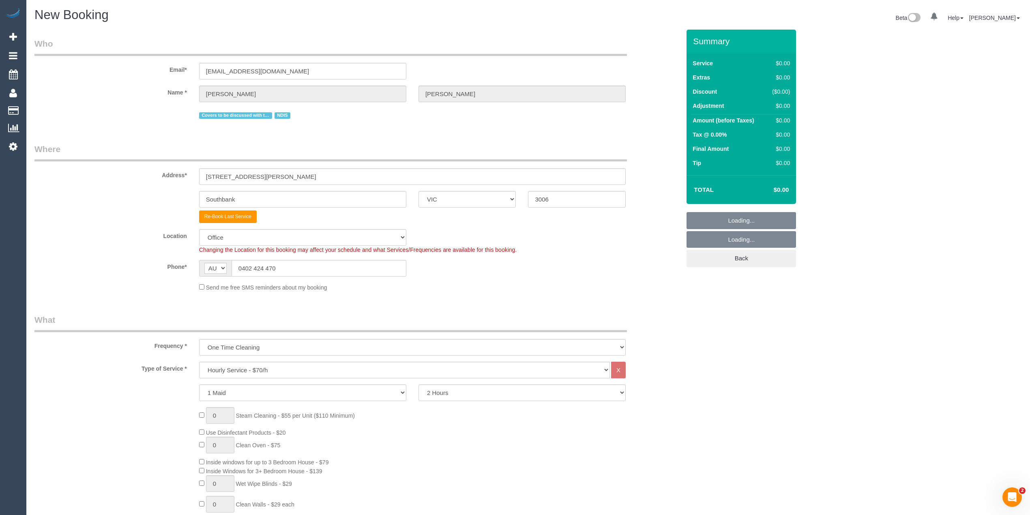
select select "object:3181"
select select "54"
select select "object:3191"
drag, startPoint x: 191, startPoint y: 178, endPoint x: 116, endPoint y: 177, distance: 75.0
click at [116, 177] on div "Address* 48/99 Whiteman Street" at bounding box center [357, 164] width 658 height 42
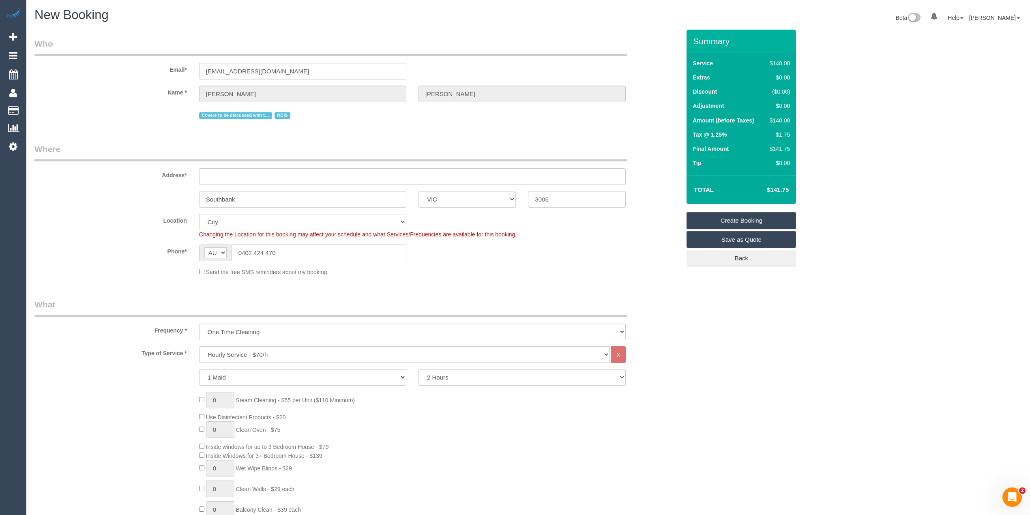
click at [221, 165] on div "Address*" at bounding box center [357, 164] width 658 height 42
click at [223, 174] on input "text" at bounding box center [412, 176] width 427 height 17
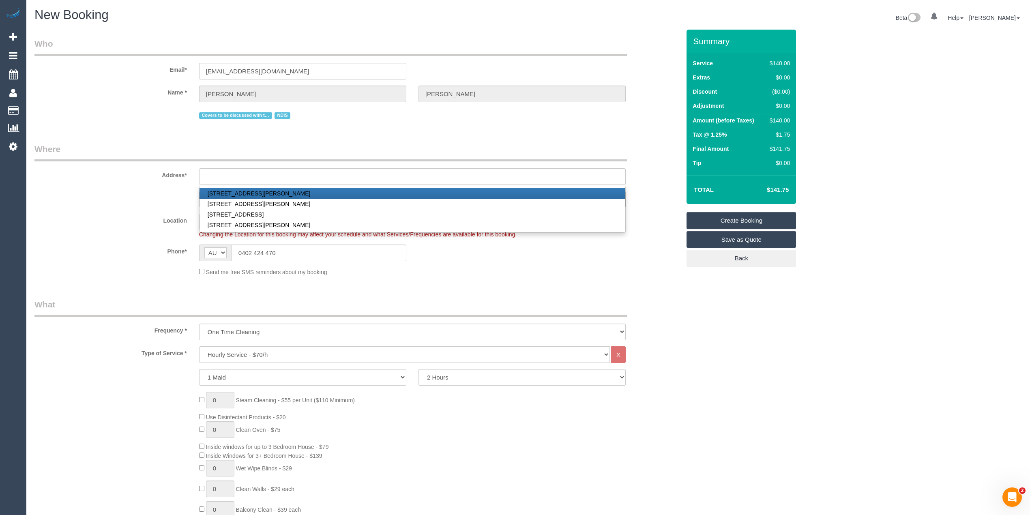
click at [235, 194] on link "206/11 Hoddle Street, Collingwood, VIC 3006" at bounding box center [413, 193] width 426 height 11
type input "206/11 Hoddle Street"
type input "Collingwood"
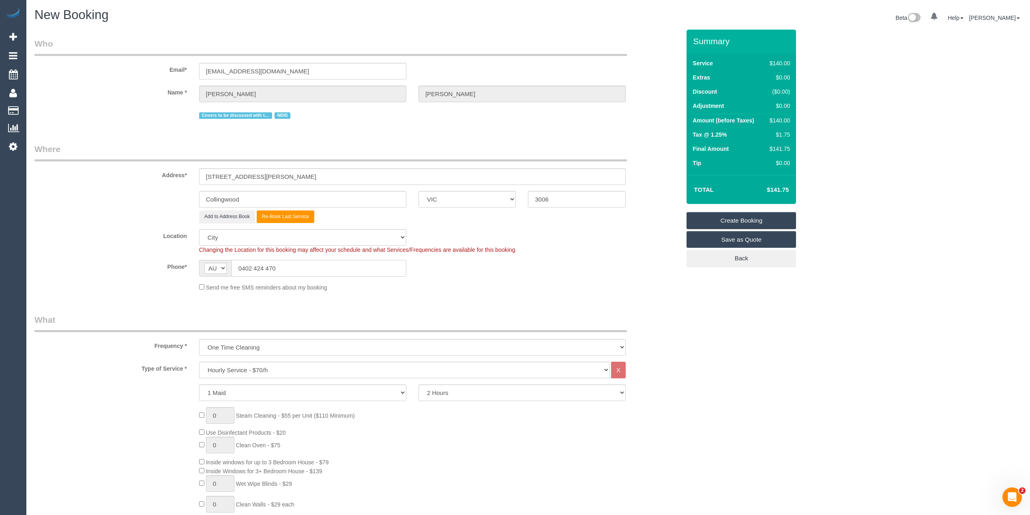
drag, startPoint x: 282, startPoint y: 268, endPoint x: 205, endPoint y: 270, distance: 77.1
click at [205, 270] on div "AF AL DZ AD AO AI AQ AG AR AM AW AU AT AZ BS BH BD BB BY BE BZ BJ BM BT BO BA B…" at bounding box center [302, 268] width 207 height 17
drag, startPoint x: 526, startPoint y: 453, endPoint x: 526, endPoint y: 463, distance: 10.6
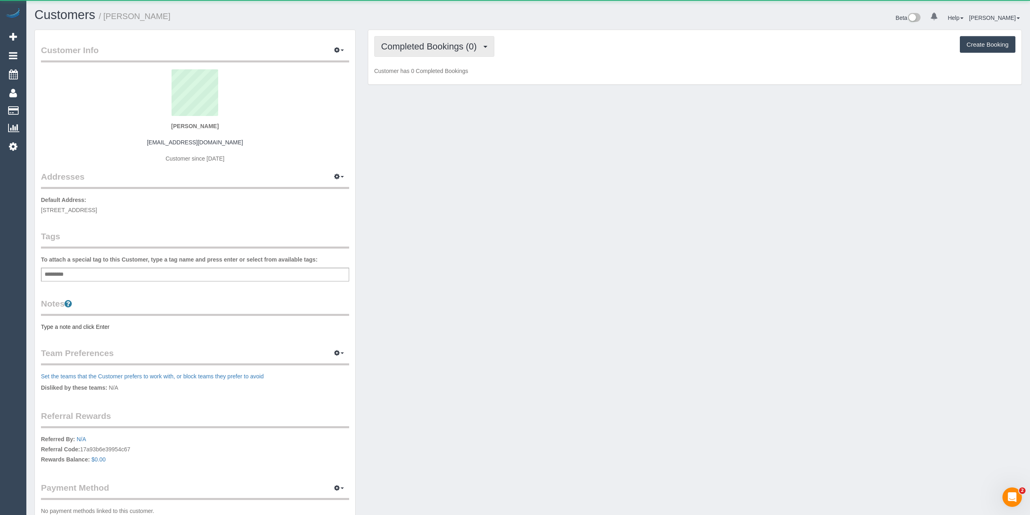
click at [411, 49] on span "Completed Bookings (0)" at bounding box center [431, 46] width 100 height 10
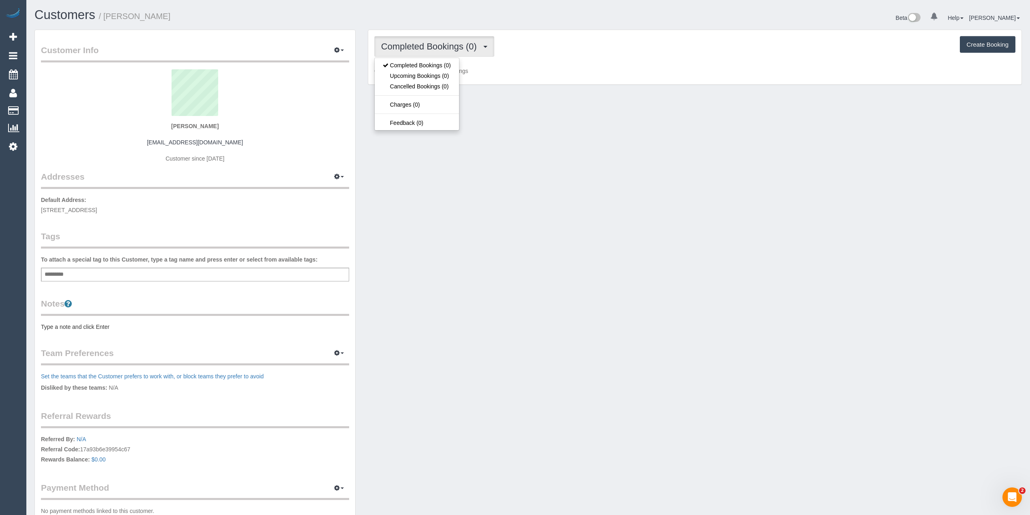
click at [411, 49] on span "Completed Bookings (0)" at bounding box center [431, 46] width 100 height 10
click at [449, 46] on span "Completed Bookings (0)" at bounding box center [431, 46] width 100 height 10
click at [561, 174] on div "Customer Info Edit Contact Info Send Message Email Preferences Special Sales Ta…" at bounding box center [528, 288] width 1000 height 517
click at [987, 45] on button "Create Booking" at bounding box center [988, 44] width 56 height 17
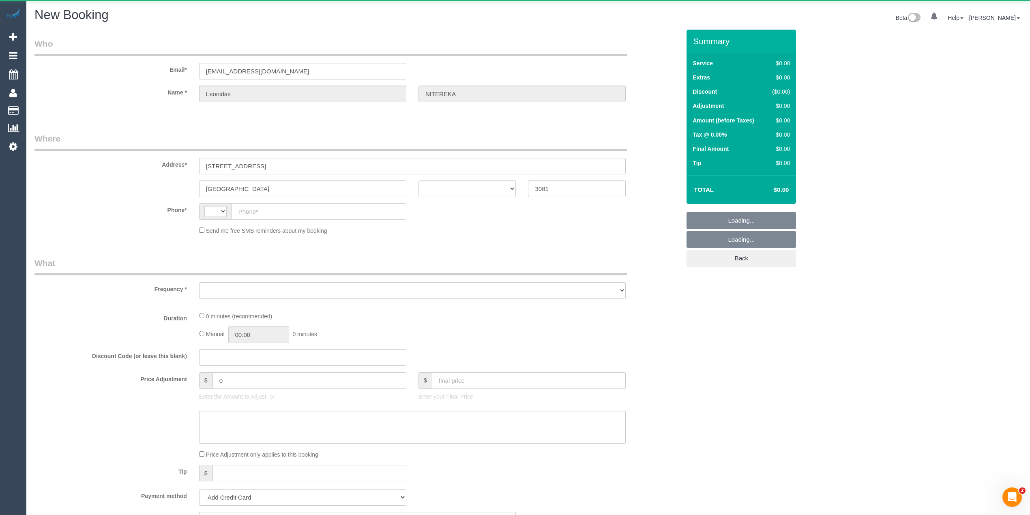
select select "object:389"
select select "string:AU"
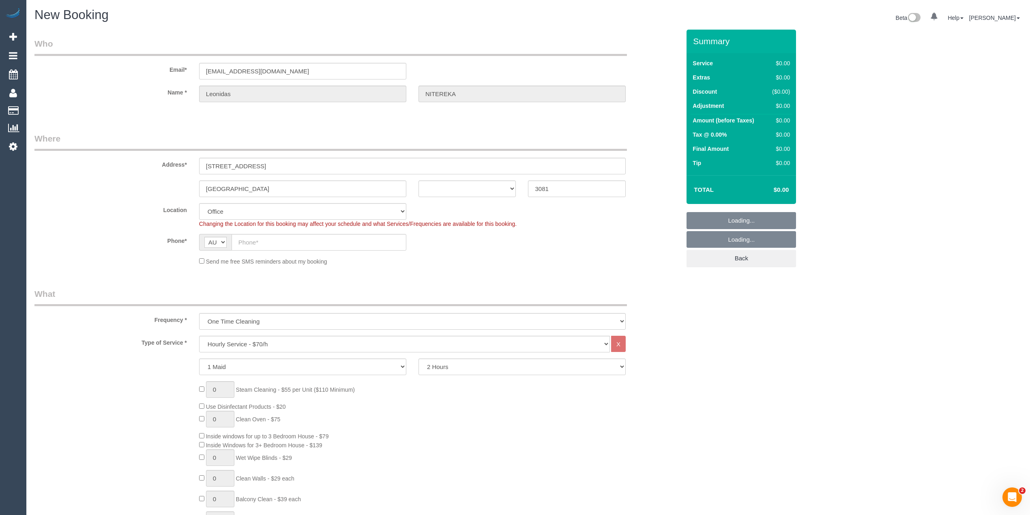
select select "object:2219"
select select "60"
select select "object:2224"
click at [262, 243] on input "text" at bounding box center [319, 242] width 175 height 17
paste input "0416 939 562"
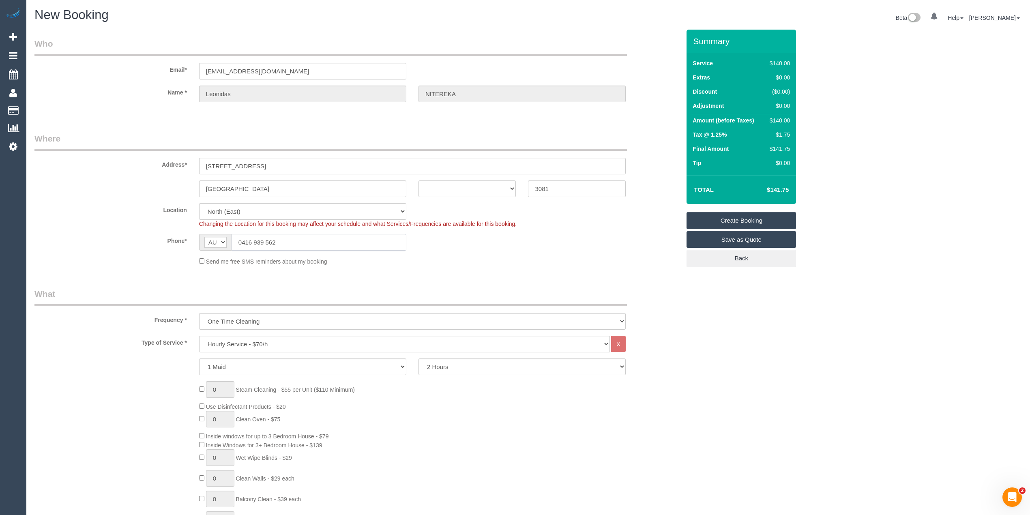
type input "0416 939 562"
click at [453, 190] on select "ACT NSW NT QLD SA TAS VIC WA" at bounding box center [467, 188] width 98 height 17
select select "VIC"
click at [418, 180] on select "ACT NSW NT QLD SA TAS VIC WA" at bounding box center [467, 188] width 98 height 17
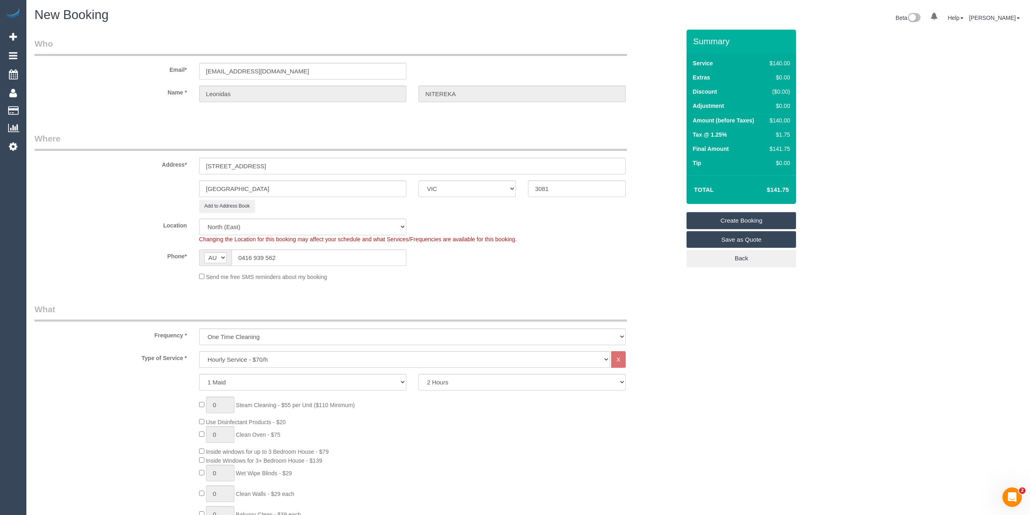
click at [581, 231] on div "Location Office City East (North) East (South) Inner East Inner North (East) In…" at bounding box center [357, 231] width 658 height 25
click at [234, 359] on select "Hourly Service - $70/h Hourly Service - $65/h Hourly Service - $60/h Hourly Ser…" at bounding box center [404, 359] width 411 height 17
click at [265, 364] on select "Hourly Service - $70/h Hourly Service - $65/h Hourly Service - $60/h Hourly Ser…" at bounding box center [404, 359] width 411 height 17
click at [199, 351] on select "Hourly Service - $70/h Hourly Service - $65/h Hourly Service - $60/h Hourly Ser…" at bounding box center [404, 359] width 411 height 17
click at [132, 379] on div "0 Steam Cleaning - $55 per Unit ($110 Minimum) Use Disinfectant Products - $30 …" at bounding box center [357, 516] width 658 height 284
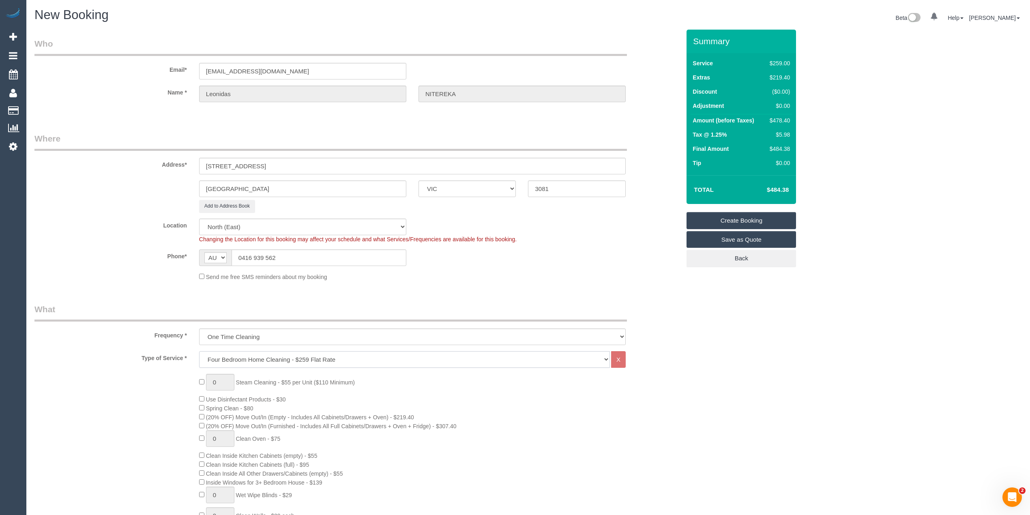
click at [227, 355] on select "Hourly Service - $70/h Hourly Service - $65/h Hourly Service - $60/h Hourly Ser…" at bounding box center [404, 359] width 411 height 17
click at [199, 351] on select "Hourly Service - $70/h Hourly Service - $65/h Hourly Service - $60/h Hourly Ser…" at bounding box center [404, 359] width 411 height 17
click at [111, 399] on div "0 Steam Cleaning - $55 per Unit ($110 Minimum) Use Disinfectant Products - $30 …" at bounding box center [357, 516] width 658 height 284
click at [234, 356] on select "Hourly Service - $70/h Hourly Service - $65/h Hourly Service - $60/h Hourly Ser…" at bounding box center [404, 359] width 411 height 17
click at [199, 351] on select "Hourly Service - $70/h Hourly Service - $65/h Hourly Service - $60/h Hourly Ser…" at bounding box center [404, 359] width 411 height 17
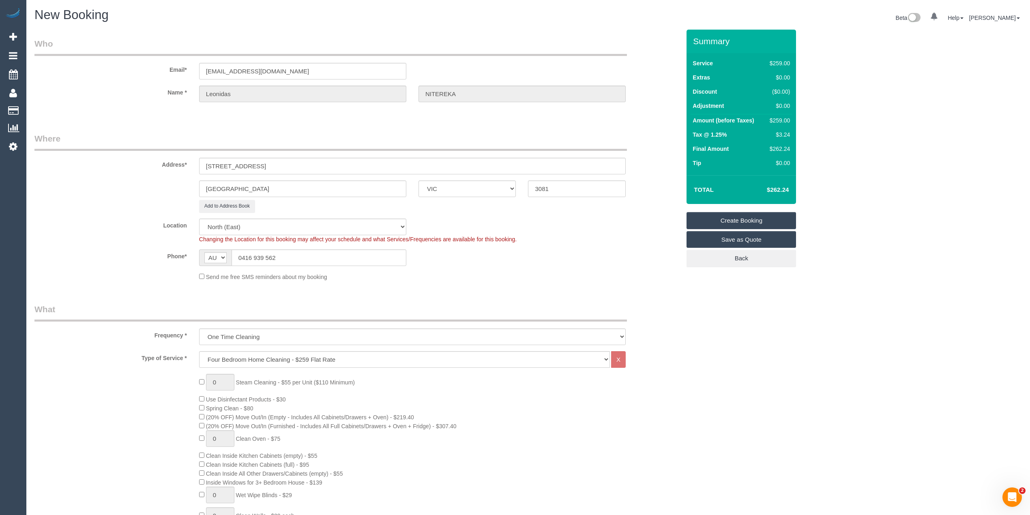
click at [156, 404] on div "0 Steam Cleaning - $55 per Unit ($110 Minimum) Use Disinfectant Products - $30 …" at bounding box center [357, 516] width 658 height 284
click at [249, 359] on select "Hourly Service - $70/h Hourly Service - $65/h Hourly Service - $60/h Hourly Ser…" at bounding box center [404, 359] width 411 height 17
select select "211"
click at [199, 351] on select "Hourly Service - $70/h Hourly Service - $65/h Hourly Service - $60/h Hourly Ser…" at bounding box center [404, 359] width 411 height 17
click at [203, 384] on span "0 Steam Cleaning - $55 per Unit ($110 Minimum)" at bounding box center [277, 382] width 156 height 6
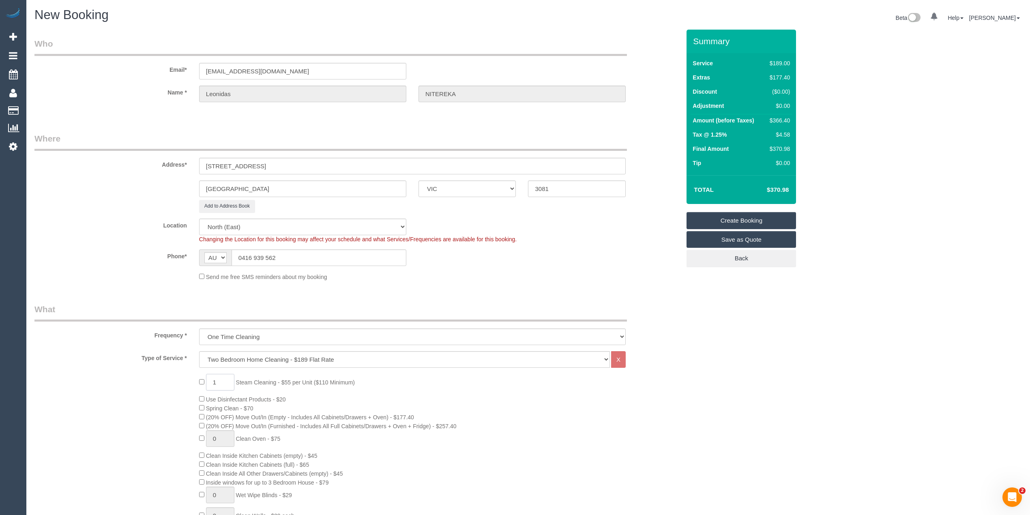
click at [200, 382] on span "1 Steam Cleaning - $55 per Unit ($110 Minimum)" at bounding box center [277, 382] width 156 height 6
type input "2"
click at [135, 380] on div "2 Steam Cleaning - $55 per Unit ($110 Minimum) Use Disinfectant Products - $20 …" at bounding box center [357, 516] width 658 height 284
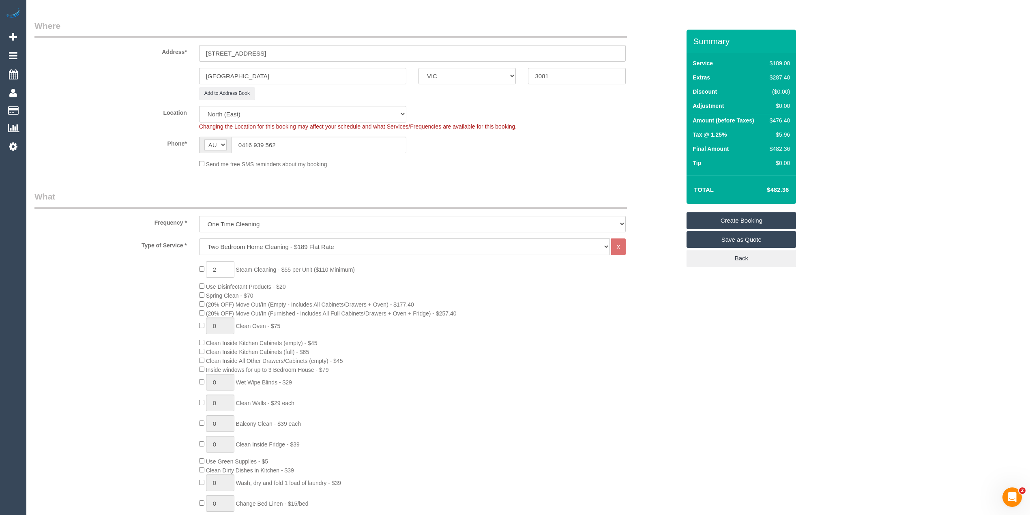
scroll to position [90, 0]
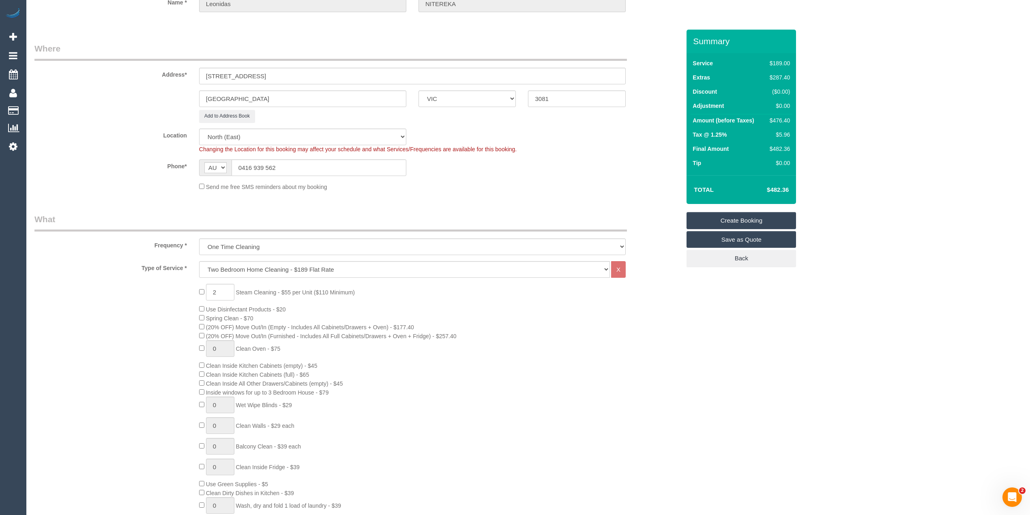
click at [127, 342] on div "2 Steam Cleaning - $55 per Unit ($110 Minimum) Use Disinfectant Products - $20 …" at bounding box center [357, 426] width 658 height 284
click at [158, 383] on div "2 Steam Cleaning - $55 per Unit ($110 Minimum) Use Disinfectant Products - $20 …" at bounding box center [357, 426] width 658 height 284
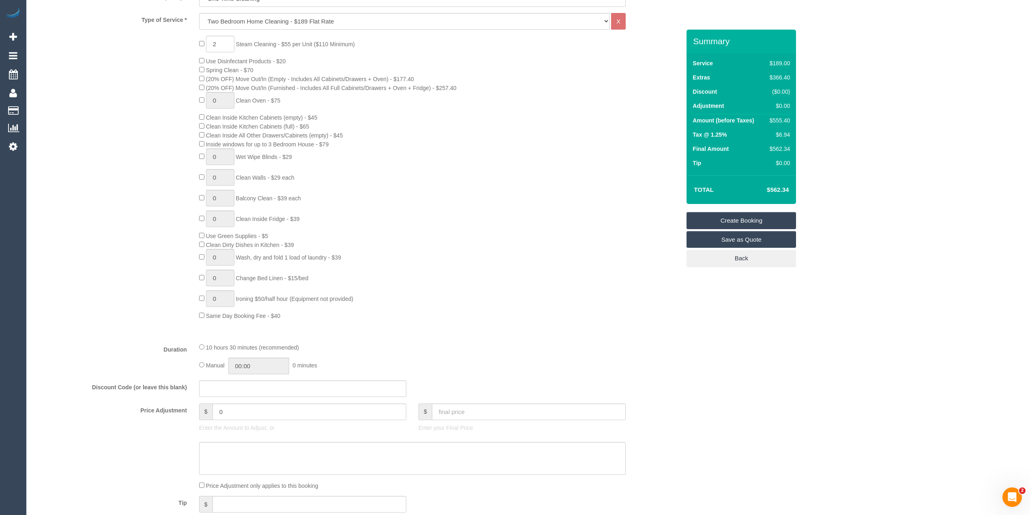
scroll to position [360, 0]
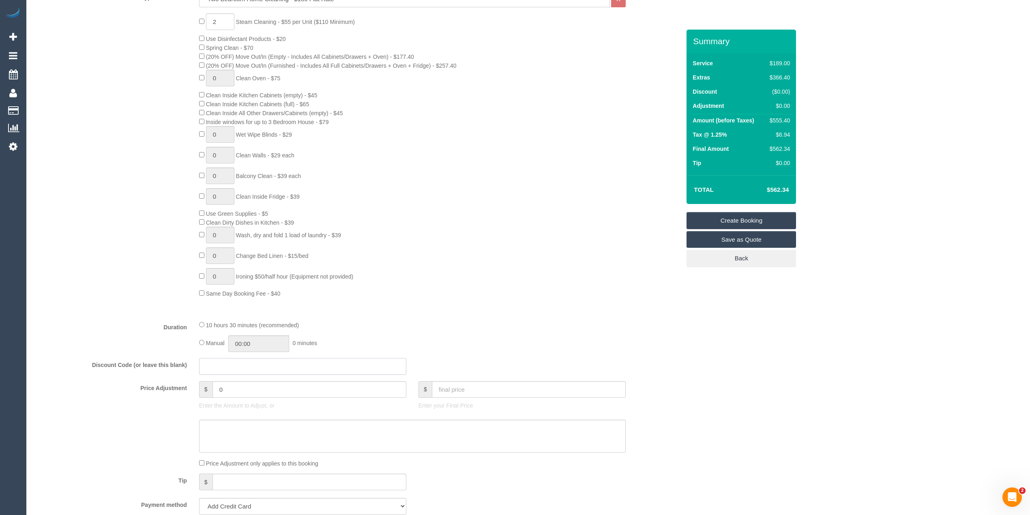
click at [237, 370] on input "text" at bounding box center [302, 366] width 207 height 17
type input "MOVEME50"
click at [5, 296] on div "0 Beta Your Notifications You have 0 alerts Add Booking Bookings Active Booking…" at bounding box center [13, 257] width 26 height 515
click at [135, 297] on div "2 Steam Cleaning - $55 per Unit ($110 Minimum) Use Disinfectant Products - $20 …" at bounding box center [357, 155] width 658 height 284
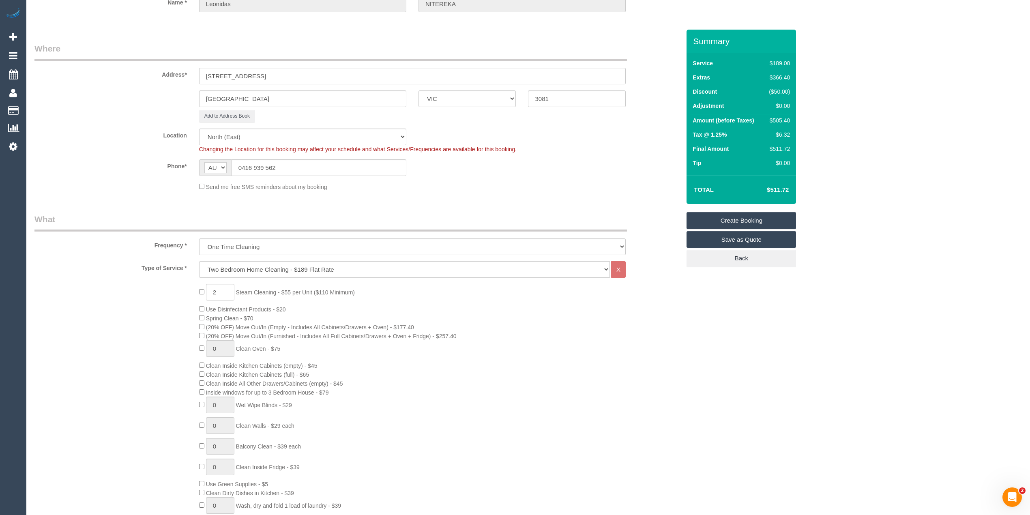
click at [97, 333] on div "2 Steam Cleaning - $55 per Unit ($110 Minimum) Use Disinfectant Products - $20 …" at bounding box center [357, 426] width 658 height 284
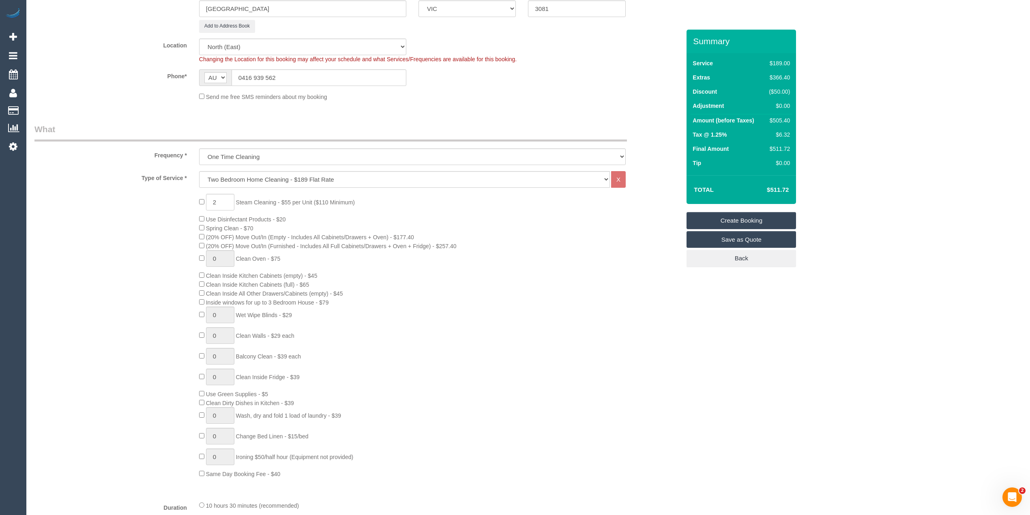
scroll to position [0, 0]
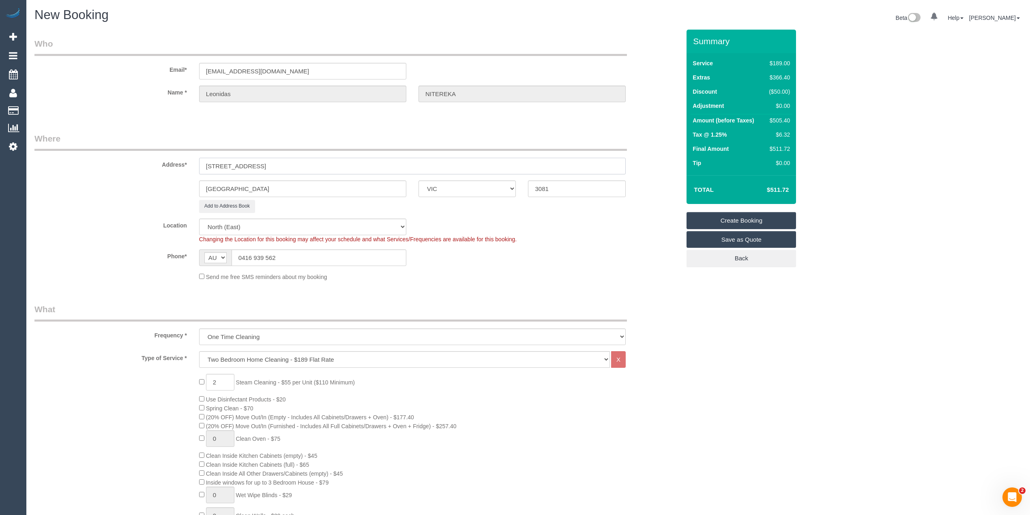
drag, startPoint x: 266, startPoint y: 164, endPoint x: 350, endPoint y: 161, distance: 84.0
click at [350, 161] on input "38 A Setani Crescent, Heidelberg West, VIC 3081" at bounding box center [412, 166] width 427 height 17
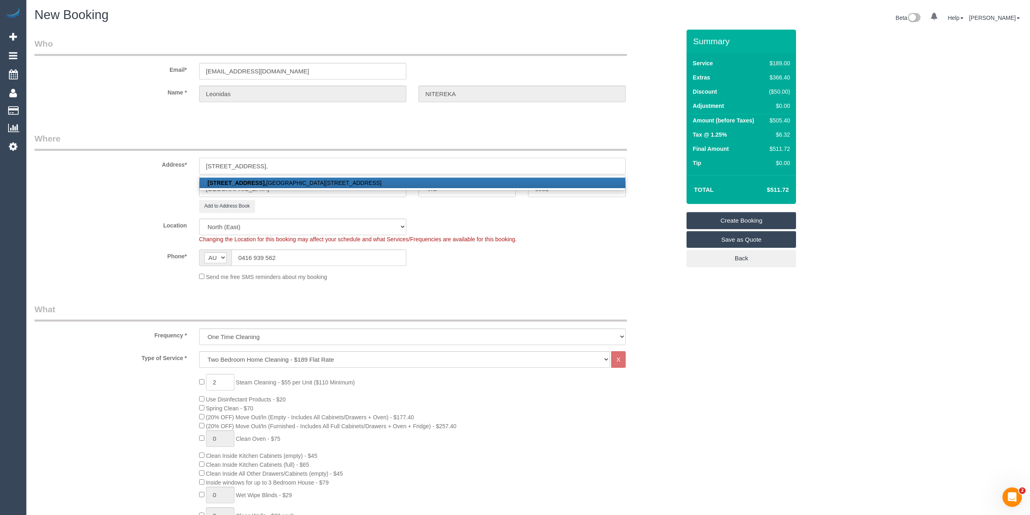
type input "[STREET_ADDRESS],"
click at [138, 200] on div "Add to Address Book" at bounding box center [357, 206] width 658 height 13
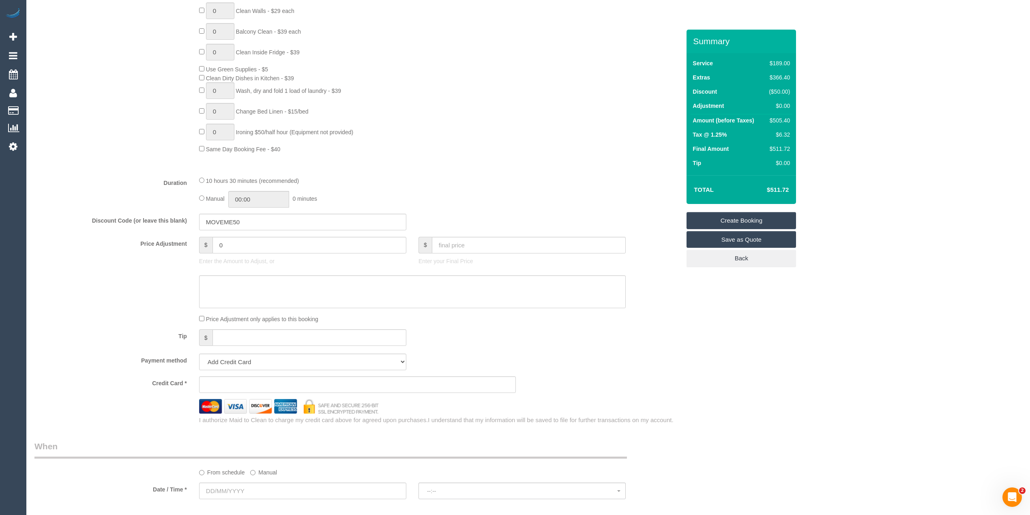
scroll to position [631, 0]
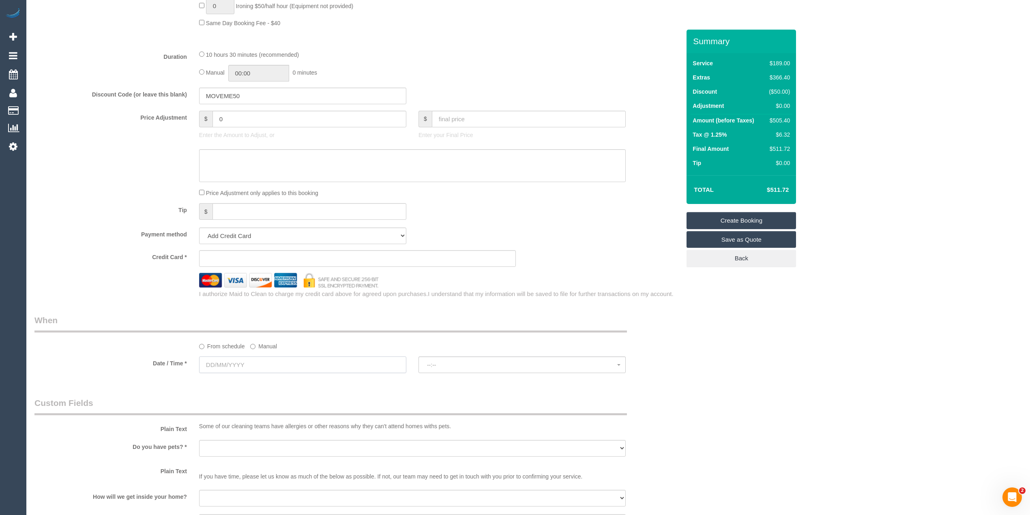
click at [227, 363] on input "text" at bounding box center [302, 364] width 207 height 17
click at [294, 458] on link "30" at bounding box center [296, 460] width 13 height 11
type input "[DATE]"
click at [450, 363] on span "07:00 - 08:00" at bounding box center [522, 365] width 190 height 6
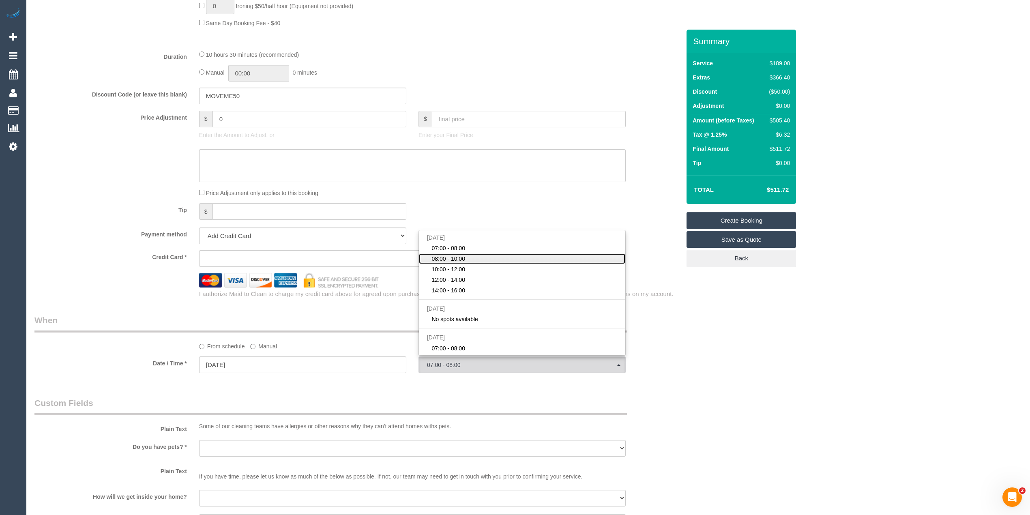
click at [472, 259] on link "08:00 - 10:00" at bounding box center [522, 258] width 206 height 11
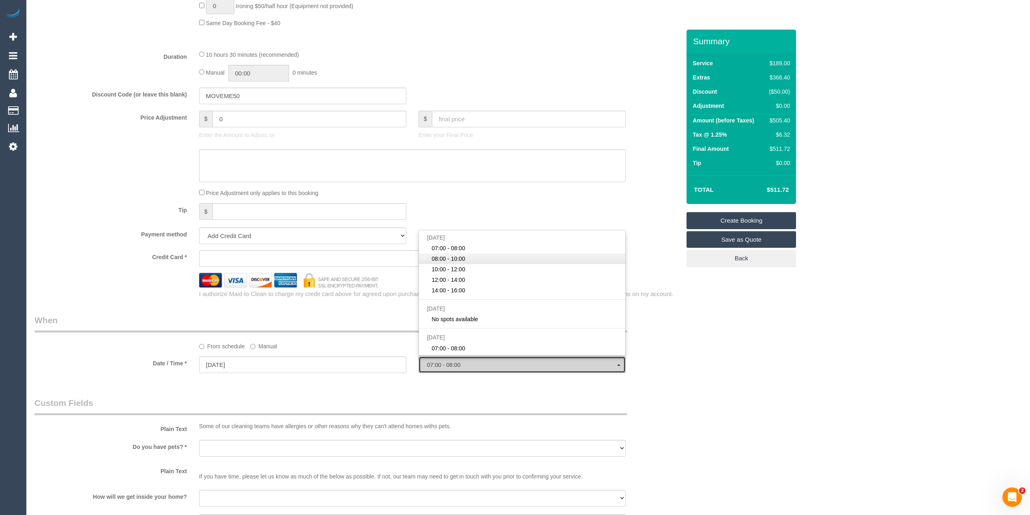
select select "spot2"
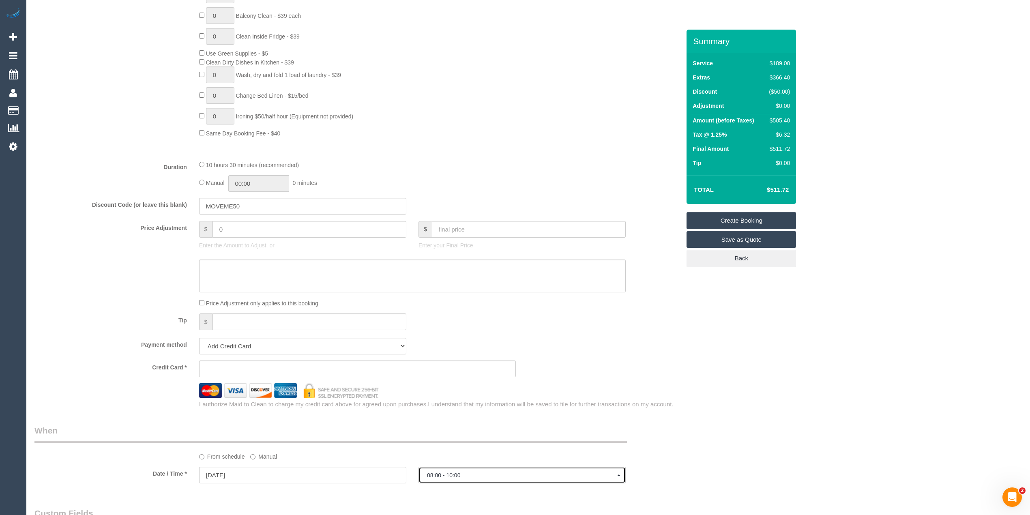
scroll to position [541, 0]
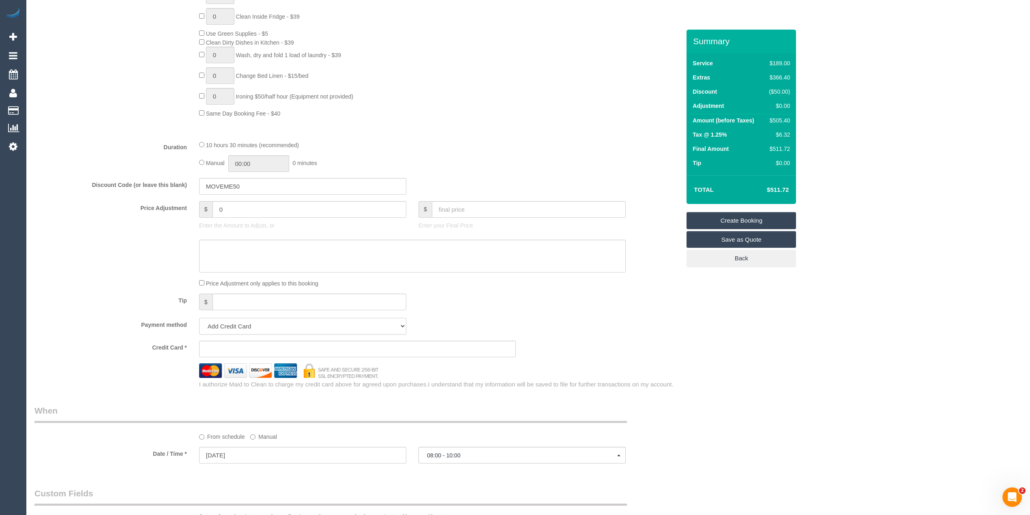
click at [362, 333] on select "Add Credit Card Cash Check Paypal" at bounding box center [302, 326] width 207 height 17
select select "string:check"
click at [199, 320] on select "Add Credit Card Cash Check Paypal" at bounding box center [302, 326] width 207 height 17
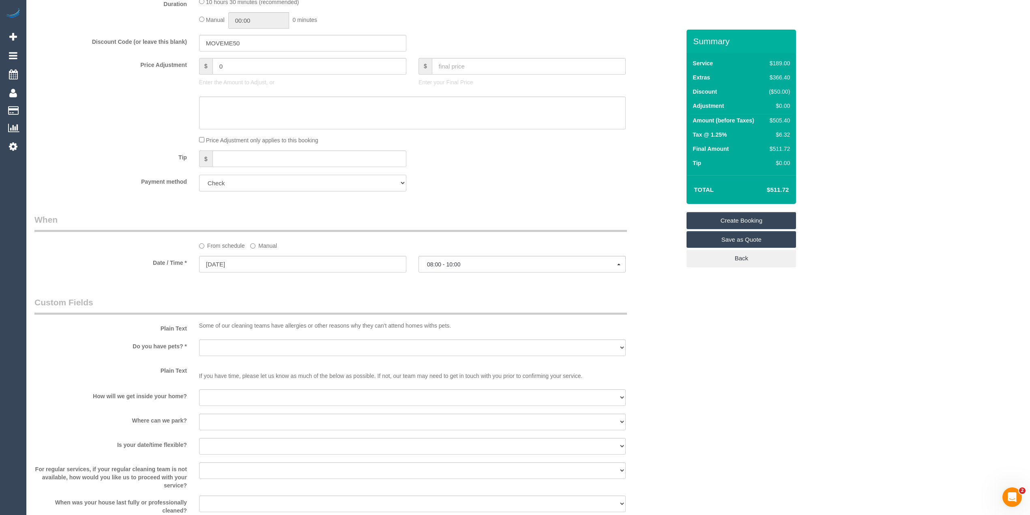
scroll to position [721, 0]
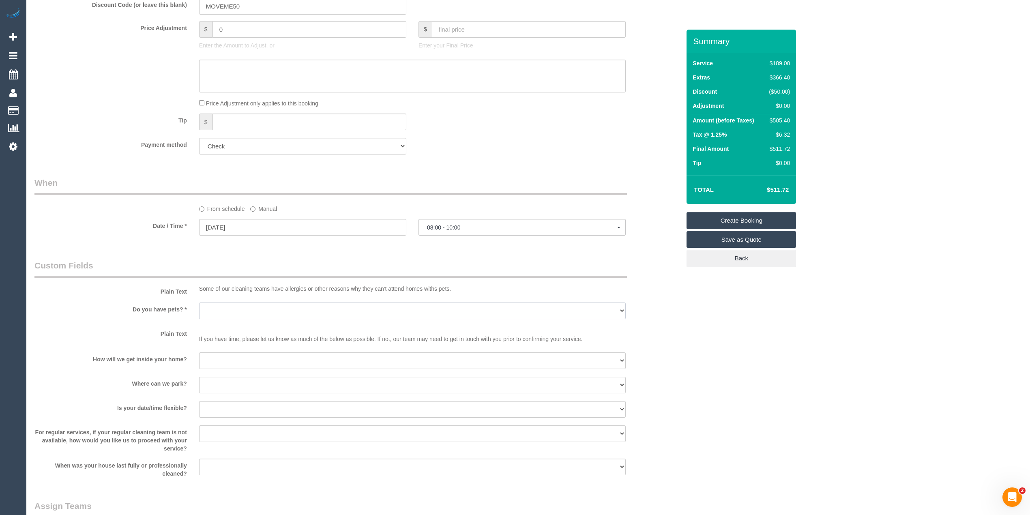
click at [219, 303] on select "Yes - Cats Yes - Dogs No pets Yes - Dogs and Cats Yes - Other" at bounding box center [412, 311] width 427 height 17
select select "number:28"
click at [199, 303] on select "Yes - Cats Yes - Dogs No pets Yes - Dogs and Cats Yes - Other" at bounding box center [412, 311] width 427 height 17
click at [213, 361] on select "I will be home Key will be left (please provide details below) Lock box/Access …" at bounding box center [412, 360] width 427 height 17
click at [127, 325] on sui-booking-custom-fields "Plain Text Some of our cleaning teams have allergies or other reasons why they …" at bounding box center [357, 369] width 646 height 218
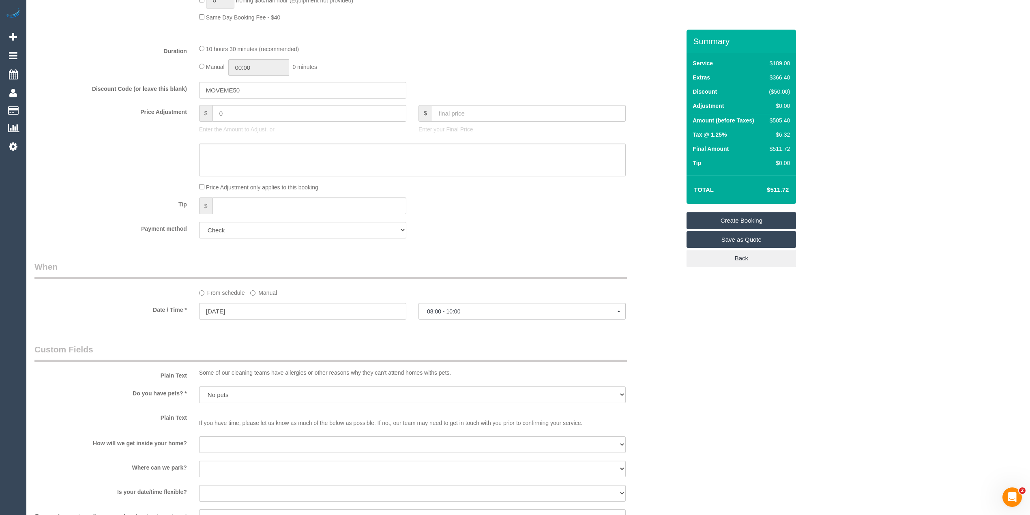
scroll to position [541, 0]
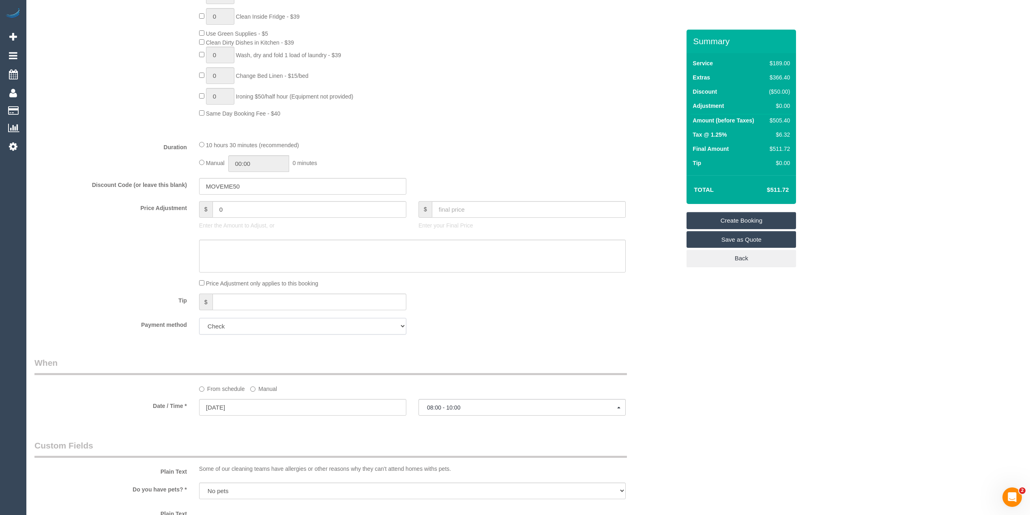
click at [249, 325] on select "Add Credit Card Cash Check Paypal" at bounding box center [302, 326] width 207 height 17
select select "string:stripe"
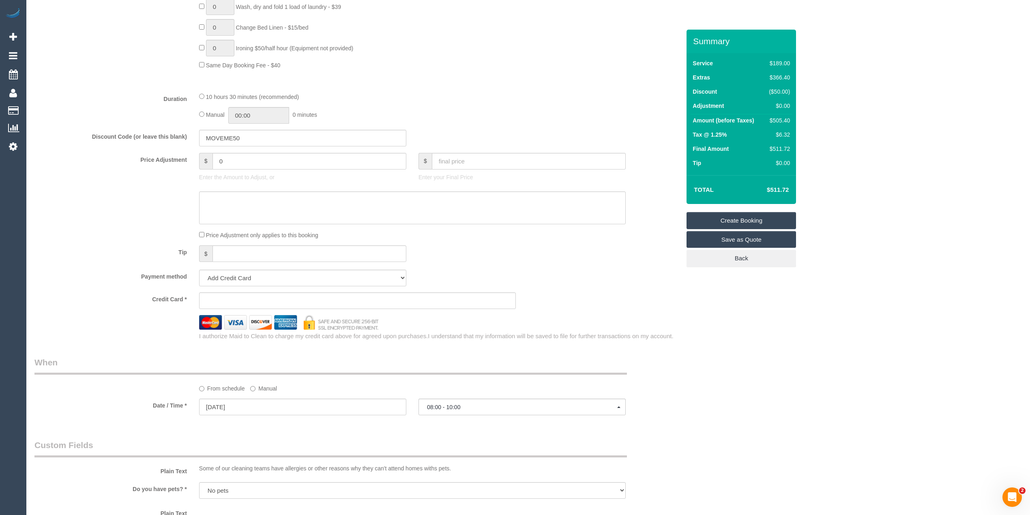
click at [227, 298] on iframe at bounding box center [357, 300] width 303 height 7
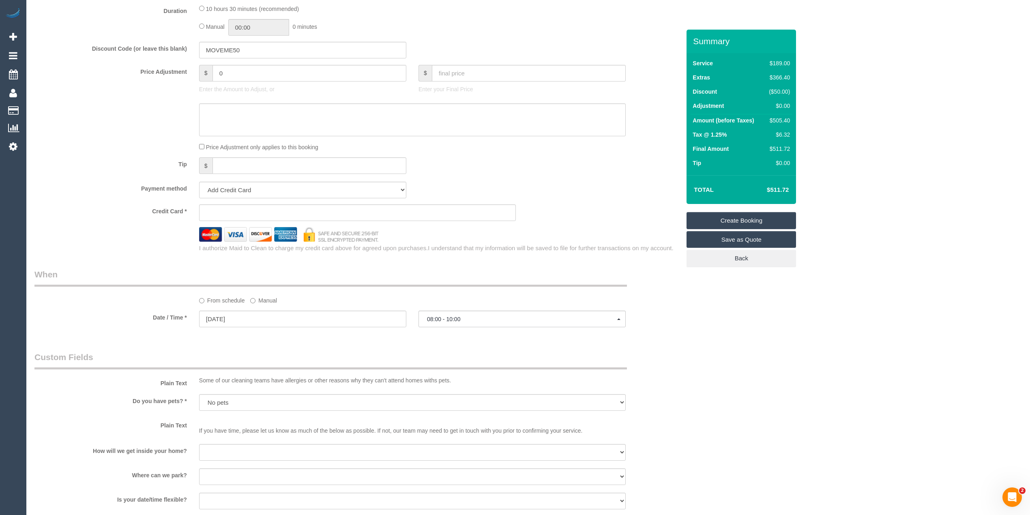
scroll to position [721, 0]
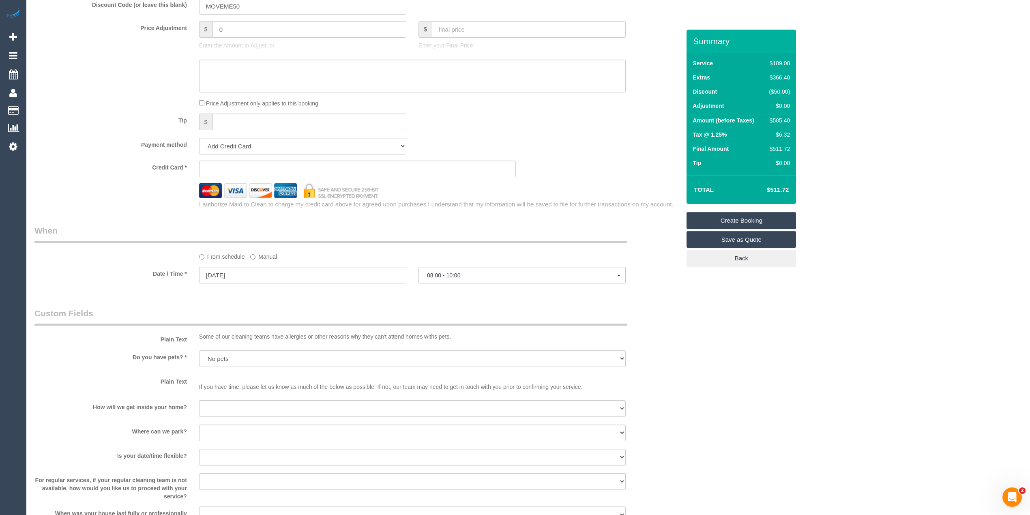
click at [252, 165] on sui-stripe-card at bounding box center [357, 169] width 317 height 17
click at [97, 165] on label "Credit Card *" at bounding box center [110, 166] width 165 height 11
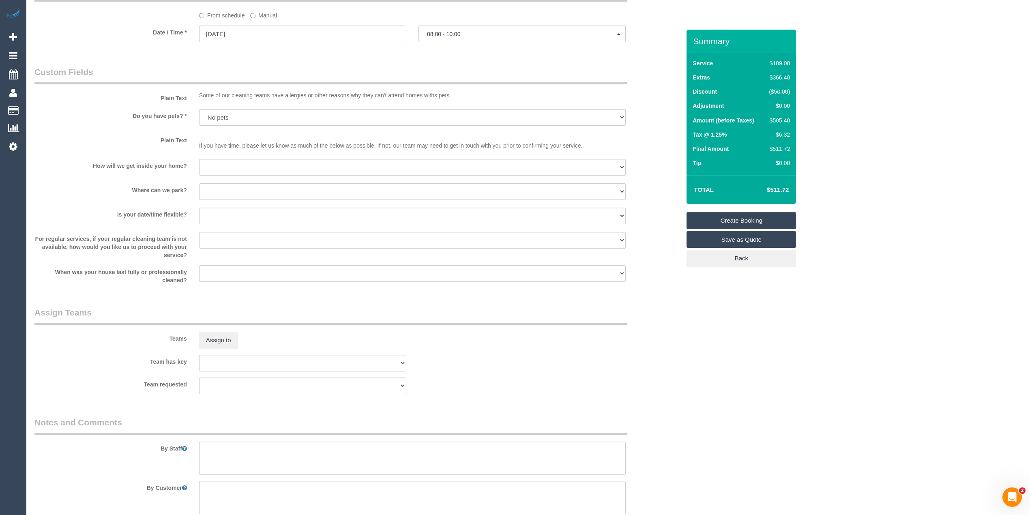
scroll to position [991, 0]
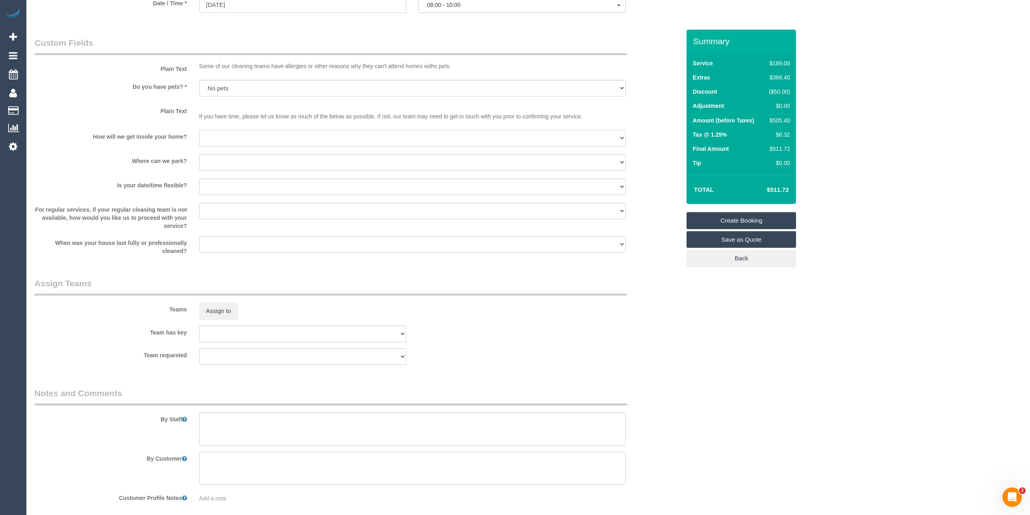
click at [205, 140] on select "I will be home Key will be left (please provide details below) Lock box/Access …" at bounding box center [412, 138] width 427 height 17
click at [91, 101] on sui-booking-custom-fields "Plain Text Some of our cleaning teams have allergies or other reasons why they …" at bounding box center [357, 146] width 646 height 218
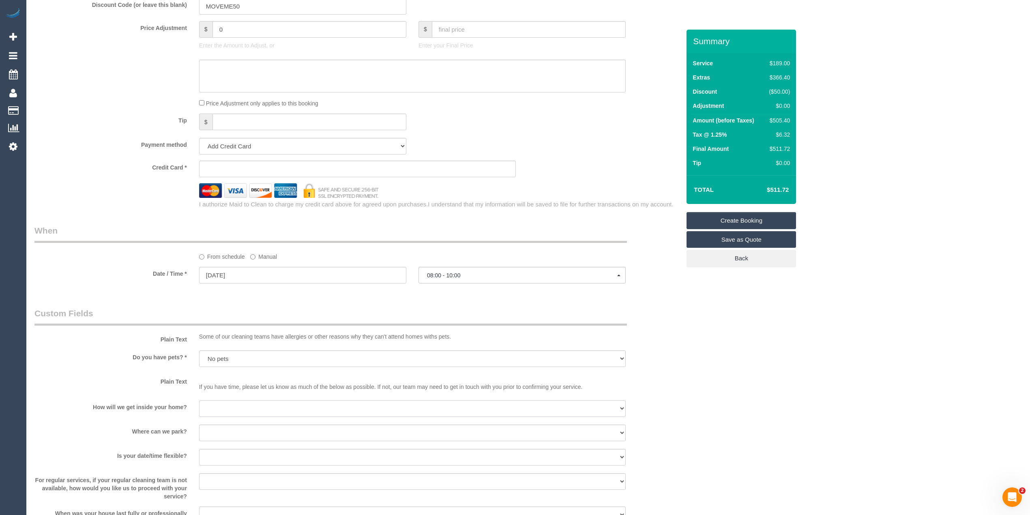
click at [210, 414] on select "I will be home Key will be left (please provide details below) Lock box/Access …" at bounding box center [412, 408] width 427 height 17
select select "number:14"
click at [199, 401] on select "I will be home Key will be left (please provide details below) Lock box/Access …" at bounding box center [412, 408] width 427 height 17
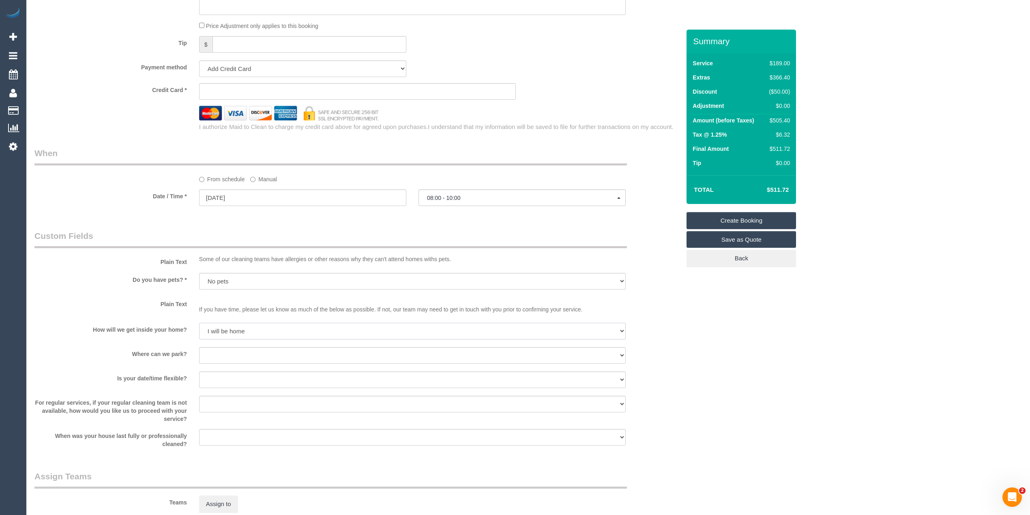
scroll to position [811, 0]
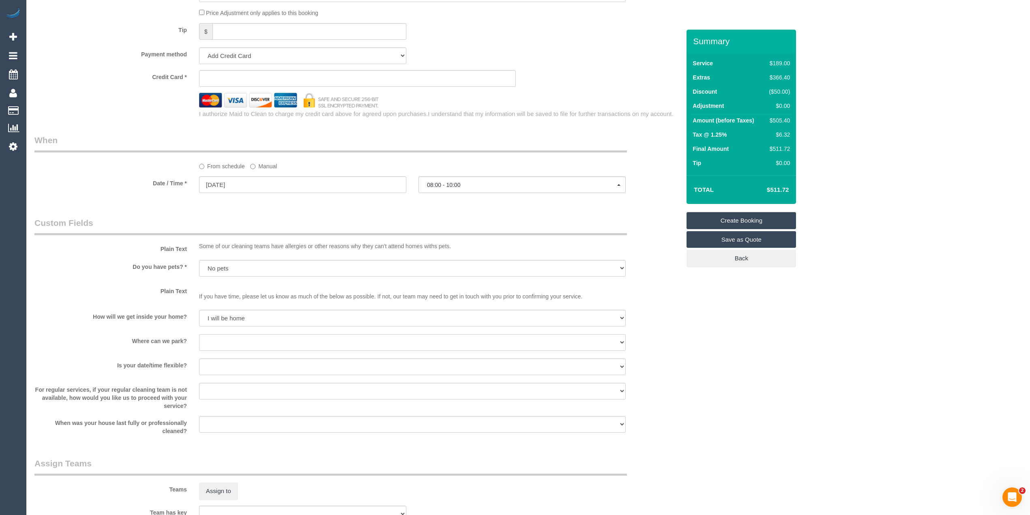
click at [211, 343] on select "I will provide parking on-site Free street parking Paid street parking (cost wi…" at bounding box center [412, 342] width 427 height 17
select select "number:18"
click at [199, 335] on select "I will provide parking on-site Free street parking Paid street parking (cost wi…" at bounding box center [412, 342] width 427 height 17
click at [206, 366] on select "Yes - date and time Yes - date but not time Yes - time but not date No - No fle…" at bounding box center [412, 366] width 427 height 17
select select "number:24"
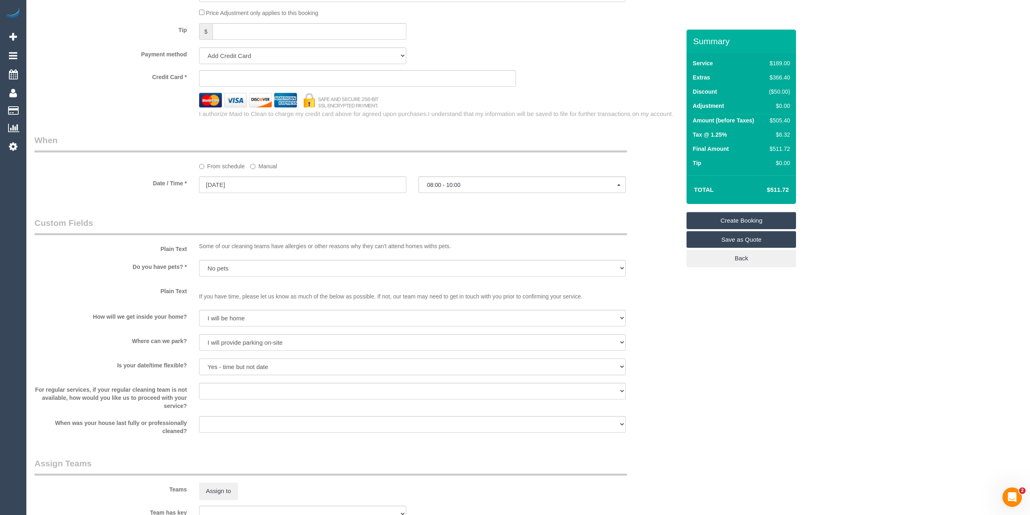
click at [199, 359] on select "Yes - date and time Yes - date but not time Yes - time but not date No - No fle…" at bounding box center [412, 366] width 427 height 17
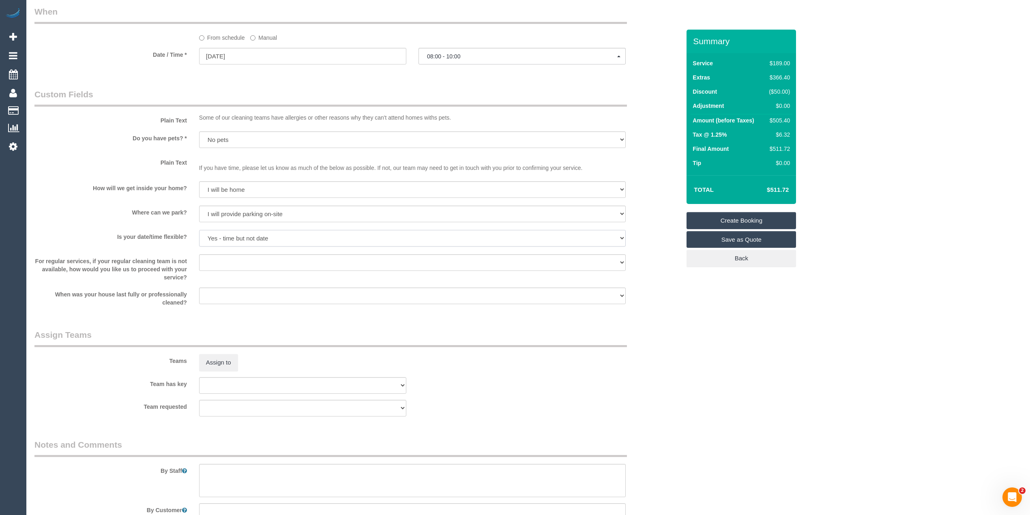
scroll to position [991, 0]
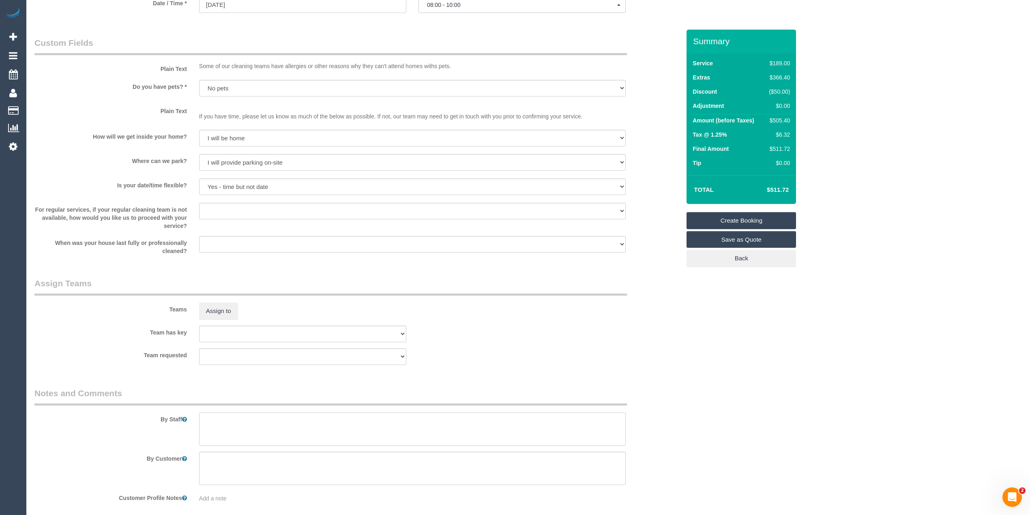
click at [262, 417] on textarea at bounding box center [412, 428] width 427 height 33
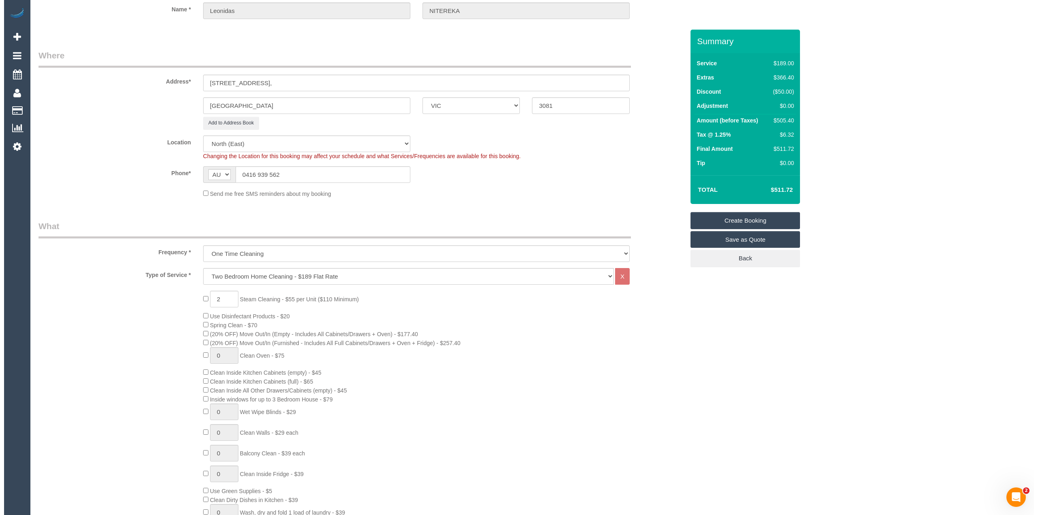
scroll to position [0, 0]
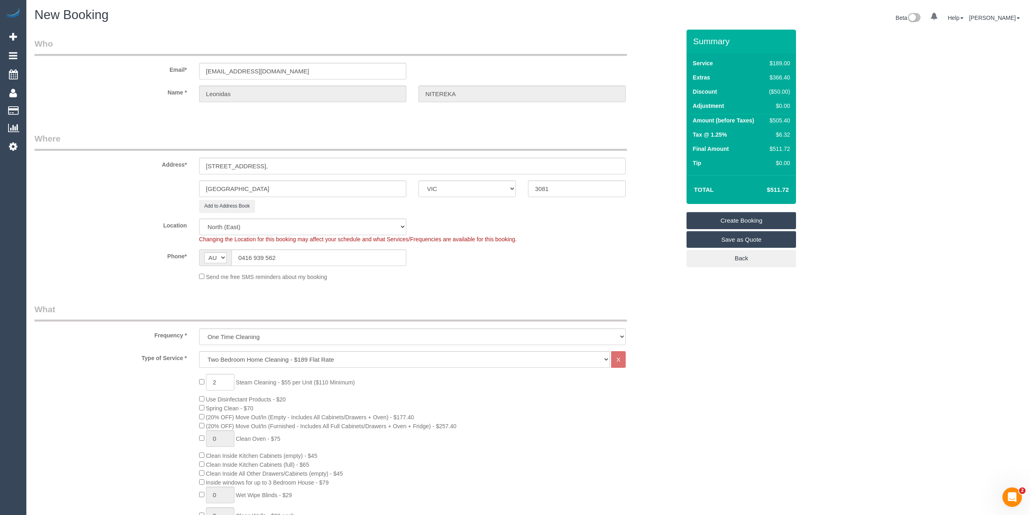
type textarea "Steam cleaning of 2 bedrooms."
drag, startPoint x: 322, startPoint y: 67, endPoint x: 55, endPoint y: 72, distance: 266.5
click at [55, 72] on div "Email* leonitereka@westnet.com.au" at bounding box center [357, 59] width 658 height 42
click at [292, 67] on input "leonitereka@westnet.com.au" at bounding box center [302, 71] width 207 height 17
click at [229, 204] on button "Add to Address Book" at bounding box center [227, 206] width 56 height 13
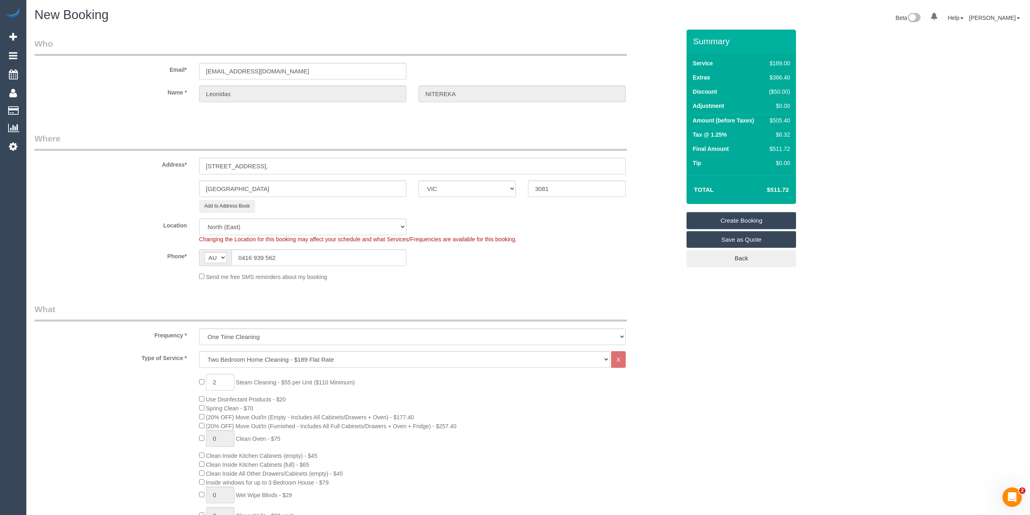
click at [333, 60] on div "Email* leonitereka@westnet.com.au" at bounding box center [357, 59] width 658 height 42
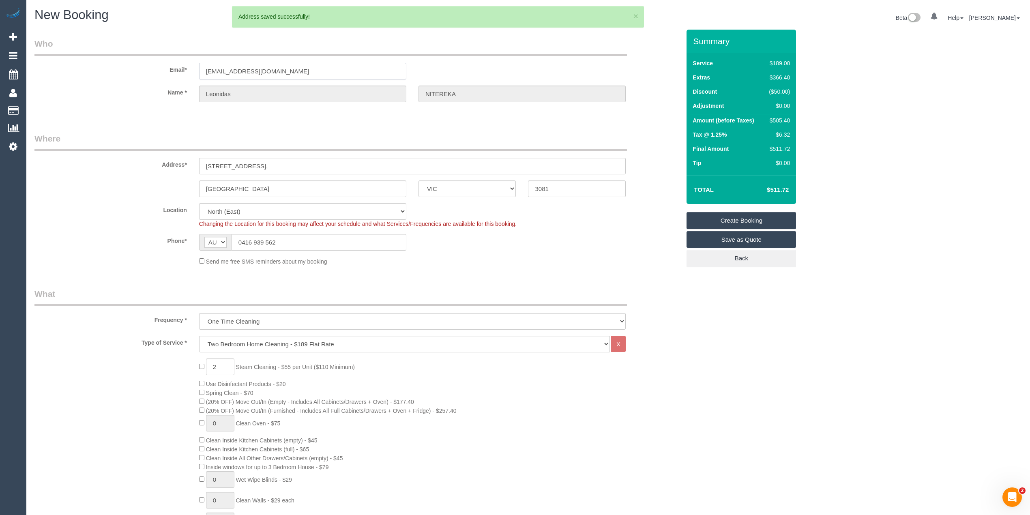
drag, startPoint x: 292, startPoint y: 72, endPoint x: 120, endPoint y: 71, distance: 171.9
click at [120, 71] on div "Email* leonitereka@westnet.com.au" at bounding box center [357, 59] width 658 height 42
click at [737, 221] on link "Create Booking" at bounding box center [741, 220] width 109 height 17
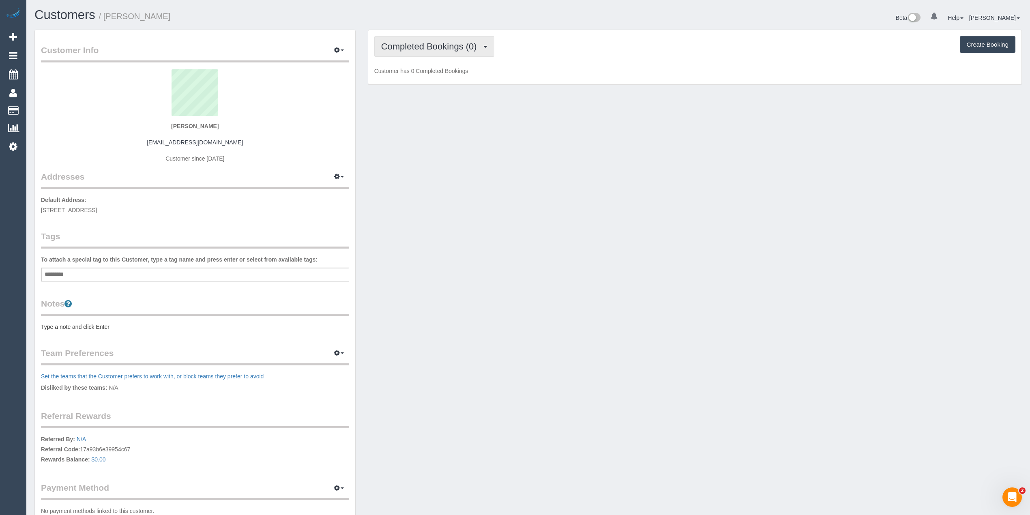
click at [401, 46] on span "Completed Bookings (0)" at bounding box center [431, 46] width 100 height 10
click at [563, 47] on div "Completed Bookings (0) Completed Bookings (0) Upcoming Bookings (0) Cancelled B…" at bounding box center [694, 46] width 641 height 21
click at [382, 42] on span "Completed Bookings (0)" at bounding box center [431, 46] width 100 height 10
click at [442, 75] on link "Upcoming Bookings (0)" at bounding box center [417, 76] width 84 height 11
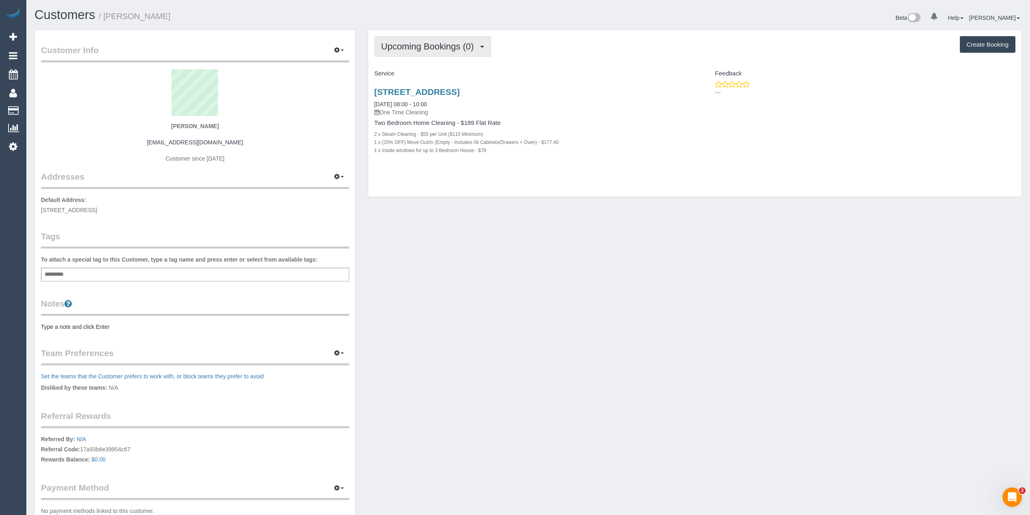
click at [427, 49] on span "Upcoming Bookings (0)" at bounding box center [429, 46] width 97 height 10
click at [446, 74] on link "Upcoming Bookings (0)" at bounding box center [417, 76] width 84 height 11
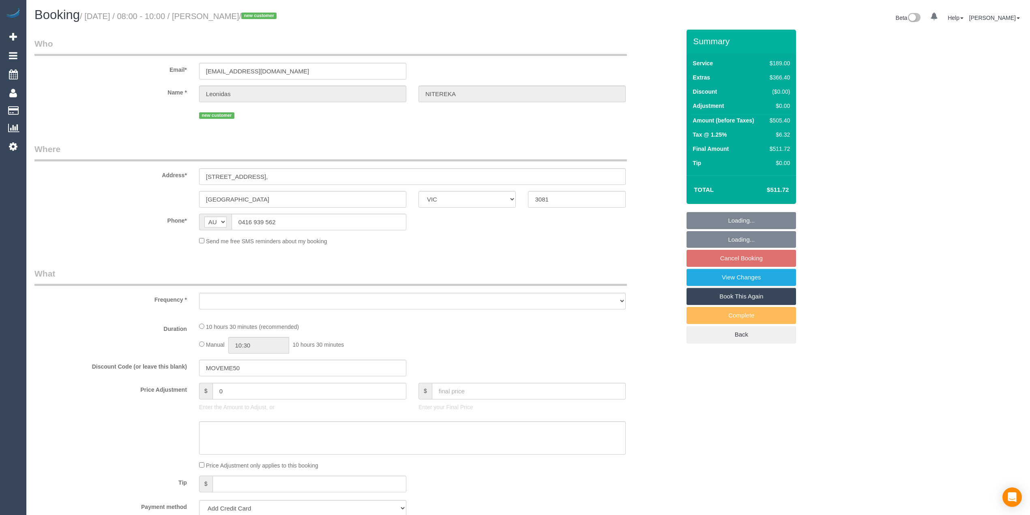
select select "VIC"
select select "object:533"
select select "string:stripe-pm_1RvXCL2GScqysDRV3LeLWFmB"
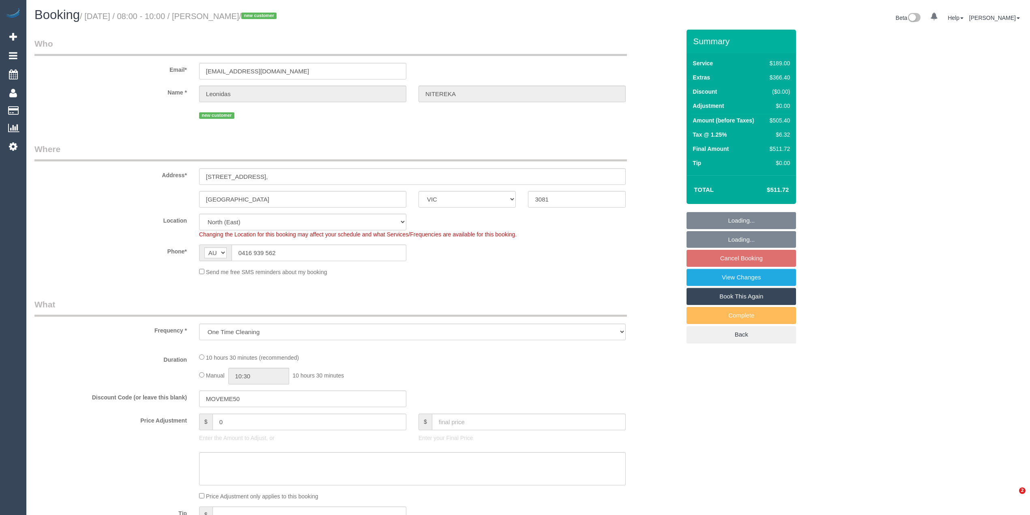
select select "object:538"
click at [124, 114] on div "new customer" at bounding box center [357, 114] width 658 height 13
select select "number:28"
select select "number:14"
select select "number:18"
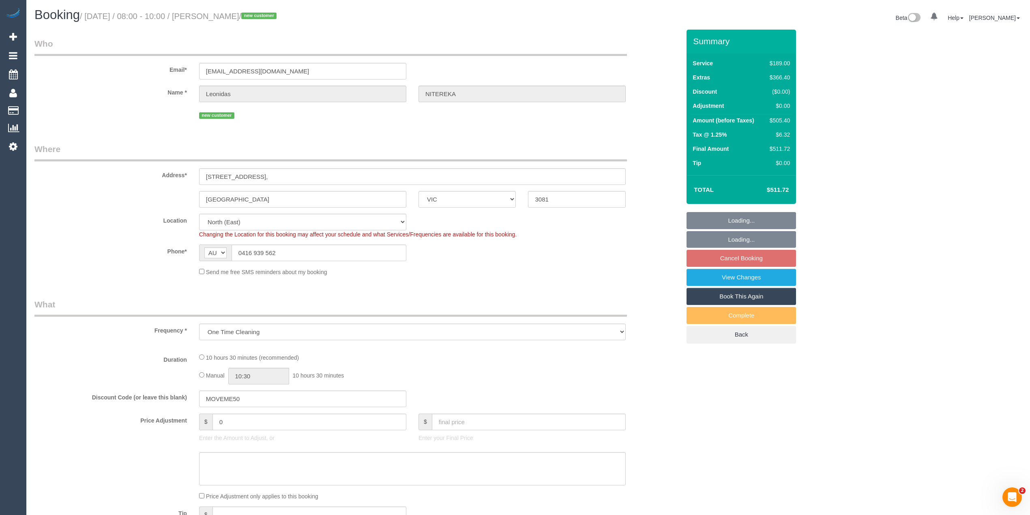
select select "number:24"
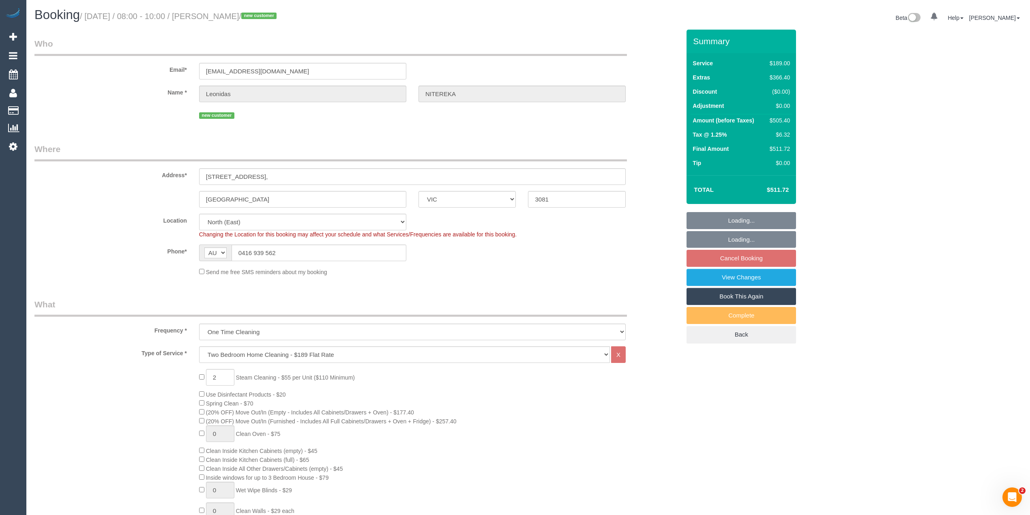
select select "spot2"
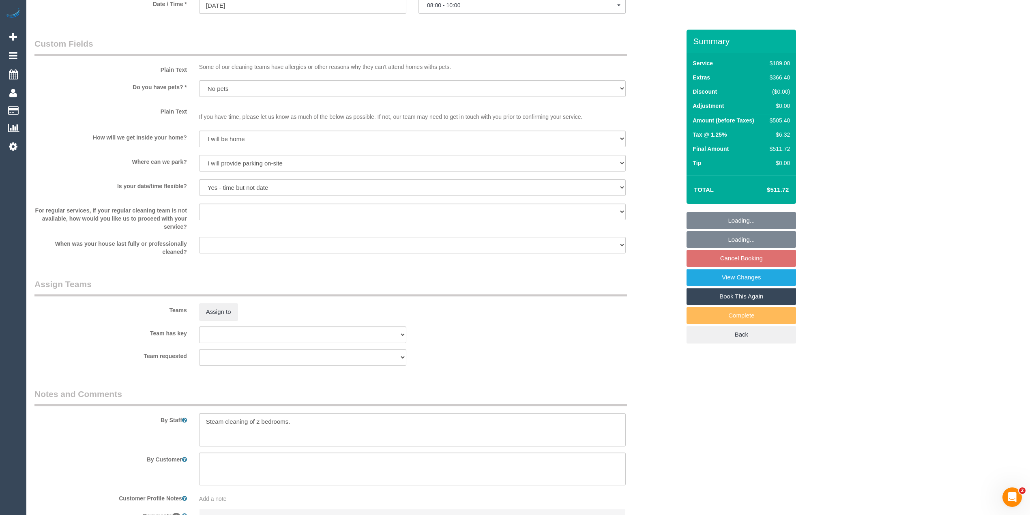
scroll to position [1030, 0]
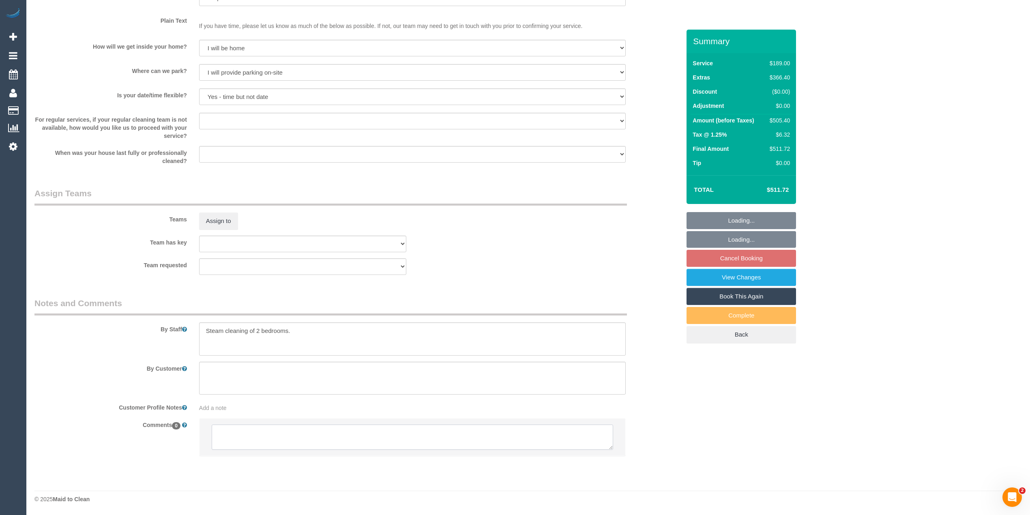
click at [281, 435] on textarea at bounding box center [412, 437] width 401 height 25
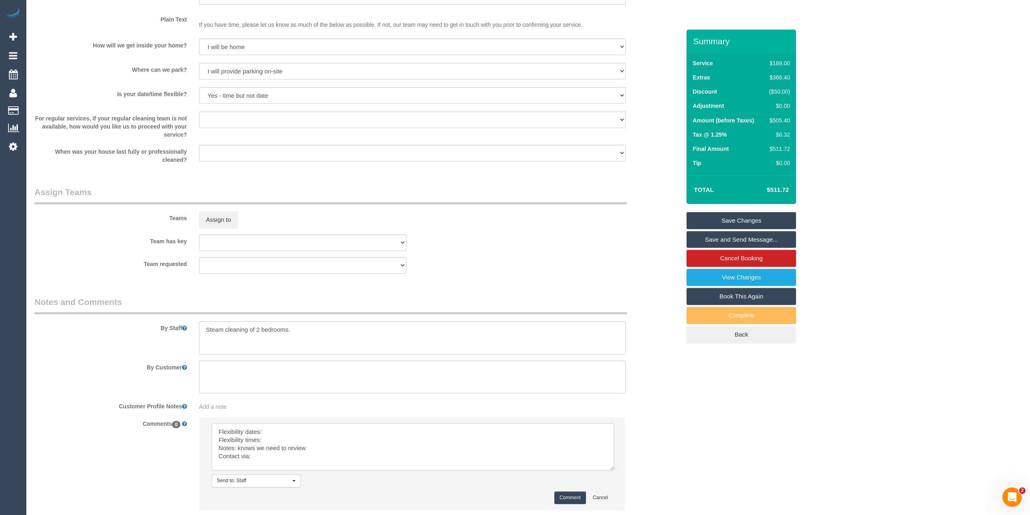
drag, startPoint x: 607, startPoint y: 445, endPoint x: 607, endPoint y: 475, distance: 30.4
click at [609, 470] on textarea at bounding box center [413, 446] width 403 height 47
click at [285, 433] on textarea at bounding box center [413, 451] width 403 height 56
click at [281, 432] on textarea at bounding box center [413, 451] width 403 height 56
click at [275, 434] on textarea at bounding box center [413, 451] width 403 height 56
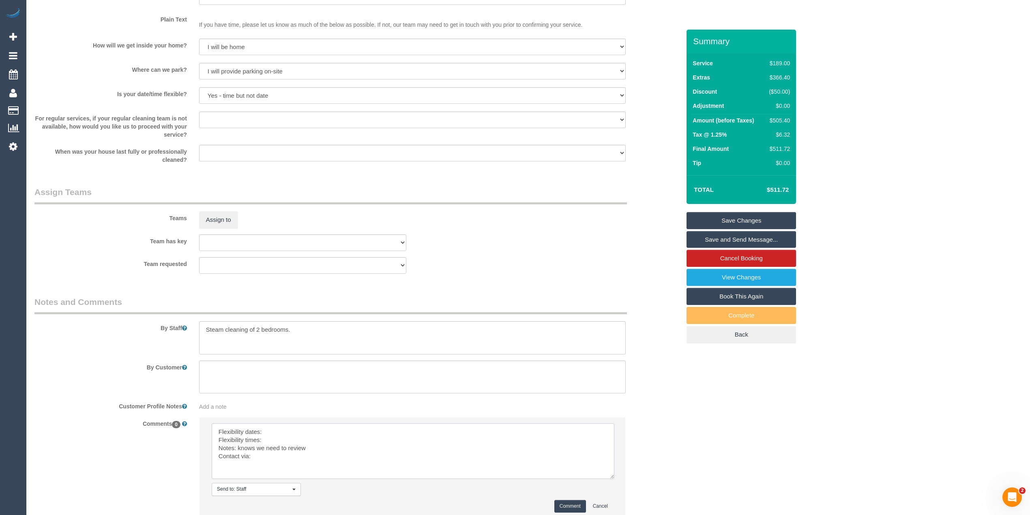
click at [273, 433] on textarea at bounding box center [413, 451] width 403 height 56
click at [278, 432] on textarea at bounding box center [413, 451] width 403 height 56
click at [273, 438] on textarea at bounding box center [413, 451] width 403 height 56
click at [267, 464] on textarea at bounding box center [413, 451] width 403 height 56
type textarea "Flexibility dates: Sat 30th only Flexibility times: flex from 8am but morning p…"
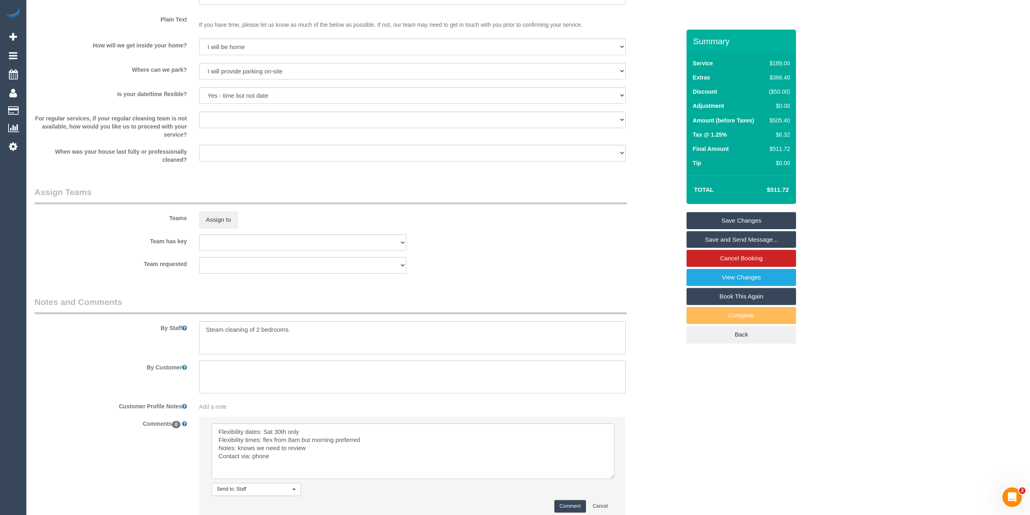
click at [563, 503] on button "Comment" at bounding box center [570, 506] width 32 height 13
click at [654, 423] on div "Comments 0 Send to: Staff Nothing selected Send to: Staff Send to: Customer Sen…" at bounding box center [357, 472] width 658 height 110
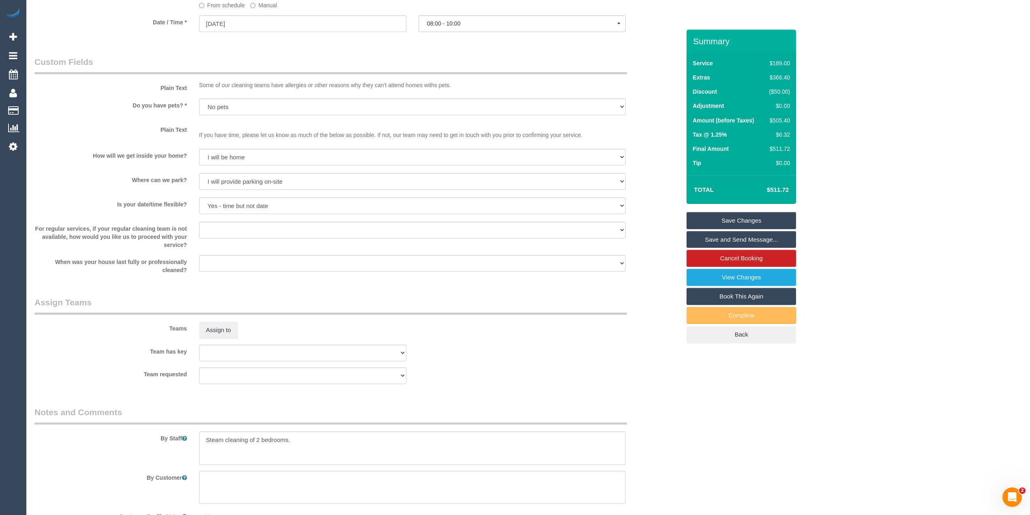
scroll to position [1146, 0]
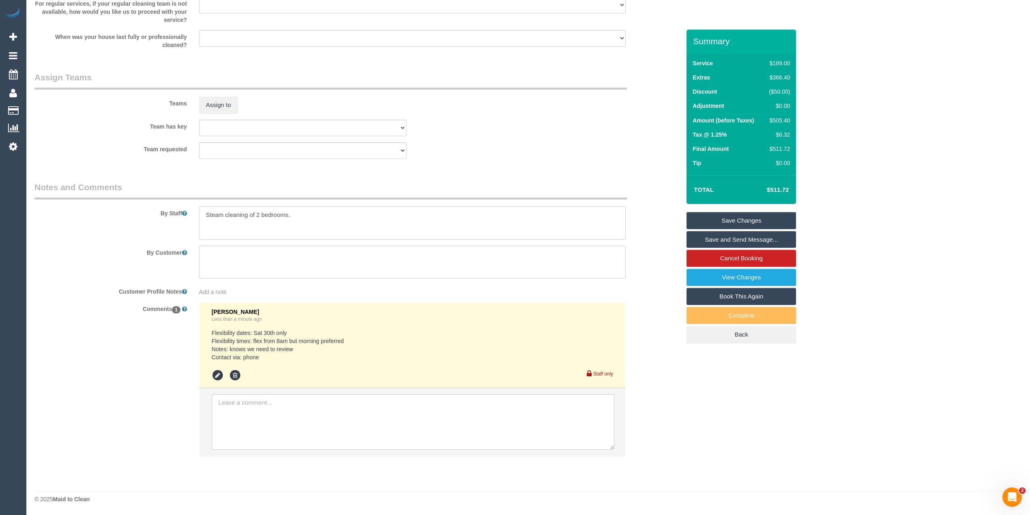
click at [305, 218] on textarea at bounding box center [412, 222] width 427 height 33
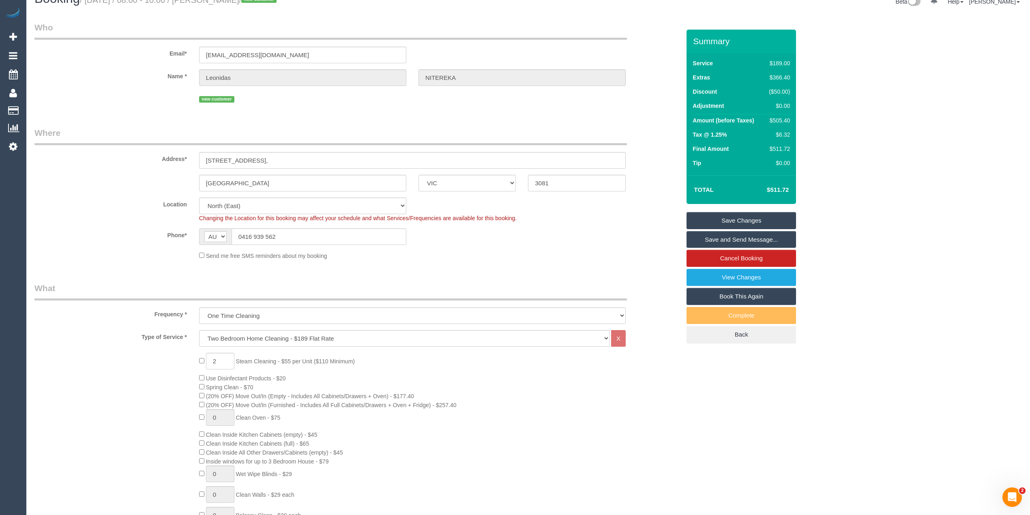
scroll to position [0, 0]
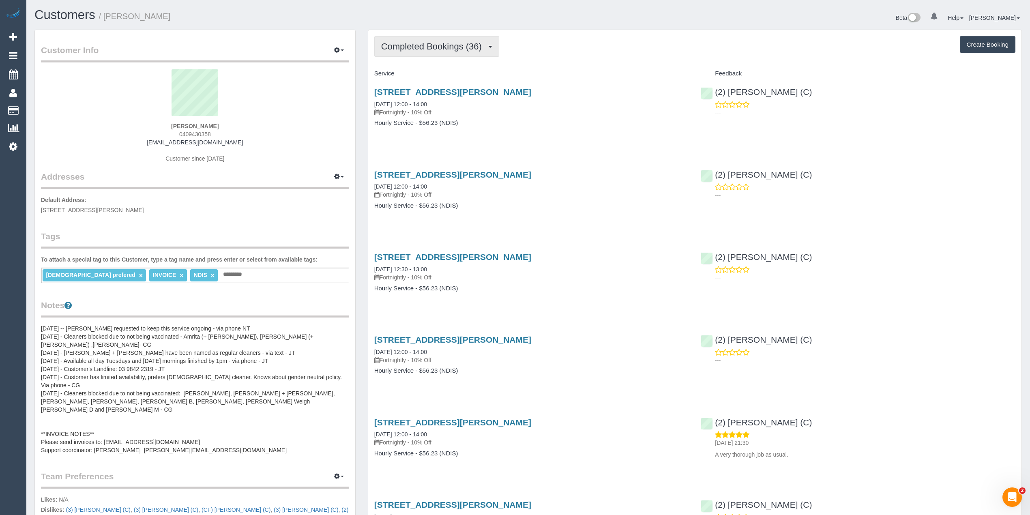
click at [405, 52] on button "Completed Bookings (36)" at bounding box center [436, 46] width 125 height 21
click at [431, 77] on link "Upcoming Bookings (0)" at bounding box center [419, 76] width 88 height 11
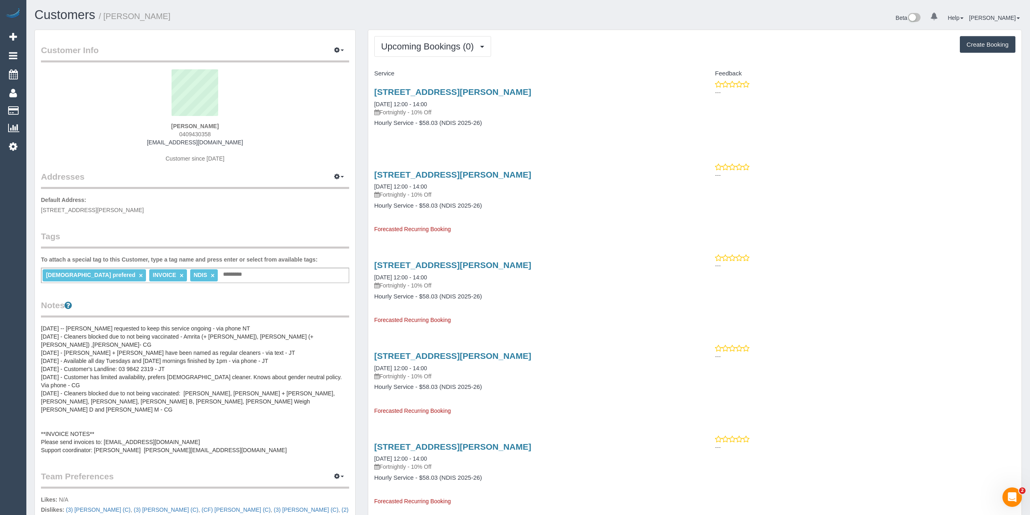
click at [42, 327] on pre "[DATE] -- [PERSON_NAME] requested to keep this service ongoing - via phone NT […" at bounding box center [195, 389] width 308 height 130
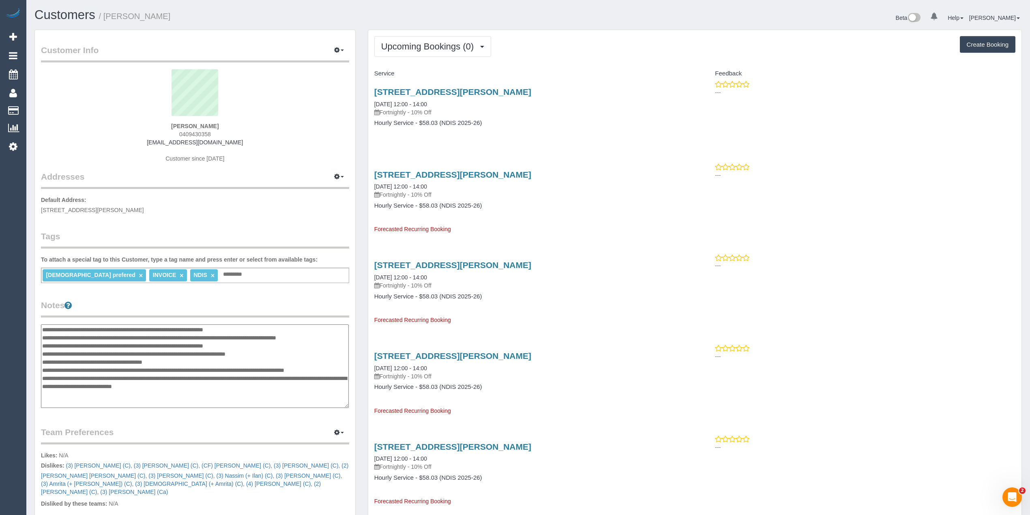
click at [43, 330] on textarea "**********" at bounding box center [195, 366] width 308 height 84
click at [138, 336] on textarea "**********" at bounding box center [195, 366] width 308 height 84
paste textarea "**********"
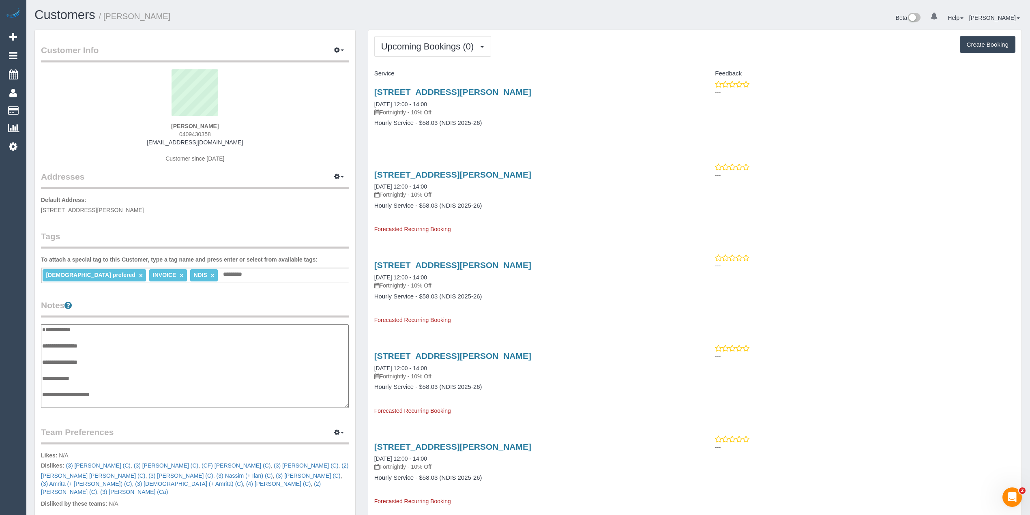
click at [41, 333] on textarea "**********" at bounding box center [195, 366] width 308 height 84
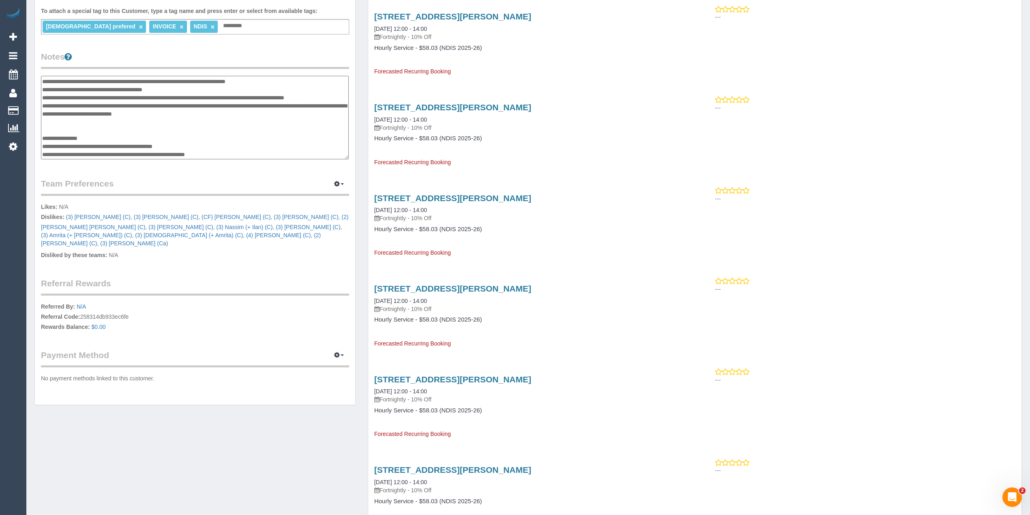
scroll to position [270, 0]
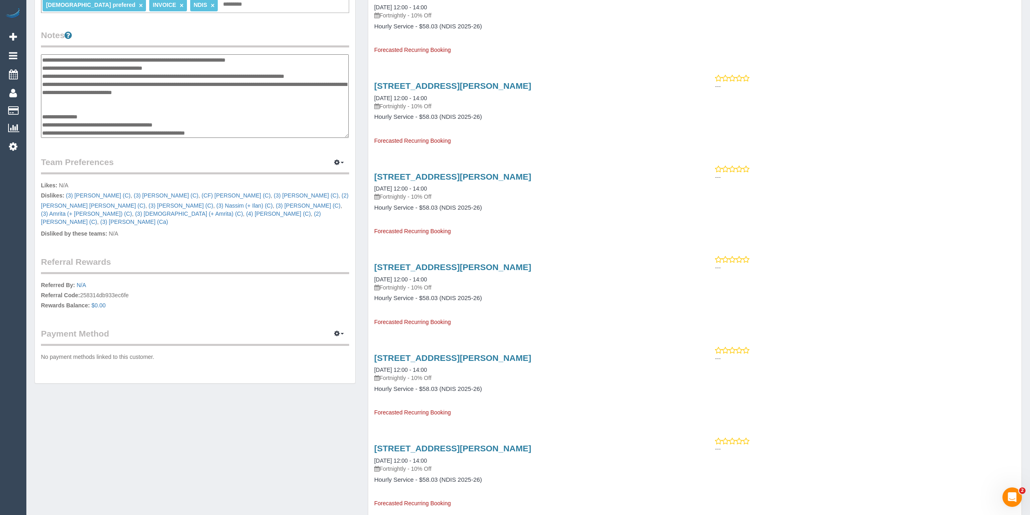
drag, startPoint x: 42, startPoint y: 120, endPoint x: 232, endPoint y: 127, distance: 190.3
click at [232, 127] on textarea at bounding box center [195, 96] width 308 height 84
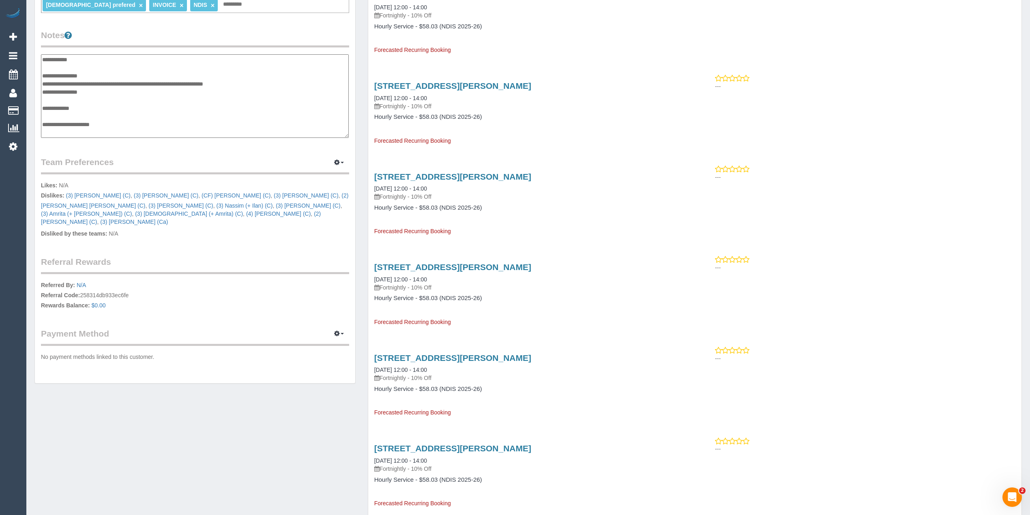
click at [126, 121] on textarea at bounding box center [195, 96] width 308 height 84
paste textarea "**********"
type textarea "**********"
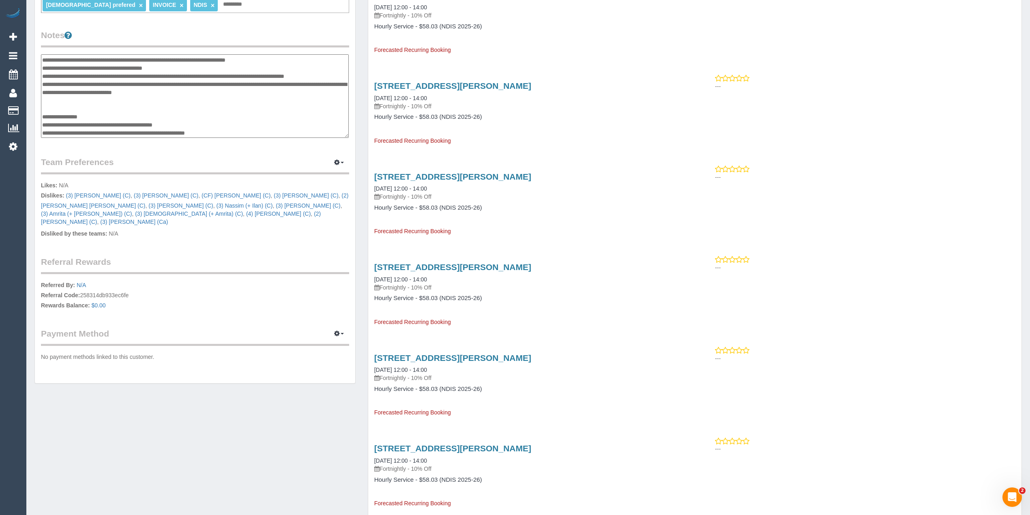
scroll to position [154, 0]
drag, startPoint x: 233, startPoint y: 132, endPoint x: 103, endPoint y: 43, distance: 157.5
click at [103, 43] on div "Notes [DATE] -- [PERSON_NAME] requested to keep this service ongoing - via phon…" at bounding box center [195, 84] width 308 height 111
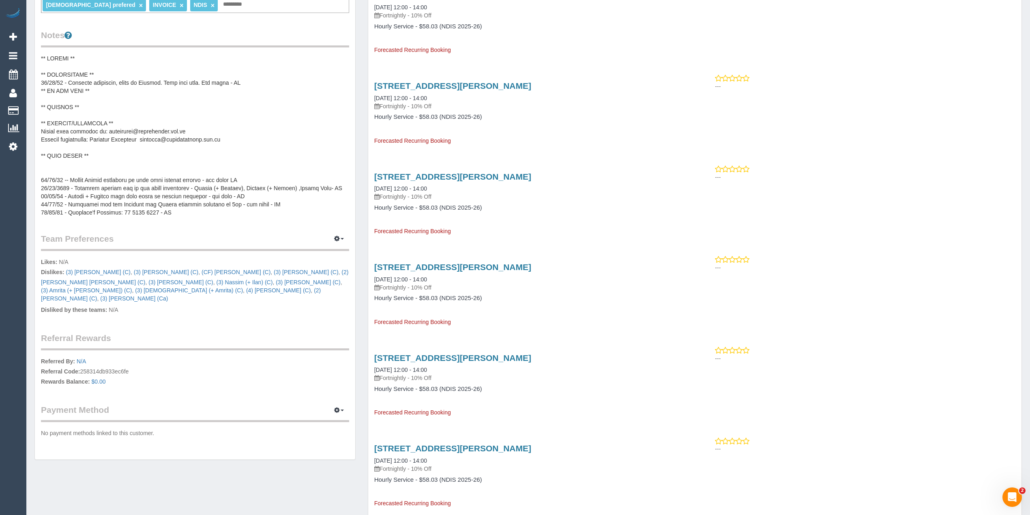
click at [127, 127] on pre at bounding box center [195, 135] width 308 height 162
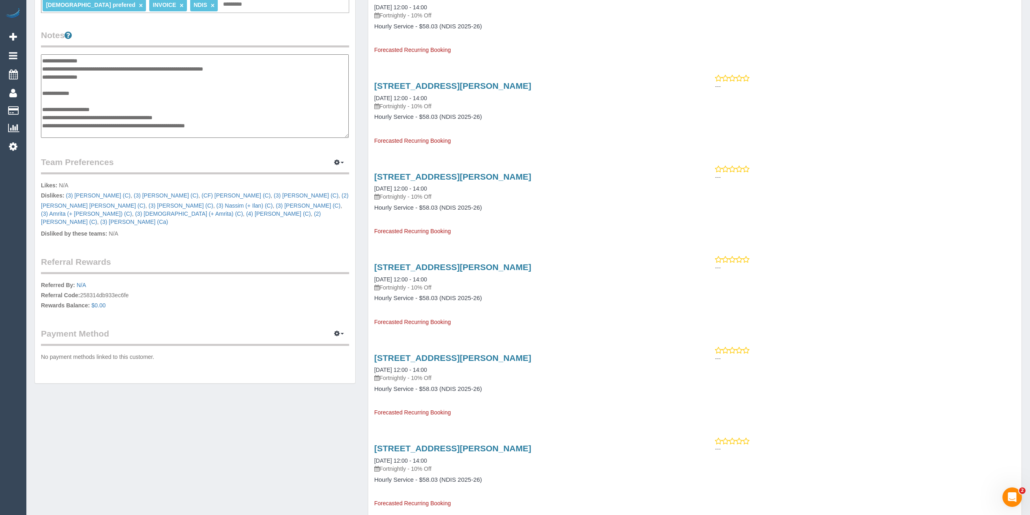
scroll to position [21, 0]
click at [49, 118] on textarea at bounding box center [195, 96] width 308 height 84
click at [224, 117] on textarea at bounding box center [195, 96] width 308 height 84
click at [110, 131] on textarea at bounding box center [195, 96] width 308 height 84
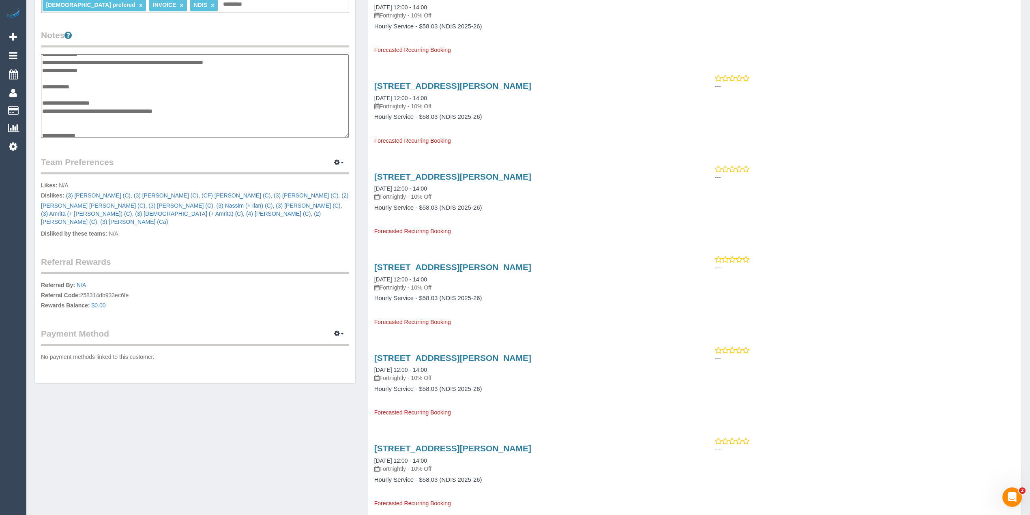
scroll to position [31, 0]
type textarea "**********"
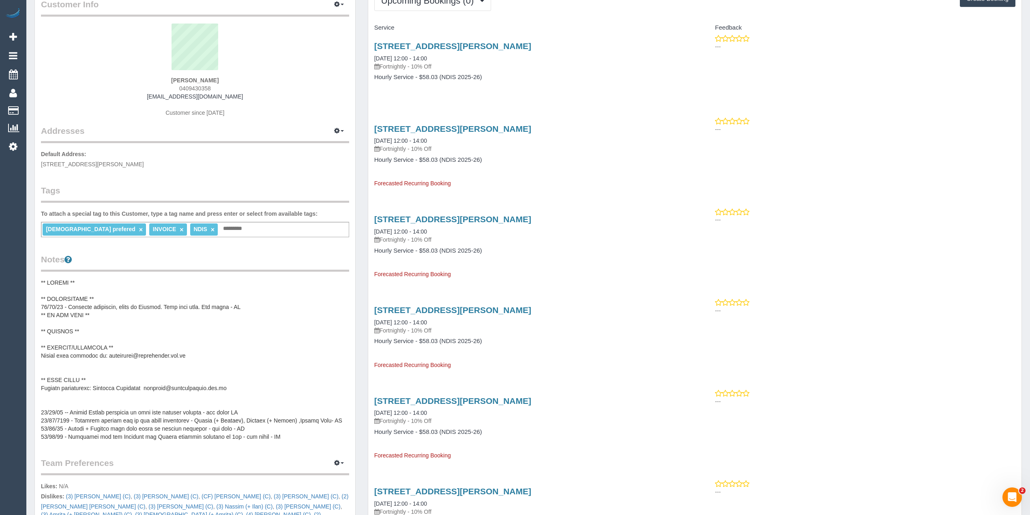
scroll to position [0, 0]
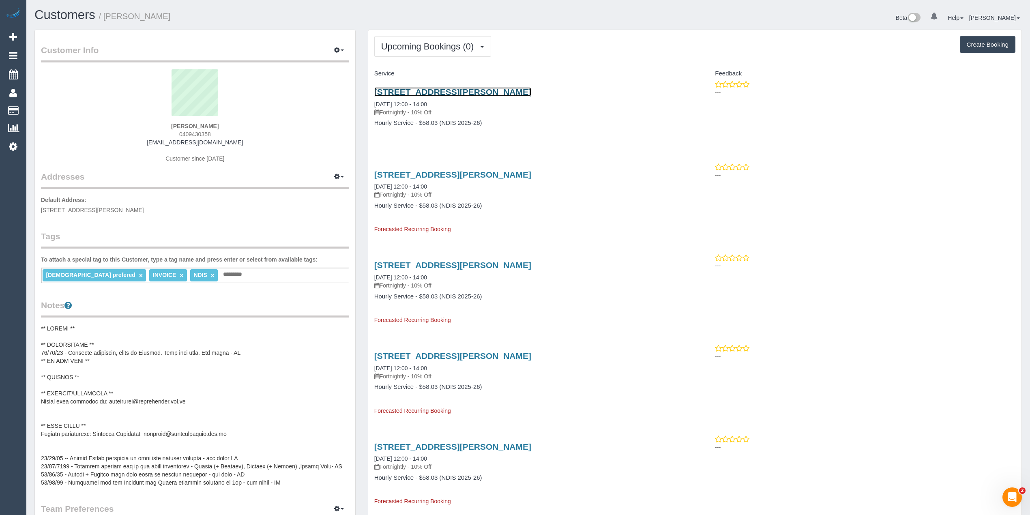
click at [479, 91] on link "21 Thomas Street, Doncaster East, VIC 3109" at bounding box center [452, 91] width 157 height 9
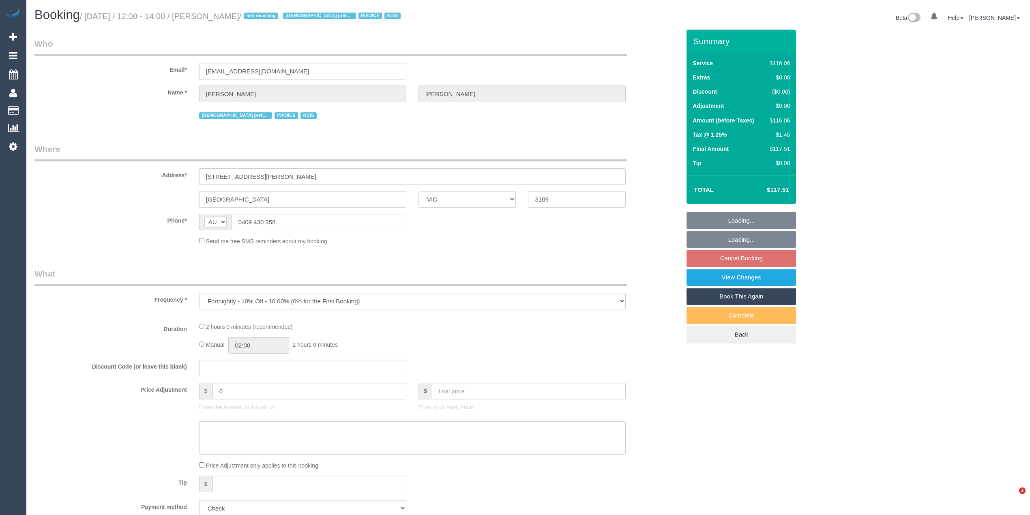
select select "VIC"
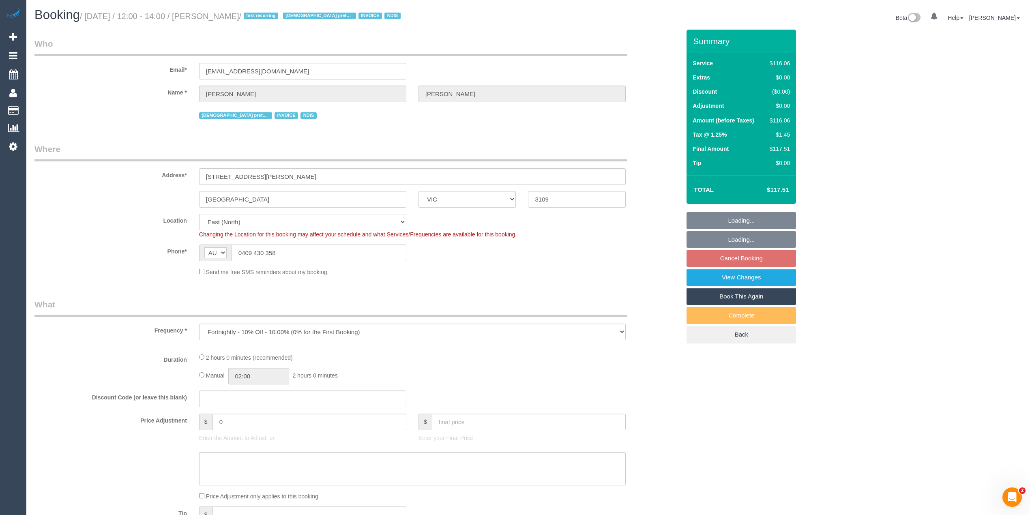
select select "object:591"
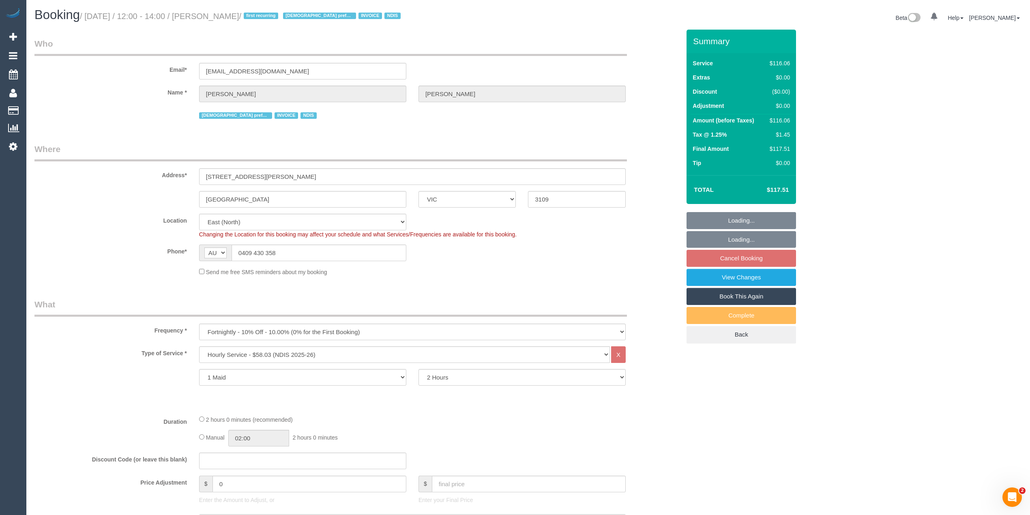
select select "number:27"
select select "number:14"
select select "number:19"
select select "number:24"
select select "number:35"
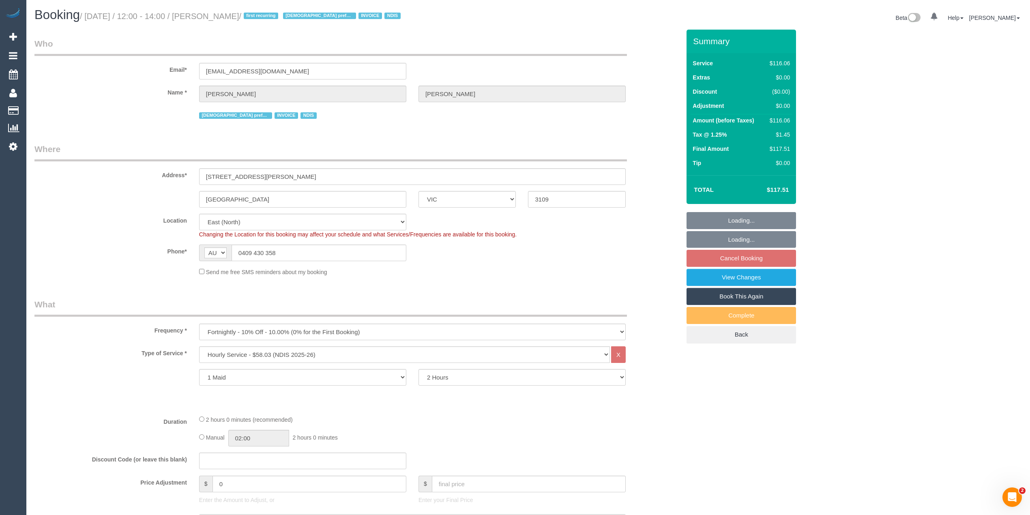
select select "number:13"
select select "spot4"
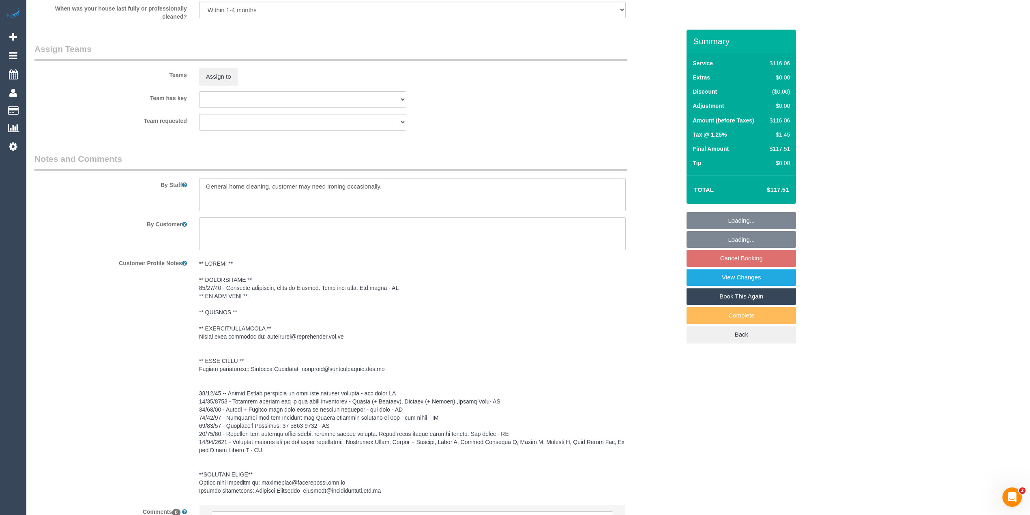
scroll to position [998, 0]
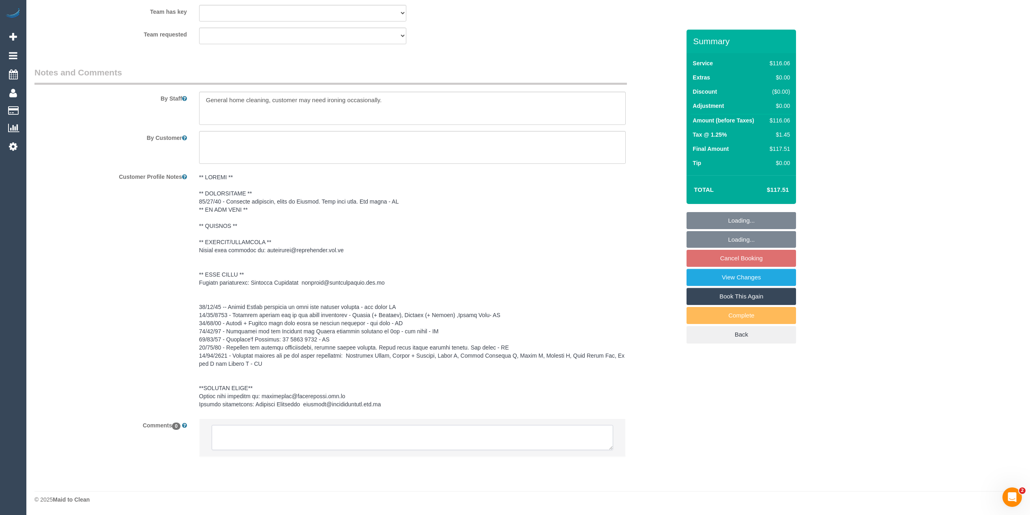
click at [353, 440] on textarea at bounding box center [412, 437] width 401 height 25
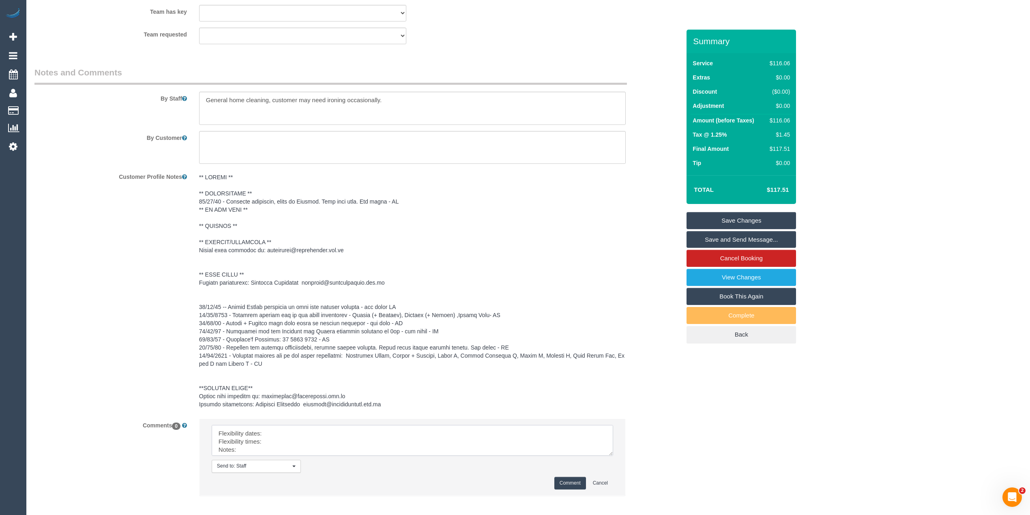
drag, startPoint x: 606, startPoint y: 444, endPoint x: 610, endPoint y: 495, distance: 51.3
click at [610, 456] on textarea at bounding box center [412, 440] width 401 height 31
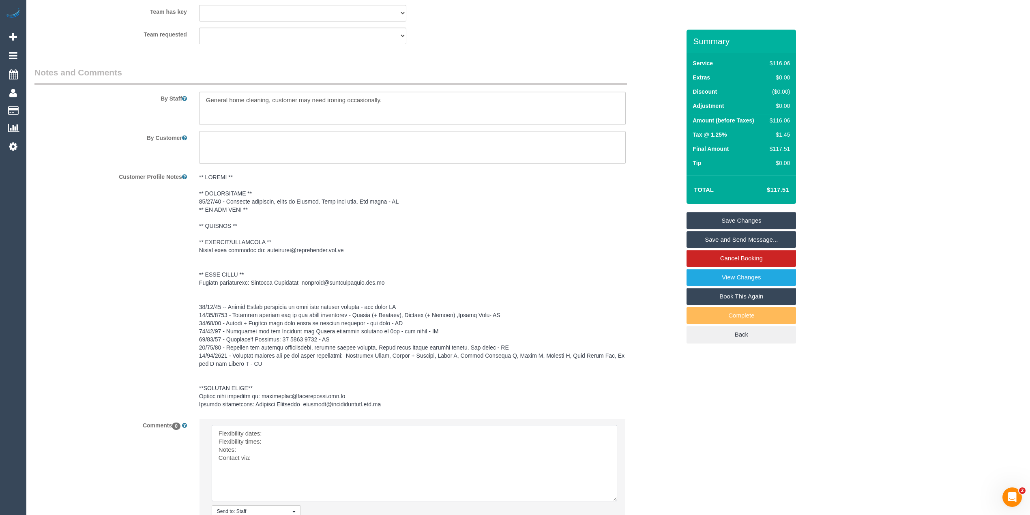
click at [285, 429] on textarea at bounding box center [415, 463] width 406 height 76
click at [307, 444] on textarea at bounding box center [415, 463] width 406 height 76
click at [267, 453] on textarea at bounding box center [415, 463] width 406 height 76
click at [249, 448] on textarea at bounding box center [415, 463] width 406 height 76
click at [260, 457] on textarea at bounding box center [415, 463] width 406 height 76
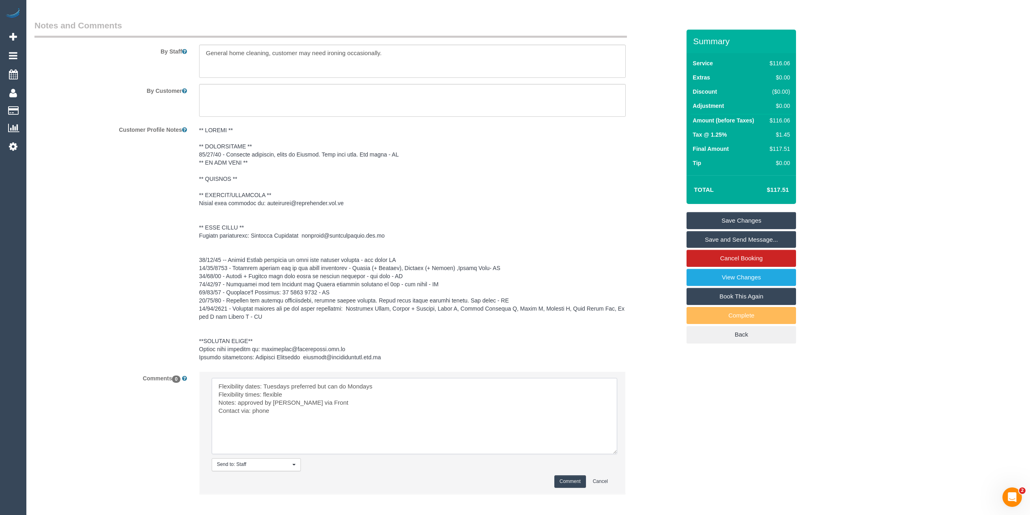
scroll to position [1083, 0]
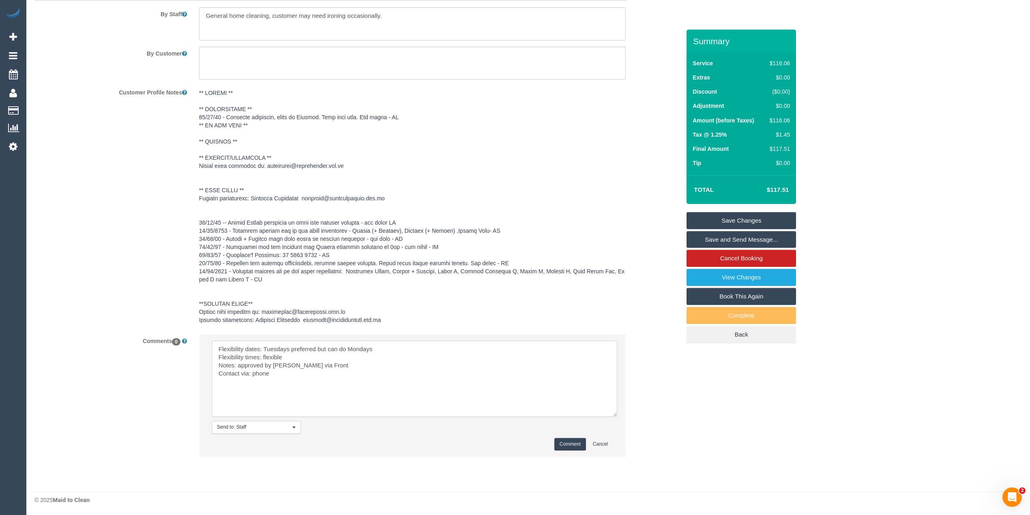
type textarea "Flexibility dates: Tuesdays preferred but can do Mondays Flexibility times: fle…"
click at [574, 440] on button "Comment" at bounding box center [570, 444] width 32 height 13
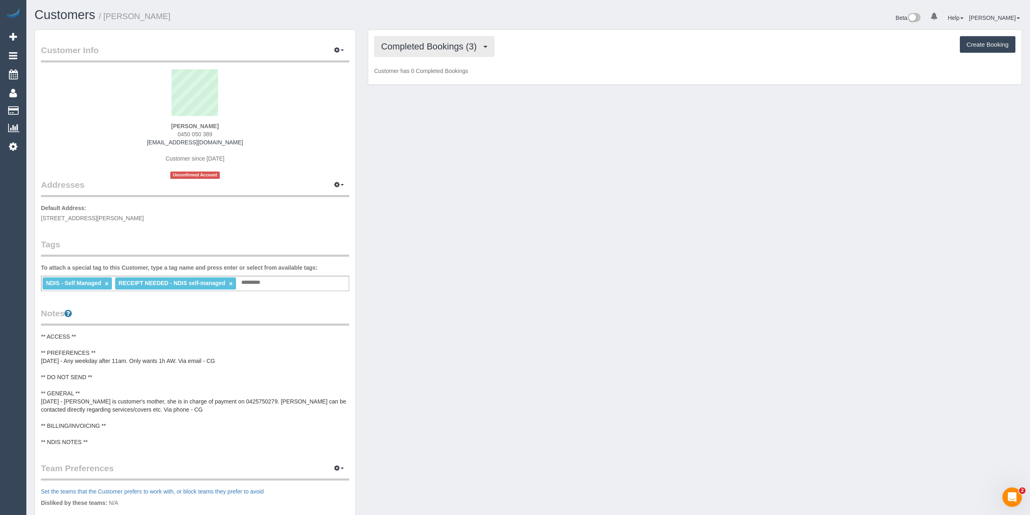
click at [408, 45] on span "Completed Bookings (3)" at bounding box center [431, 46] width 100 height 10
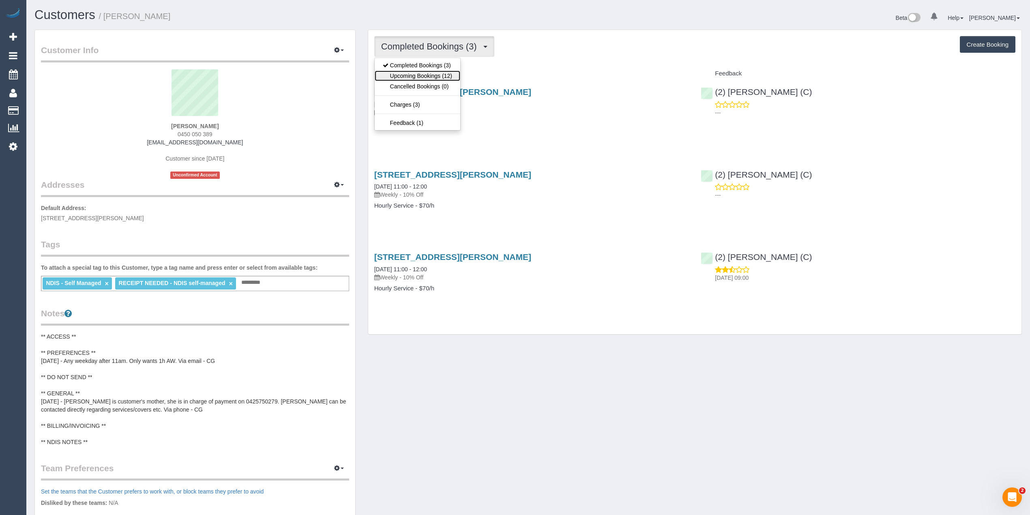
click at [435, 71] on link "Upcoming Bookings (12)" at bounding box center [418, 76] width 86 height 11
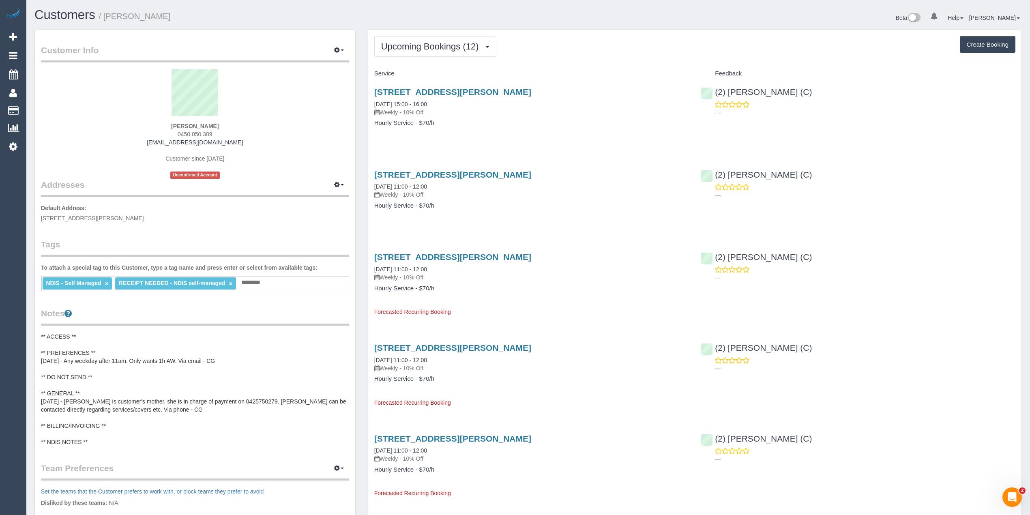
click at [407, 48] on span "Upcoming Bookings (12)" at bounding box center [432, 46] width 102 height 10
click at [426, 67] on link "Completed Bookings (3)" at bounding box center [418, 65] width 86 height 11
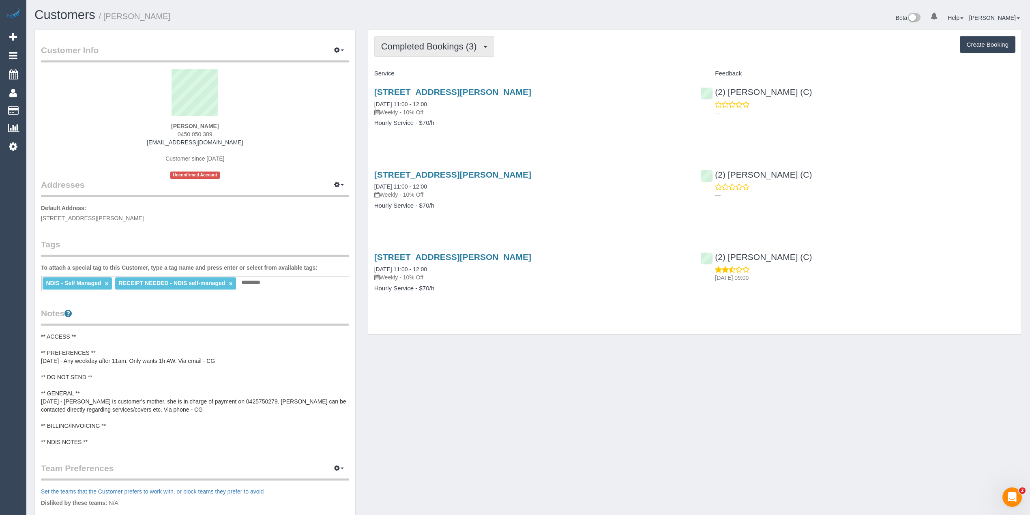
click at [418, 51] on button "Completed Bookings (3)" at bounding box center [434, 46] width 120 height 21
click at [433, 77] on link "Upcoming Bookings (12)" at bounding box center [418, 76] width 86 height 11
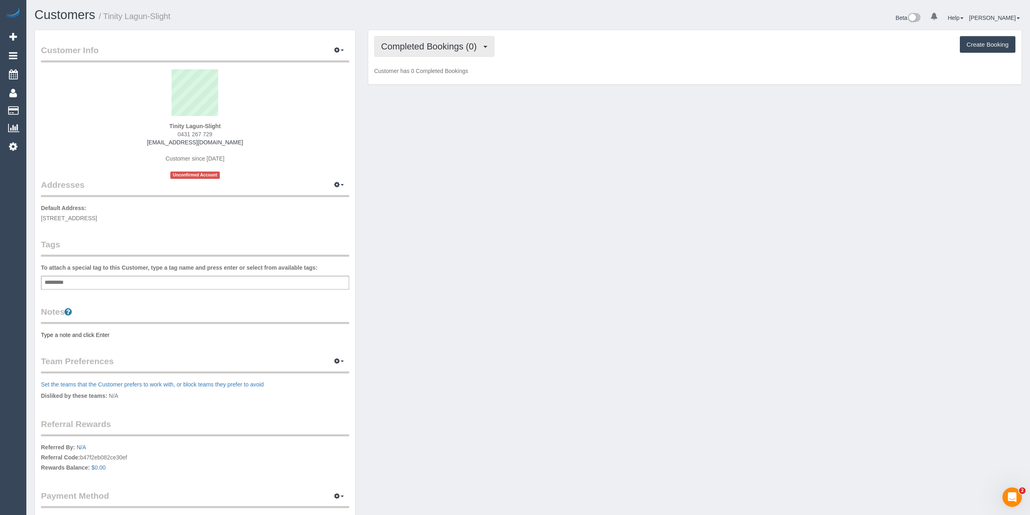
click at [415, 41] on span "Completed Bookings (0)" at bounding box center [431, 46] width 100 height 10
click at [434, 79] on link "Upcoming Bookings (1)" at bounding box center [417, 76] width 84 height 11
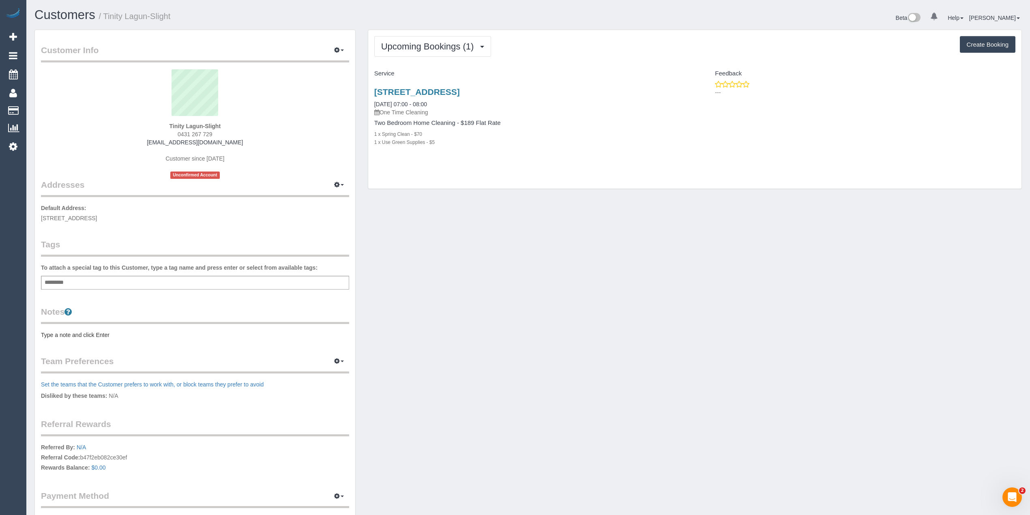
click at [80, 336] on pre "Type a note and click Enter" at bounding box center [195, 335] width 308 height 8
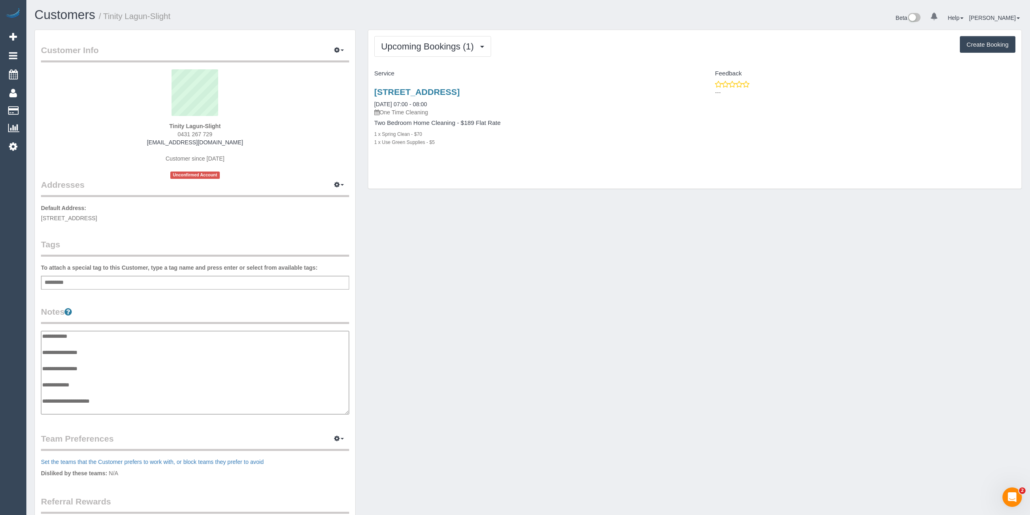
scroll to position [6, 0]
type textarea "**********"
click at [460, 94] on link "1/1 Henley Court, Hoppers Crossing, VIC 3029" at bounding box center [417, 91] width 86 height 9
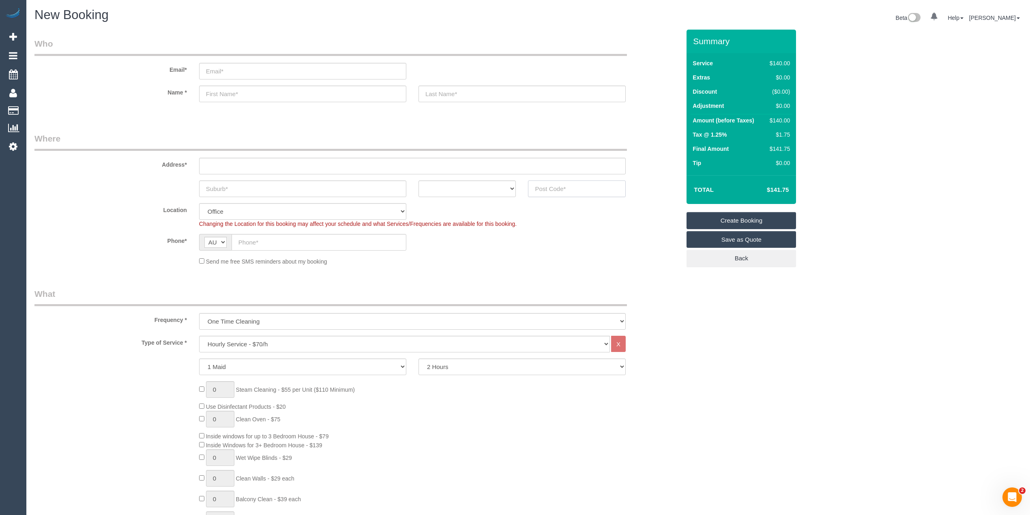
click at [560, 188] on input "text" at bounding box center [577, 188] width 98 height 17
type input "3218"
click at [226, 167] on input "text" at bounding box center [412, 166] width 427 height 17
type input "-"
click at [221, 186] on input "text" at bounding box center [302, 188] width 207 height 17
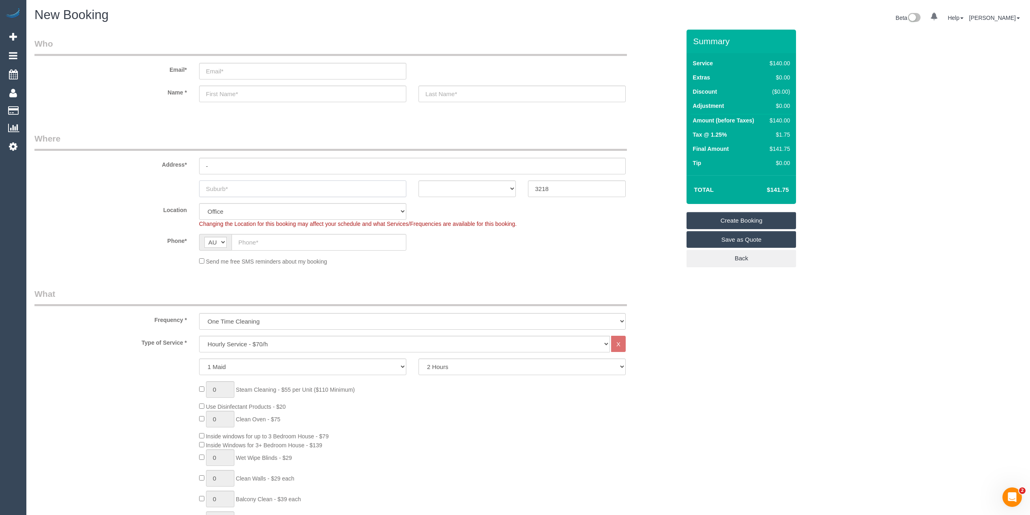
select select "121"
type input "Ge"
select select "object:2089"
type input "Geelong"
click at [450, 189] on select "ACT NSW NT QLD SA TAS VIC WA" at bounding box center [467, 188] width 98 height 17
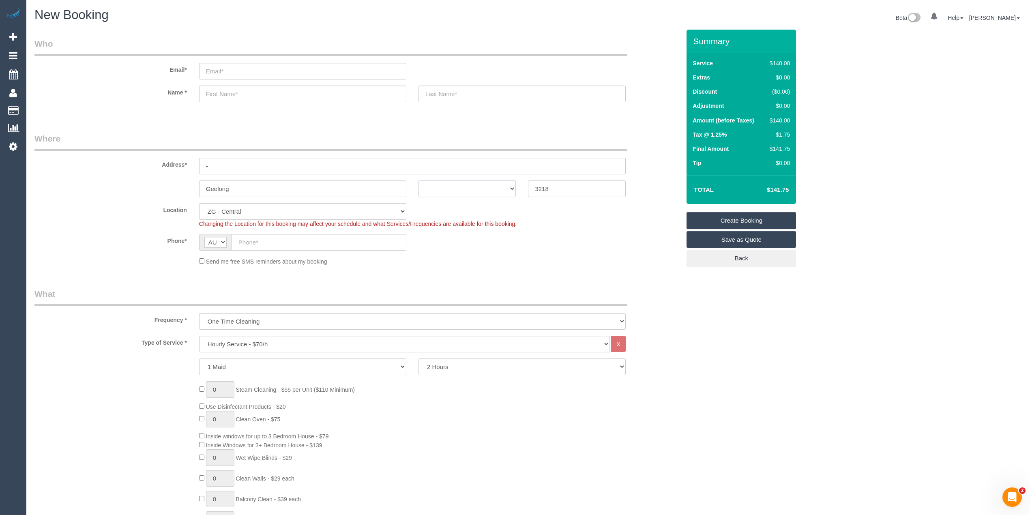
select select "VIC"
click at [418, 180] on select "ACT NSW NT QLD SA TAS VIC WA" at bounding box center [467, 188] width 98 height 17
click at [273, 241] on input "text" at bounding box center [319, 242] width 175 height 17
paste input "61 412 207 942"
drag, startPoint x: 247, startPoint y: 240, endPoint x: 213, endPoint y: 239, distance: 34.1
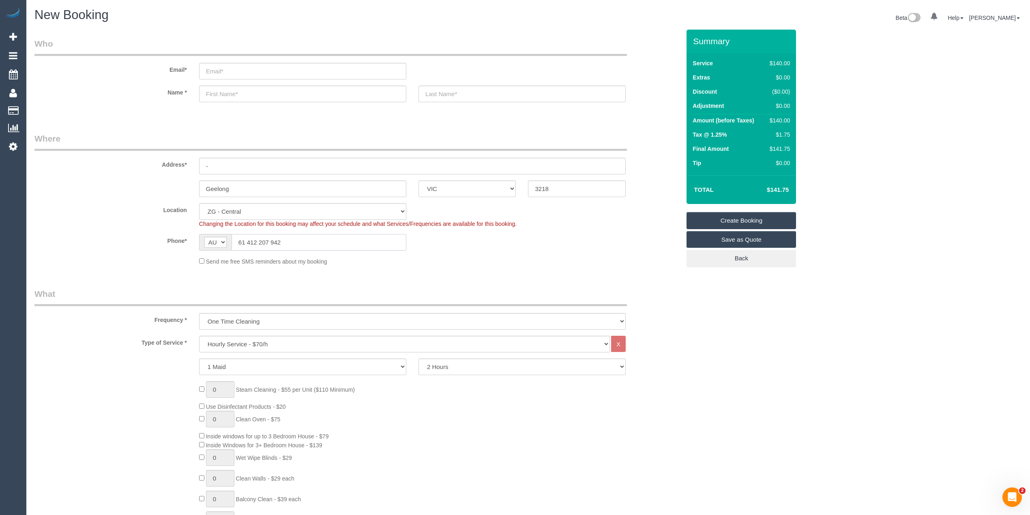
click at [213, 239] on div "AF AL DZ AD AO AI AQ AG AR AM AW AU AT AZ BS BH BD BB BY BE BZ BJ BM BT BO BA B…" at bounding box center [302, 242] width 207 height 17
type input "0412 207 942"
click at [105, 237] on label "Phone*" at bounding box center [110, 239] width 165 height 11
click at [269, 341] on select "Hourly Service - $70/h Hourly Service - $65/h Hourly Service - $60/h Hourly Ser…" at bounding box center [404, 344] width 411 height 17
select select "210"
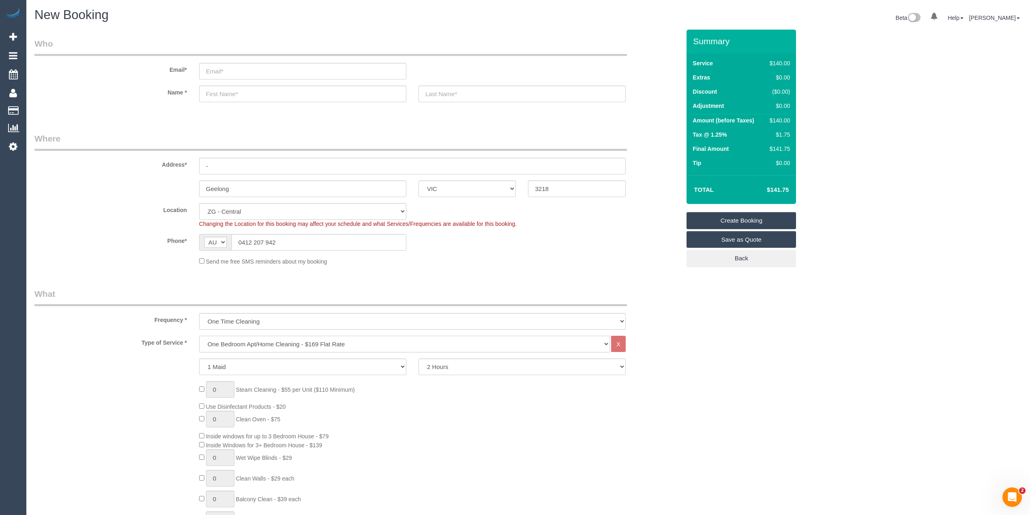
click at [199, 336] on select "Hourly Service - $70/h Hourly Service - $65/h Hourly Service - $60/h Hourly Ser…" at bounding box center [404, 344] width 411 height 17
drag, startPoint x: 222, startPoint y: 367, endPoint x: 205, endPoint y: 367, distance: 17.0
click at [206, 367] on input "1" at bounding box center [220, 366] width 28 height 17
type input "4"
click at [174, 393] on div "4 Steam Cleaning - $55 per Unit ($110 Minimum) Use Disinfectant Products - $20 …" at bounding box center [357, 500] width 658 height 284
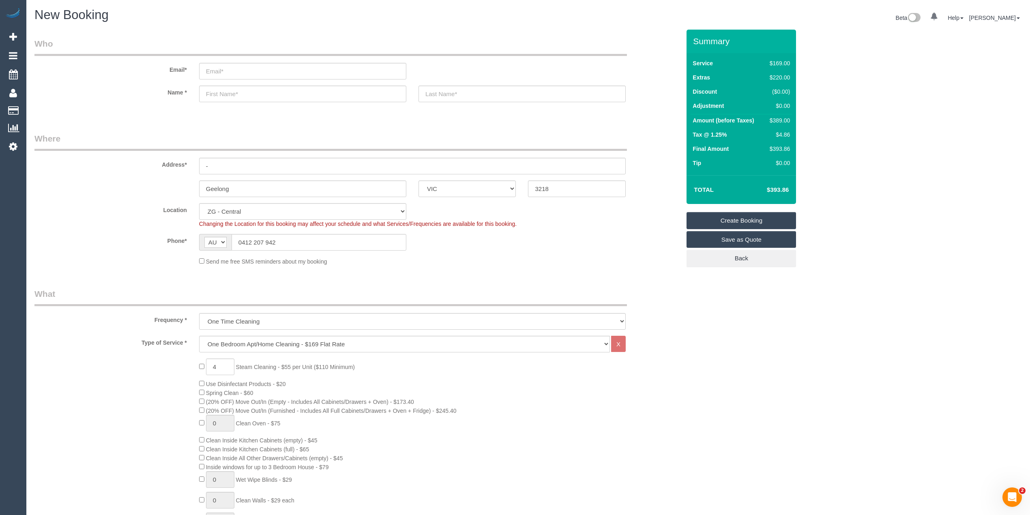
scroll to position [90, 0]
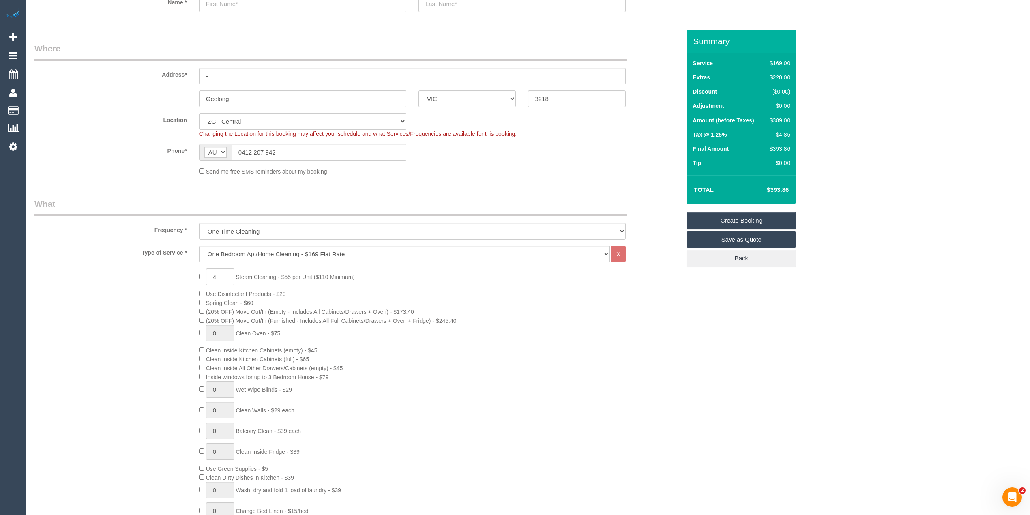
click at [156, 341] on div "4 Steam Cleaning - $55 per Unit ($110 Minimum) Use Disinfectant Products - $20 …" at bounding box center [357, 410] width 658 height 284
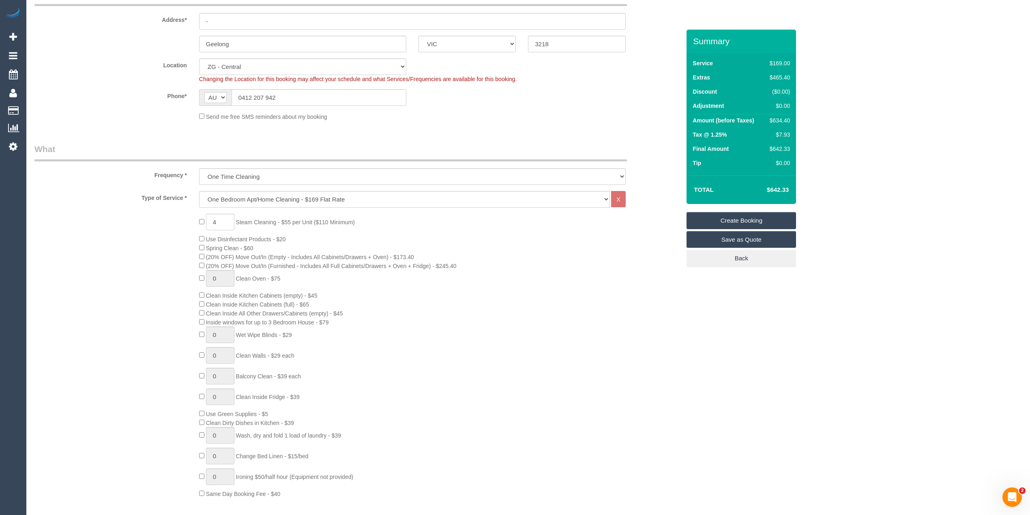
scroll to position [180, 0]
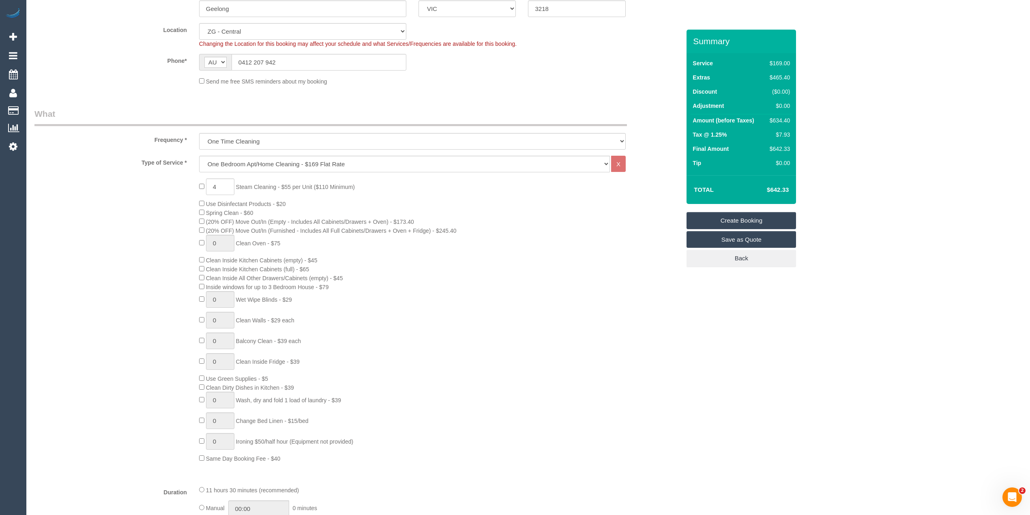
click at [159, 351] on div "4 Steam Cleaning - $55 per Unit ($110 Minimum) Use Disinfectant Products - $20 …" at bounding box center [357, 320] width 658 height 284
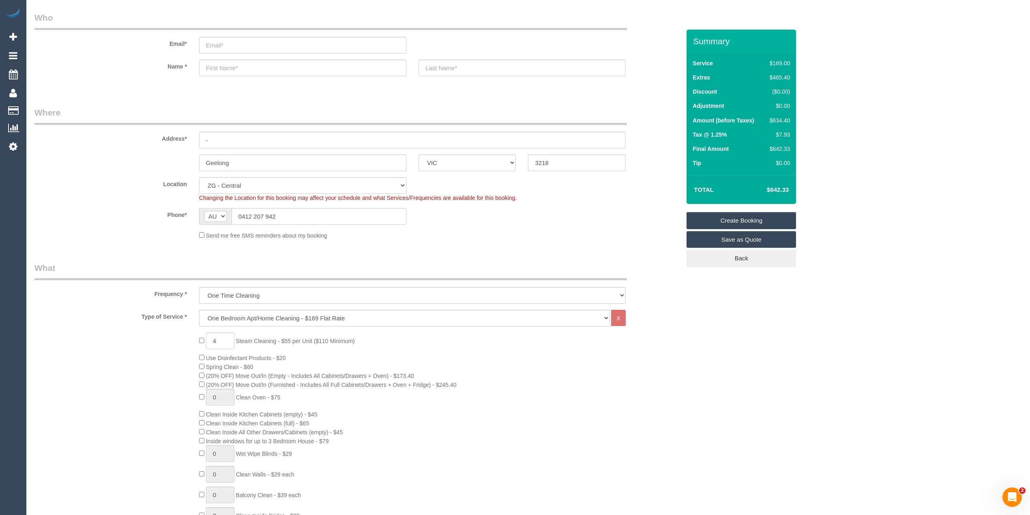
scroll to position [0, 0]
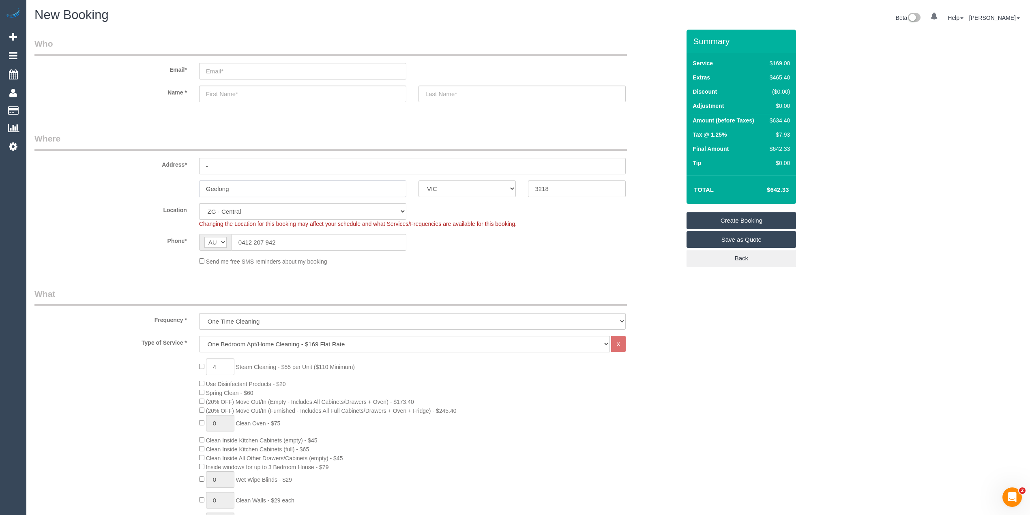
drag, startPoint x: 264, startPoint y: 186, endPoint x: 133, endPoint y: 178, distance: 130.4
click at [139, 178] on sui-booking-address "Address* - Geelong ACT NSW NT QLD SA TAS VIC WA 3218" at bounding box center [357, 165] width 646 height 64
drag, startPoint x: 590, startPoint y: 187, endPoint x: 477, endPoint y: 186, distance: 112.3
click at [478, 186] on div "ACT NSW NT QLD SA TAS VIC WA 3218" at bounding box center [357, 188] width 658 height 17
type input "3000"
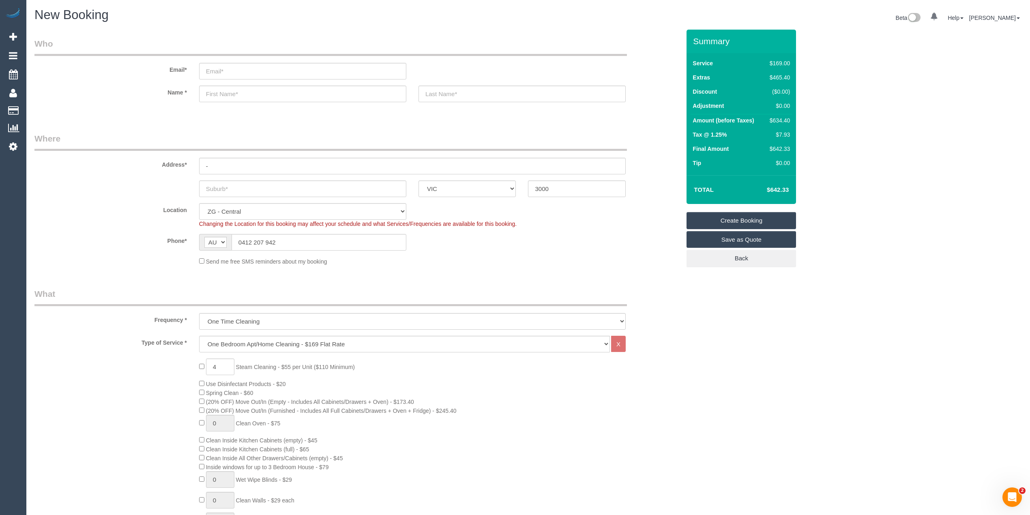
select select "54"
select select "object:2219"
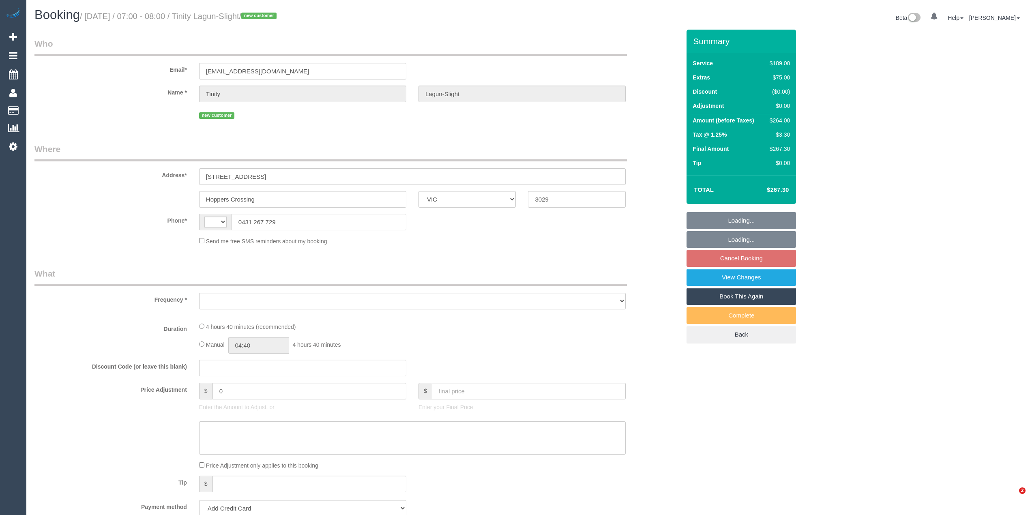
select select "VIC"
select select "string:AU"
select select "object:629"
select select "string:stripe-pm_1RvXZ12GScqysDRVfqXCIYns"
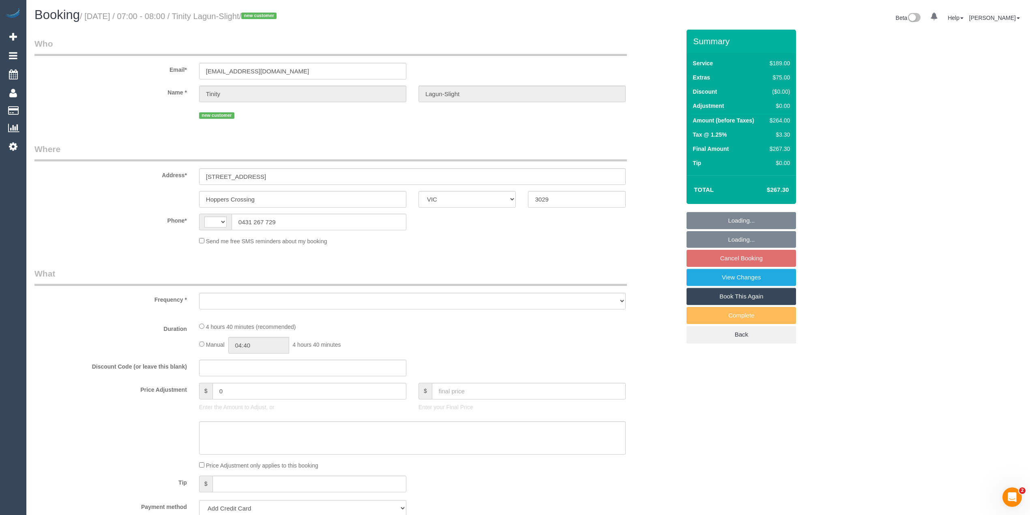
select select "number:29"
select select "number:14"
select select "number:19"
select select "number:36"
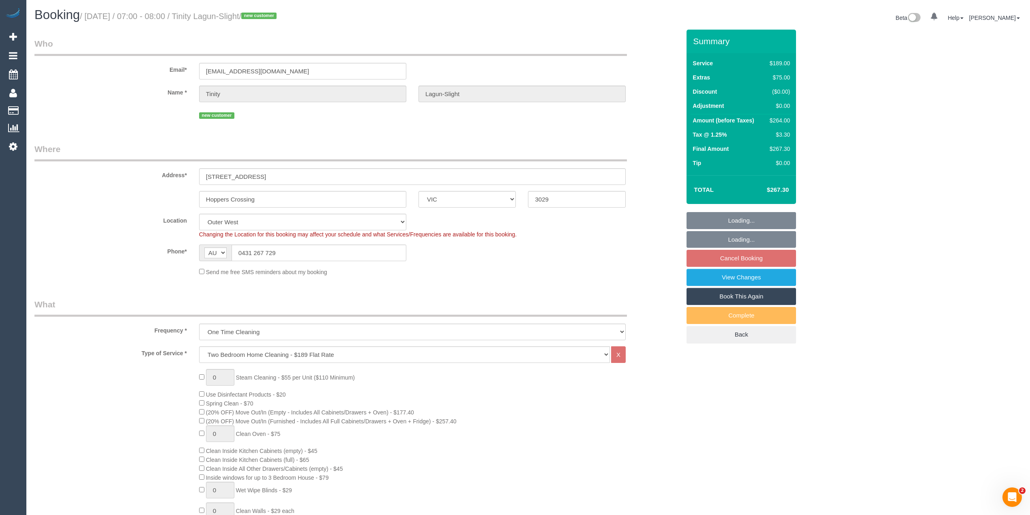
select select "object:1176"
select select "spot1"
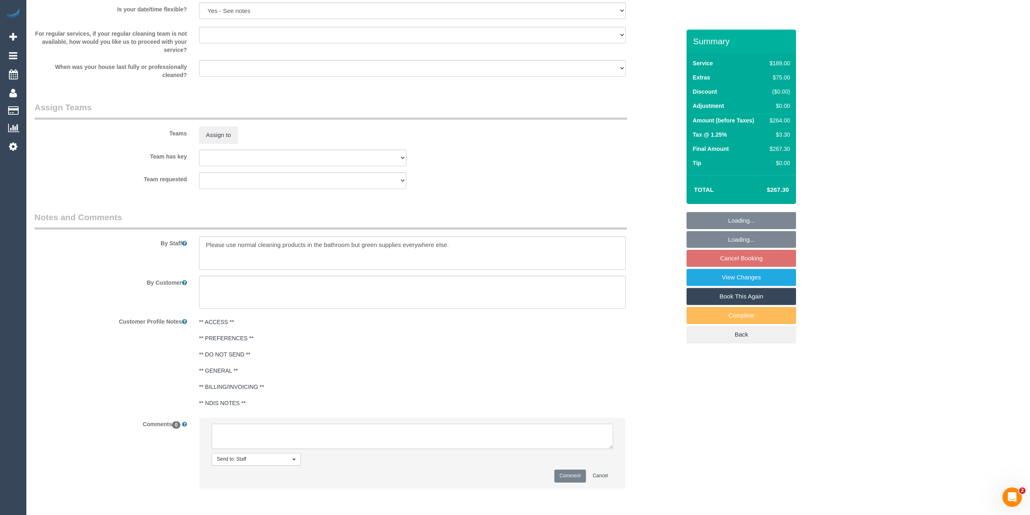
click at [263, 433] on textarea at bounding box center [412, 436] width 401 height 25
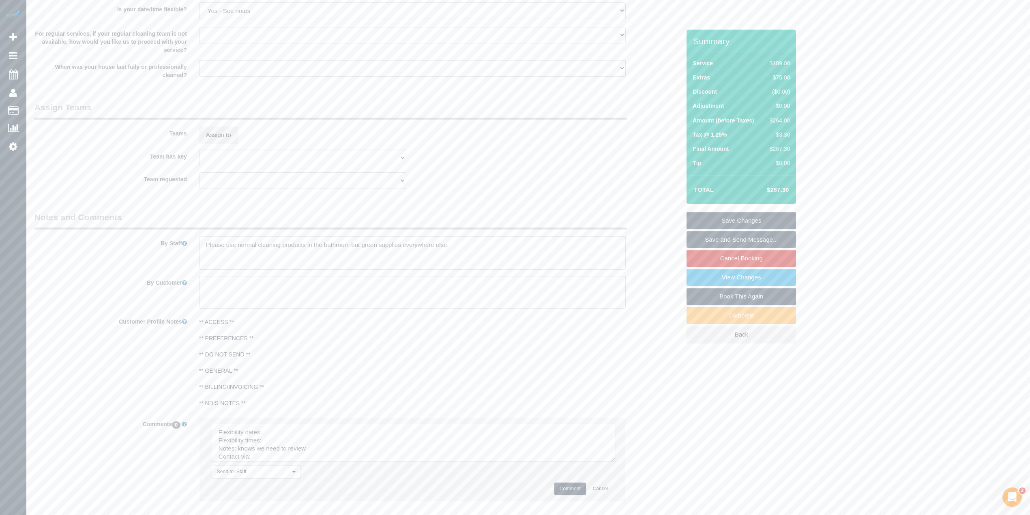
drag, startPoint x: 605, startPoint y: 445, endPoint x: 538, endPoint y: 477, distance: 75.1
click at [609, 461] on textarea at bounding box center [414, 443] width 404 height 38
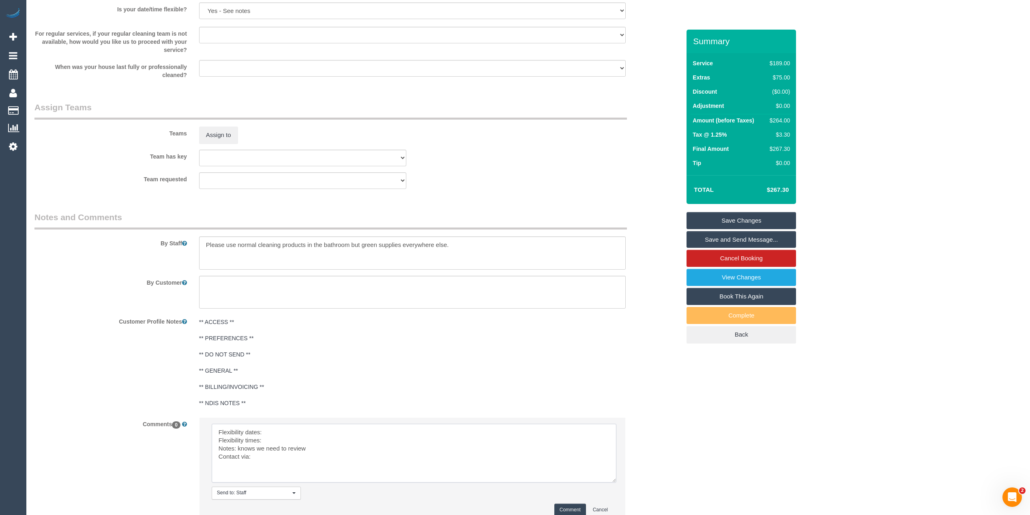
click at [287, 435] on textarea at bounding box center [414, 453] width 405 height 59
click at [287, 440] on textarea at bounding box center [414, 453] width 405 height 59
click at [279, 461] on textarea at bounding box center [414, 453] width 405 height 59
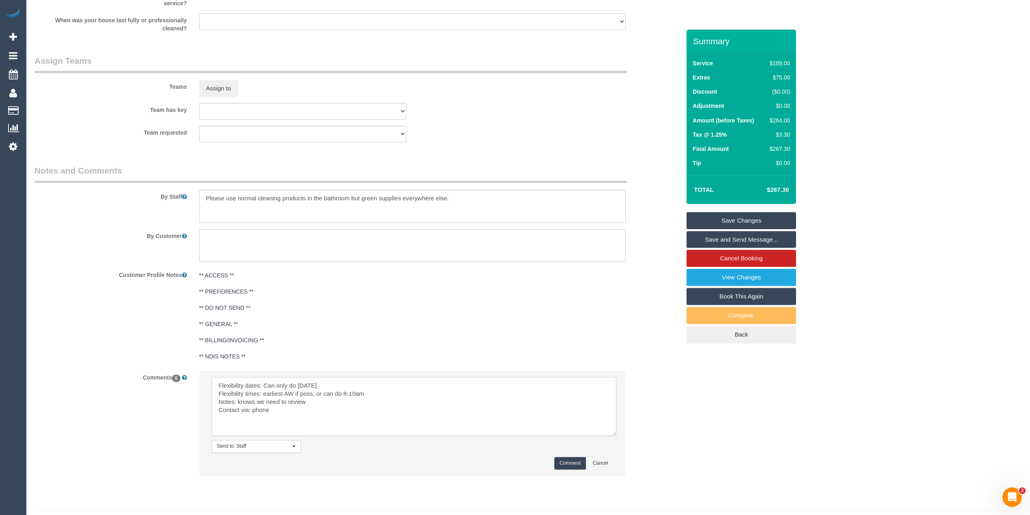
scroll to position [1182, 0]
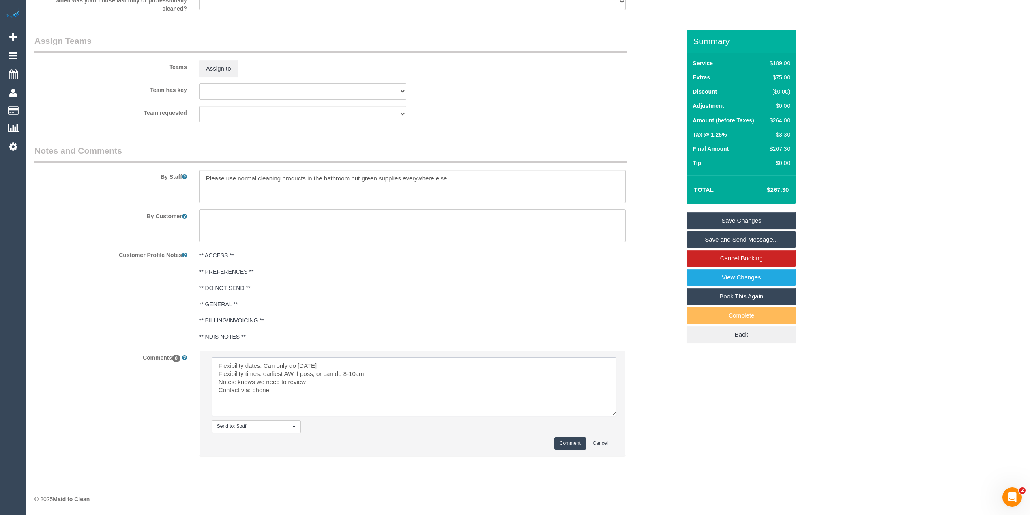
type textarea "Flexibility dates: Can only do Wednesday Flexibility times: earliest AW if poss…"
click at [571, 441] on button "Comment" at bounding box center [570, 443] width 32 height 13
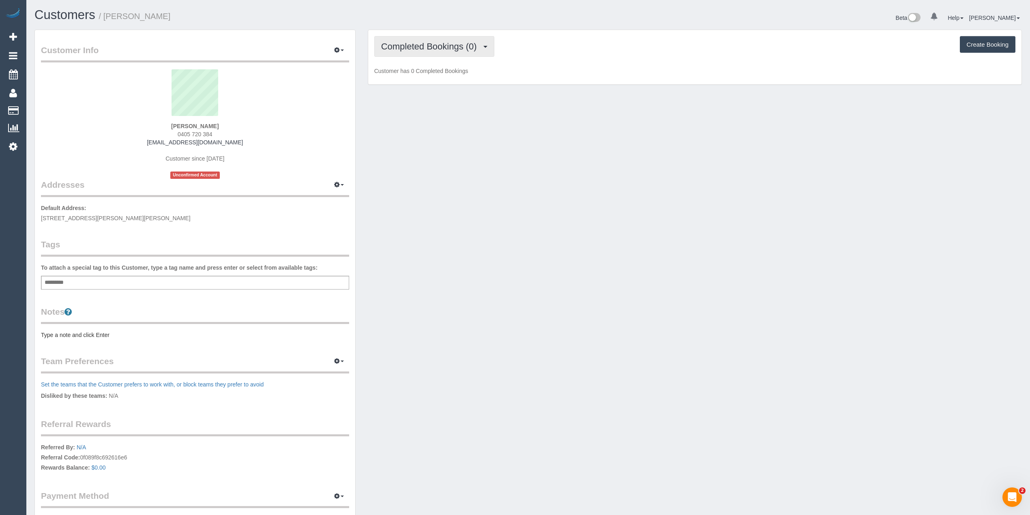
click at [459, 43] on span "Completed Bookings (0)" at bounding box center [431, 46] width 100 height 10
click at [410, 75] on link "Upcoming Bookings (1)" at bounding box center [417, 76] width 84 height 11
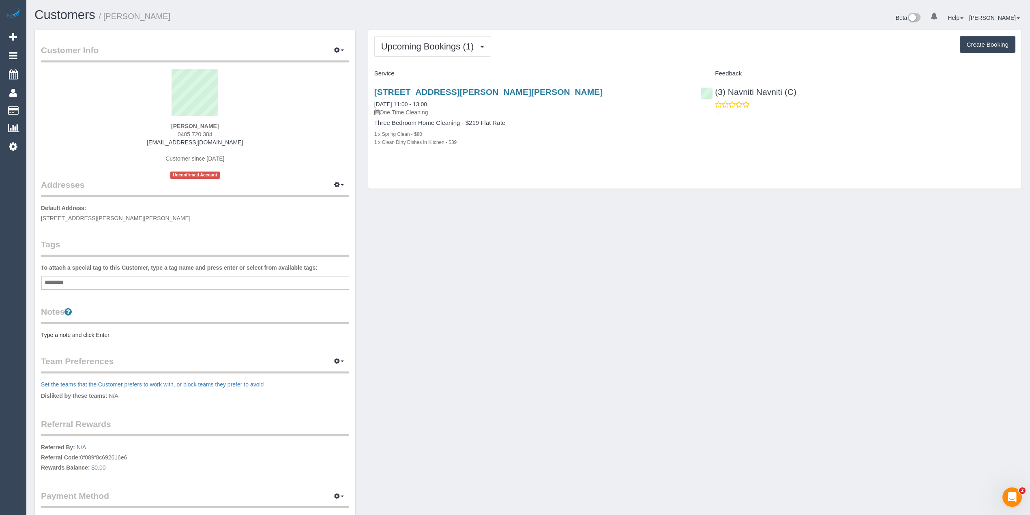
click at [614, 34] on div "Upcoming Bookings (1) Completed Bookings (0) Upcoming Bookings (1) Cancelled Bo…" at bounding box center [694, 109] width 653 height 159
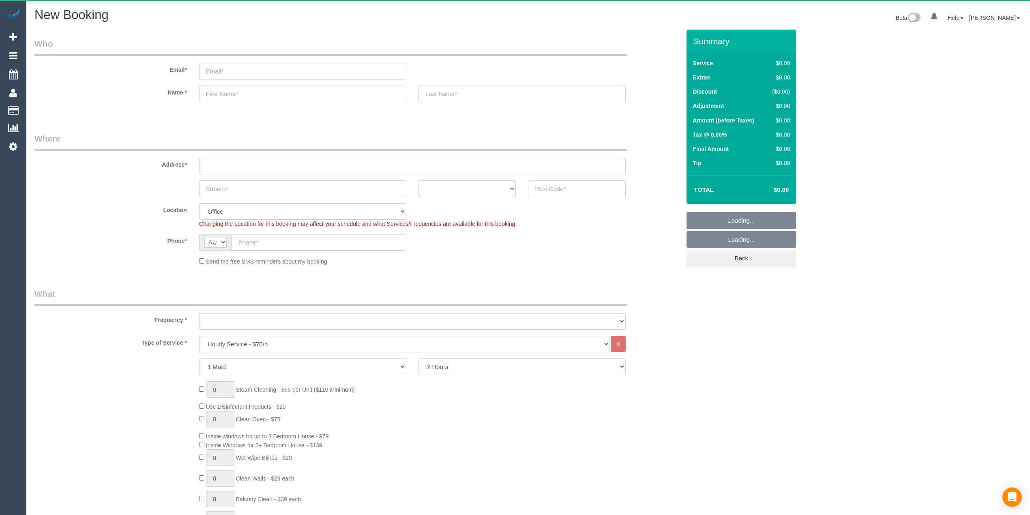
select select "object:2084"
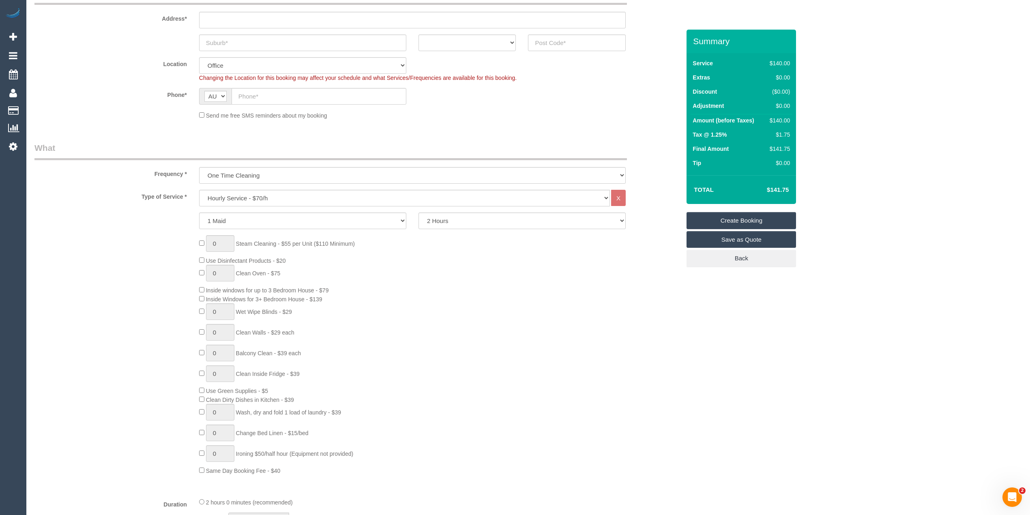
scroll to position [180, 0]
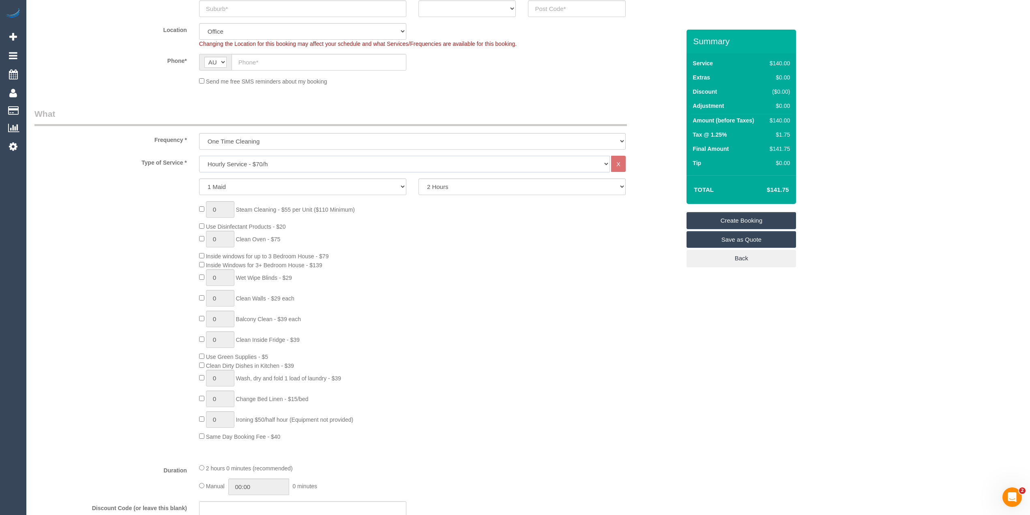
click at [247, 163] on select "Hourly Service - $70/h Hourly Service - $65/h Hourly Service - $60/h Hourly Ser…" at bounding box center [404, 164] width 411 height 17
select select "210"
click at [199, 156] on select "Hourly Service - $70/h Hourly Service - $65/h Hourly Service - $60/h Hourly Ser…" at bounding box center [404, 164] width 411 height 17
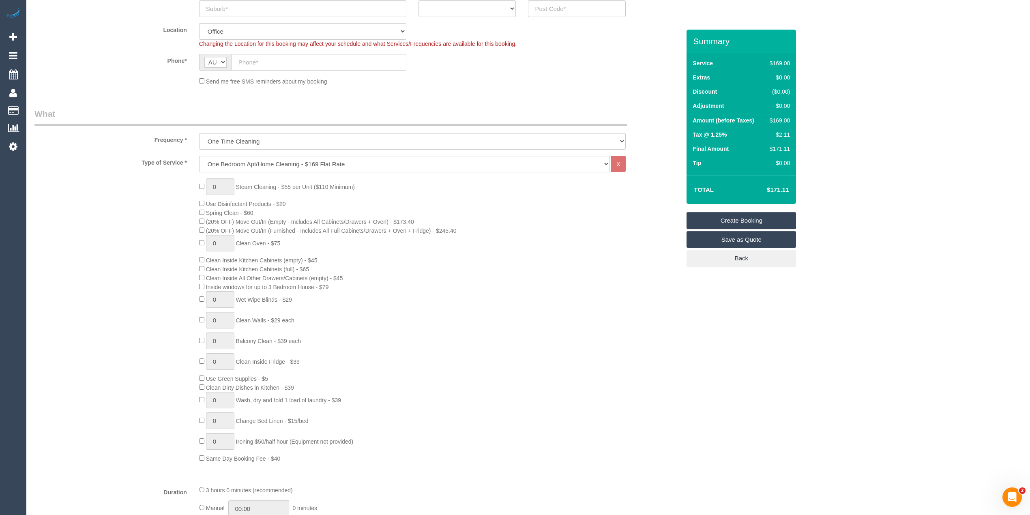
click at [204, 229] on span "(20% OFF) Move Out/In (Furnished - Includes All Full Cabinets/Drawers + Oven + …" at bounding box center [327, 230] width 257 height 6
click at [163, 221] on div "0 Steam Cleaning - $55 per Unit ($110 Minimum) Use Disinfectant Products - $20 …" at bounding box center [357, 320] width 658 height 284
click at [132, 227] on div "0 Steam Cleaning - $55 per Unit ($110 Minimum) Use Disinfectant Products - $20 …" at bounding box center [357, 320] width 658 height 284
click at [163, 221] on div "0 Steam Cleaning - $55 per Unit ($110 Minimum) Use Disinfectant Products - $20 …" at bounding box center [357, 320] width 658 height 284
drag, startPoint x: 272, startPoint y: 231, endPoint x: 432, endPoint y: 229, distance: 160.2
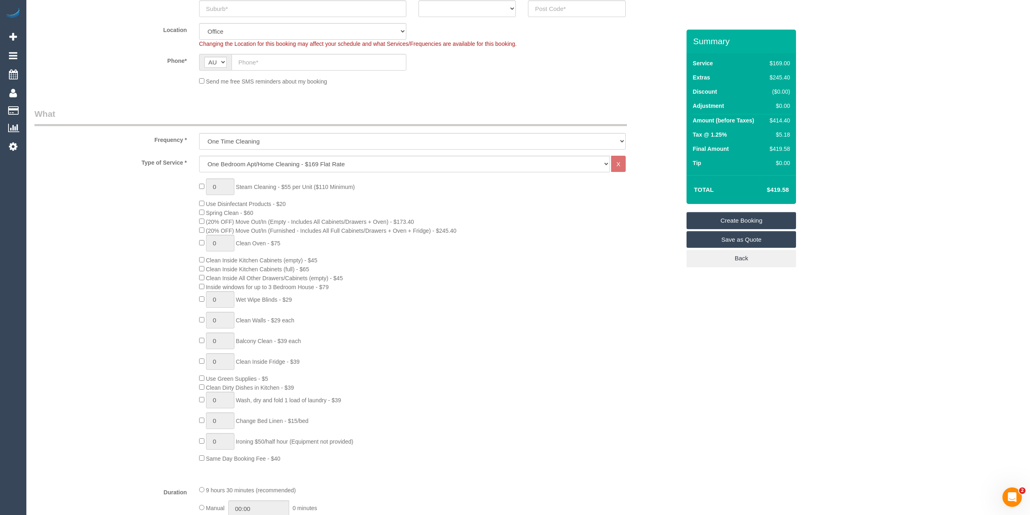
click at [432, 229] on span "(20% OFF) Move Out/In (Furnished - Includes All Full Cabinets/Drawers + Oven + …" at bounding box center [331, 230] width 251 height 6
click at [516, 232] on div "0 Steam Cleaning - $55 per Unit ($110 Minimum) Use Disinfectant Products - $20 …" at bounding box center [440, 320] width 494 height 284
click at [132, 200] on div "0 Steam Cleaning - $55 per Unit ($110 Minimum) Use Disinfectant Products - $20 …" at bounding box center [357, 320] width 658 height 284
click at [117, 208] on div "0 Steam Cleaning - $55 per Unit ($110 Minimum) Use Disinfectant Products - $20 …" at bounding box center [357, 320] width 658 height 284
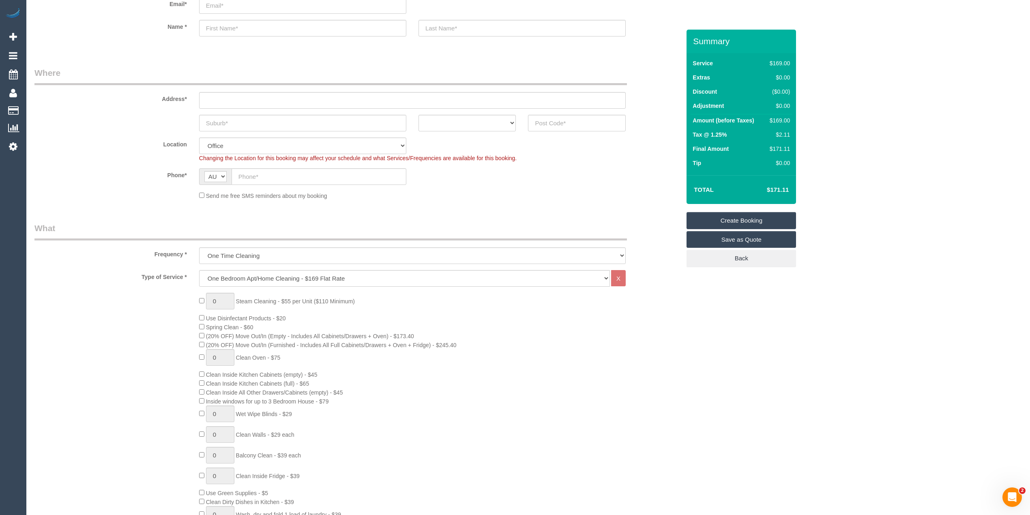
scroll to position [0, 0]
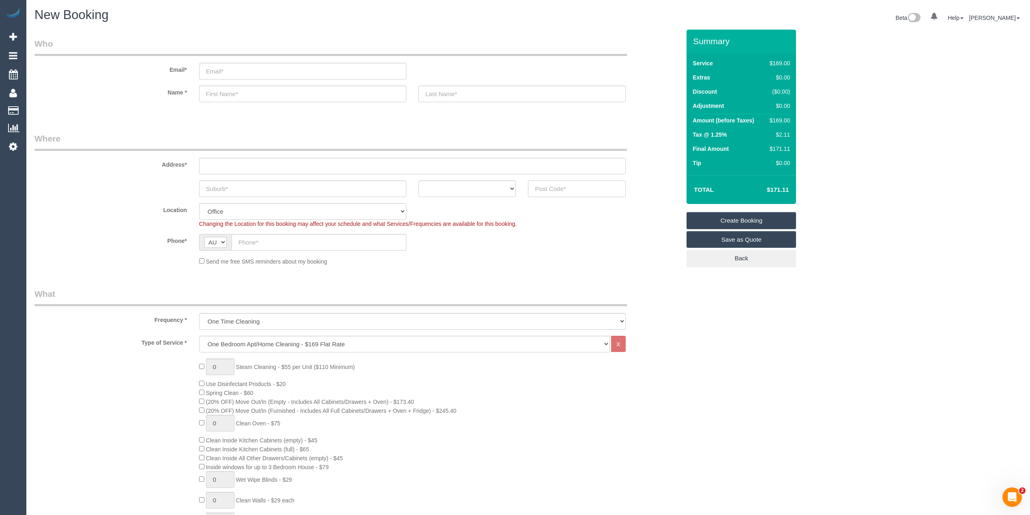
click at [558, 184] on input "text" at bounding box center [577, 188] width 98 height 17
type input "3168"
click at [436, 189] on select "ACT [GEOGRAPHIC_DATA] NT [GEOGRAPHIC_DATA] SA TAS [GEOGRAPHIC_DATA] [GEOGRAPHIC…" at bounding box center [467, 188] width 98 height 17
select select "VIC"
click at [418, 180] on select "ACT [GEOGRAPHIC_DATA] NT [GEOGRAPHIC_DATA] SA TAS [GEOGRAPHIC_DATA] [GEOGRAPHIC…" at bounding box center [467, 188] width 98 height 17
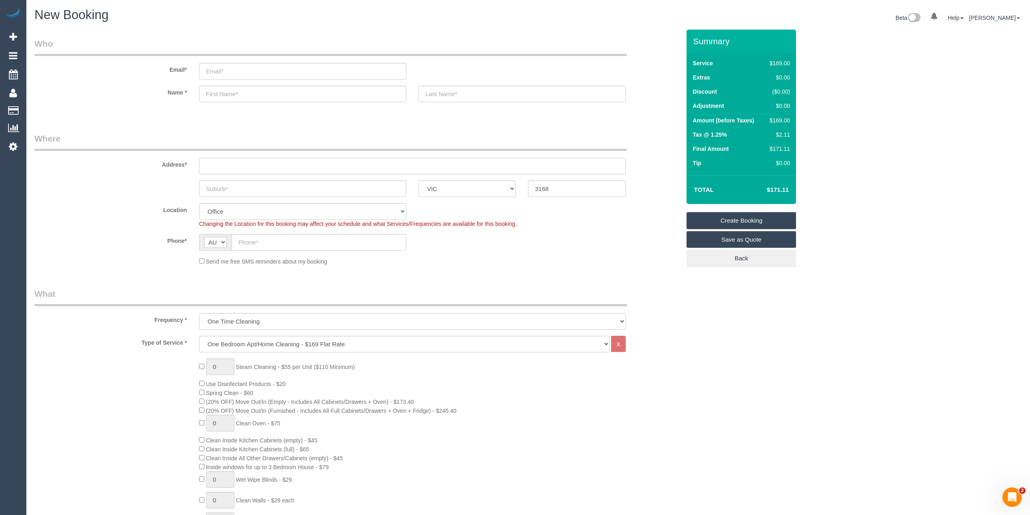
click at [257, 167] on input "text" at bounding box center [412, 166] width 427 height 17
type input "-"
click at [253, 186] on input "text" at bounding box center [302, 188] width 207 height 17
type input "C"
select select "48"
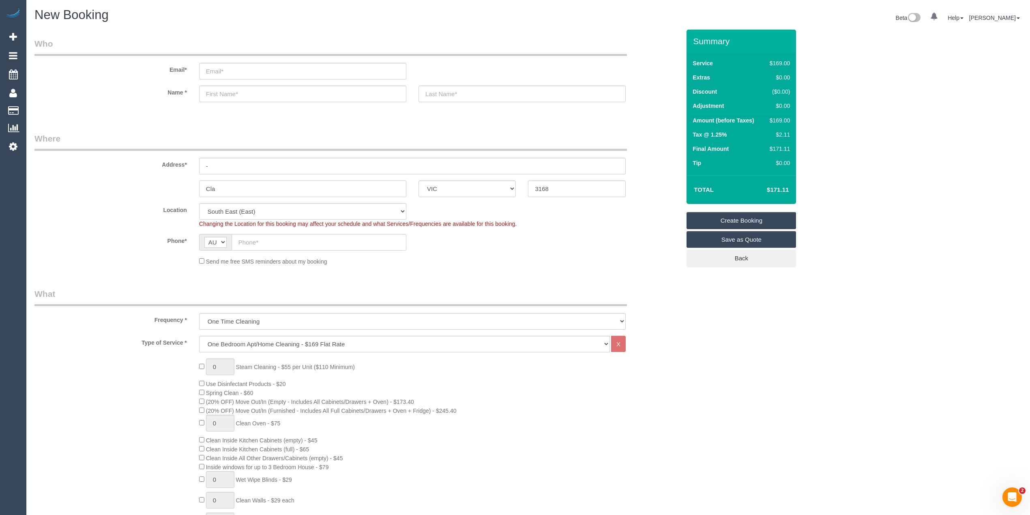
type input "Clay"
select select "object:2168"
type input "Claytob South"
click at [269, 236] on input "text" at bounding box center [319, 242] width 175 height 17
paste input "61 412 760 366"
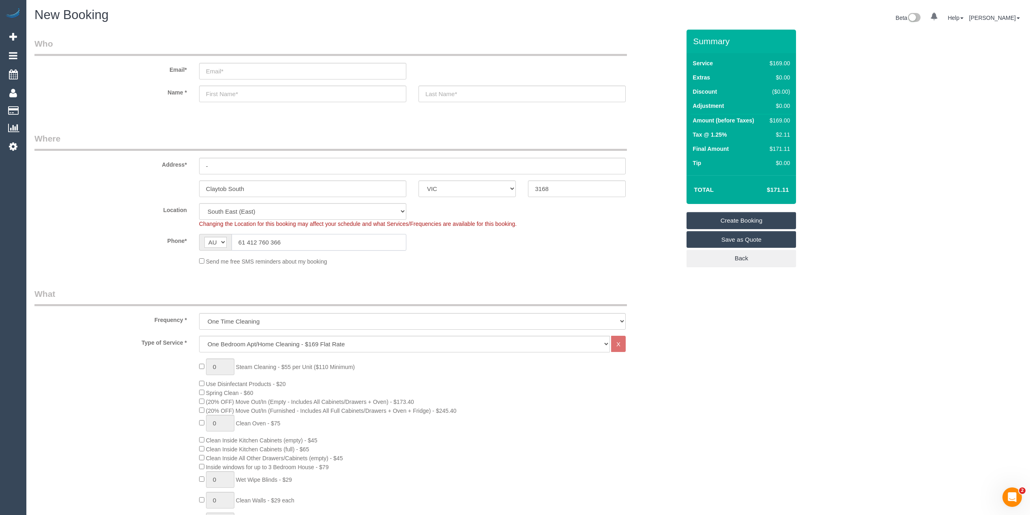
drag, startPoint x: 249, startPoint y: 242, endPoint x: 202, endPoint y: 233, distance: 47.9
click at [202, 234] on div "AF AL DZ AD AO AI AQ AG AR AM AW AU AT AZ BS BH BD BB BY BE BZ BJ BM BT BO BA B…" at bounding box center [302, 242] width 207 height 17
type input "0412 760 366"
click at [219, 342] on select "Hourly Service - $70/h Hourly Service - $65/h Hourly Service - $60/h Hourly Ser…" at bounding box center [404, 344] width 411 height 17
select select "212"
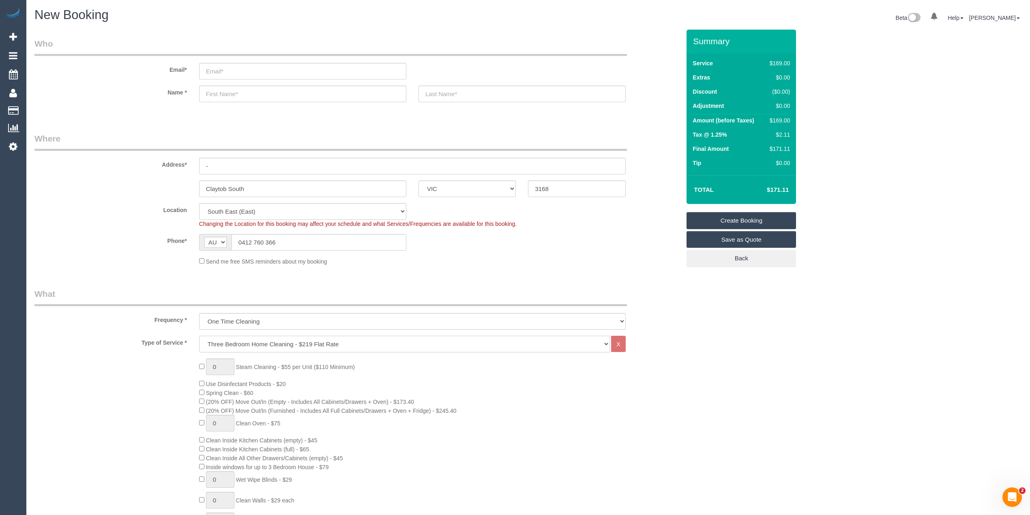
click at [199, 336] on select "Hourly Service - $70/h Hourly Service - $65/h Hourly Service - $60/h Hourly Ser…" at bounding box center [404, 344] width 411 height 17
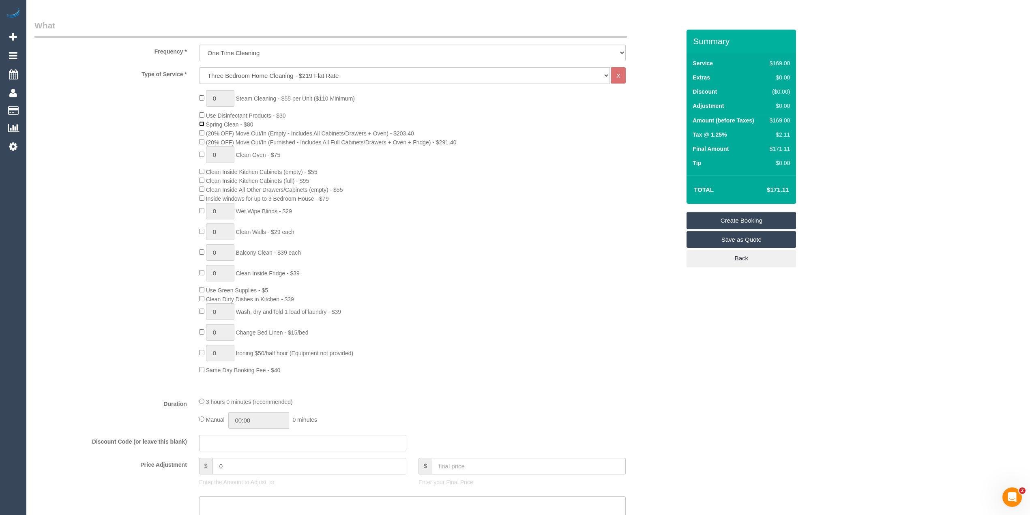
scroll to position [270, 0]
drag, startPoint x: 252, startPoint y: 467, endPoint x: 171, endPoint y: 453, distance: 82.3
click at [171, 454] on fieldset "What Frequency * One Time Cleaning Weekly - 10% Off - 10.00% (0% for the First …" at bounding box center [357, 331] width 646 height 626
type input "-10"
click at [125, 370] on div "0 Steam Cleaning - $55 per Unit ($110 Minimum) Use Disinfectant Products - $30 …" at bounding box center [357, 230] width 658 height 284
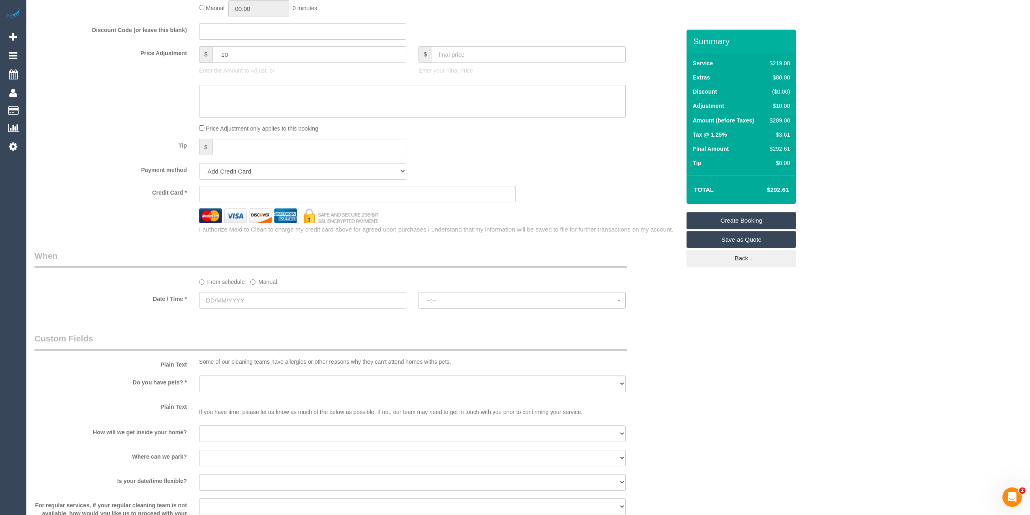
scroll to position [721, 0]
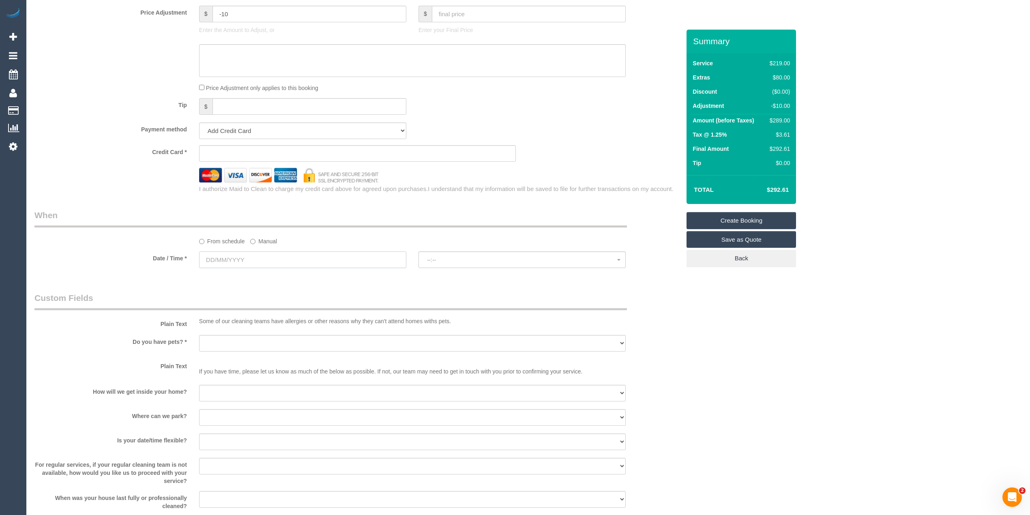
click at [236, 257] on input "text" at bounding box center [302, 259] width 207 height 17
click at [294, 332] on link "16" at bounding box center [296, 330] width 13 height 11
type input "[DATE]"
click at [444, 253] on button "--:--" at bounding box center [521, 259] width 207 height 17
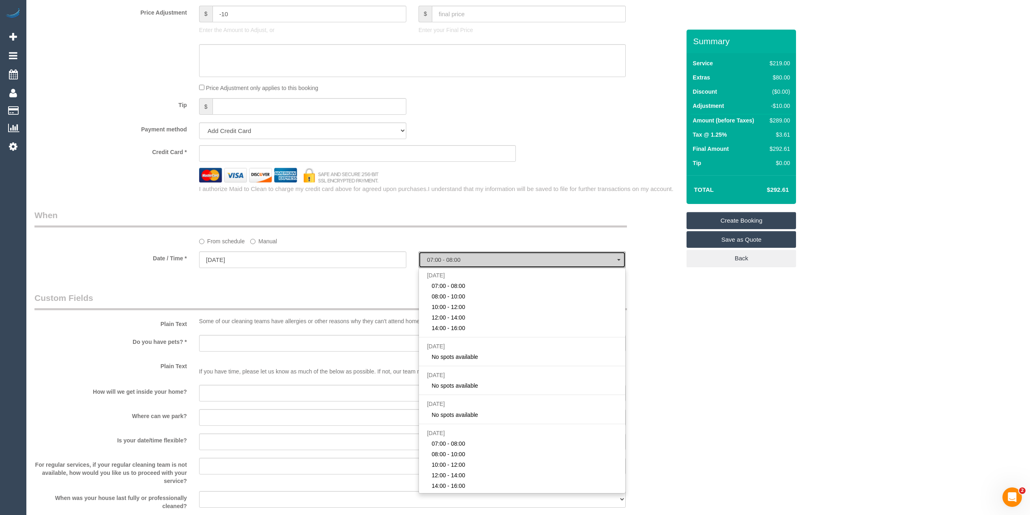
click at [444, 254] on button "07:00 - 08:00" at bounding box center [521, 259] width 207 height 17
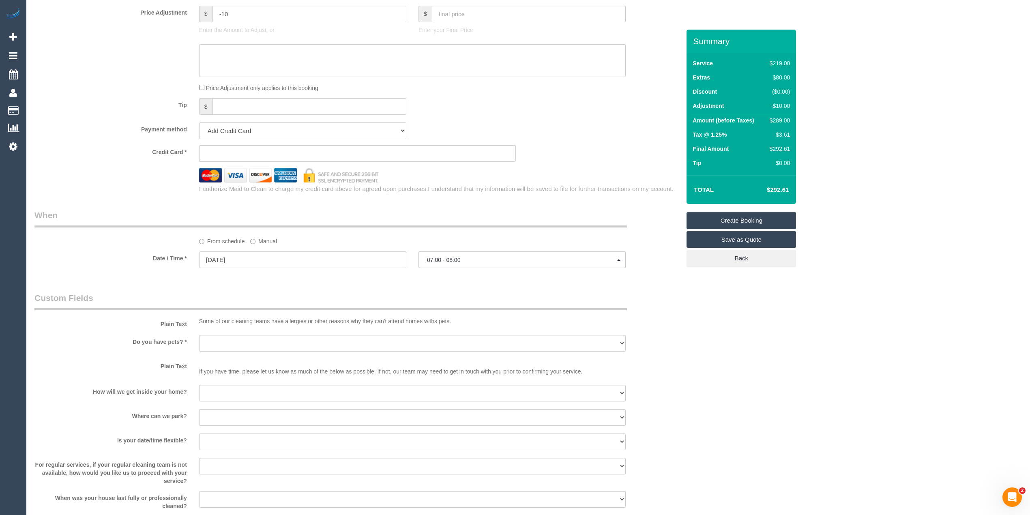
click at [416, 234] on div "From schedule Manual" at bounding box center [357, 227] width 658 height 36
click at [214, 259] on input "[DATE]" at bounding box center [302, 259] width 207 height 17
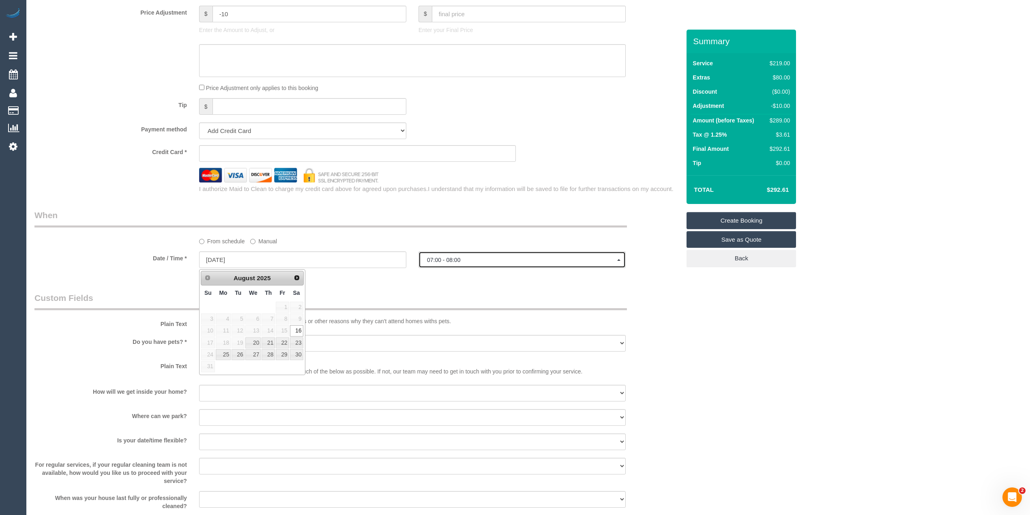
click at [436, 257] on span "07:00 - 08:00" at bounding box center [522, 260] width 190 height 6
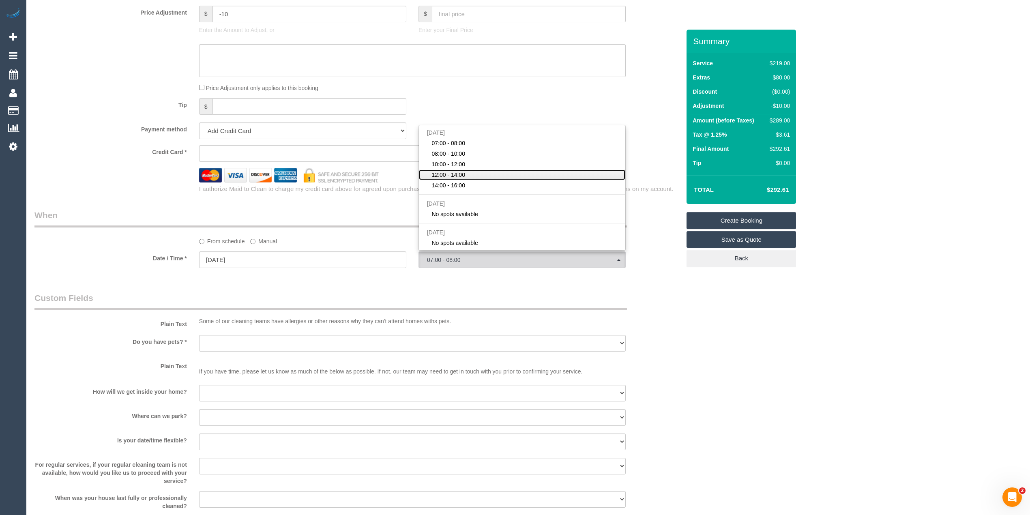
click at [461, 178] on span "12:00 - 14:00" at bounding box center [448, 175] width 34 height 8
select select "spot4"
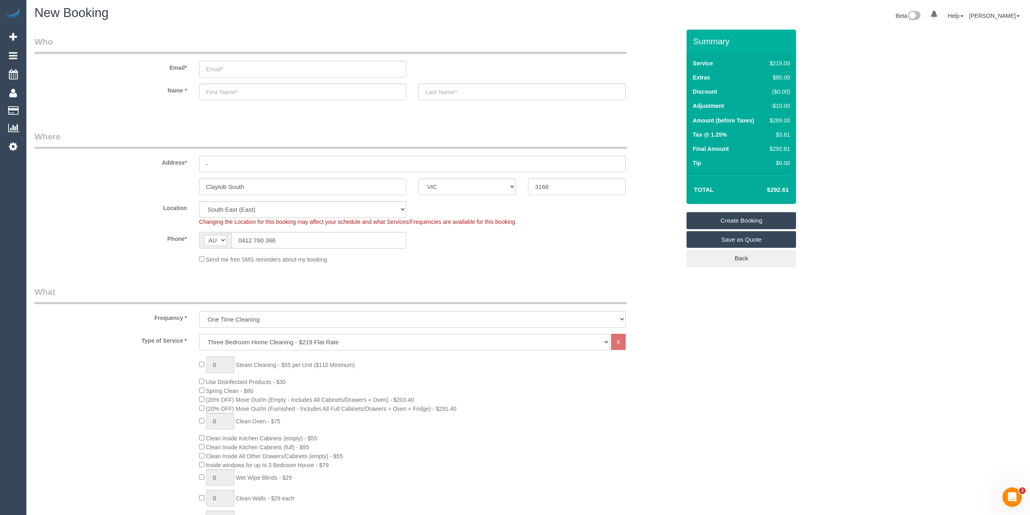
scroll to position [0, 0]
click at [216, 73] on input "email" at bounding box center [302, 71] width 207 height 17
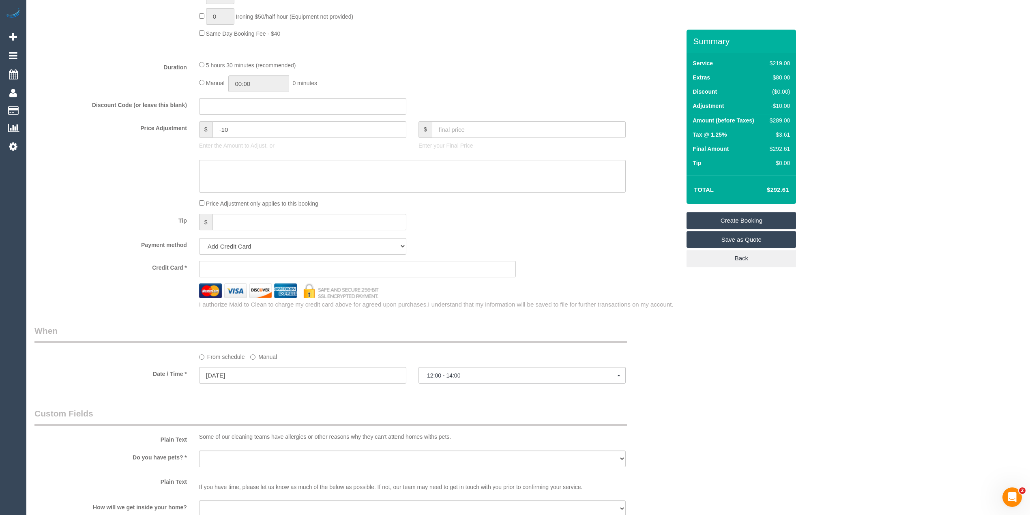
scroll to position [631, 0]
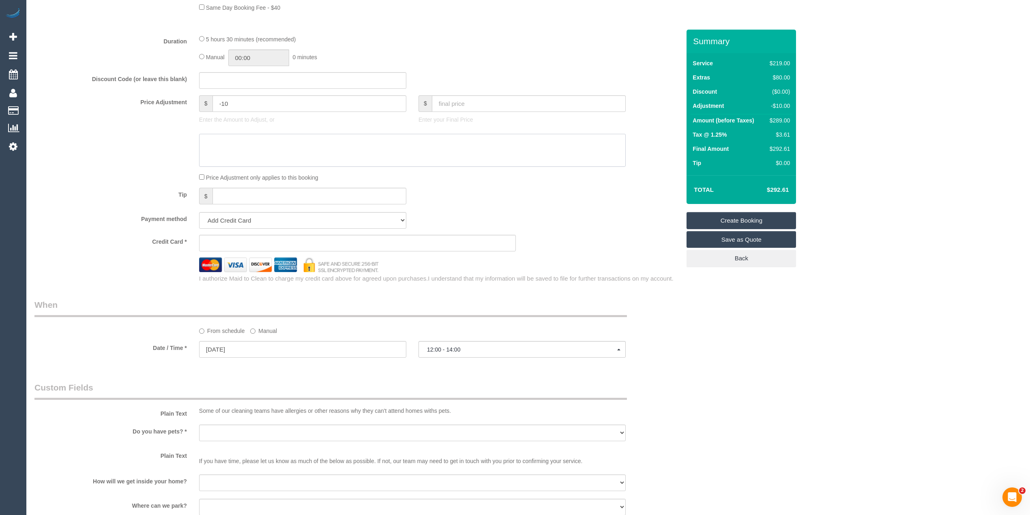
click at [240, 146] on textarea at bounding box center [412, 150] width 427 height 33
select select "spot17"
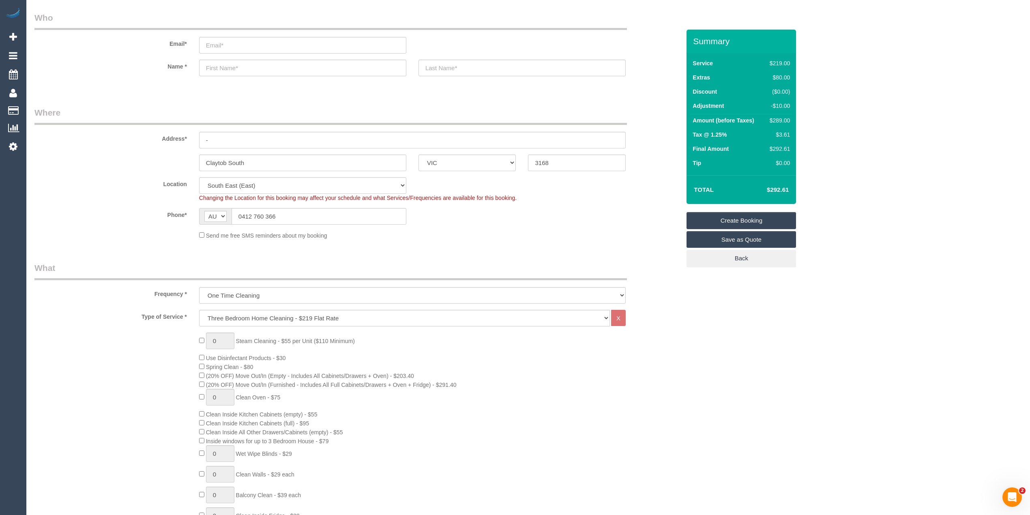
scroll to position [0, 0]
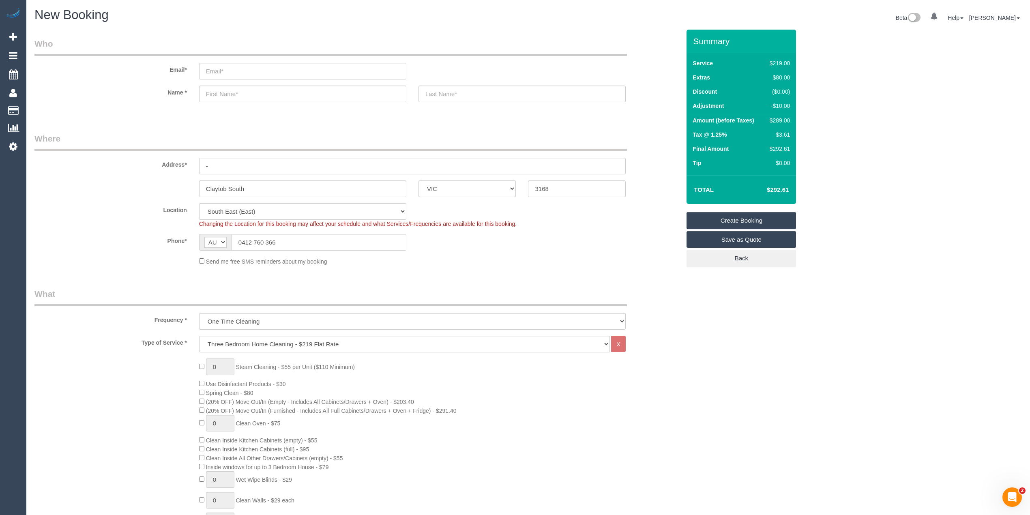
type textarea "-$10 for skipping 1 bedroom - CG"
click at [230, 64] on input "email" at bounding box center [302, 71] width 207 height 17
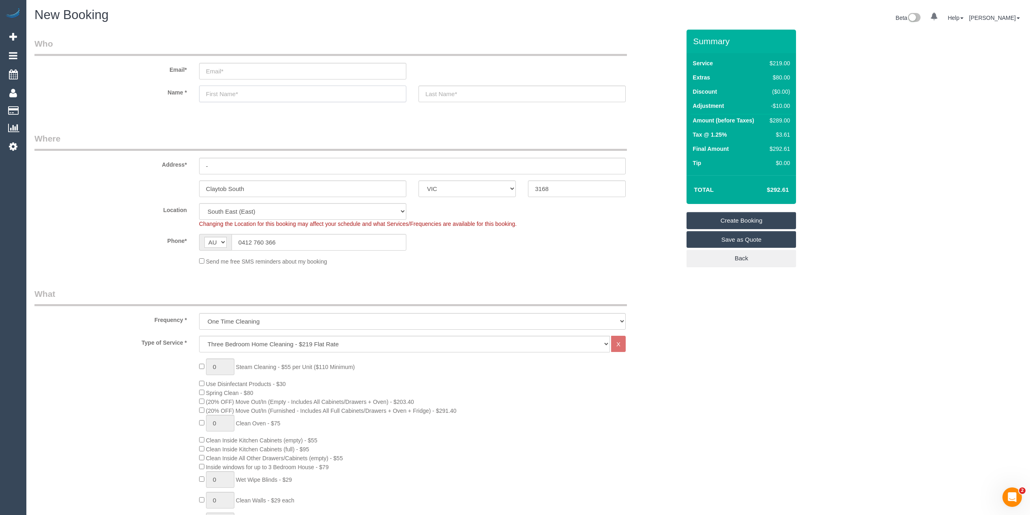
click at [233, 93] on input "text" at bounding box center [302, 94] width 207 height 17
type input "[PERSON_NAME]"
click at [227, 73] on input "email" at bounding box center [302, 71] width 207 height 17
type input "[EMAIL_ADDRESS][DOMAIN_NAME]"
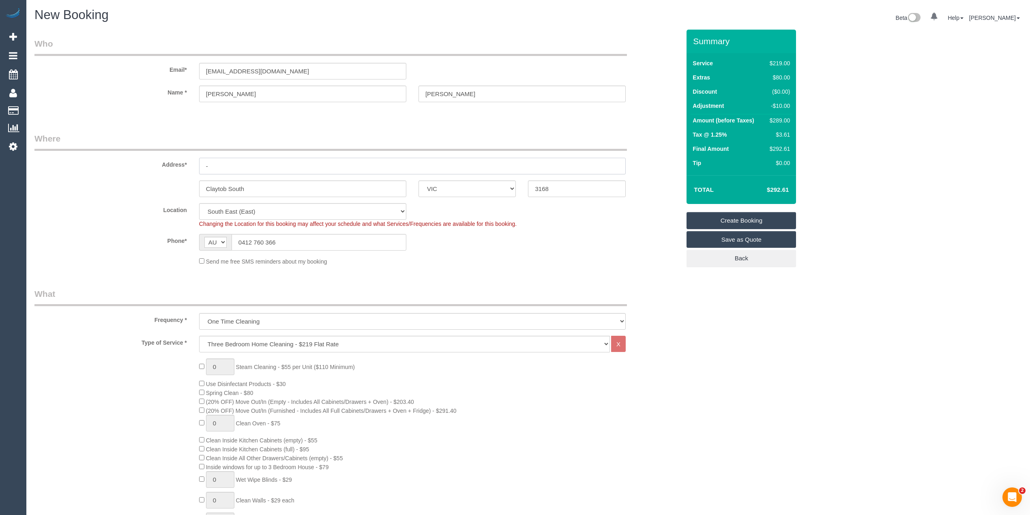
drag, startPoint x: 210, startPoint y: 164, endPoint x: 195, endPoint y: 161, distance: 14.9
click at [195, 161] on div "-" at bounding box center [412, 166] width 439 height 17
select select "spot30"
type input "1"
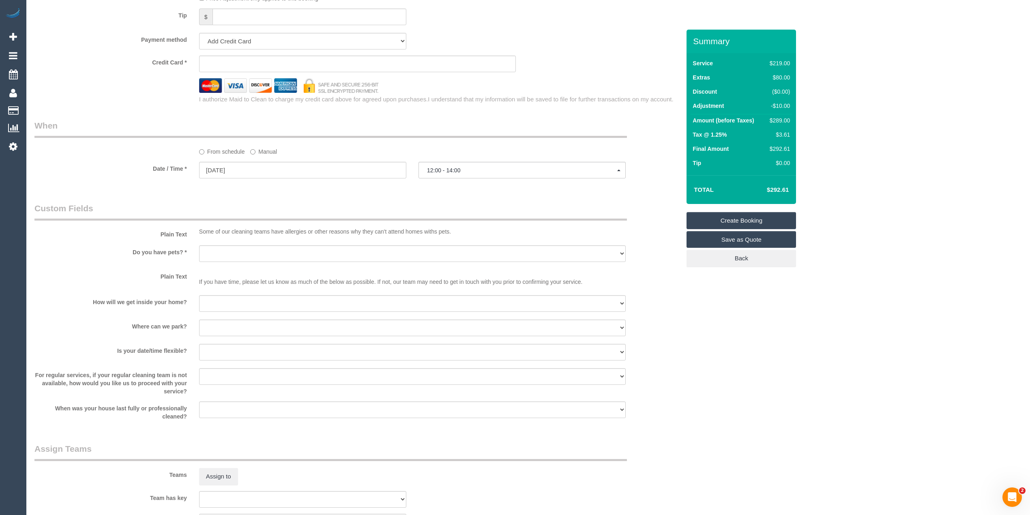
scroll to position [811, 0]
type input "[STREET_ADDRESS]"
click at [218, 253] on select "Yes - Cats Yes - Dogs No pets Yes - Dogs and Cats Yes - Other" at bounding box center [412, 253] width 427 height 17
click at [157, 139] on div "From schedule Manual" at bounding box center [357, 137] width 658 height 36
click at [446, 168] on span "12:00 - 14:00" at bounding box center [522, 169] width 190 height 6
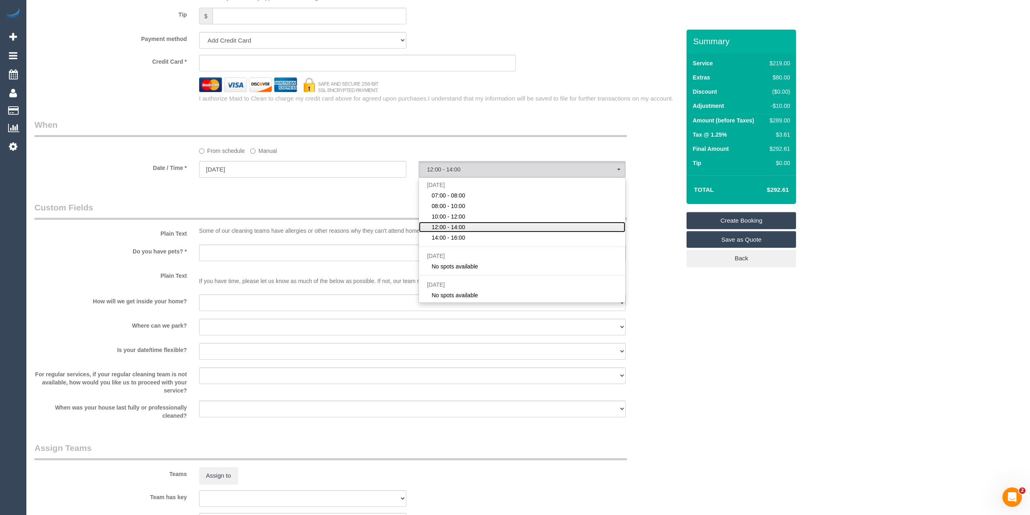
click at [472, 226] on link "12:00 - 14:00" at bounding box center [522, 227] width 206 height 11
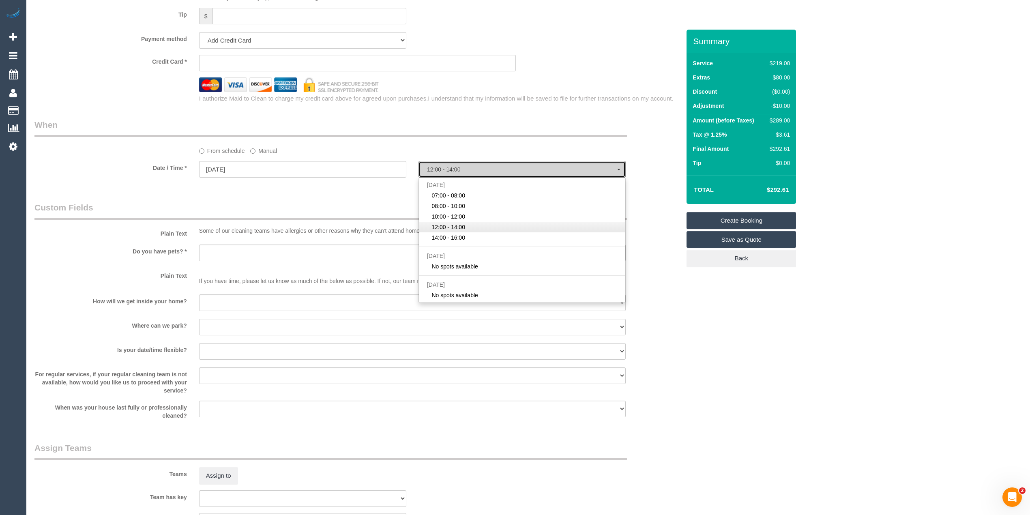
select select "spot30"
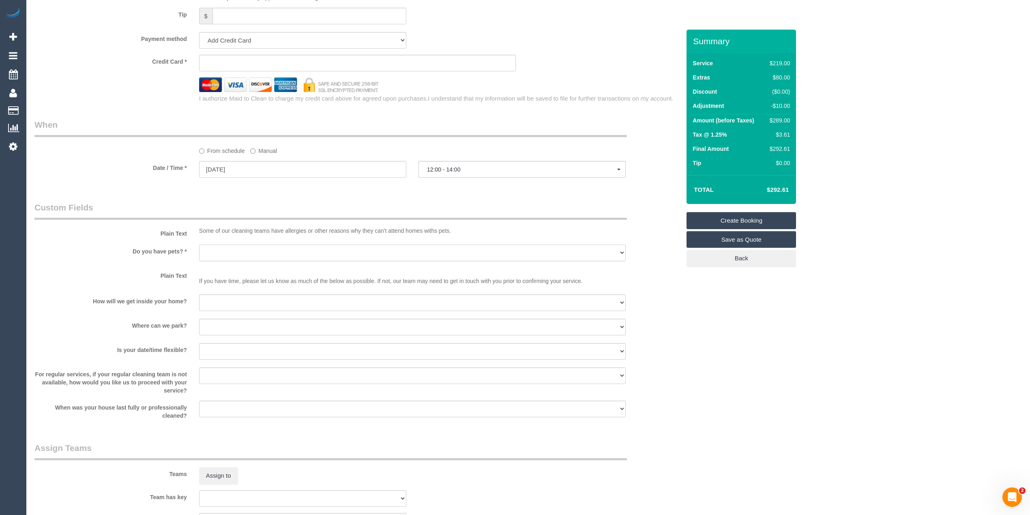
click at [221, 248] on select "Yes - Cats Yes - Dogs No pets Yes - Dogs and Cats Yes - Other" at bounding box center [412, 253] width 427 height 17
select select "number:29"
click at [199, 245] on select "Yes - Cats Yes - Dogs No pets Yes - Dogs and Cats Yes - Other" at bounding box center [412, 253] width 427 height 17
click at [230, 302] on select "I will be home Key will be left (please provide details below) Lock box/Access …" at bounding box center [412, 302] width 427 height 17
select select "number:14"
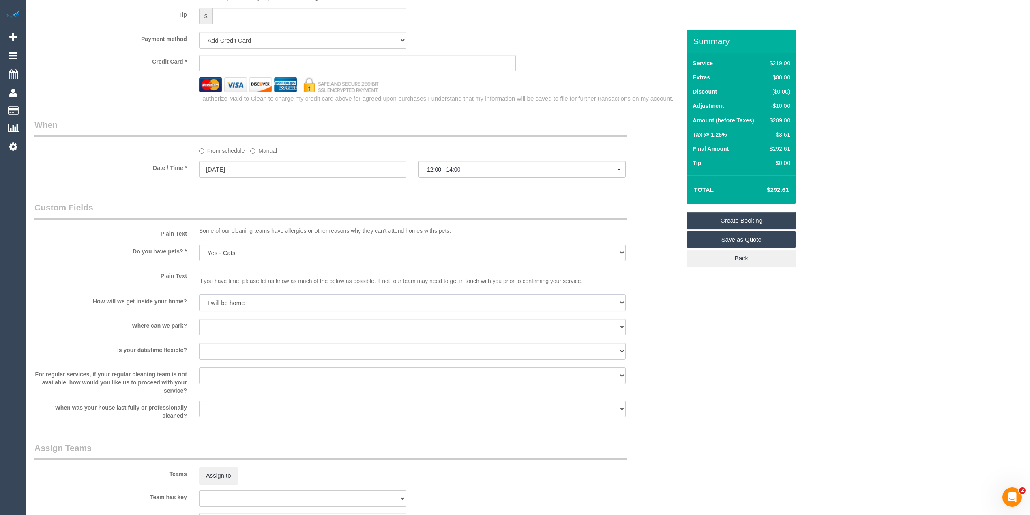
click at [199, 295] on select "I will be home Key will be left (please provide details below) Lock box/Access …" at bounding box center [412, 302] width 427 height 17
click at [208, 326] on select "I will provide parking on-site Free street parking Paid street parking (cost wi…" at bounding box center [412, 327] width 427 height 17
select select "number:19"
click at [199, 319] on select "I will provide parking on-site Free street parking Paid street parking (cost wi…" at bounding box center [412, 327] width 427 height 17
click at [219, 348] on select "Yes - date and time Yes - date but not time Yes - time but not date No - No fle…" at bounding box center [412, 351] width 427 height 17
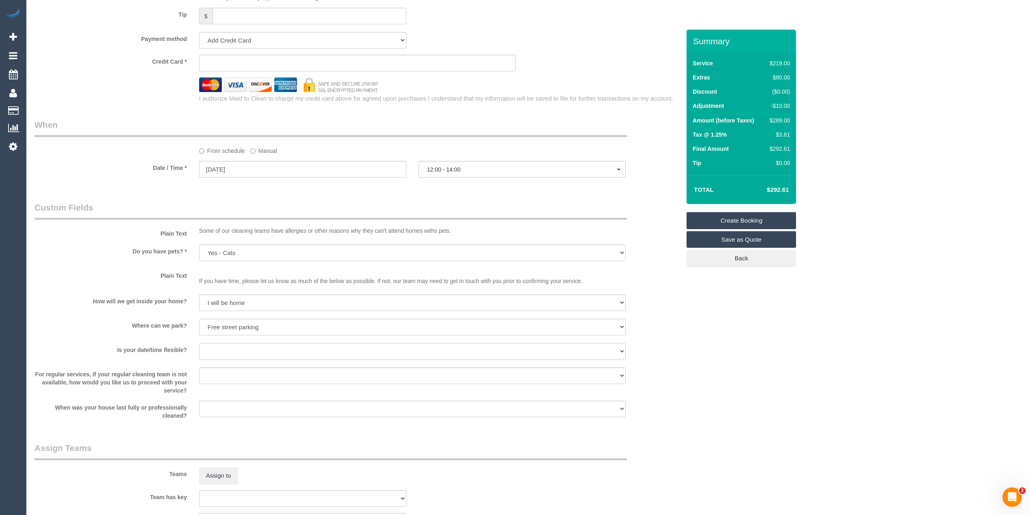
select select "number:36"
click at [199, 343] on select "Yes - date and time Yes - date but not time Yes - time but not date No - No fle…" at bounding box center [412, 351] width 427 height 17
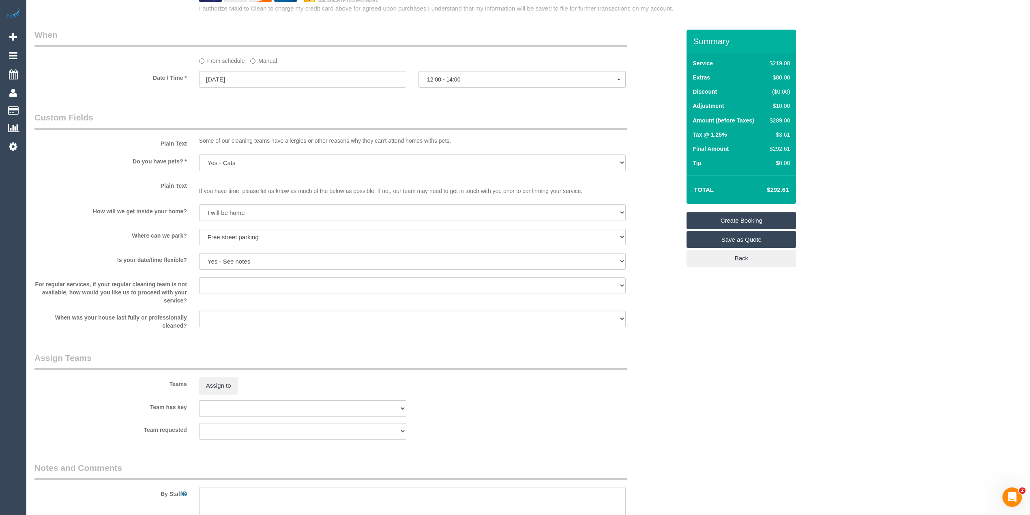
click at [224, 494] on textarea at bounding box center [412, 503] width 427 height 33
type textarea "S"
type textarea "l"
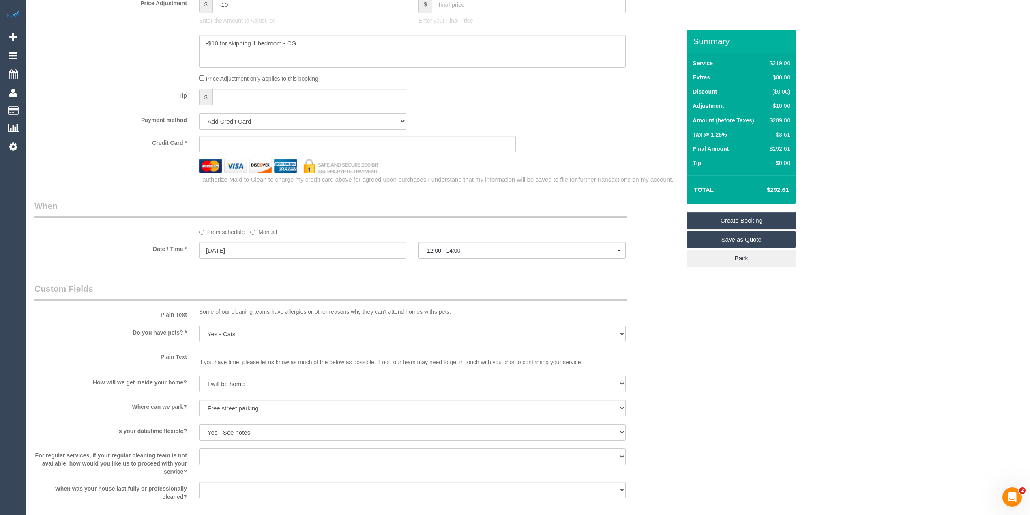
scroll to position [541, 0]
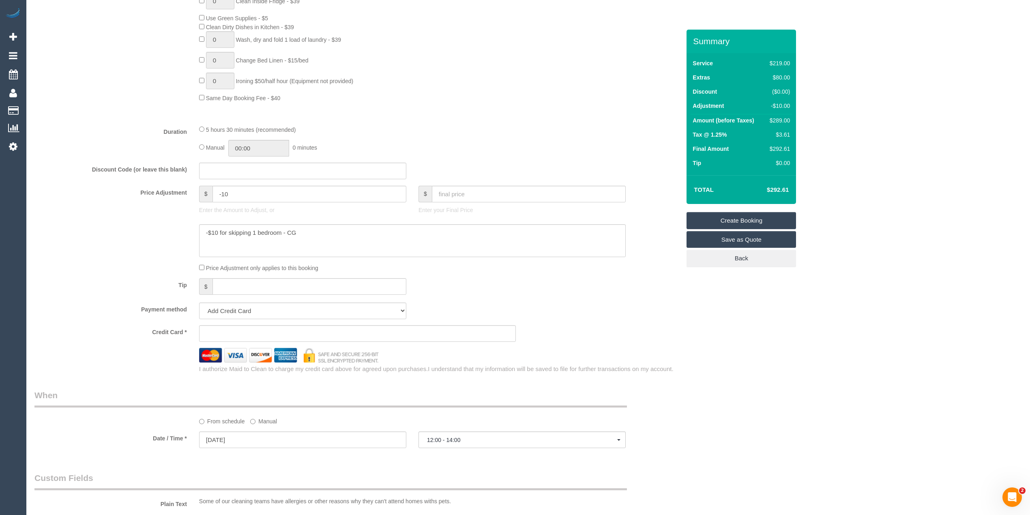
type textarea "Please skip cleaning of 1 bedroom"
click at [510, 334] on sui-stripe-card at bounding box center [357, 333] width 317 height 17
click at [253, 328] on sui-stripe-card at bounding box center [357, 333] width 317 height 17
click at [661, 338] on div "Credit Card *" at bounding box center [357, 333] width 658 height 17
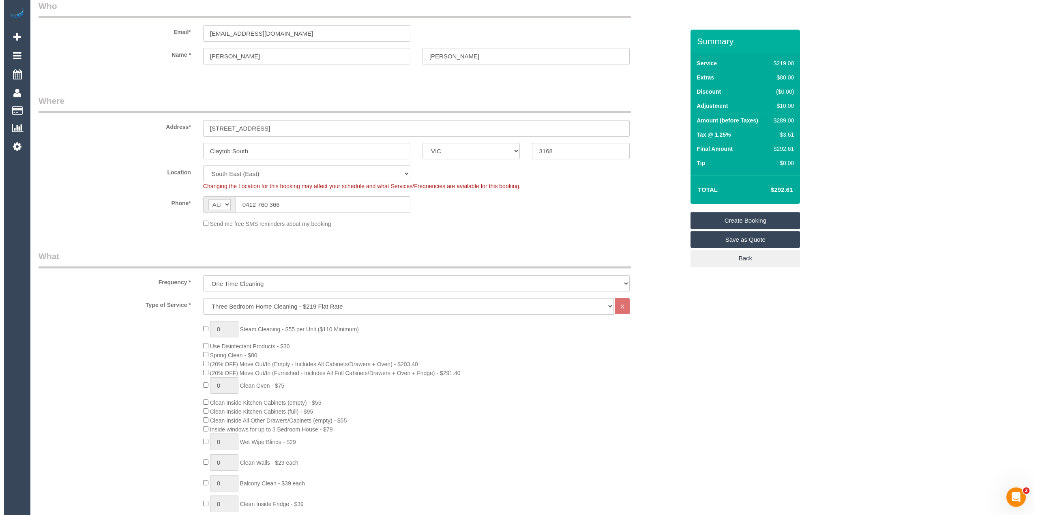
scroll to position [0, 0]
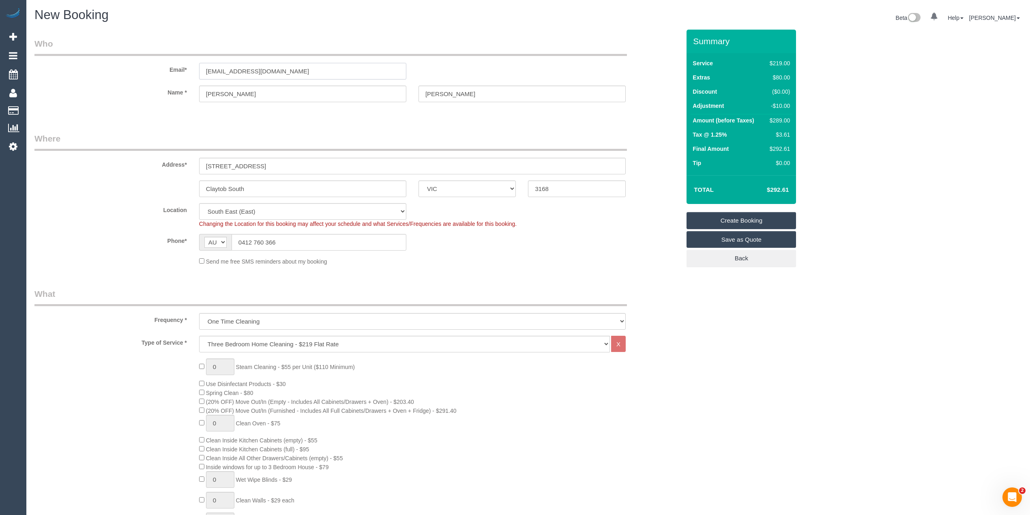
drag, startPoint x: 294, startPoint y: 70, endPoint x: 84, endPoint y: 59, distance: 210.4
click at [84, 59] on div "Email* [EMAIL_ADDRESS][DOMAIN_NAME]" at bounding box center [357, 59] width 658 height 42
click at [767, 221] on link "Create Booking" at bounding box center [741, 220] width 109 height 17
